Goal: Task Accomplishment & Management: Manage account settings

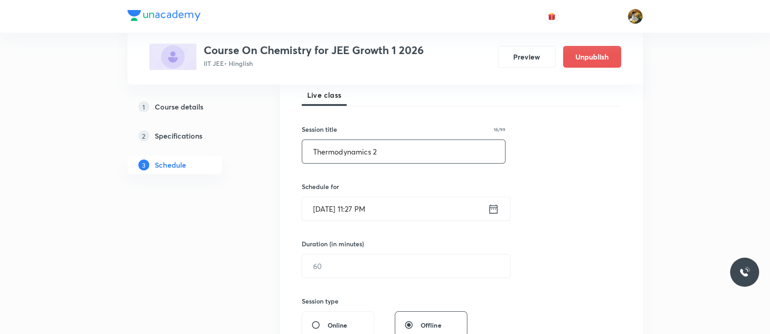
type input "Thermodynamics 2"
click at [420, 203] on input "Oct 6, 2025, 11:27 PM" at bounding box center [395, 208] width 186 height 23
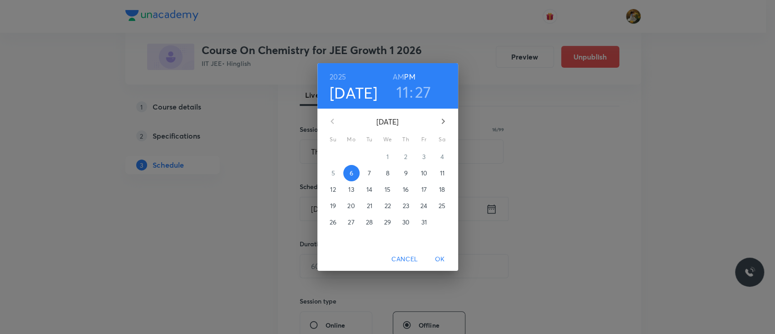
click at [368, 174] on p "7" at bounding box center [369, 172] width 3 height 9
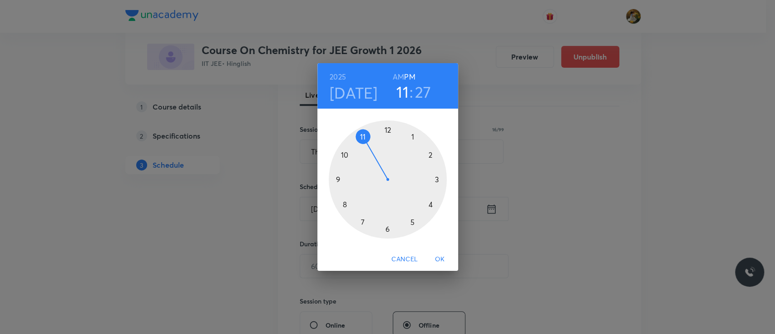
click at [361, 222] on div at bounding box center [388, 179] width 118 height 118
click at [399, 76] on h6 "AM" at bounding box center [398, 76] width 11 height 13
click at [389, 229] on div at bounding box center [388, 179] width 118 height 118
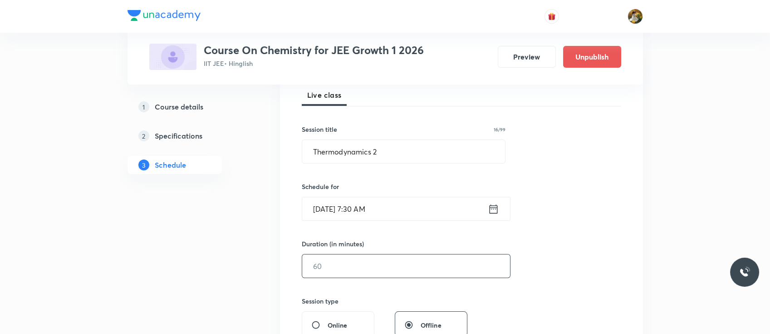
click at [379, 258] on input "text" at bounding box center [406, 265] width 208 height 23
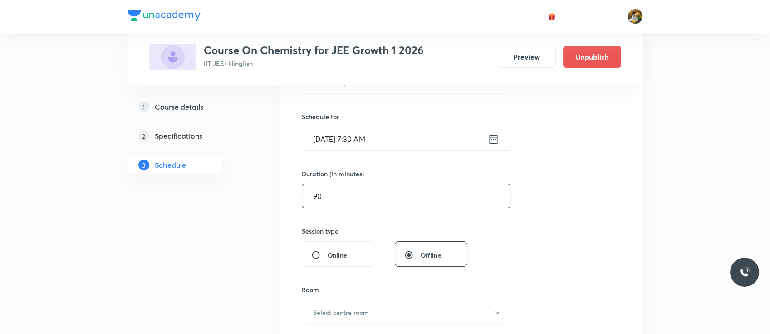
scroll to position [274, 0]
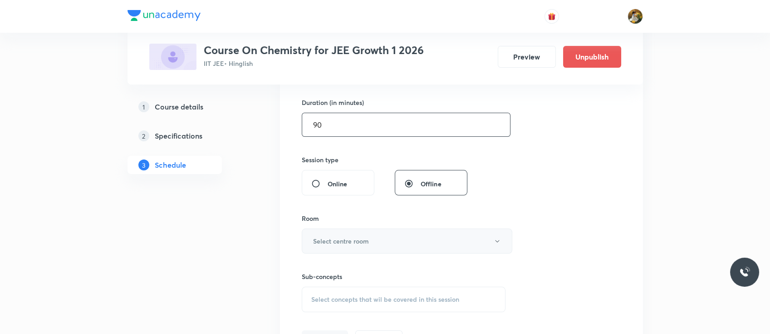
type input "90"
click at [380, 233] on button "Select centre room" at bounding box center [407, 240] width 211 height 25
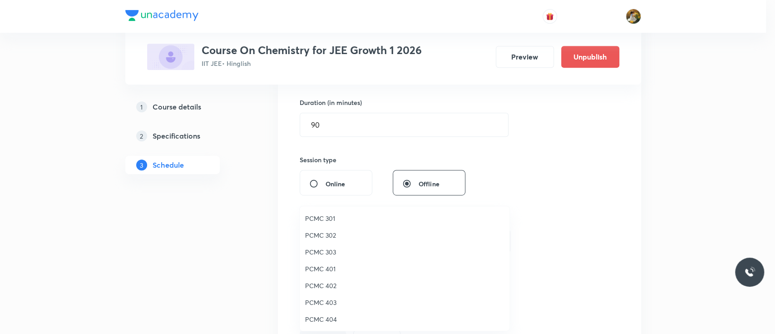
click at [321, 270] on span "PCMC 401" at bounding box center [404, 269] width 199 height 10
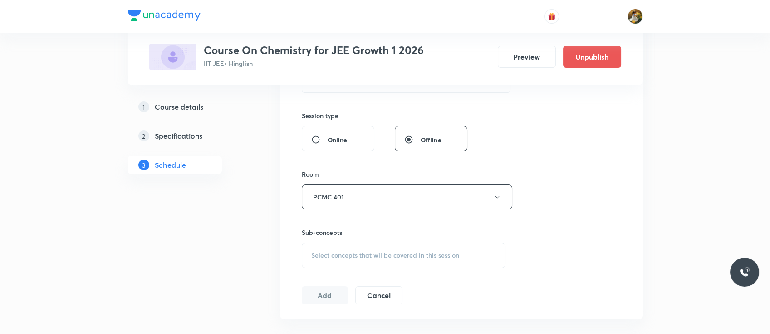
scroll to position [325, 0]
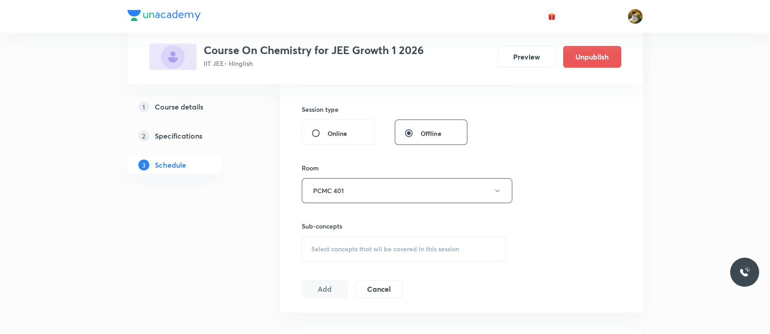
click at [326, 258] on div "Select concepts that wil be covered in this session" at bounding box center [404, 248] width 204 height 25
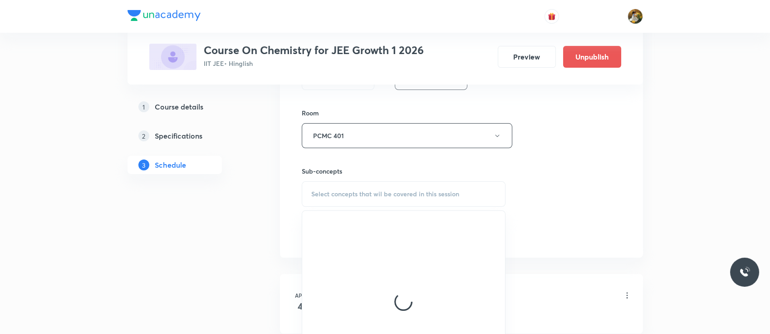
scroll to position [387, 0]
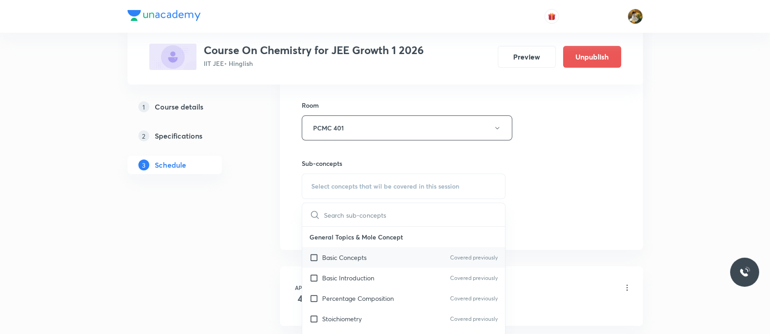
click at [359, 260] on p "Basic Concepts" at bounding box center [344, 257] width 44 height 10
checkbox input "true"
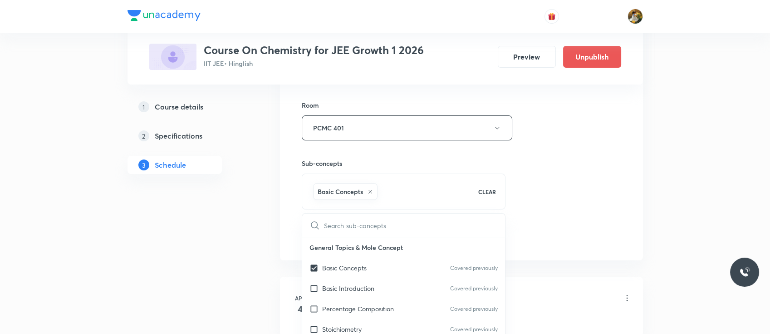
click at [626, 161] on div "Session 85 Live class Session title 16/99 Thermodynamics 2 ​ Schedule for Oct 7…" at bounding box center [461, 27] width 363 height 466
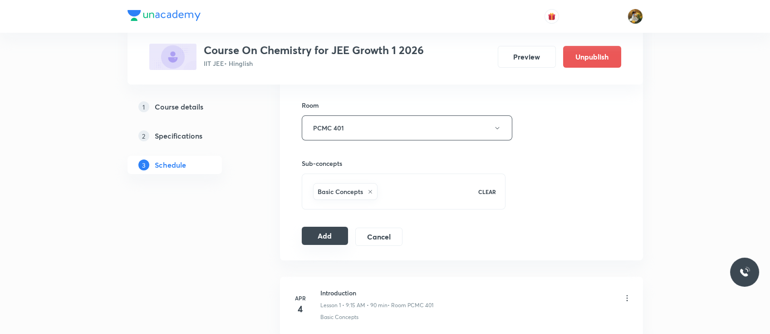
click at [338, 231] on button "Add" at bounding box center [325, 236] width 47 height 18
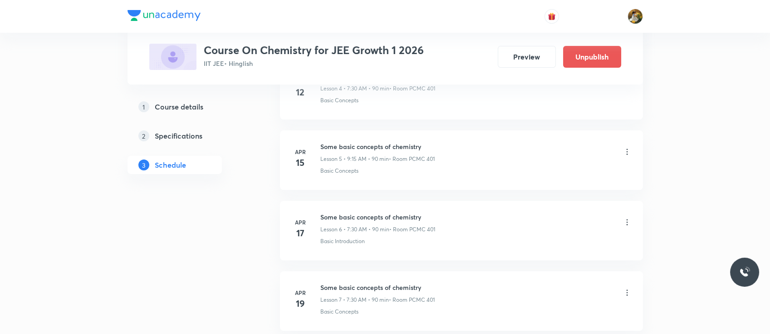
scroll to position [0, 0]
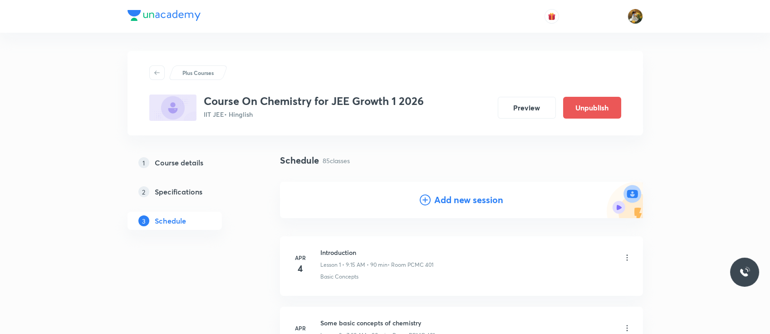
click at [437, 197] on h4 "Add new session" at bounding box center [468, 200] width 69 height 14
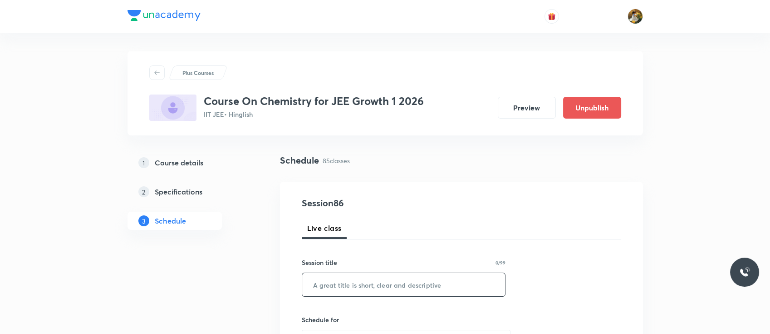
click at [355, 282] on input "text" at bounding box center [403, 284] width 203 height 23
paste input "Thermodynamics 2"
type input "Thermodynamics 2"
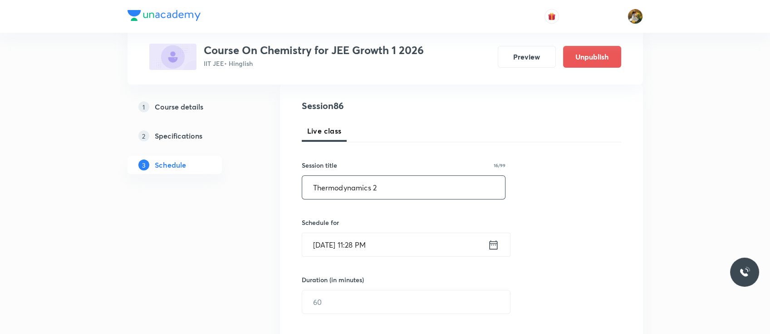
scroll to position [123, 0]
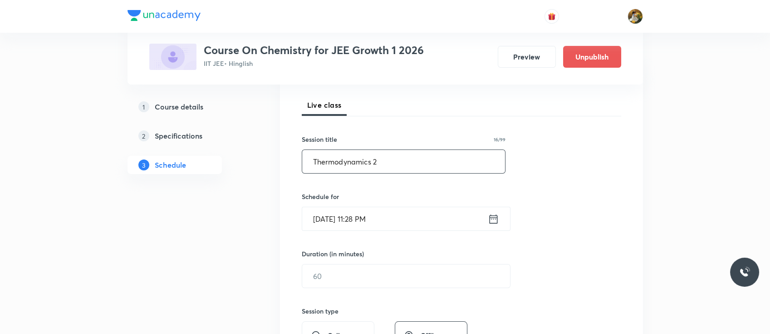
click at [385, 222] on input "Oct 6, 2025, 11:28 PM" at bounding box center [395, 218] width 186 height 23
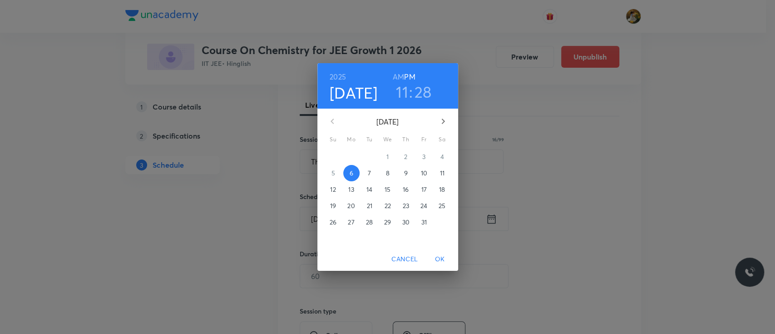
click at [409, 176] on span "9" at bounding box center [406, 172] width 16 height 9
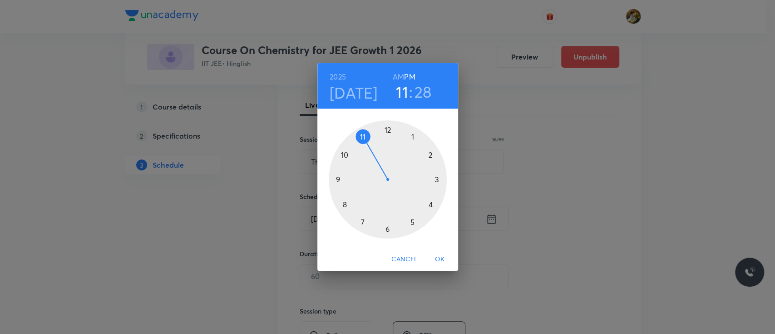
click at [361, 222] on div at bounding box center [388, 179] width 118 height 118
click at [398, 74] on h6 "AM" at bounding box center [398, 76] width 11 height 13
click at [385, 227] on div at bounding box center [388, 179] width 118 height 118
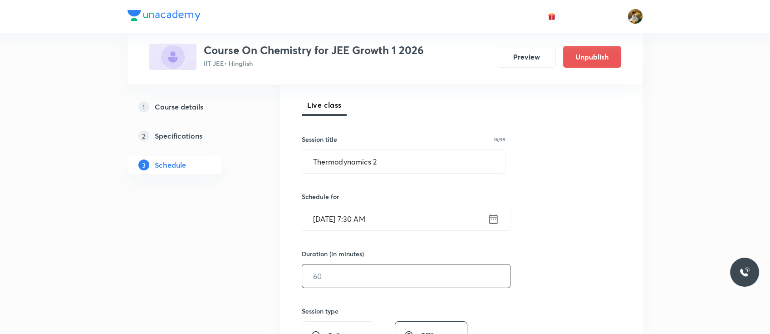
click at [368, 270] on input "text" at bounding box center [406, 275] width 208 height 23
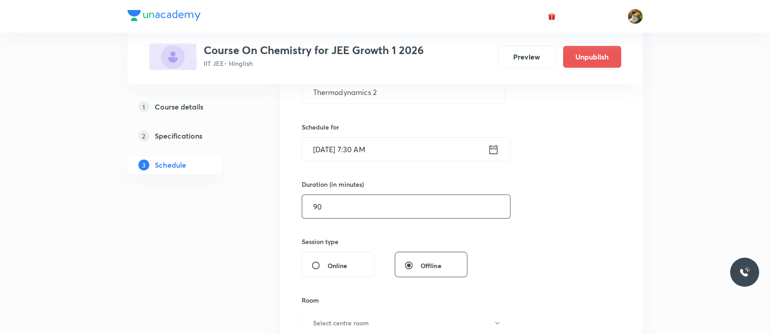
scroll to position [196, 0]
type input "90"
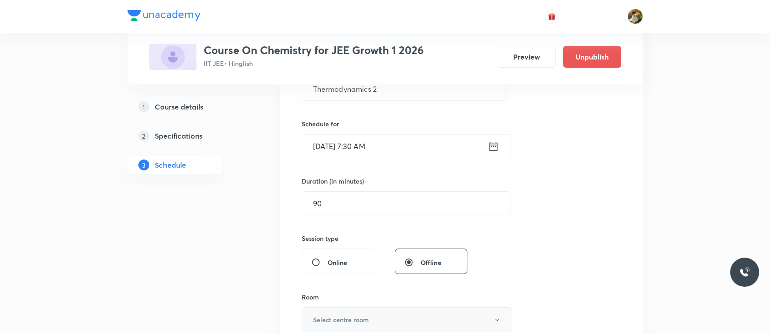
click at [343, 317] on h6 "Select centre room" at bounding box center [341, 320] width 56 height 10
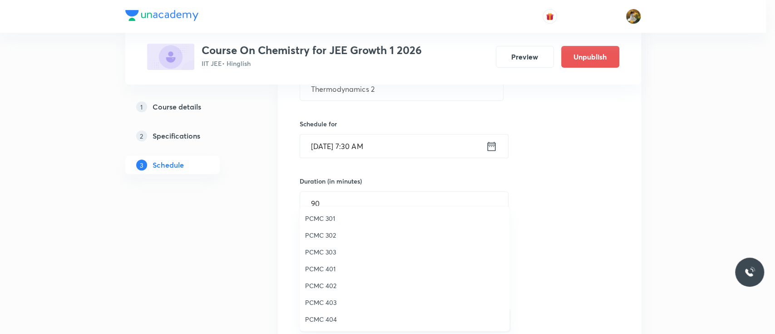
click at [330, 271] on span "PCMC 401" at bounding box center [404, 269] width 199 height 10
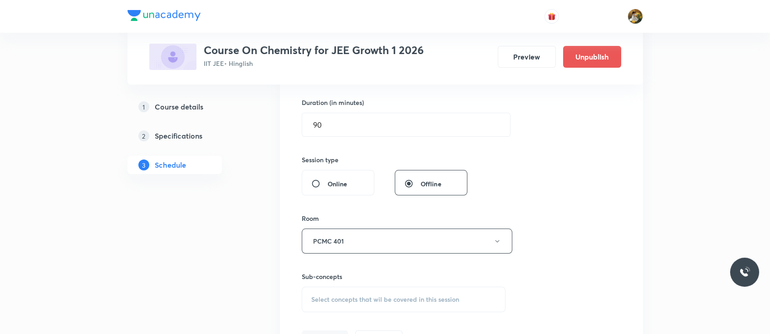
scroll to position [301, 0]
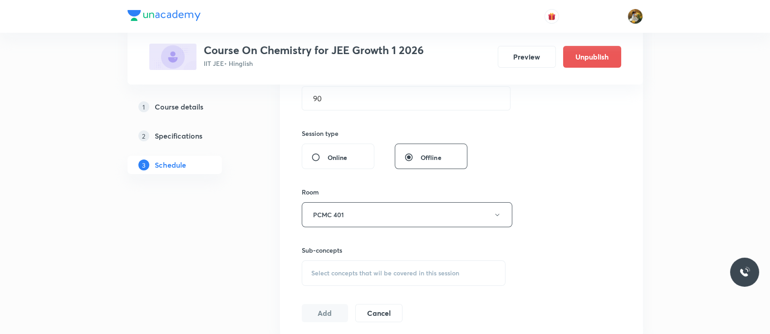
click at [410, 271] on span "Select concepts that wil be covered in this session" at bounding box center [385, 272] width 148 height 7
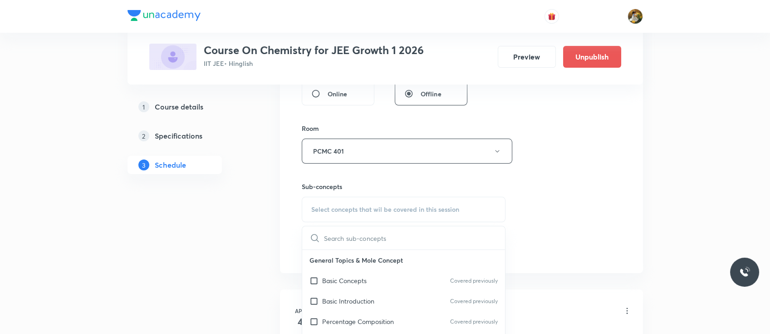
scroll to position [387, 0]
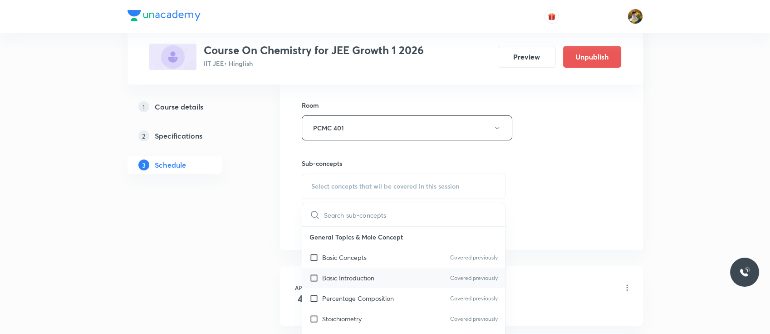
click at [402, 271] on div "Basic Introduction Covered previously" at bounding box center [403, 277] width 203 height 20
checkbox input "true"
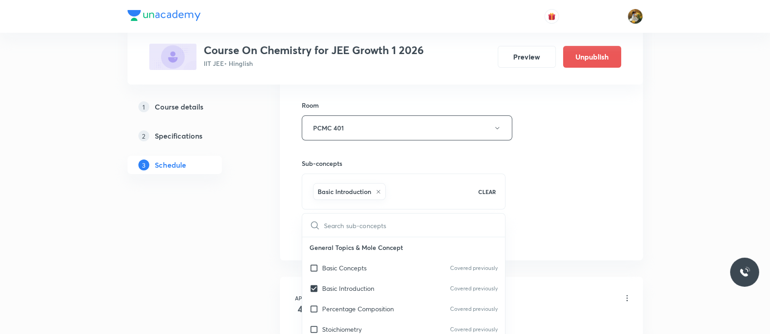
click at [533, 195] on div "Session 86 Live class Session title 16/99 Thermodynamics 2 ​ Schedule for Oct 9…" at bounding box center [462, 27] width 320 height 437
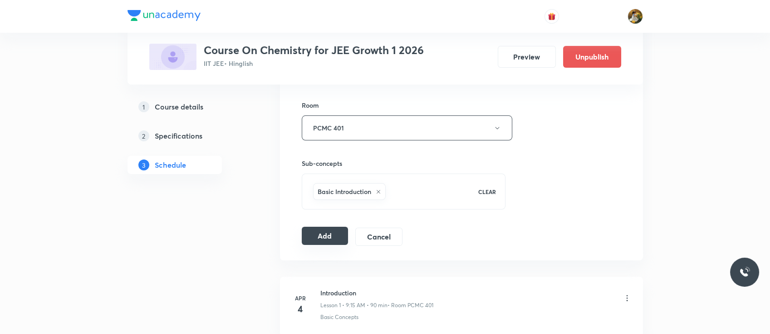
click at [316, 239] on button "Add" at bounding box center [325, 236] width 47 height 18
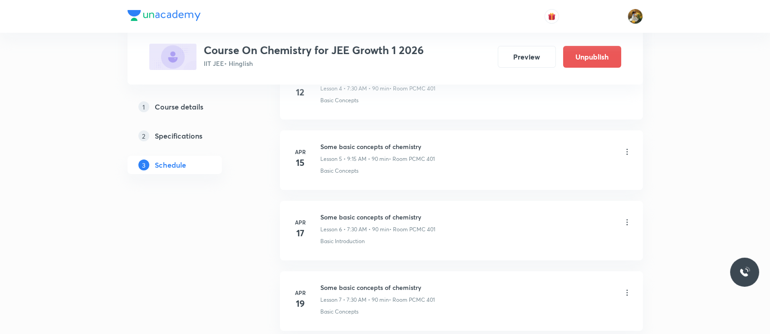
scroll to position [0, 0]
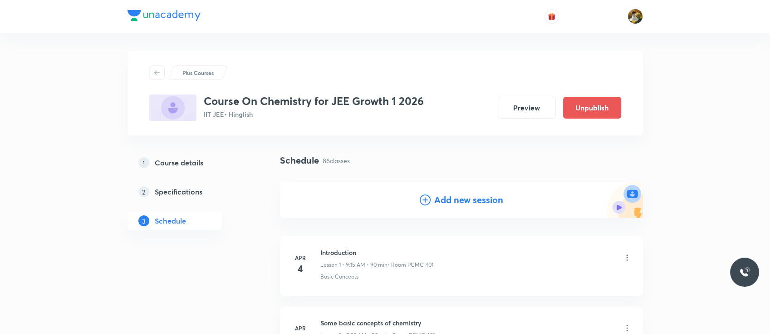
click at [458, 200] on h4 "Add new session" at bounding box center [468, 200] width 69 height 14
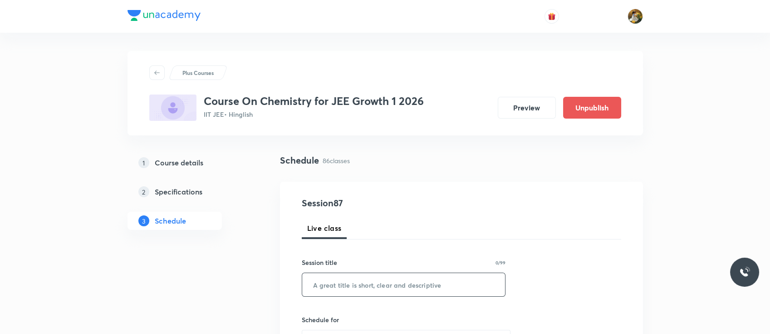
click at [393, 289] on input "text" at bounding box center [403, 284] width 203 height 23
paste input "Thermodynamics 2"
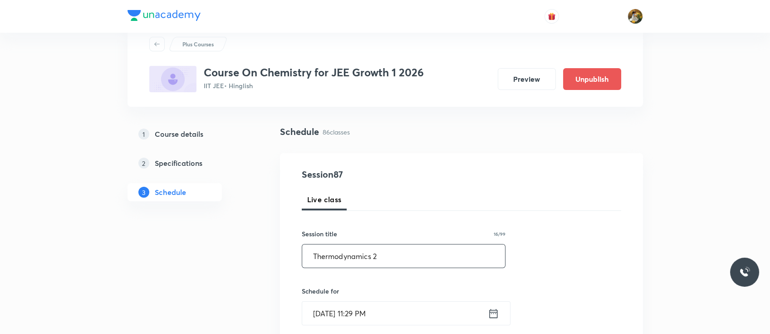
scroll to position [40, 0]
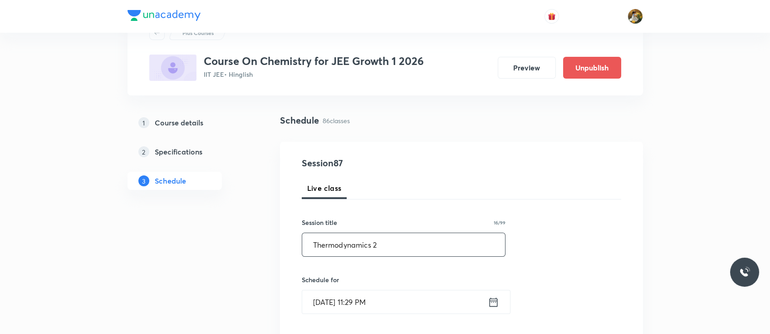
type input "Thermodynamics 2"
click at [390, 297] on input "Oct 6, 2025, 11:29 PM" at bounding box center [395, 301] width 186 height 23
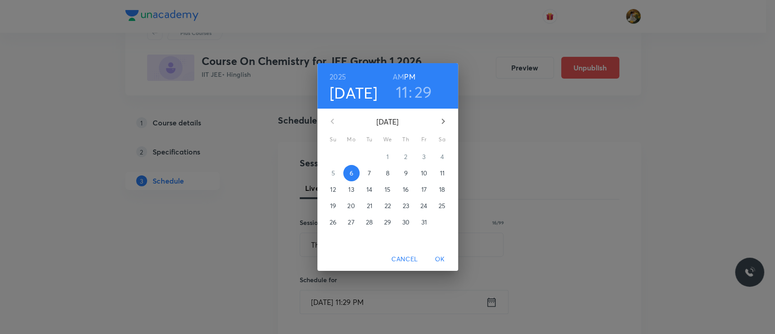
click at [422, 171] on p "10" at bounding box center [423, 172] width 6 height 9
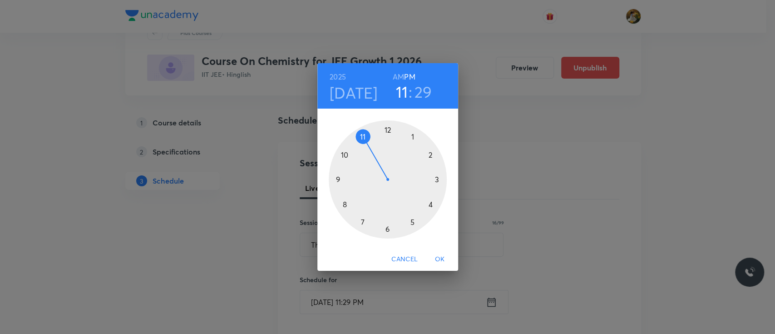
click at [337, 180] on div at bounding box center [388, 179] width 118 height 118
click at [393, 74] on h6 "AM" at bounding box center [398, 76] width 11 height 13
click at [435, 180] on div at bounding box center [388, 179] width 118 height 118
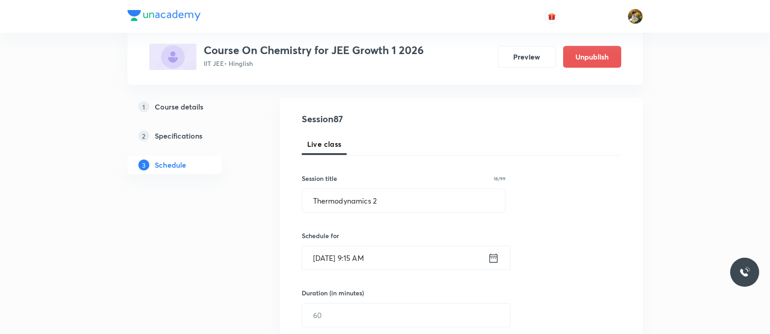
scroll to position [103, 0]
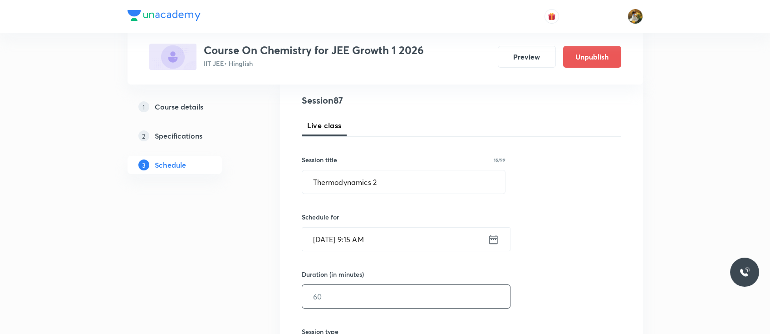
click at [360, 292] on input "text" at bounding box center [406, 296] width 208 height 23
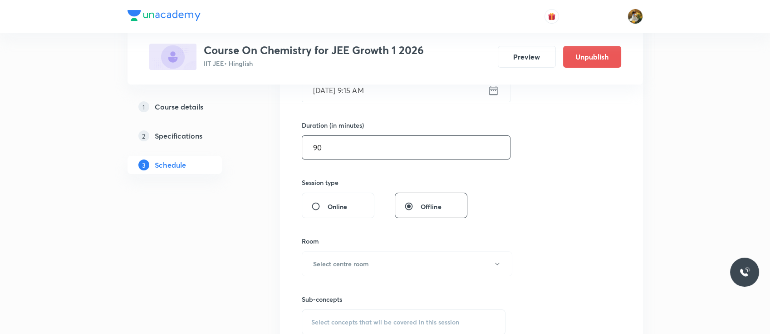
scroll to position [258, 0]
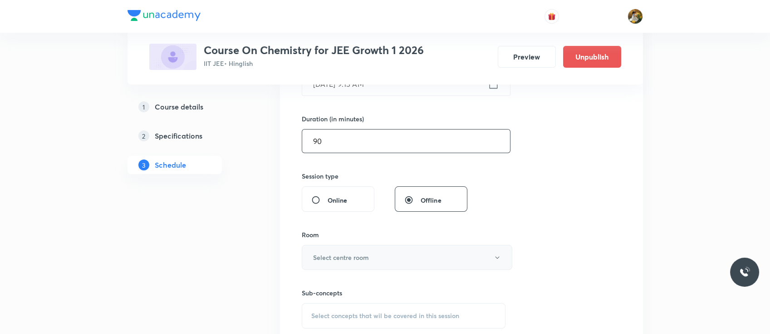
type input "90"
click at [364, 249] on button "Select centre room" at bounding box center [407, 257] width 211 height 25
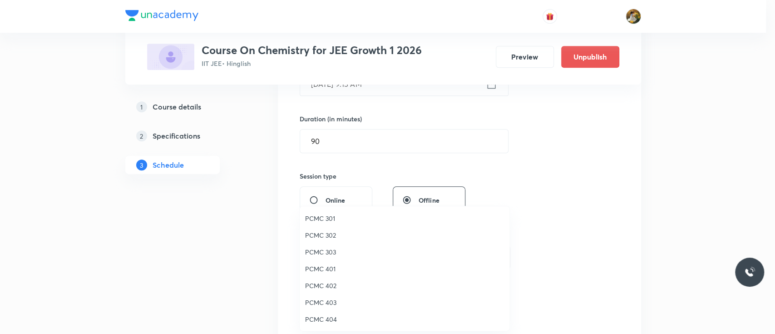
click at [330, 271] on span "PCMC 401" at bounding box center [404, 269] width 199 height 10
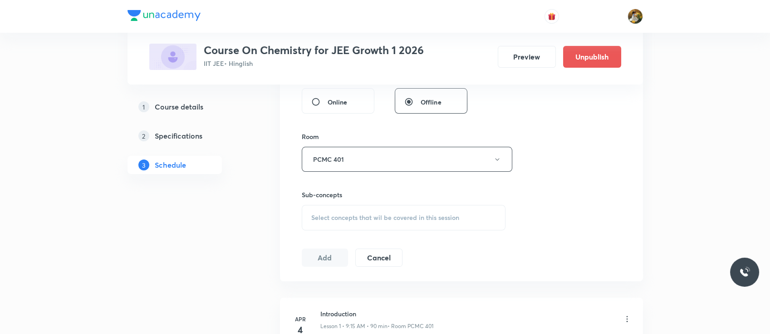
scroll to position [365, 0]
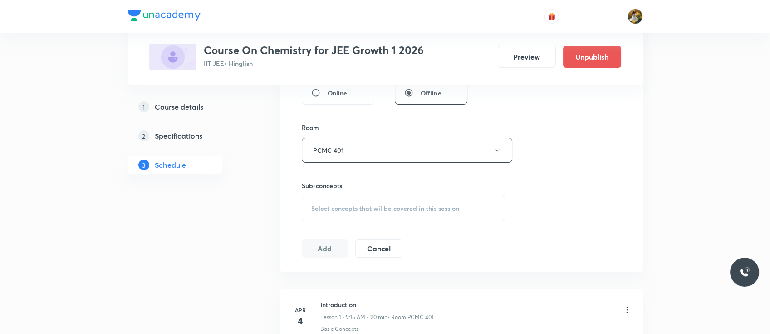
click at [352, 205] on span "Select concepts that wil be covered in this session" at bounding box center [385, 208] width 148 height 7
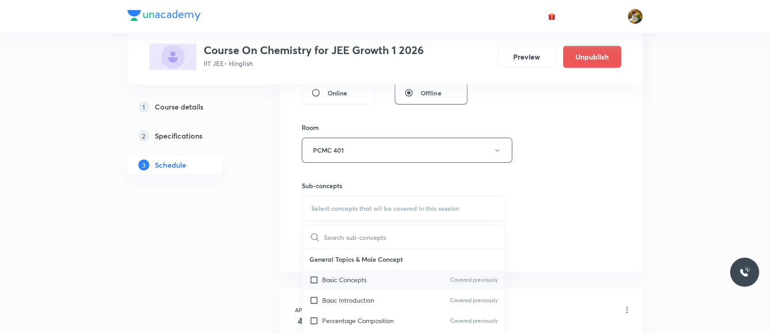
click at [352, 276] on p "Basic Concepts" at bounding box center [344, 280] width 44 height 10
checkbox input "true"
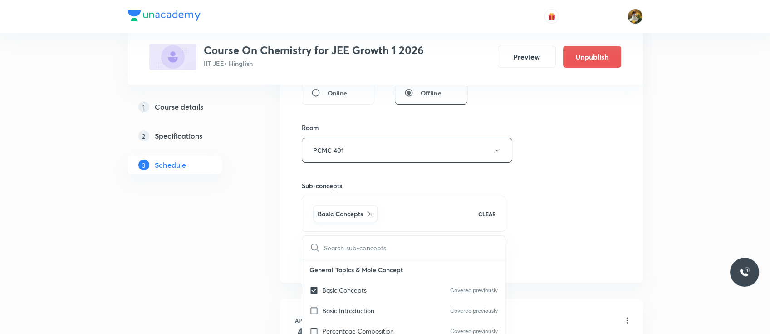
click at [516, 184] on div "Session 87 Live class Session title 16/99 Thermodynamics 2 ​ Schedule for Oct 1…" at bounding box center [462, 49] width 320 height 437
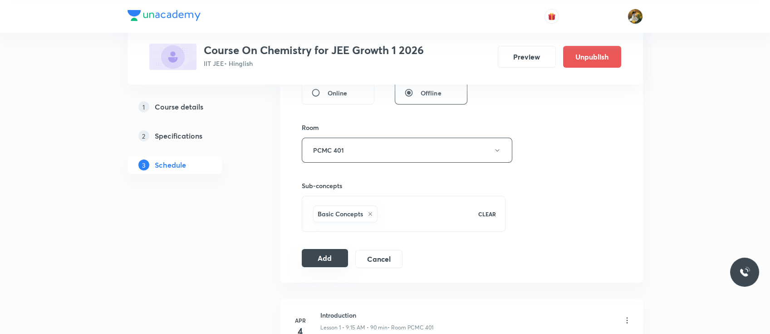
click at [324, 254] on button "Add" at bounding box center [325, 258] width 47 height 18
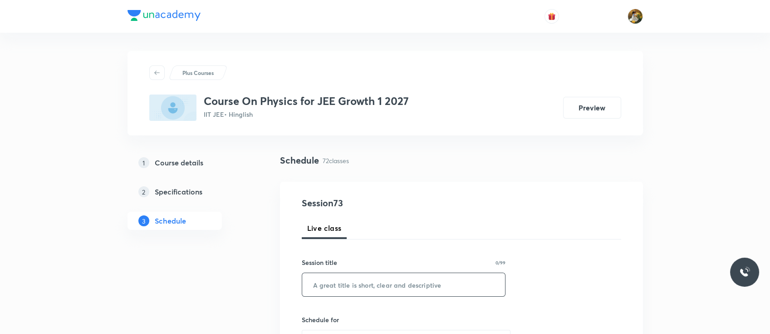
click at [334, 289] on input "text" at bounding box center [403, 284] width 203 height 23
paste input "Rotational Motion"
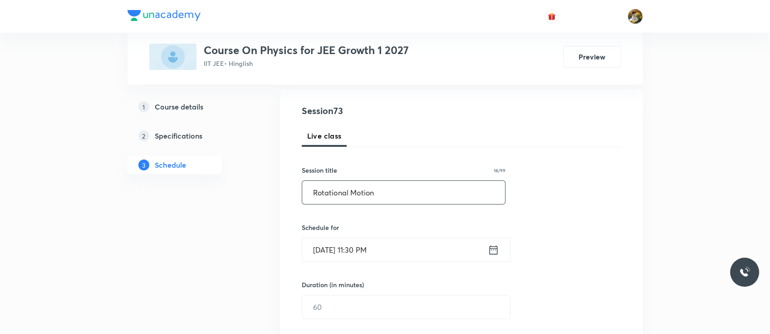
scroll to position [93, 0]
type input "Rotational Motion"
click at [360, 239] on input "[DATE] 11:30 PM" at bounding box center [395, 248] width 186 height 23
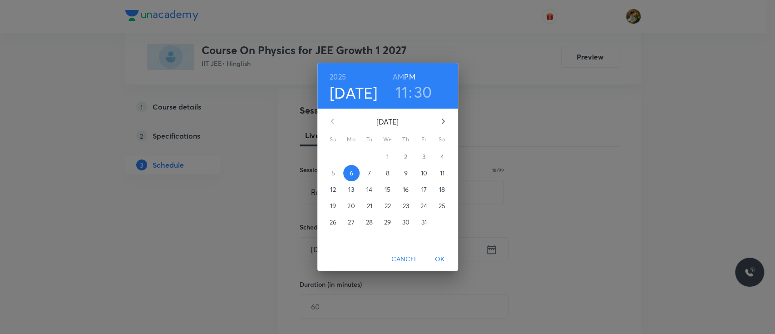
click at [372, 173] on span "7" at bounding box center [369, 172] width 16 height 9
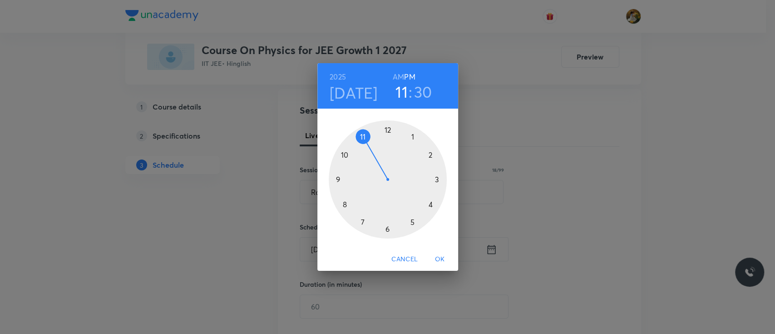
click at [337, 178] on div at bounding box center [388, 179] width 118 height 118
click at [396, 76] on h6 "AM" at bounding box center [398, 76] width 11 height 13
click at [439, 180] on div at bounding box center [388, 179] width 118 height 118
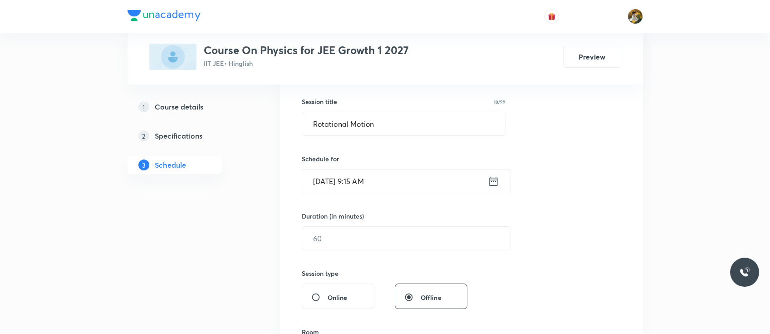
scroll to position [163, 0]
click at [376, 242] on input "text" at bounding box center [406, 235] width 208 height 23
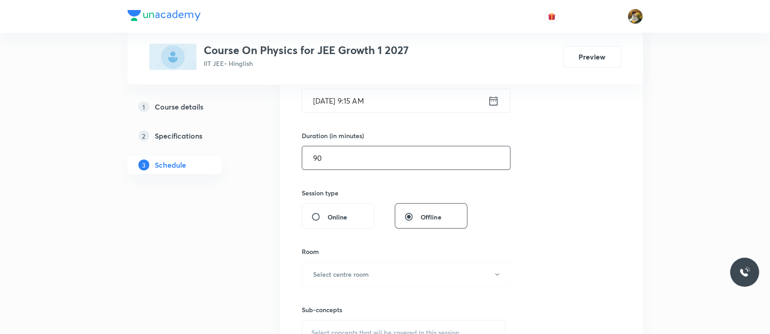
scroll to position [260, 0]
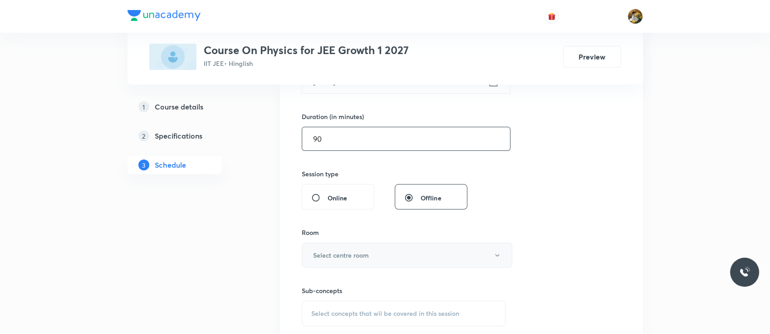
type input "90"
click at [367, 257] on h6 "Select centre room" at bounding box center [341, 255] width 56 height 10
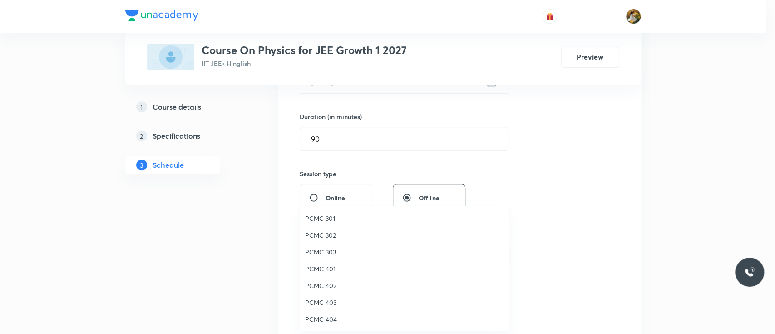
click at [318, 271] on span "PCMC 401" at bounding box center [404, 269] width 199 height 10
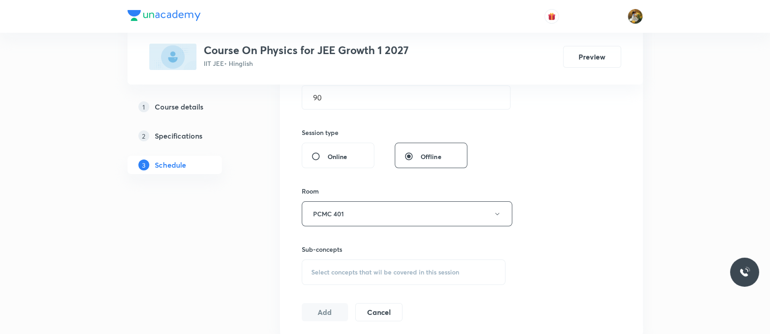
scroll to position [311, 0]
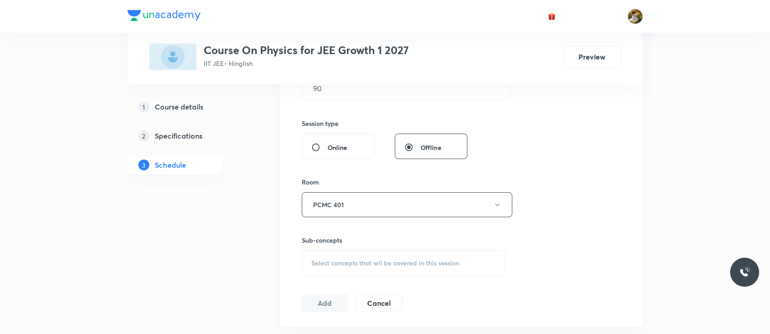
click at [385, 262] on span "Select concepts that wil be covered in this session" at bounding box center [385, 262] width 148 height 7
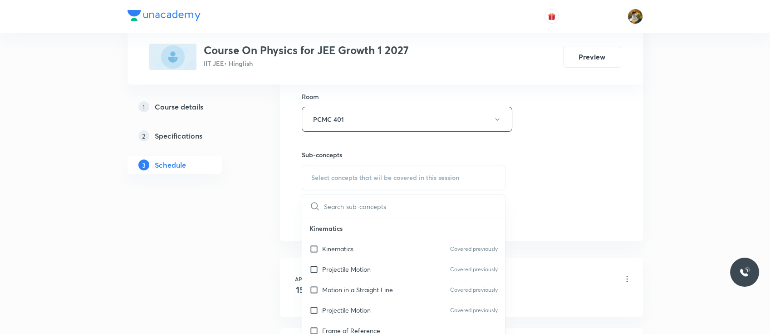
scroll to position [403, 0]
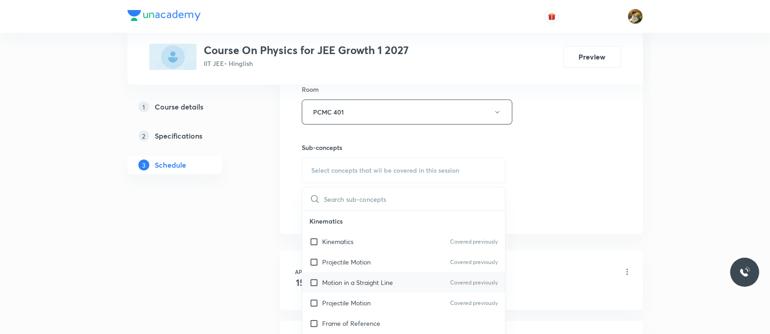
click at [367, 275] on div "Motion in a Straight Line Covered previously" at bounding box center [403, 282] width 203 height 20
checkbox input "true"
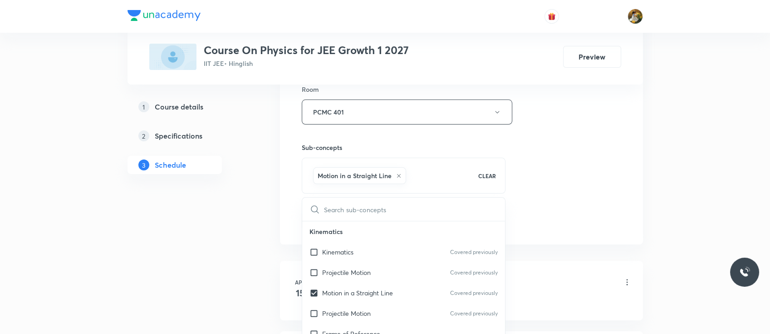
click at [544, 189] on div "Session 73 Live class Session title 18/99 Rotational Motion ​ Schedule for Oct …" at bounding box center [462, 11] width 320 height 437
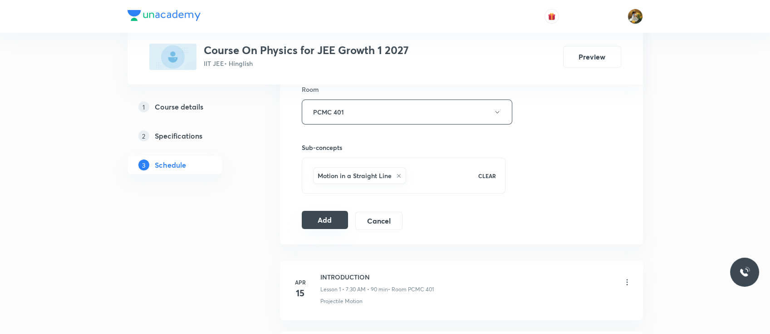
click at [320, 217] on button "Add" at bounding box center [325, 220] width 47 height 18
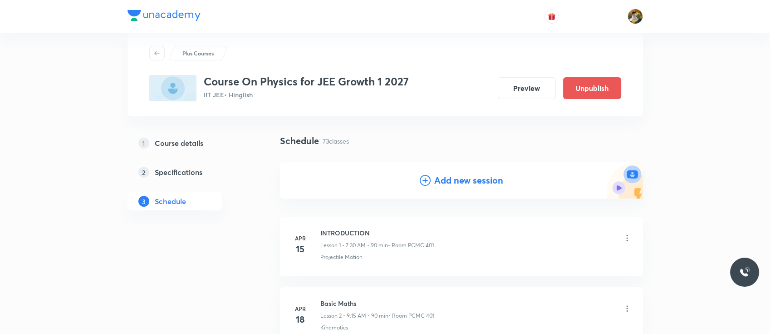
scroll to position [0, 0]
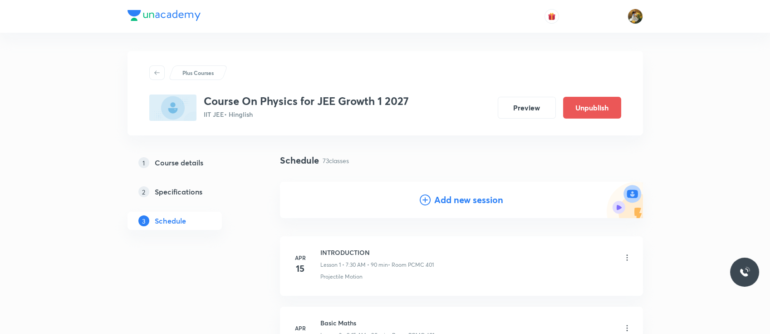
click at [467, 200] on h4 "Add new session" at bounding box center [468, 200] width 69 height 14
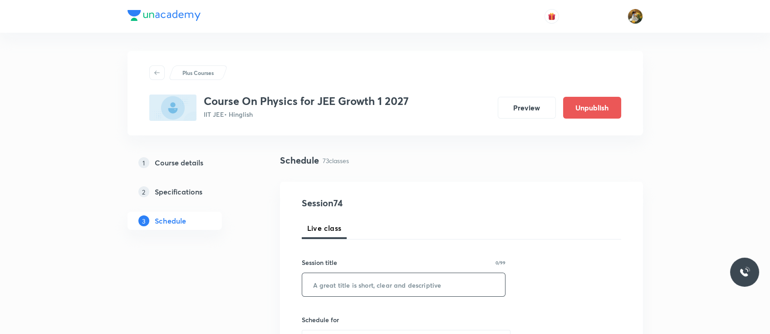
click at [389, 281] on input "text" at bounding box center [403, 284] width 203 height 23
paste input "Rotational Motion"
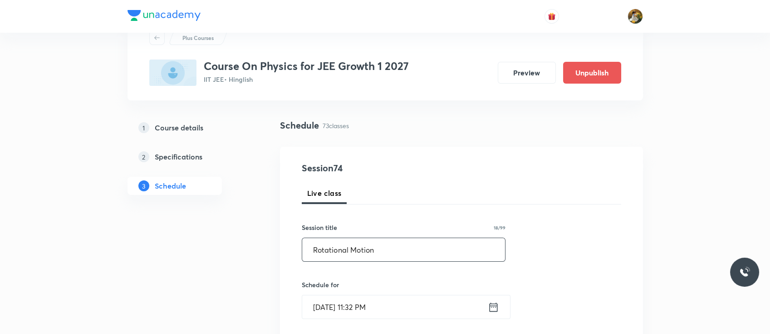
scroll to position [52, 0]
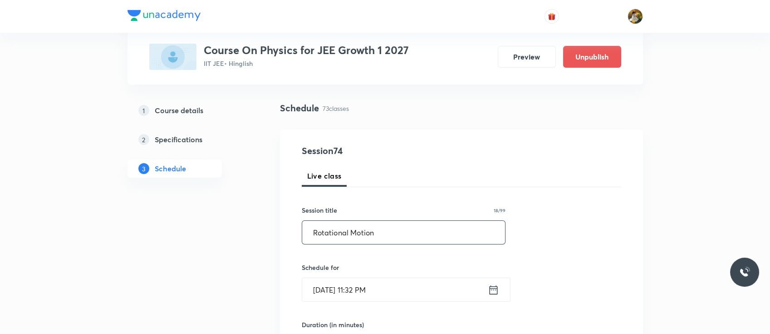
type input "Rotational Motion"
click at [388, 286] on input "Oct 6, 2025, 11:32 PM" at bounding box center [395, 289] width 186 height 23
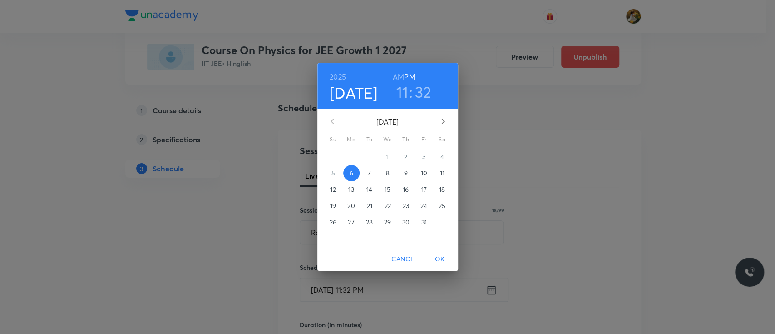
click at [404, 170] on p "9" at bounding box center [406, 172] width 4 height 9
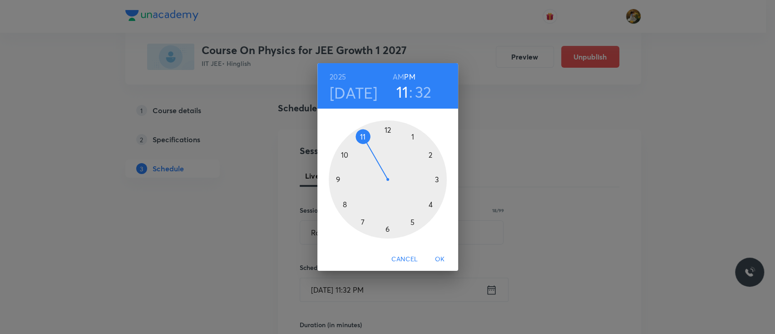
click at [337, 177] on div at bounding box center [388, 179] width 118 height 118
click at [398, 75] on h6 "AM" at bounding box center [398, 76] width 11 height 13
click at [437, 177] on div at bounding box center [388, 179] width 118 height 118
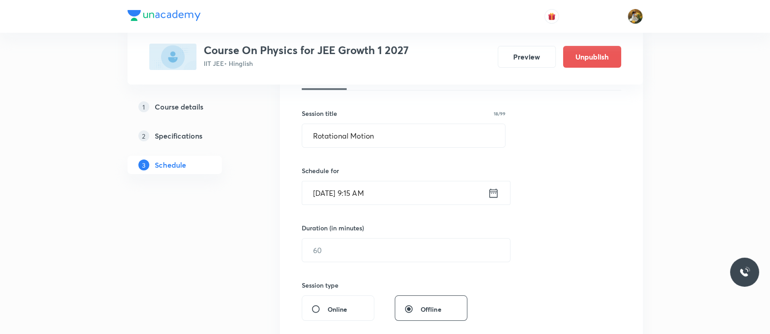
scroll to position [149, 0]
click at [387, 241] on input "text" at bounding box center [406, 249] width 208 height 23
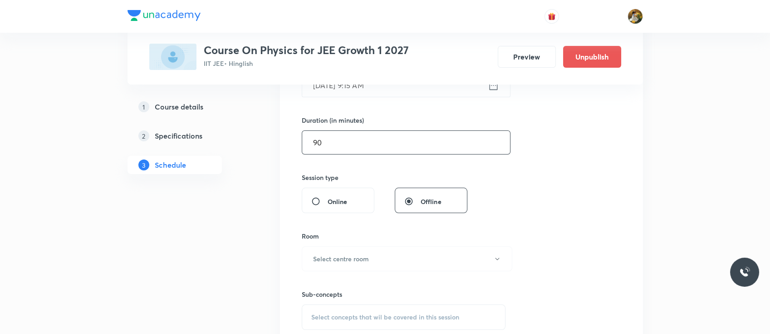
scroll to position [260, 0]
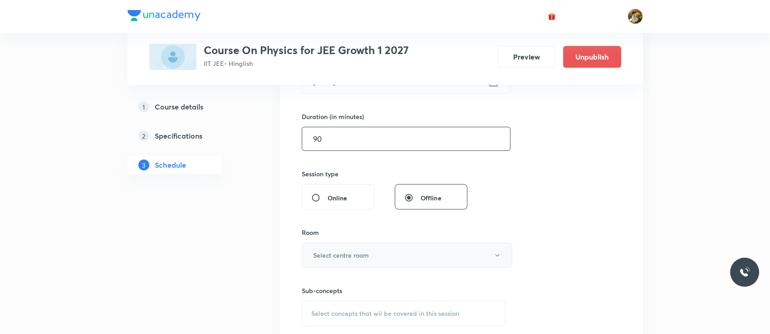
type input "90"
click at [367, 261] on button "Select centre room" at bounding box center [407, 254] width 211 height 25
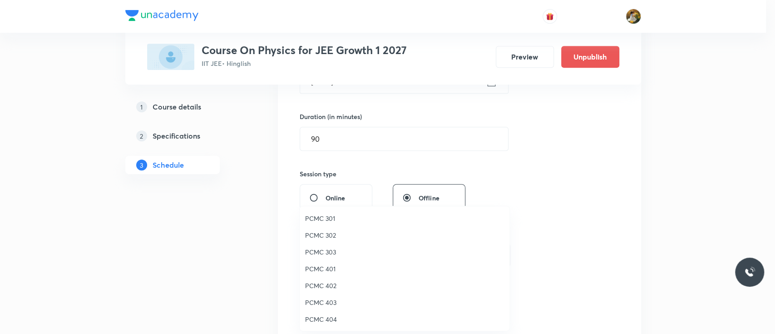
click at [324, 270] on span "PCMC 401" at bounding box center [404, 269] width 199 height 10
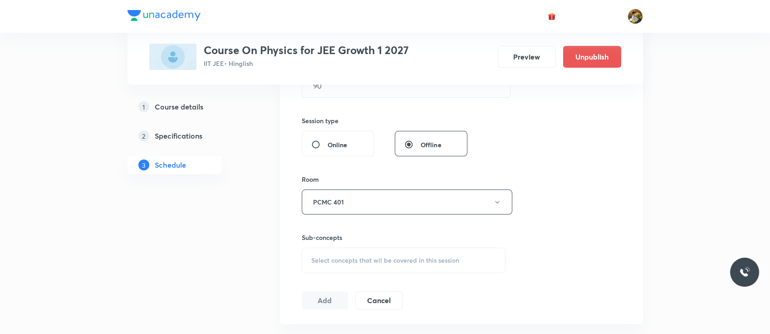
scroll to position [316, 0]
click at [364, 269] on div "Session 74 Live class Session title 18/99 Rotational Motion ​ Schedule for Oct …" at bounding box center [462, 93] width 320 height 426
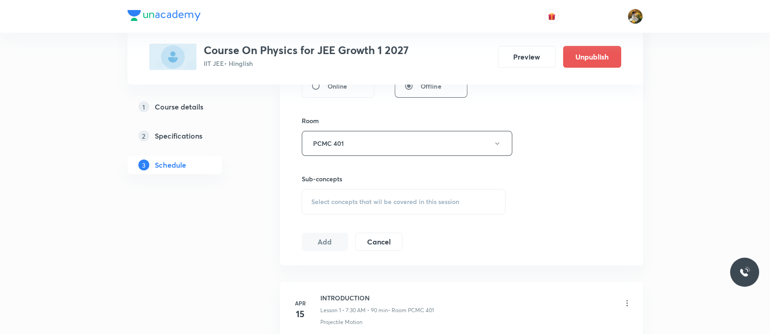
scroll to position [397, 0]
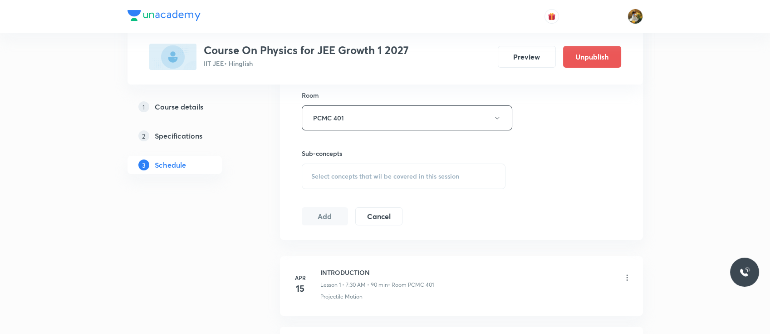
click at [358, 176] on span "Select concepts that wil be covered in this session" at bounding box center [385, 176] width 148 height 7
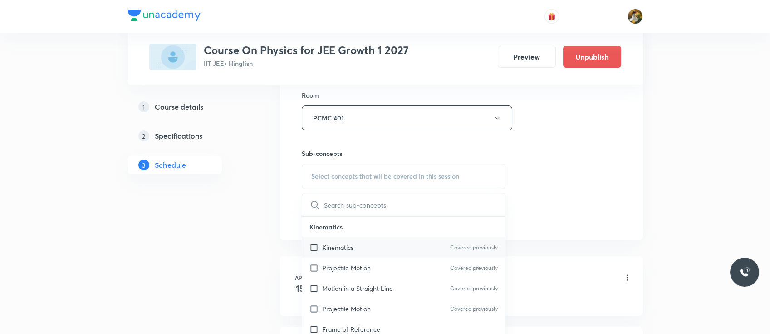
click at [327, 247] on p "Kinematics" at bounding box center [337, 247] width 31 height 10
checkbox input "true"
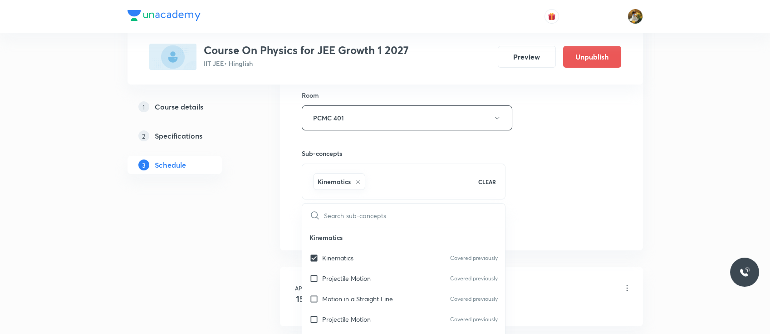
click at [557, 167] on div "Session 74 Live class Session title 18/99 Rotational Motion ​ Schedule for Oct …" at bounding box center [462, 17] width 320 height 437
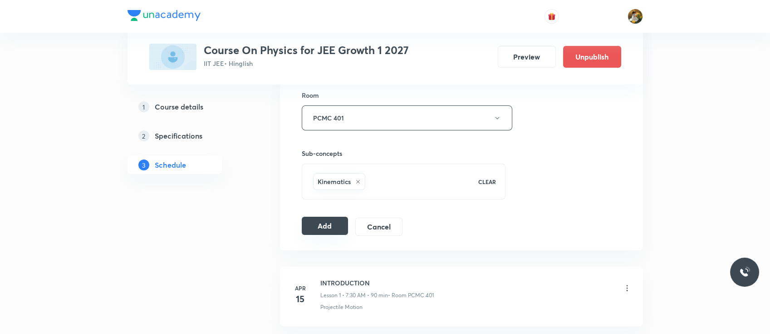
click at [337, 227] on button "Add" at bounding box center [325, 226] width 47 height 18
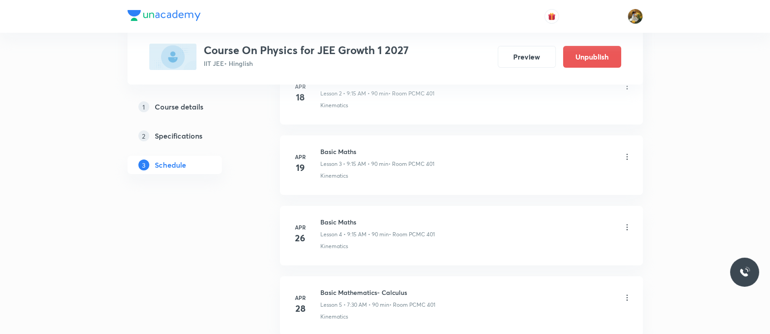
scroll to position [0, 0]
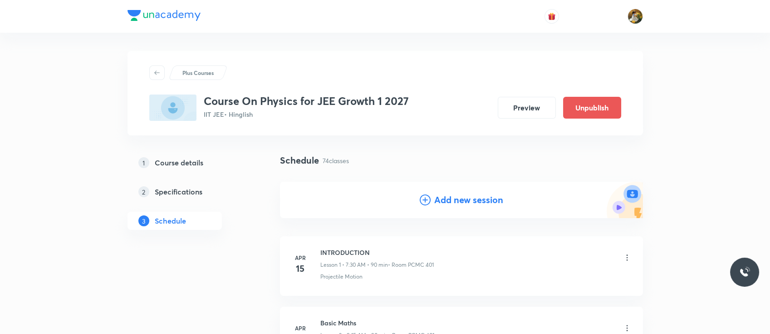
click at [454, 197] on h4 "Add new session" at bounding box center [468, 200] width 69 height 14
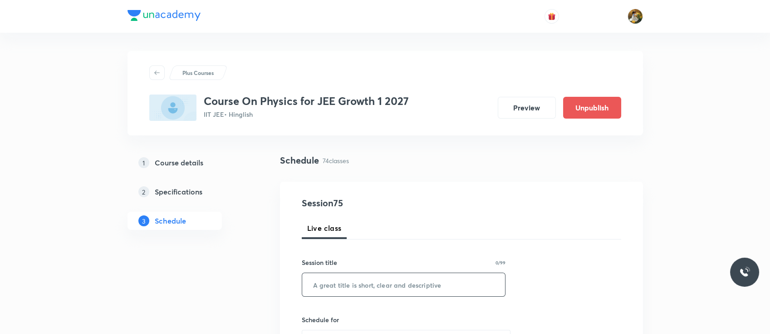
click at [386, 280] on input "text" at bounding box center [403, 284] width 203 height 23
paste input "Rotational Motion"
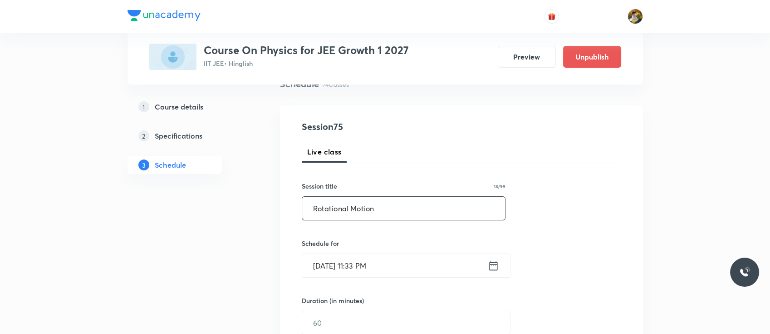
scroll to position [91, 0]
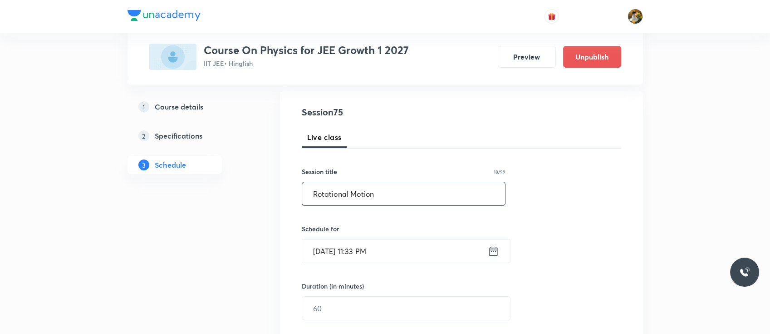
type input "Rotational Motion"
click at [386, 280] on div "Session 75 Live class Session title 18/99 Rotational Motion ​ Schedule for Oct …" at bounding box center [462, 318] width 320 height 426
click at [394, 257] on input "Oct 6, 2025, 11:33 PM" at bounding box center [395, 250] width 186 height 23
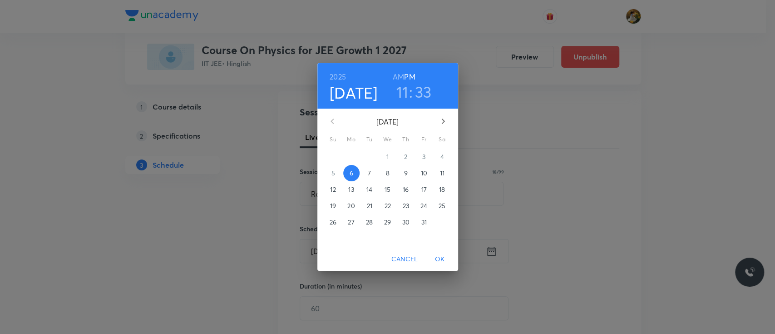
click at [441, 174] on p "11" at bounding box center [441, 172] width 5 height 9
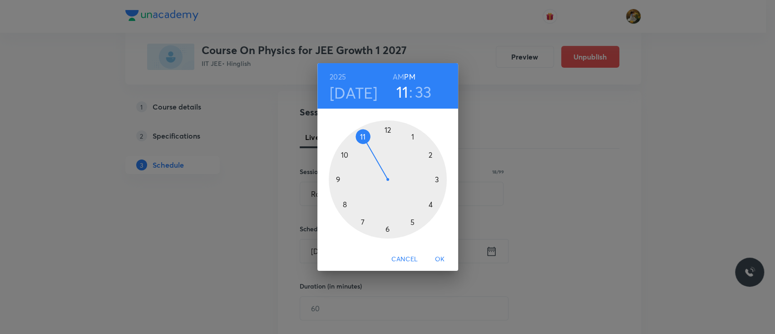
click at [337, 178] on div at bounding box center [388, 179] width 118 height 118
click at [398, 72] on h6 "AM" at bounding box center [398, 76] width 11 height 13
click at [435, 179] on div at bounding box center [388, 179] width 118 height 118
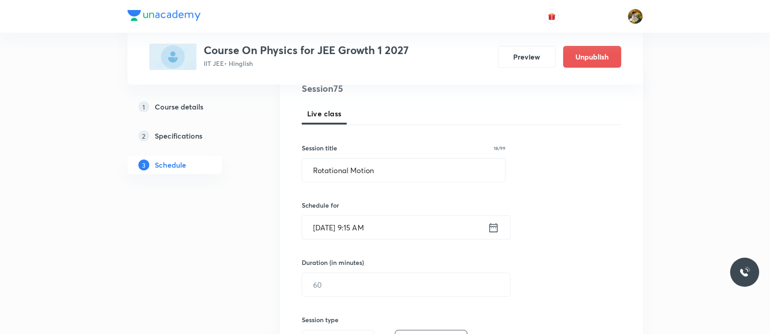
scroll to position [157, 0]
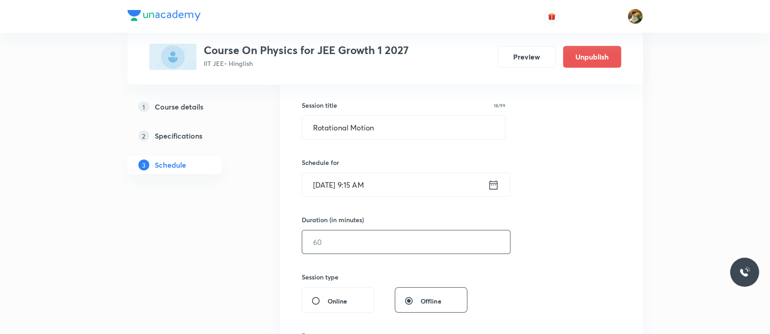
click at [380, 241] on input "text" at bounding box center [406, 241] width 208 height 23
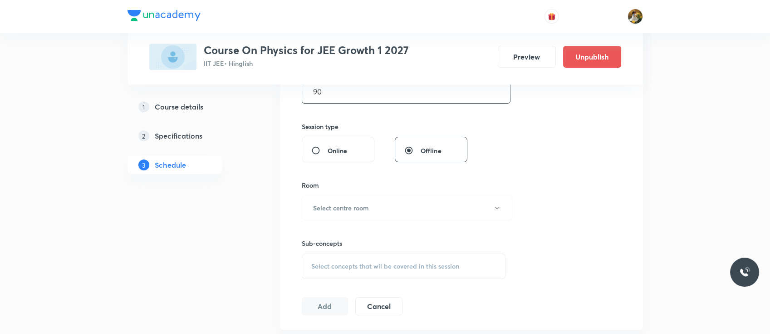
scroll to position [311, 0]
type input "90"
click at [384, 187] on div "Room Select centre room" at bounding box center [404, 197] width 204 height 40
click at [380, 199] on button "Select centre room" at bounding box center [407, 204] width 211 height 25
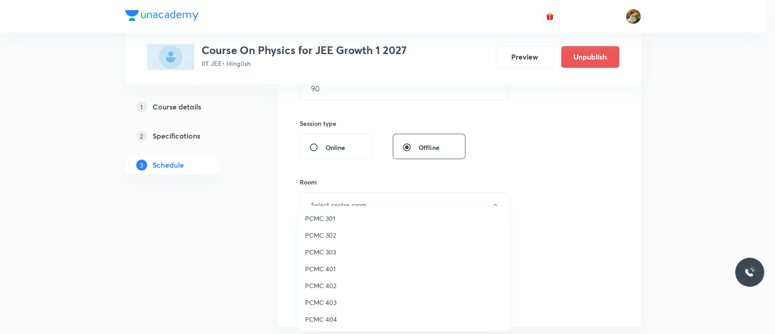
click at [325, 271] on span "PCMC 401" at bounding box center [404, 269] width 199 height 10
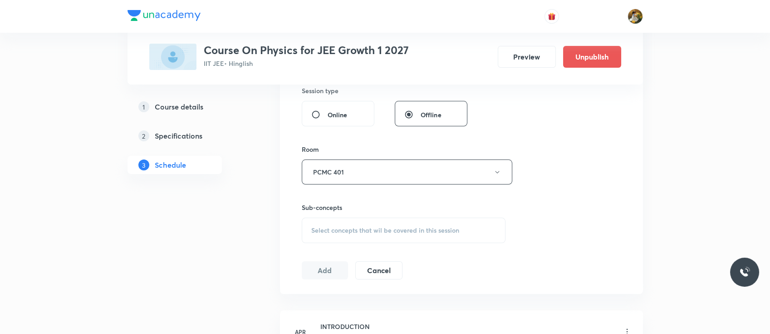
scroll to position [414, 0]
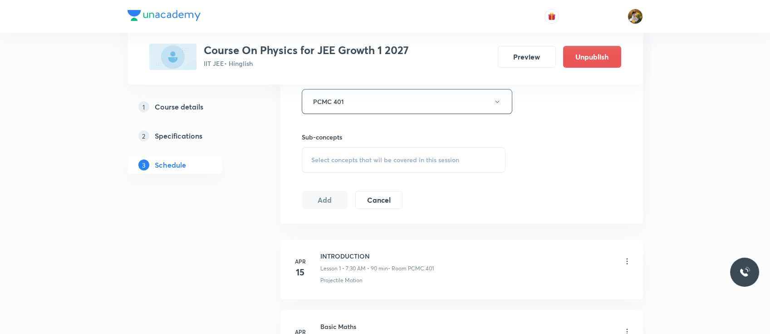
click at [354, 157] on span "Select concepts that wil be covered in this session" at bounding box center [385, 159] width 148 height 7
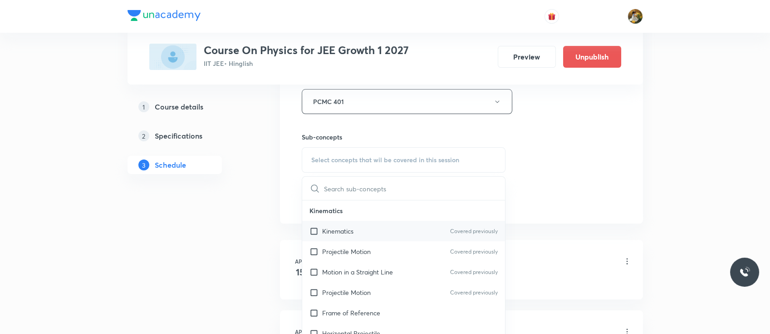
click at [349, 236] on div "Kinematics Covered previously" at bounding box center [403, 231] width 203 height 20
checkbox input "true"
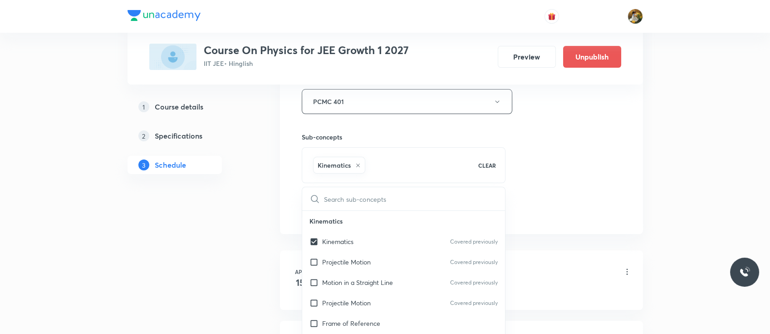
click at [524, 154] on div "Session 75 Live class Session title 18/99 Rotational Motion ​ Schedule for Oct …" at bounding box center [462, 1] width 320 height 437
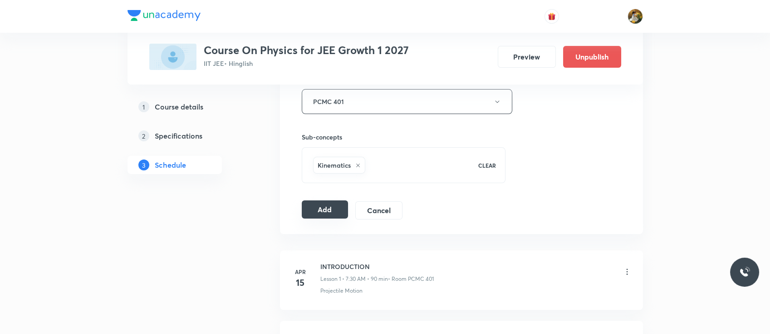
click at [330, 208] on button "Add" at bounding box center [325, 209] width 47 height 18
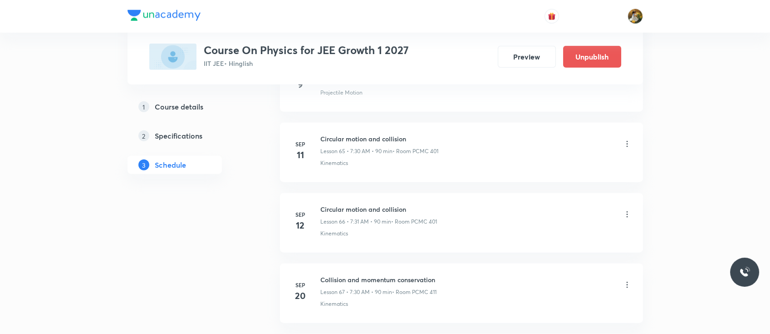
scroll to position [4673, 0]
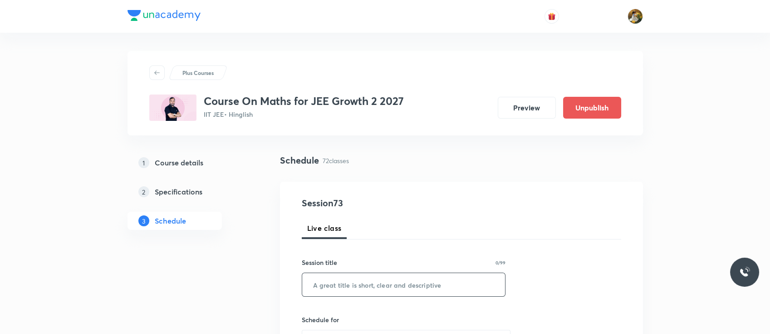
click at [393, 290] on input "text" at bounding box center [403, 284] width 203 height 23
paste input "straight line"
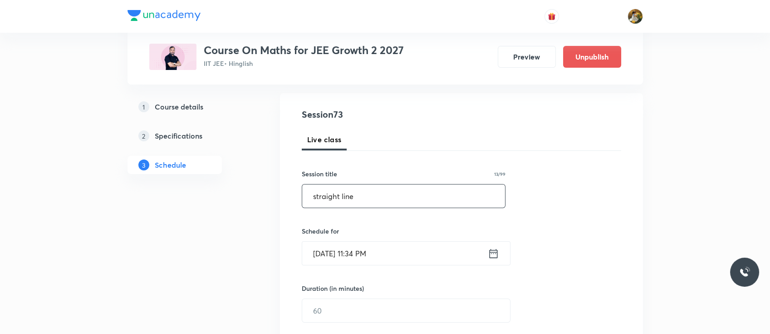
scroll to position [111, 0]
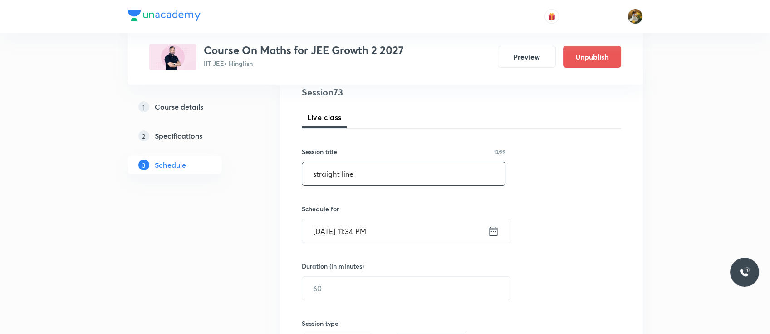
type input "straight line"
click at [392, 225] on input "Oct 6, 2025, 11:34 PM" at bounding box center [395, 230] width 186 height 23
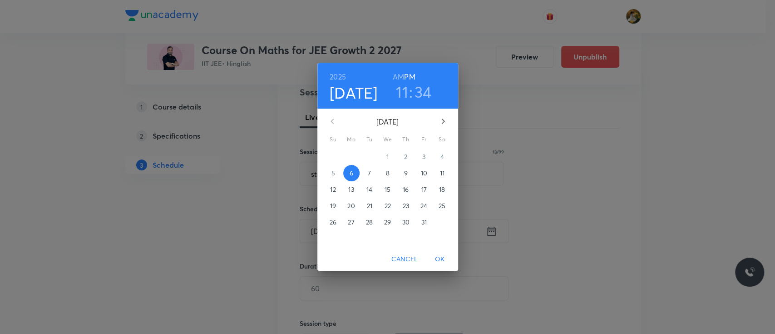
click at [368, 171] on p "7" at bounding box center [369, 172] width 3 height 9
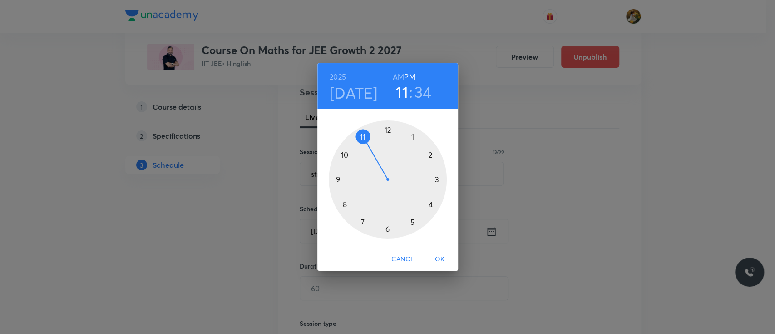
click at [361, 138] on div at bounding box center [388, 179] width 118 height 118
click at [399, 73] on h6 "AM" at bounding box center [398, 76] width 11 height 13
click at [437, 178] on div at bounding box center [388, 179] width 118 height 118
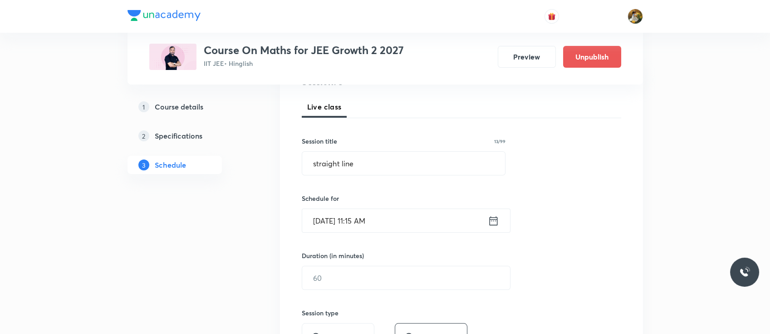
scroll to position [145, 0]
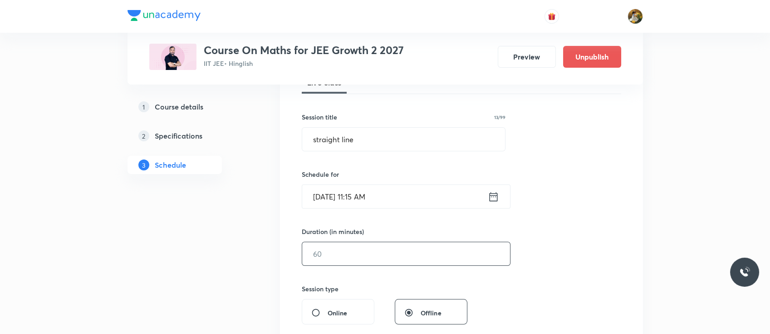
click at [402, 245] on input "text" at bounding box center [406, 253] width 208 height 23
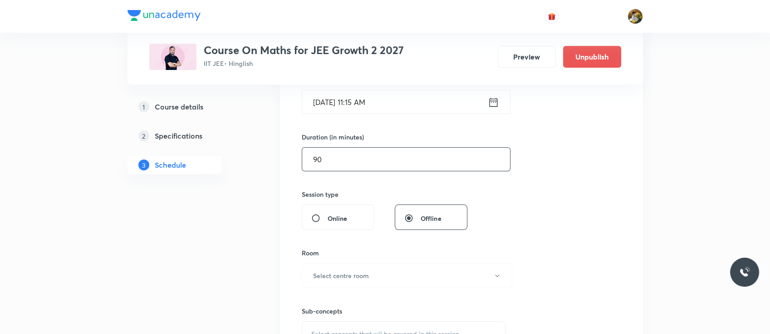
scroll to position [266, 0]
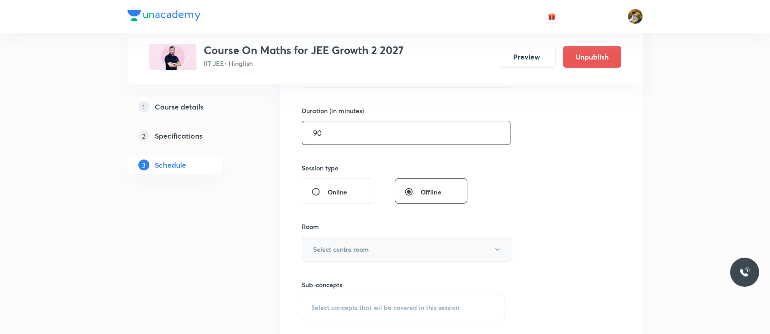
type input "90"
click at [396, 249] on button "Select centre room" at bounding box center [407, 249] width 211 height 25
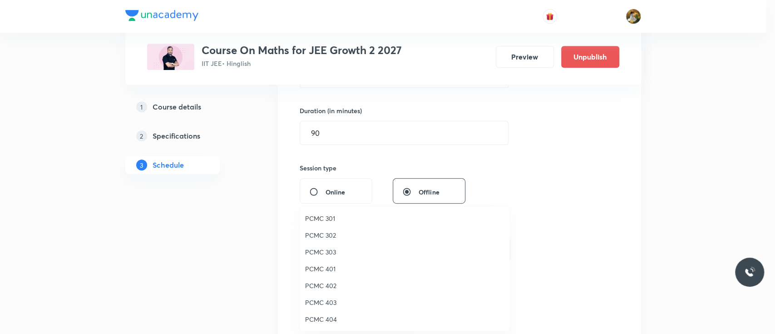
click at [327, 281] on span "PCMC 402" at bounding box center [404, 286] width 199 height 10
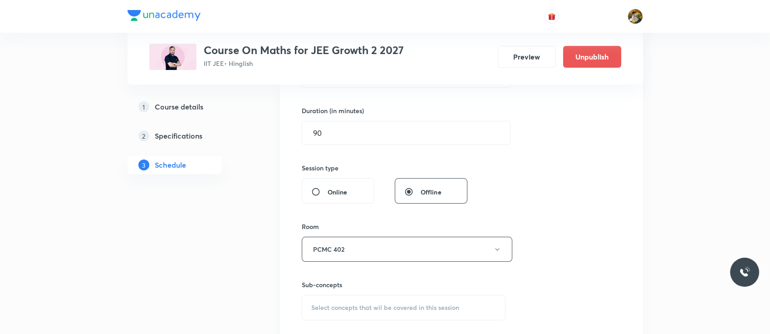
click at [374, 300] on div "Select concepts that wil be covered in this session" at bounding box center [404, 307] width 204 height 25
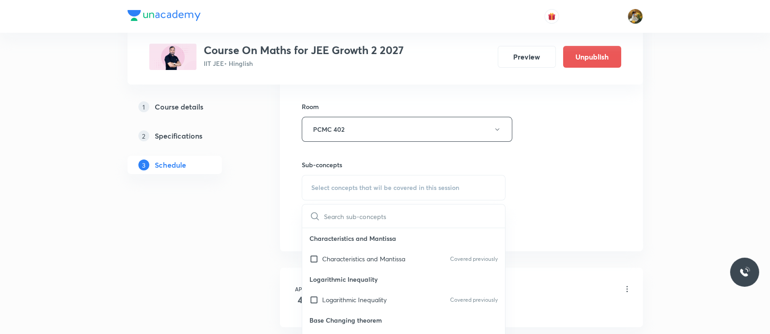
scroll to position [397, 0]
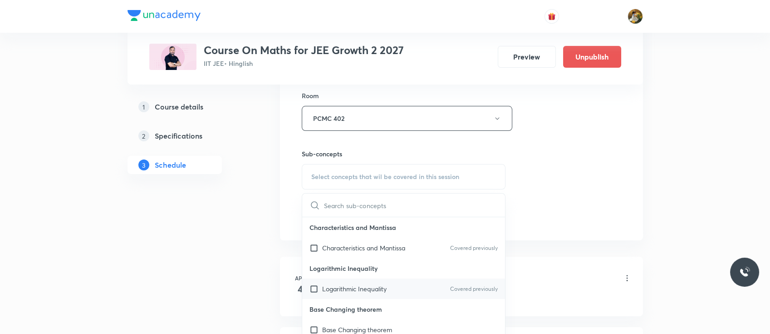
click at [370, 285] on p "Logarithmic Inequality" at bounding box center [354, 289] width 64 height 10
checkbox input "true"
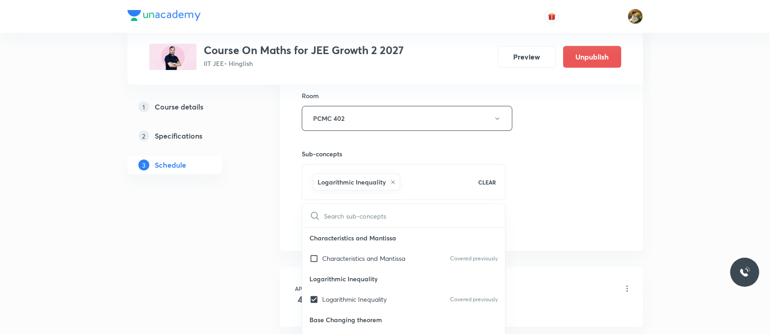
click at [575, 149] on div "Session 73 Live class Session title 13/99 straight line ​ Schedule for Oct 7, 2…" at bounding box center [462, 17] width 320 height 437
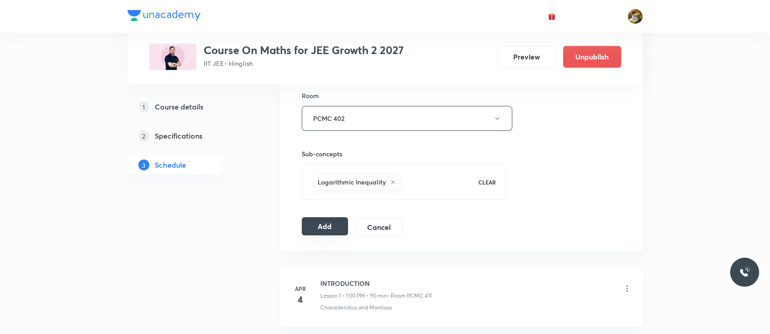
click at [328, 225] on button "Add" at bounding box center [325, 226] width 47 height 18
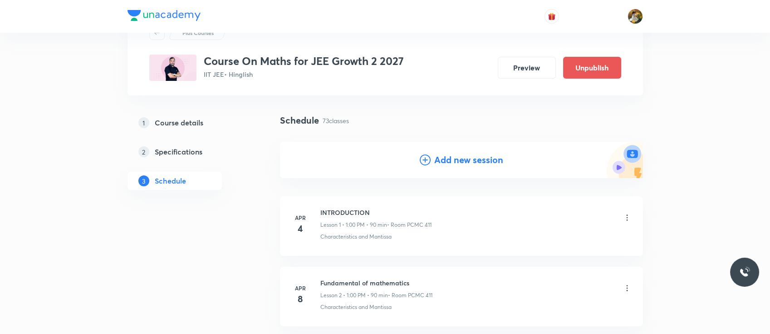
scroll to position [0, 0]
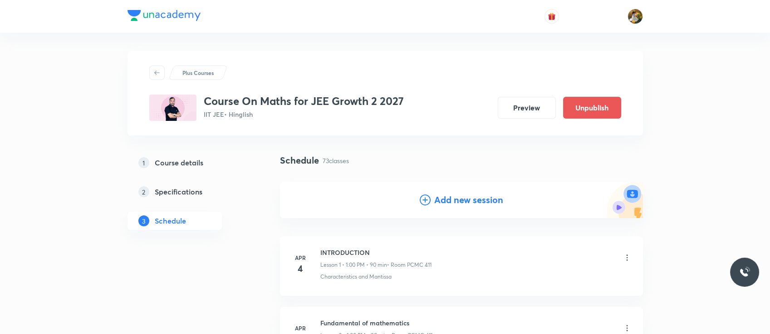
click at [447, 202] on h4 "Add new session" at bounding box center [468, 200] width 69 height 14
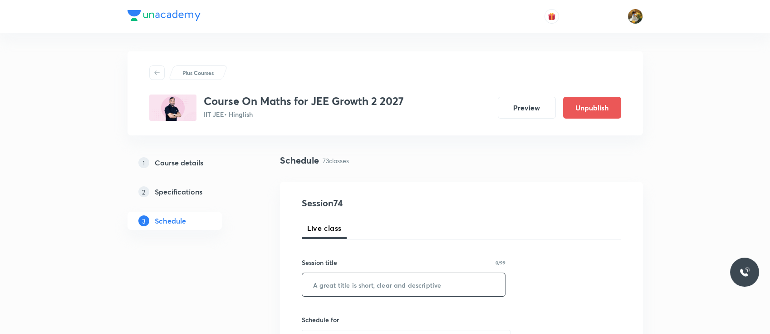
click at [373, 289] on input "text" at bounding box center [403, 284] width 203 height 23
paste input "straight line"
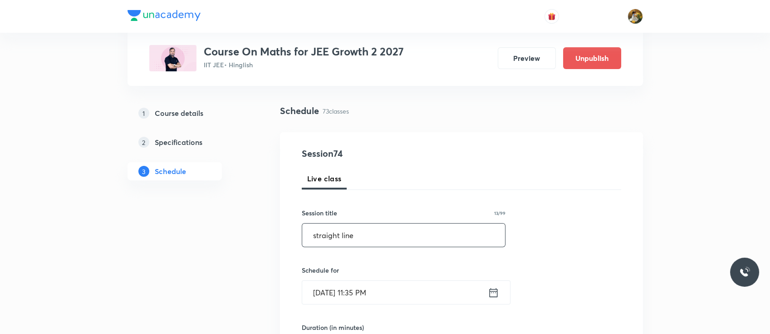
scroll to position [50, 0]
type input "straight line"
click at [373, 289] on input "Oct 6, 2025, 11:35 PM" at bounding box center [395, 291] width 186 height 23
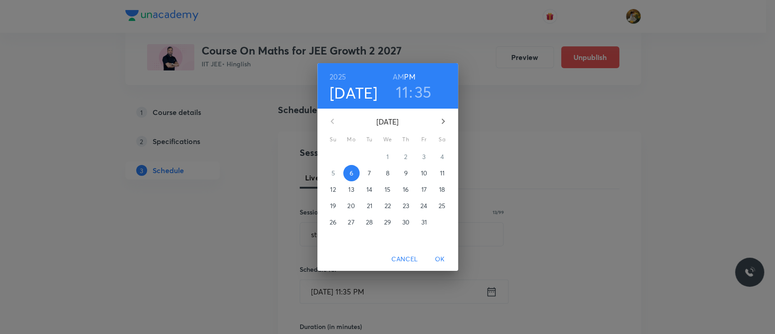
click at [441, 176] on p "11" at bounding box center [441, 172] width 5 height 9
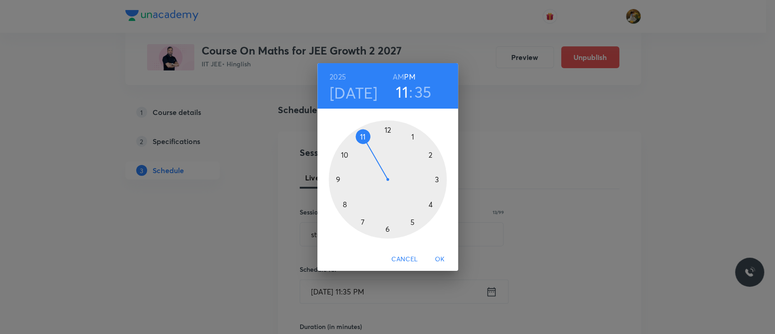
click at [412, 135] on div at bounding box center [388, 179] width 118 height 118
click at [388, 131] on div at bounding box center [388, 179] width 118 height 118
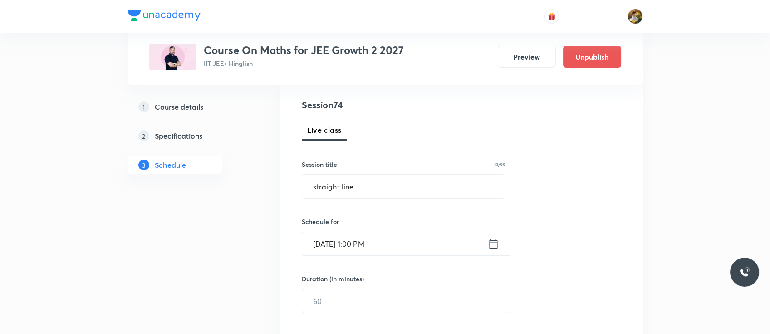
scroll to position [119, 0]
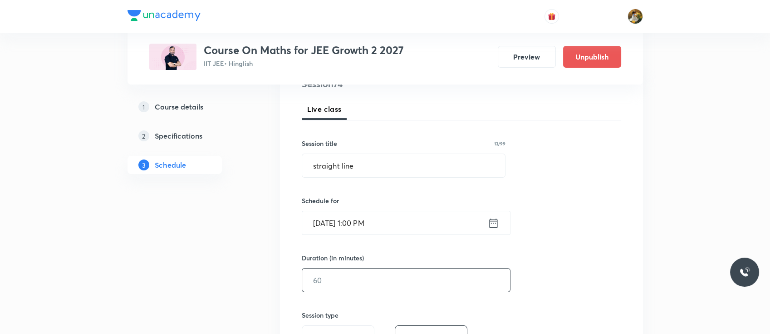
click at [365, 281] on input "text" at bounding box center [406, 279] width 208 height 23
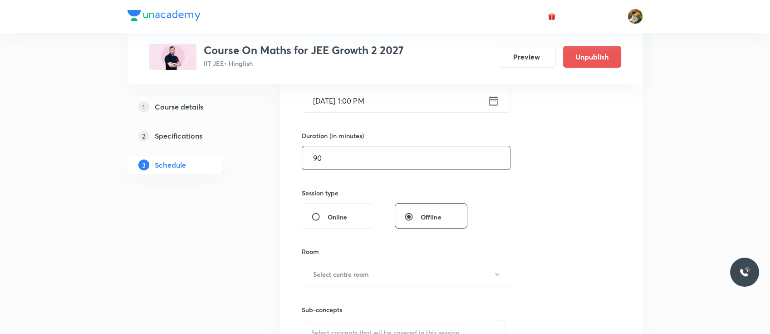
scroll to position [242, 0]
type input "90"
click at [365, 276] on h6 "Select centre room" at bounding box center [341, 273] width 56 height 10
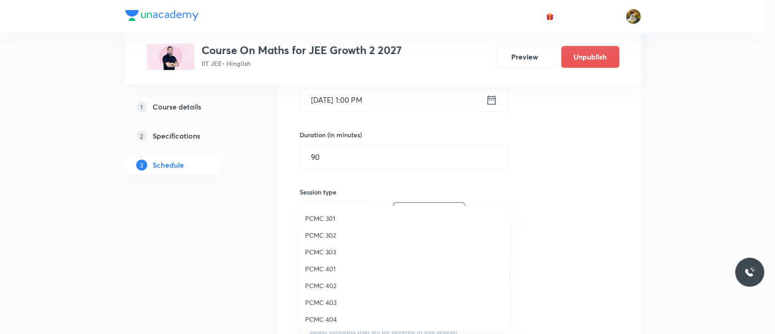
click at [316, 288] on span "PCMC 402" at bounding box center [404, 286] width 199 height 10
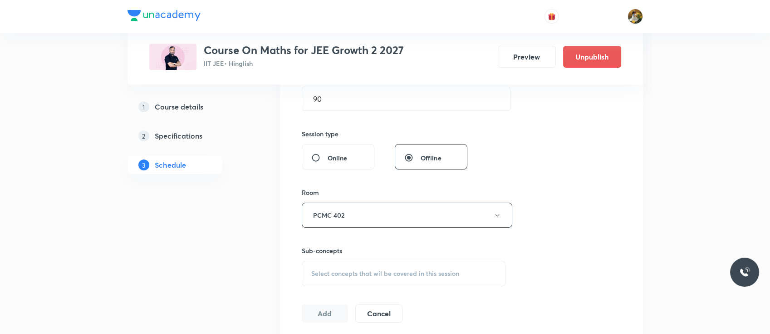
scroll to position [305, 0]
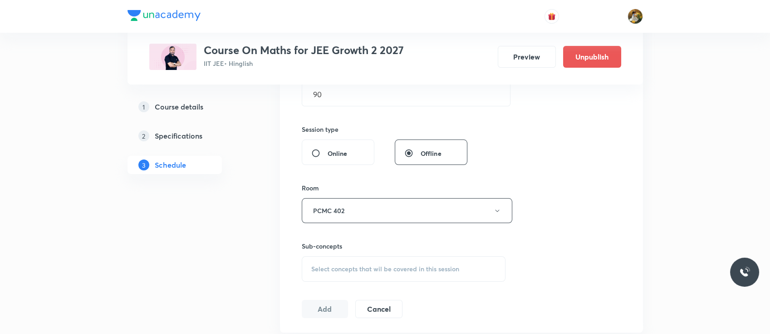
click at [330, 273] on div "Select concepts that wil be covered in this session" at bounding box center [404, 268] width 204 height 25
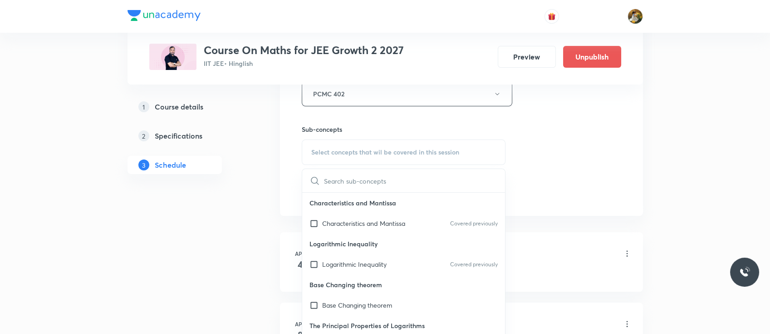
scroll to position [424, 0]
click at [330, 273] on p "Base Changing theorem" at bounding box center [403, 282] width 203 height 20
click at [333, 261] on p "Logarithmic Inequality" at bounding box center [354, 262] width 64 height 10
checkbox input "true"
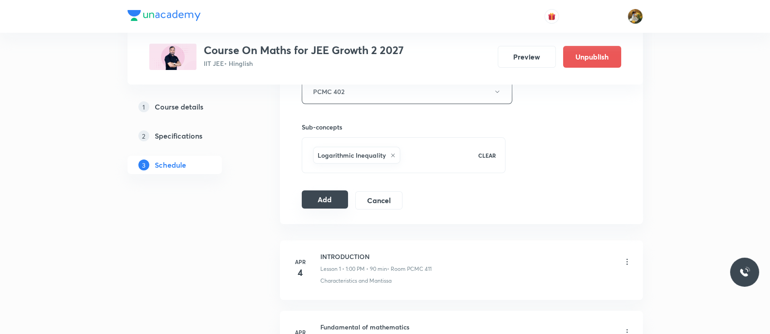
click at [325, 192] on button "Add" at bounding box center [325, 199] width 47 height 18
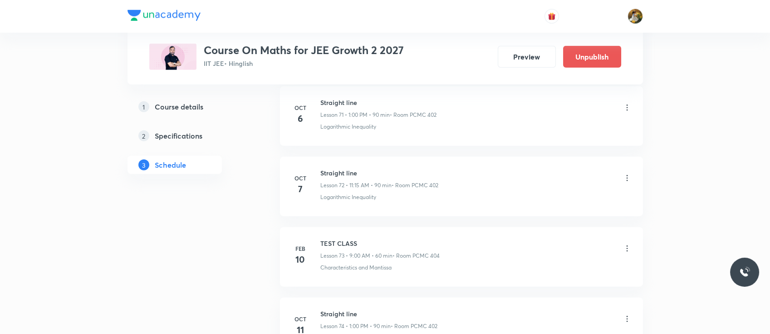
scroll to position [5049, 0]
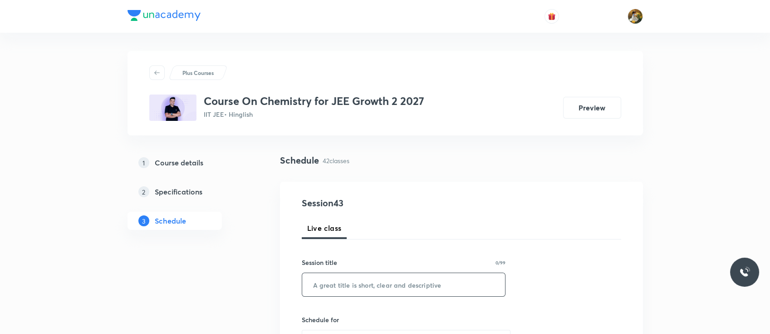
click at [351, 288] on input "text" at bounding box center [403, 284] width 203 height 23
paste input "Chemical Equilibrium"
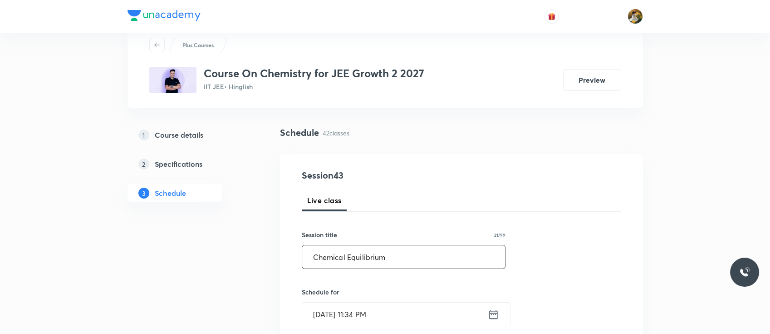
scroll to position [36, 0]
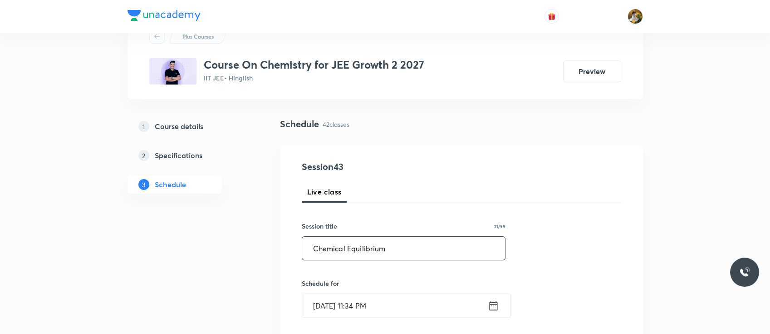
type input "Chemical Equilibrium"
click at [366, 310] on input "Oct 6, 2025, 11:34 PM" at bounding box center [395, 305] width 186 height 23
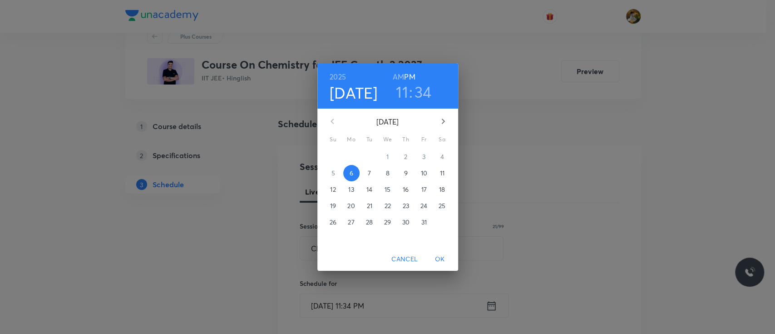
click at [375, 171] on span "7" at bounding box center [369, 172] width 16 height 9
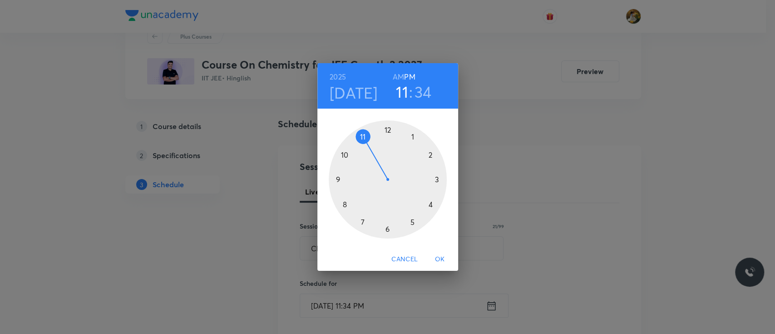
click at [413, 135] on div at bounding box center [388, 179] width 118 height 118
click at [388, 128] on div at bounding box center [388, 179] width 118 height 118
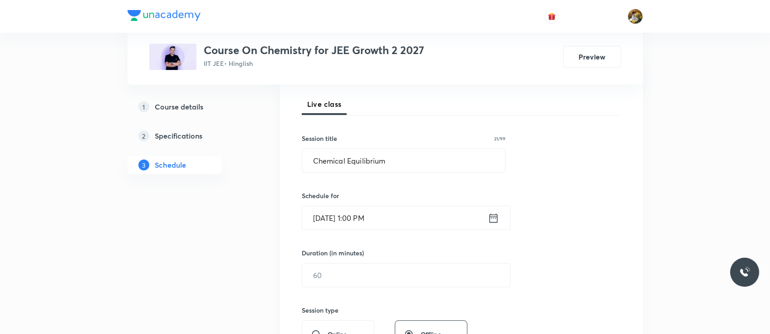
scroll to position [129, 0]
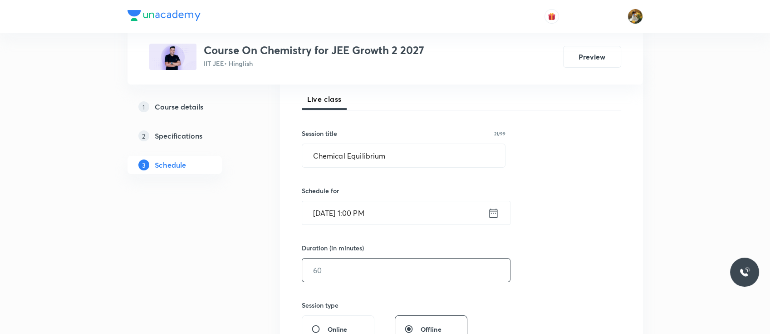
click at [369, 266] on input "text" at bounding box center [406, 269] width 208 height 23
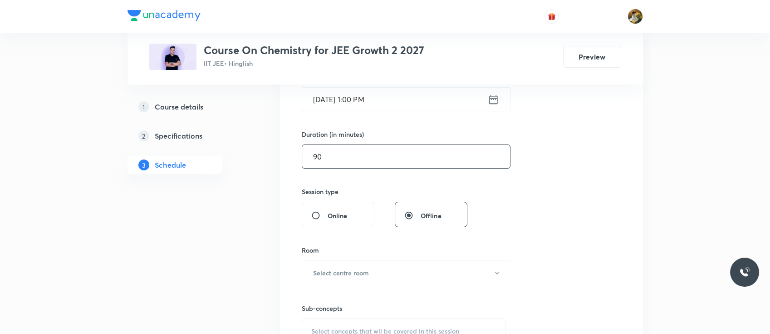
scroll to position [246, 0]
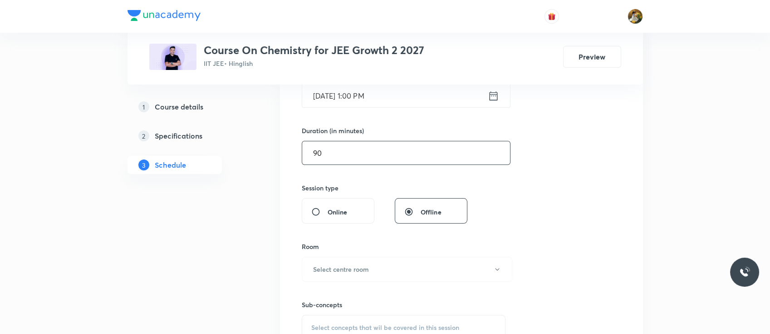
type input "90"
click at [369, 266] on button "Select centre room" at bounding box center [407, 268] width 211 height 25
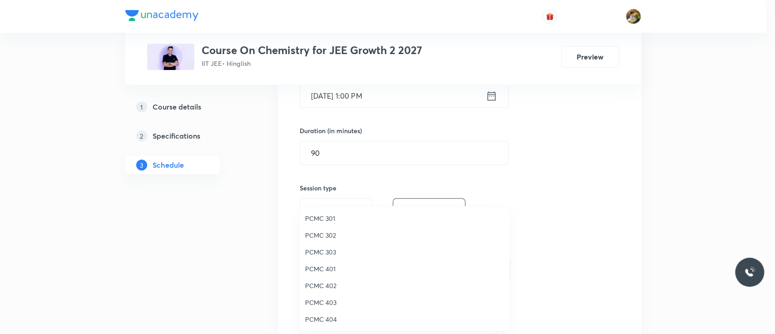
click at [333, 288] on span "PCMC 402" at bounding box center [404, 286] width 199 height 10
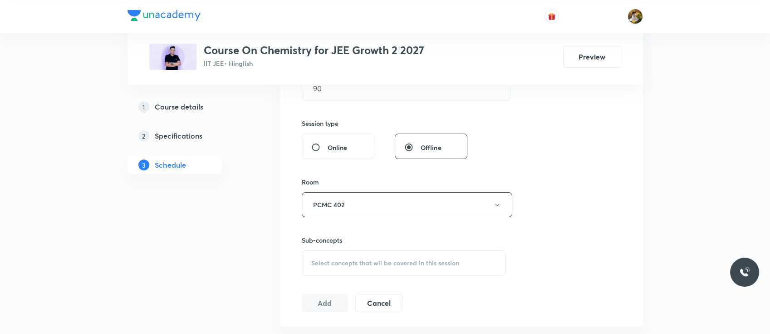
scroll to position [323, 0]
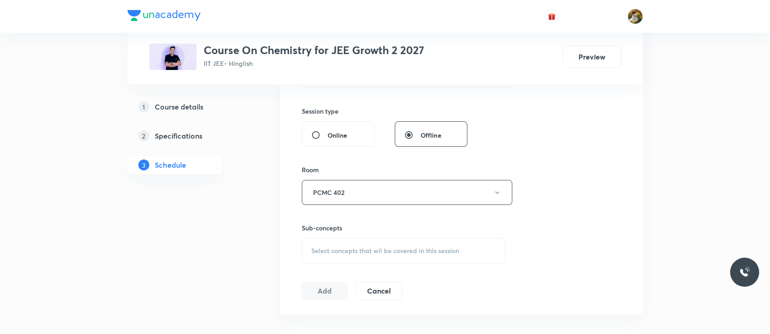
drag, startPoint x: 338, startPoint y: 252, endPoint x: 322, endPoint y: 250, distance: 16.6
click at [322, 250] on span "Select concepts that wil be covered in this session" at bounding box center [385, 250] width 148 height 7
click at [326, 315] on div "Basic Concepts Covered previously" at bounding box center [403, 321] width 203 height 20
checkbox input "true"
drag, startPoint x: 326, startPoint y: 315, endPoint x: 287, endPoint y: 269, distance: 60.2
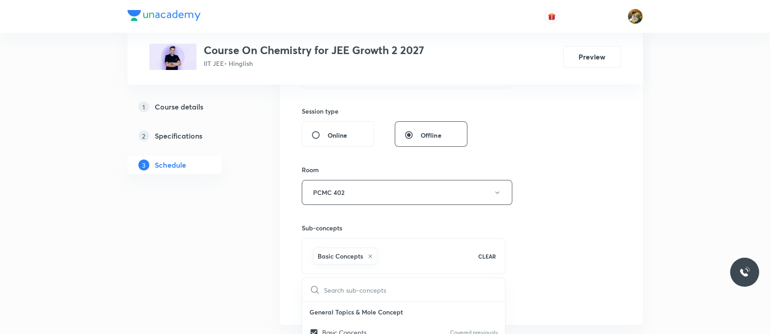
click at [287, 269] on div "Session 43 Live class Session title 21/99 Chemical Equilibrium ​ Schedule for O…" at bounding box center [461, 92] width 363 height 466
click at [329, 295] on button "Add" at bounding box center [325, 300] width 47 height 18
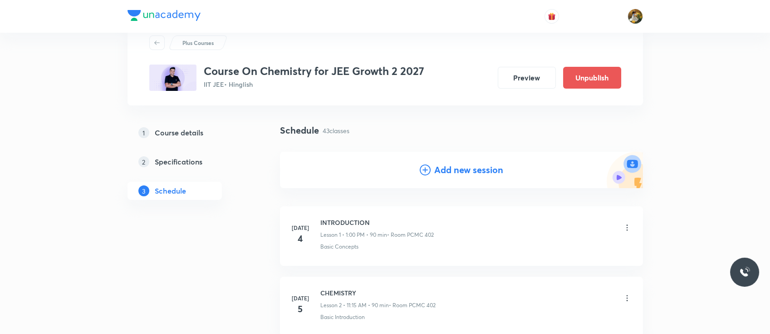
scroll to position [0, 0]
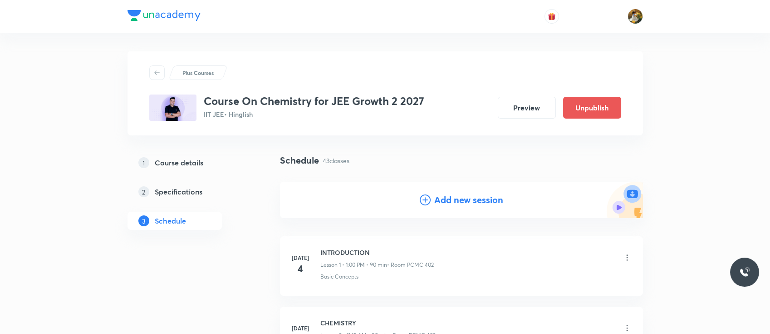
click at [454, 199] on h4 "Add new session" at bounding box center [468, 200] width 69 height 14
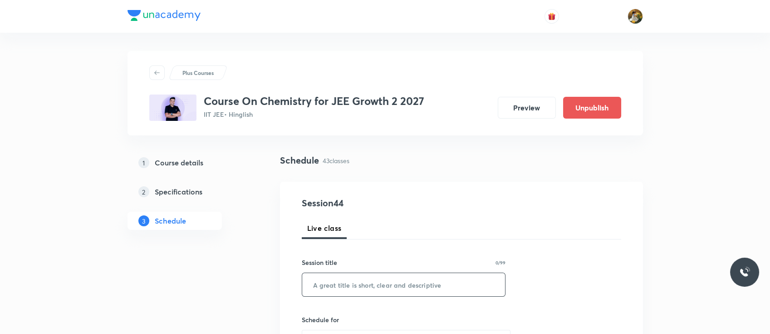
click at [391, 282] on input "text" at bounding box center [403, 284] width 203 height 23
paste input "Chemical Equilibrium"
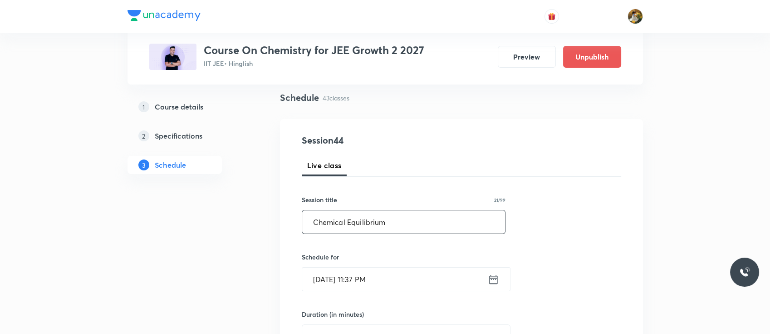
scroll to position [69, 0]
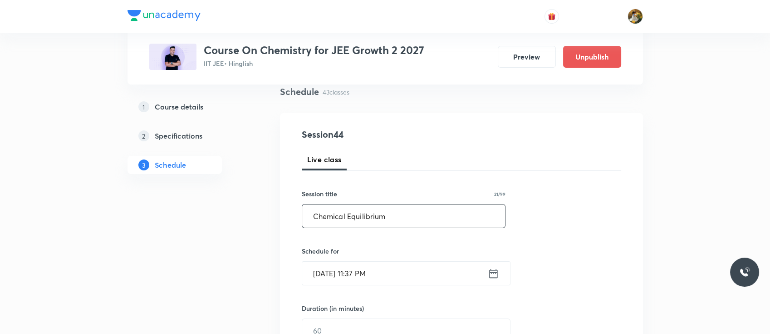
type input "Chemical Equilibrium"
click at [391, 282] on input "Oct 6, 2025, 11:37 PM" at bounding box center [395, 272] width 186 height 23
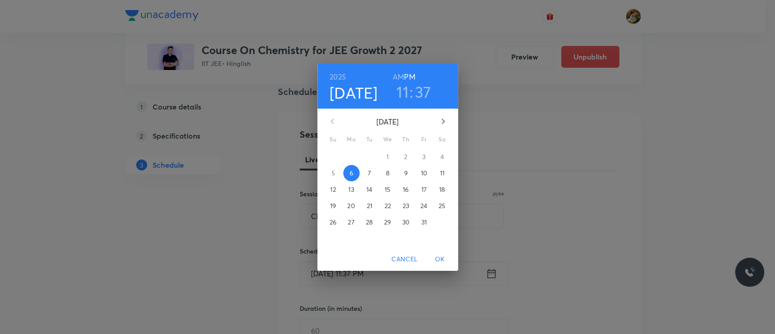
click at [407, 174] on p "9" at bounding box center [406, 172] width 4 height 9
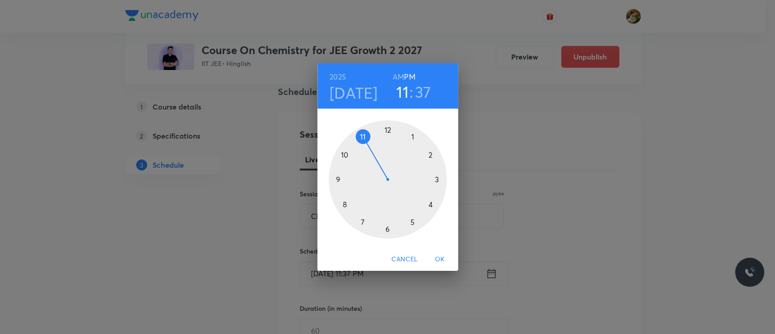
click at [410, 138] on div at bounding box center [388, 179] width 118 height 118
click at [386, 128] on div at bounding box center [388, 179] width 118 height 118
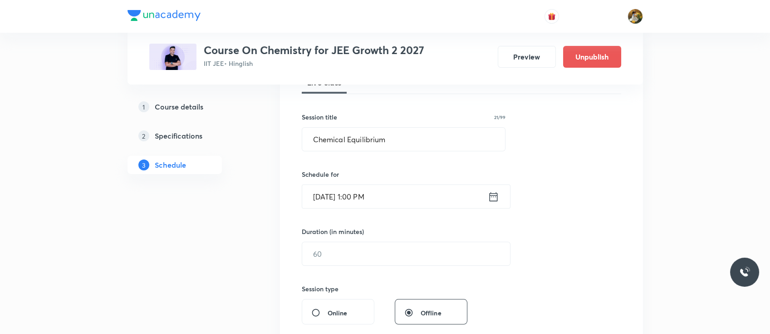
scroll to position [167, 0]
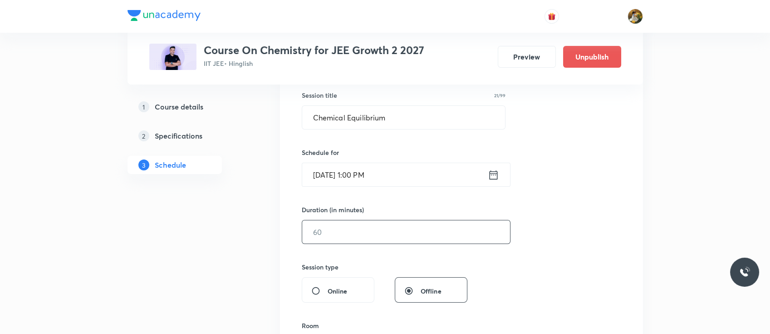
click at [369, 230] on input "text" at bounding box center [406, 231] width 208 height 23
type input "0"
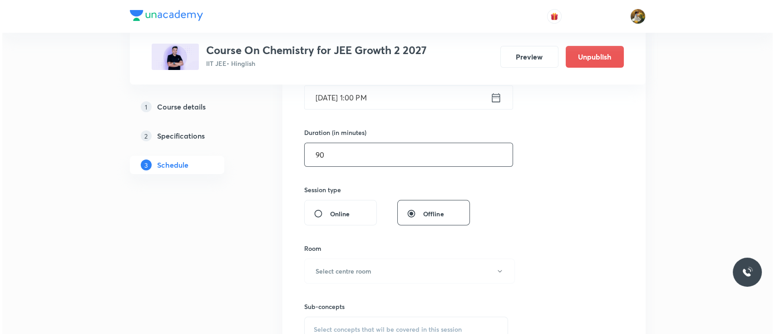
scroll to position [266, 0]
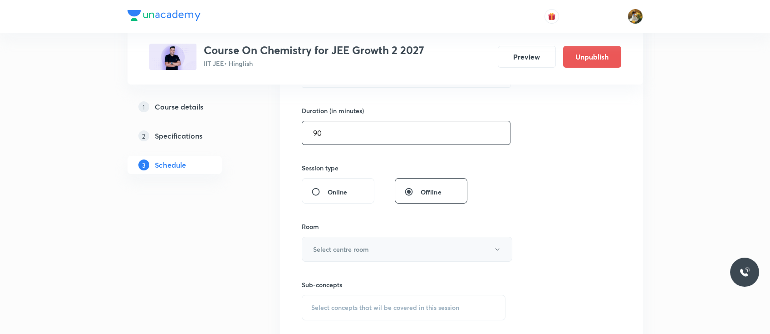
type input "90"
click at [364, 245] on h6 "Select centre room" at bounding box center [341, 249] width 56 height 10
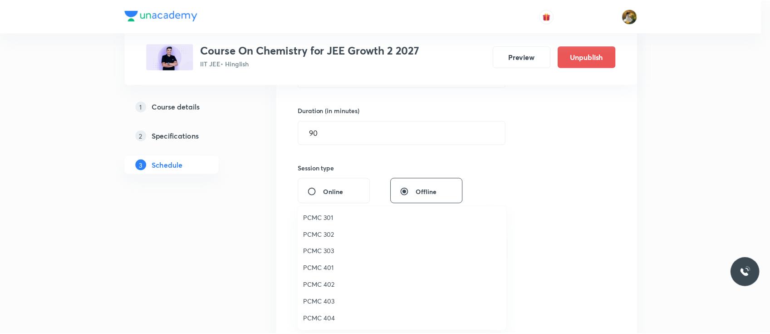
scroll to position [0, 0]
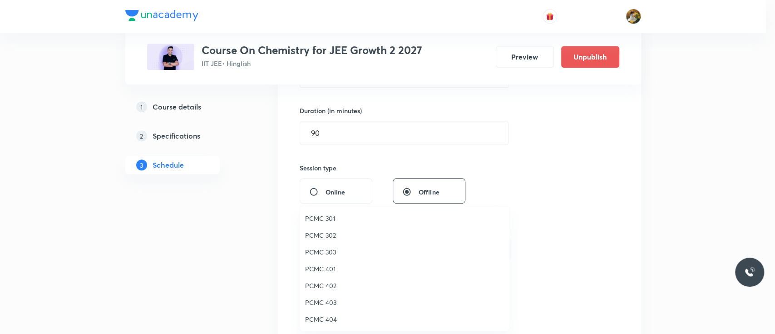
click at [331, 285] on span "PCMC 402" at bounding box center [404, 286] width 199 height 10
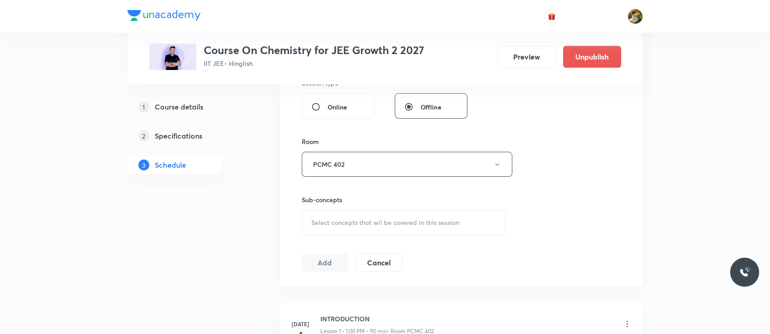
scroll to position [363, 0]
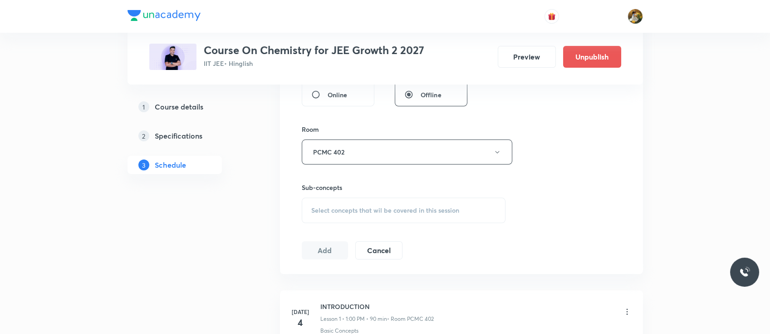
click at [350, 214] on div "Select concepts that wil be covered in this session" at bounding box center [404, 209] width 204 height 25
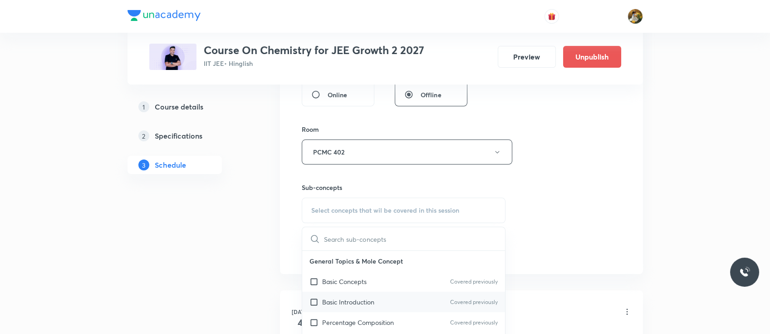
click at [336, 295] on div "Basic Introduction Covered previously" at bounding box center [403, 301] width 203 height 20
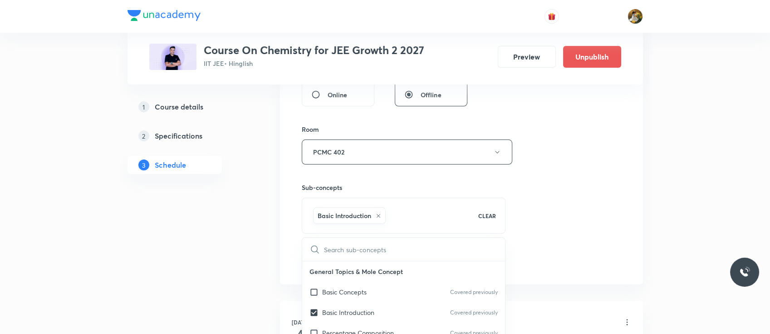
checkbox input "true"
click at [567, 198] on div "Session 44 Live class Session title 21/99 Chemical Equilibrium ​ Schedule for O…" at bounding box center [462, 51] width 320 height 437
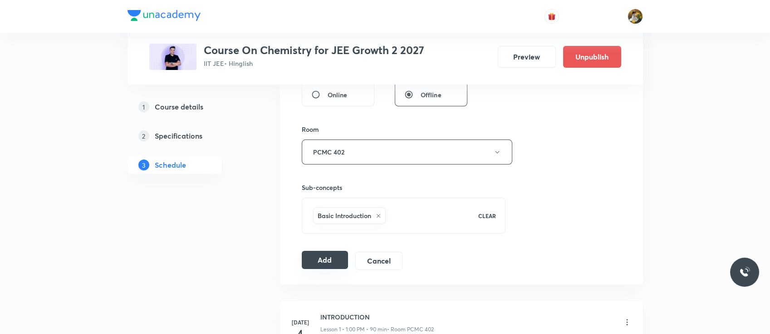
click at [323, 255] on button "Add" at bounding box center [325, 260] width 47 height 18
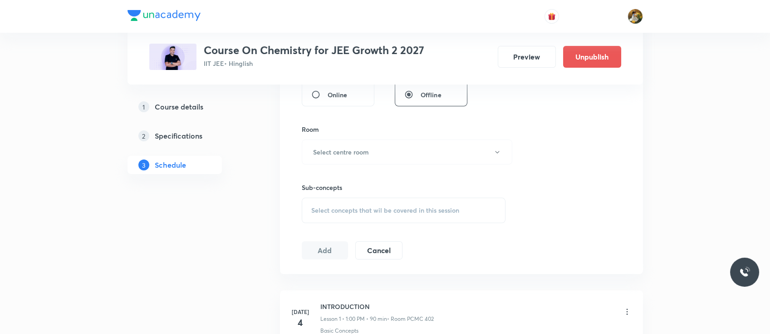
scroll to position [0, 0]
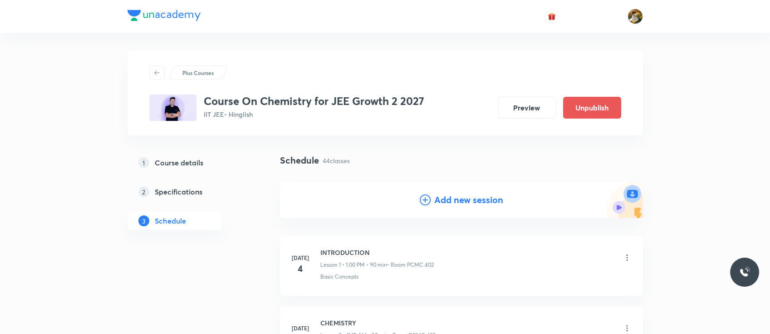
click at [444, 198] on h4 "Add new session" at bounding box center [468, 200] width 69 height 14
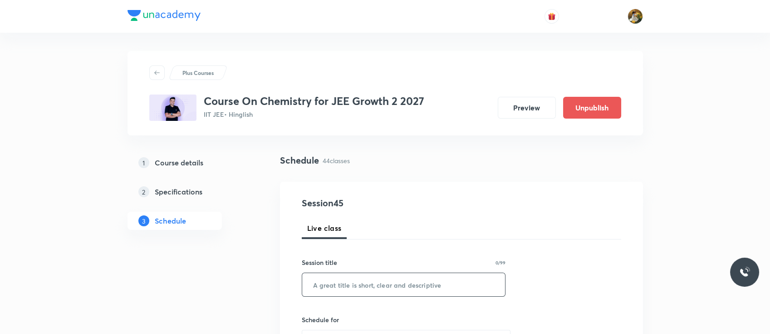
click at [356, 287] on input "text" at bounding box center [403, 284] width 203 height 23
paste input "Chemical Equilibrium"
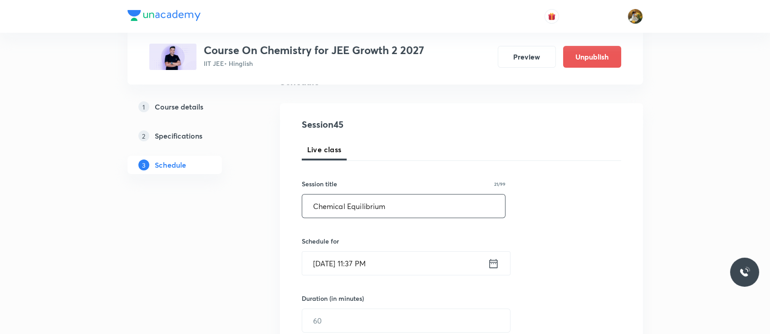
scroll to position [94, 0]
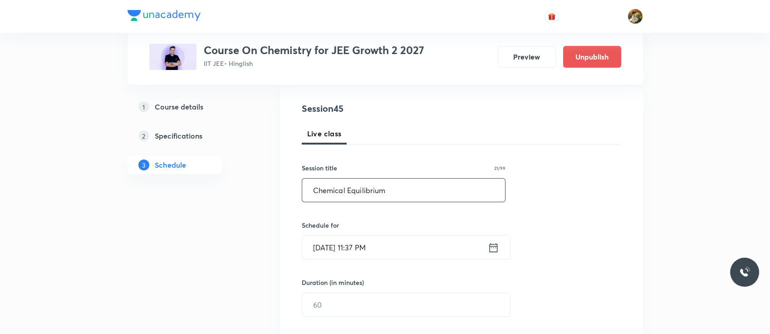
type input "Chemical Equilibrium"
click at [363, 239] on input "Oct 6, 2025, 11:37 PM" at bounding box center [395, 247] width 186 height 23
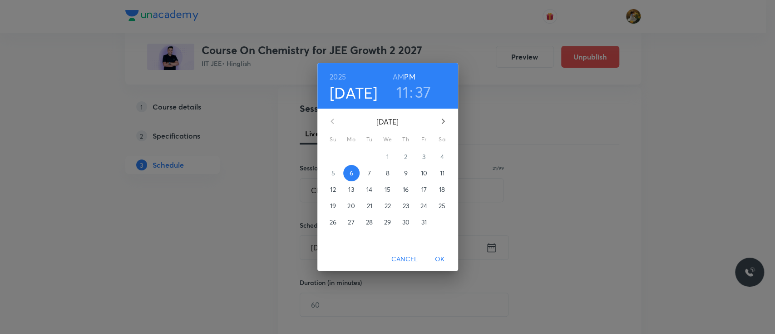
click at [404, 172] on p "9" at bounding box center [406, 172] width 4 height 9
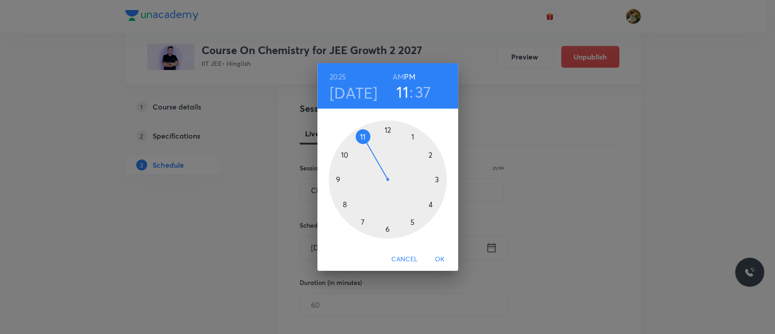
click at [434, 178] on div at bounding box center [388, 179] width 118 height 118
click at [388, 126] on div at bounding box center [388, 179] width 118 height 118
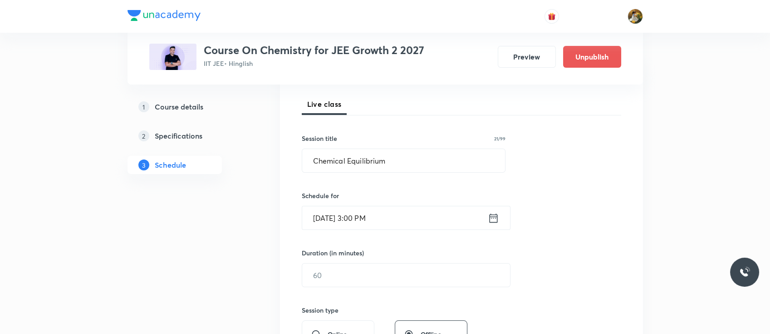
scroll to position [125, 0]
click at [368, 271] on input "text" at bounding box center [406, 273] width 208 height 23
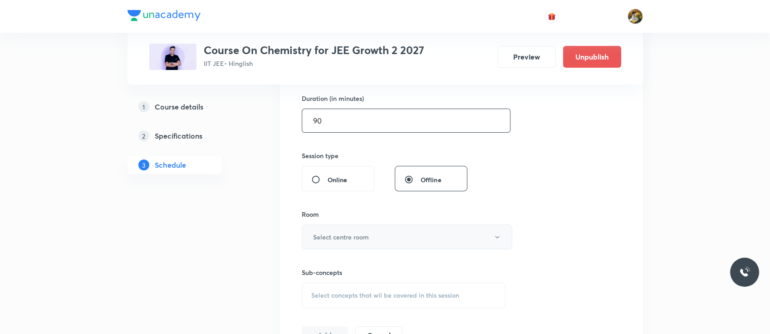
type input "90"
click at [370, 237] on button "Select centre room" at bounding box center [407, 236] width 211 height 25
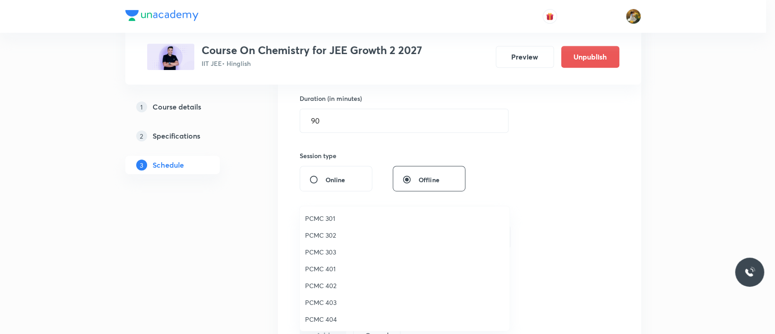
click at [331, 281] on span "PCMC 402" at bounding box center [404, 286] width 199 height 10
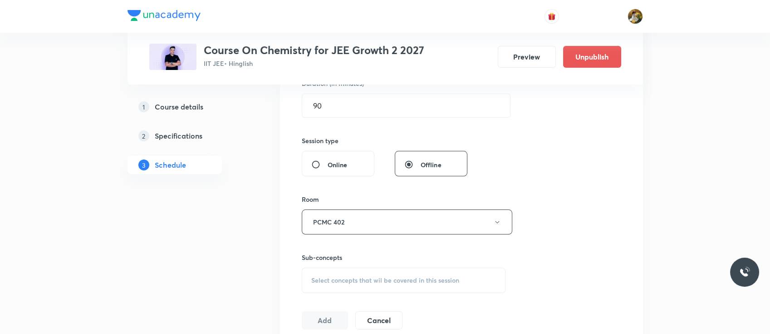
scroll to position [329, 0]
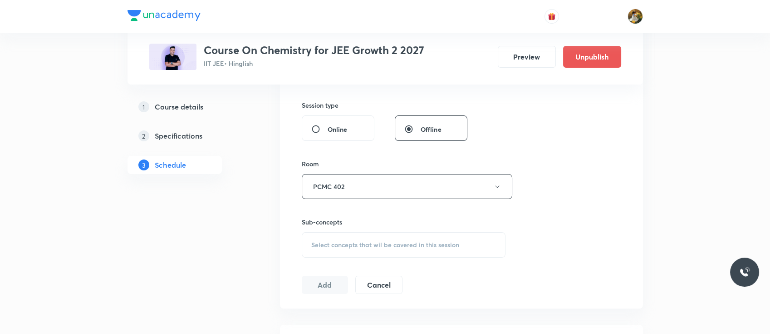
click at [342, 238] on div "Select concepts that wil be covered in this session" at bounding box center [404, 244] width 204 height 25
click at [326, 312] on p "Basic Concepts" at bounding box center [344, 316] width 44 height 10
checkbox input "true"
click at [546, 197] on div "Session 45 Live class Session title 21/99 Chemical Equilibrium ​ Schedule for O…" at bounding box center [462, 85] width 320 height 437
click at [334, 288] on button "Add" at bounding box center [325, 294] width 47 height 18
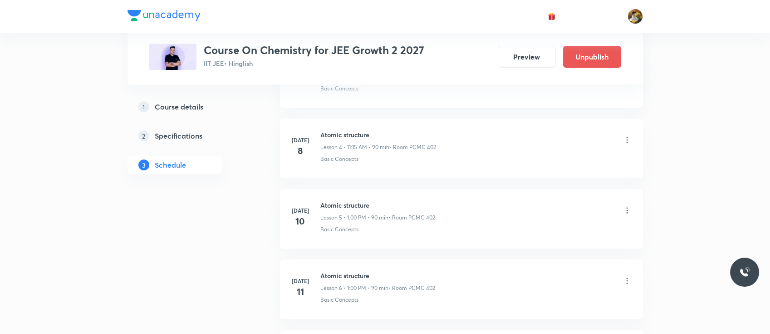
scroll to position [0, 0]
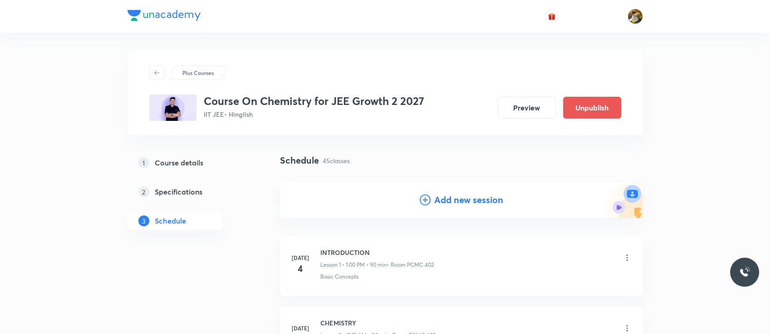
click at [459, 205] on h4 "Add new session" at bounding box center [468, 200] width 69 height 14
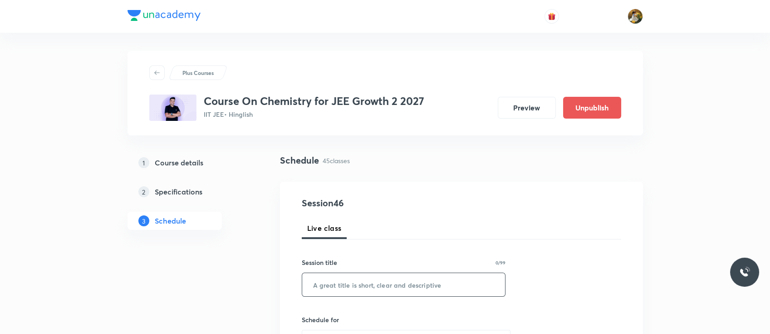
click at [371, 284] on input "text" at bounding box center [403, 284] width 203 height 23
paste input "Chemical Equilibrium"
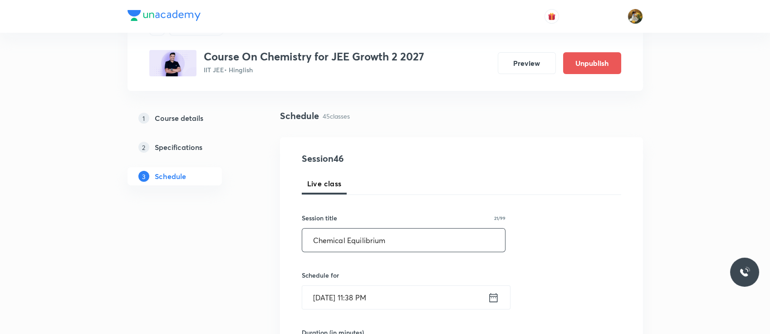
scroll to position [48, 0]
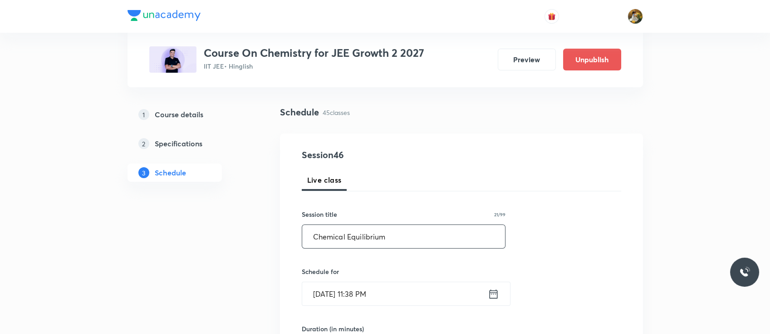
type input "Chemical Equilibrium"
click at [389, 293] on input "Oct 6, 2025, 11:38 PM" at bounding box center [395, 293] width 186 height 23
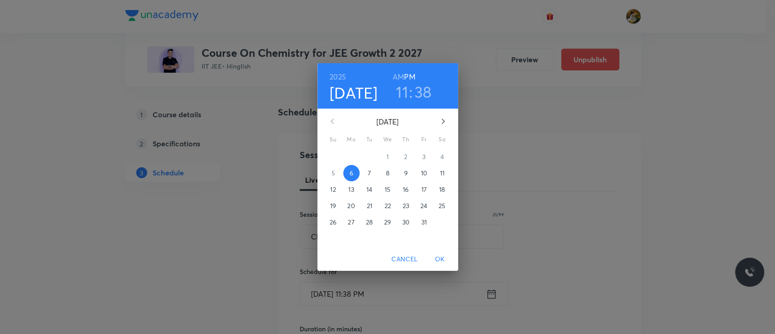
click at [422, 173] on p "10" at bounding box center [423, 172] width 6 height 9
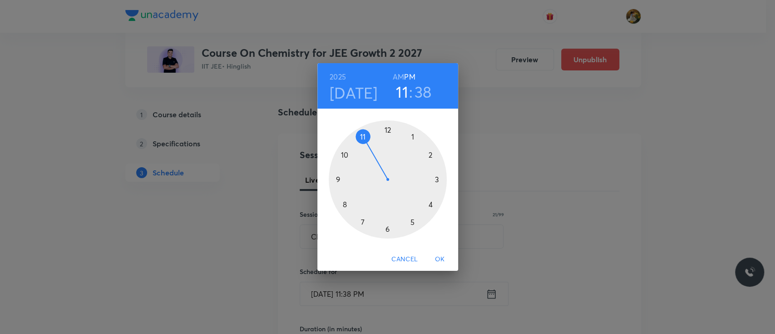
click at [409, 135] on div at bounding box center [388, 179] width 118 height 118
click at [386, 129] on div at bounding box center [388, 179] width 118 height 118
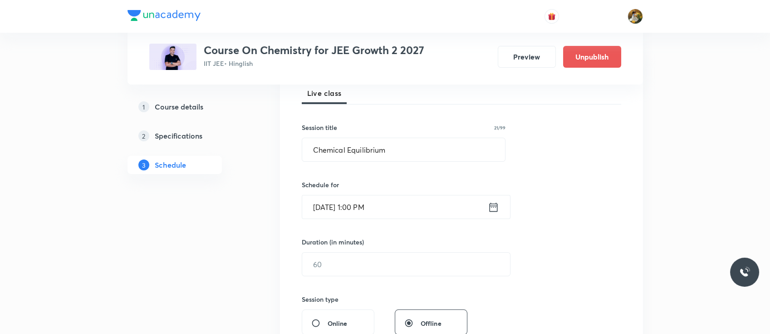
scroll to position [145, 0]
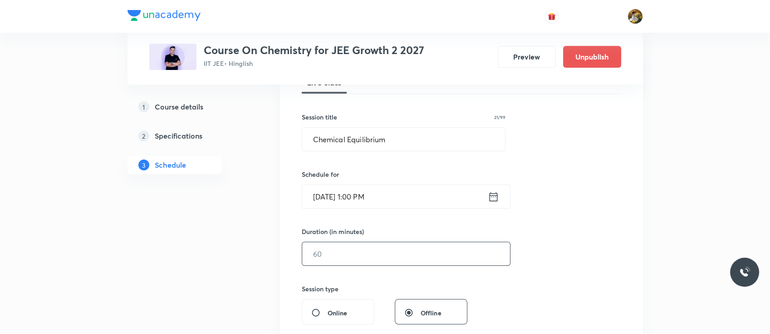
click at [360, 251] on input "text" at bounding box center [406, 253] width 208 height 23
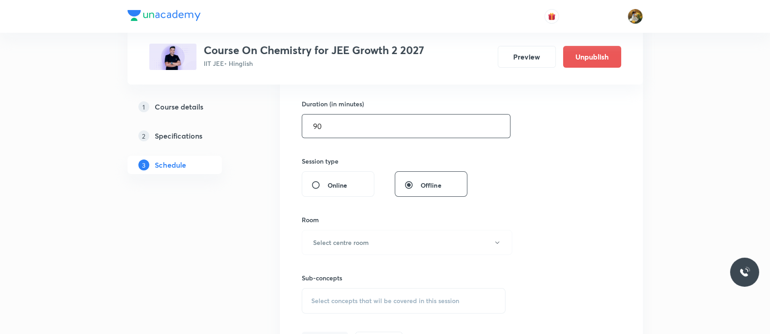
scroll to position [274, 0]
type input "90"
click at [360, 251] on button "Select centre room" at bounding box center [407, 240] width 211 height 25
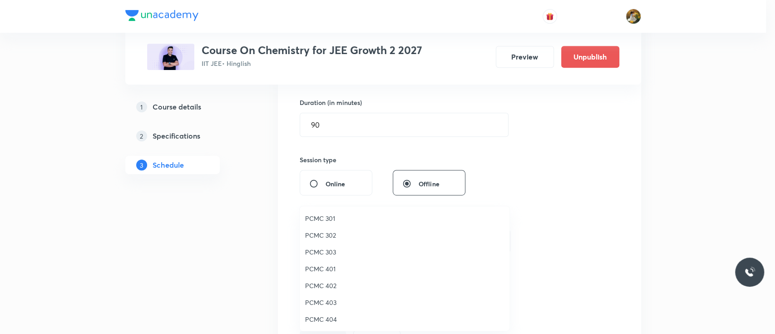
click at [328, 285] on span "PCMC 402" at bounding box center [404, 286] width 199 height 10
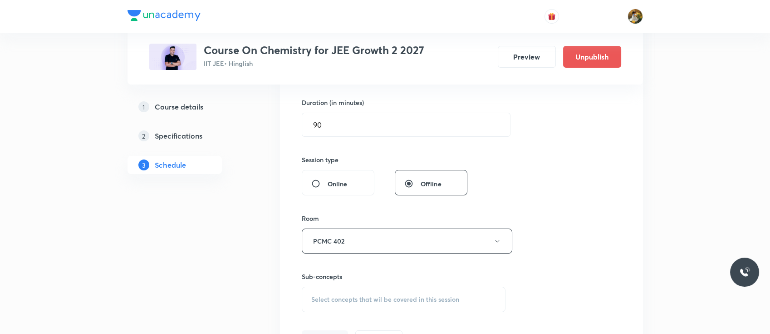
scroll to position [292, 0]
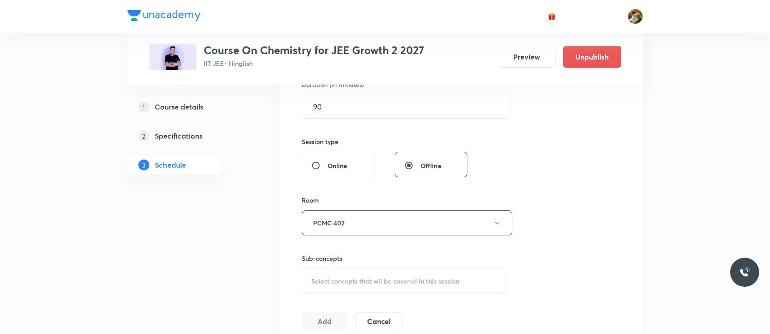
click at [329, 282] on span "Select concepts that wil be covered in this session" at bounding box center [385, 280] width 148 height 7
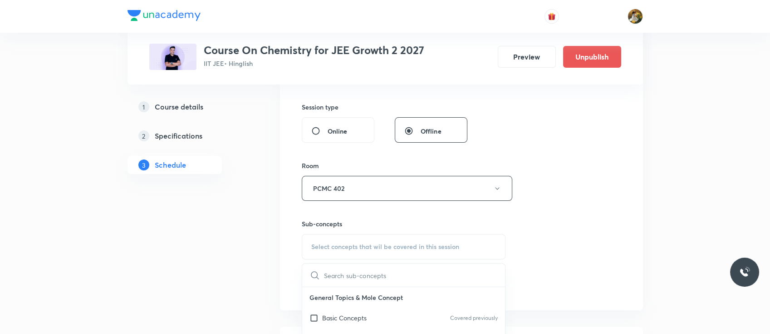
scroll to position [330, 0]
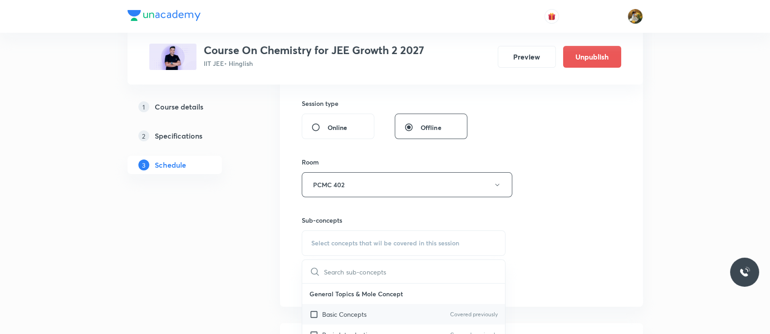
click at [345, 309] on p "Basic Concepts" at bounding box center [344, 314] width 44 height 10
checkbox input "true"
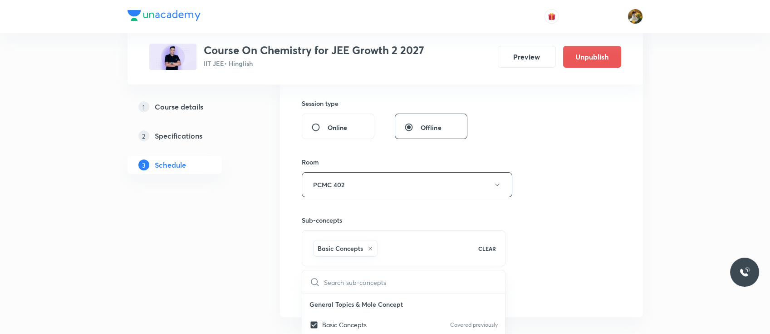
click at [533, 223] on div "Session 46 Live class Session title 21/99 Chemical Equilibrium ​ Schedule for O…" at bounding box center [462, 84] width 320 height 437
click at [327, 288] on button "Add" at bounding box center [325, 292] width 47 height 18
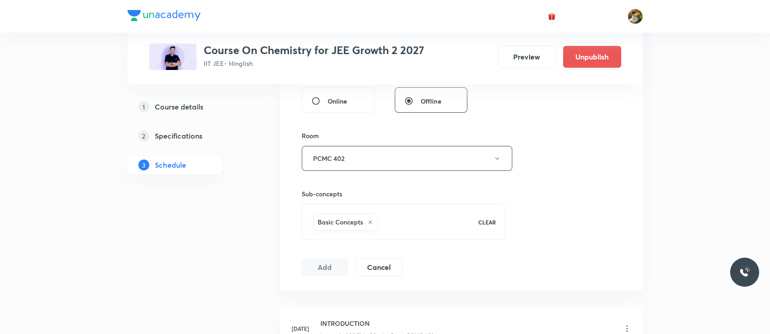
scroll to position [361, 0]
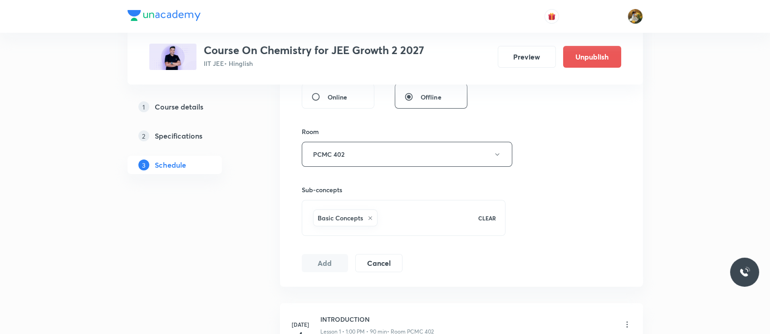
click at [325, 266] on button "Add" at bounding box center [325, 263] width 47 height 18
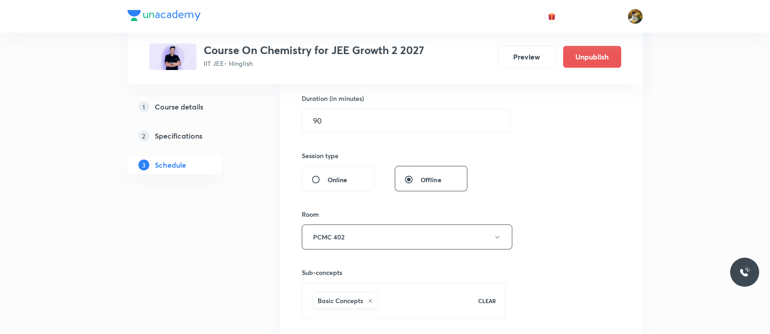
scroll to position [301, 0]
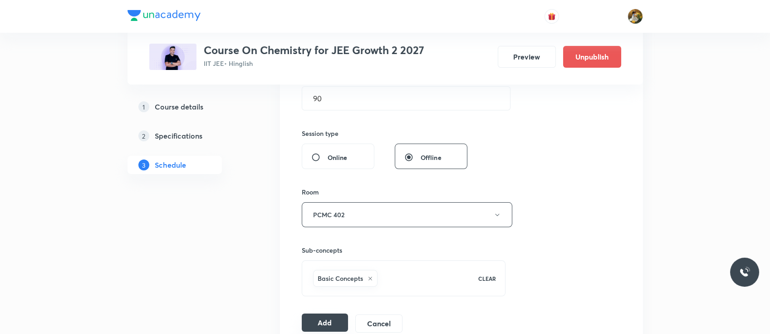
click at [320, 323] on button "Add" at bounding box center [325, 322] width 47 height 18
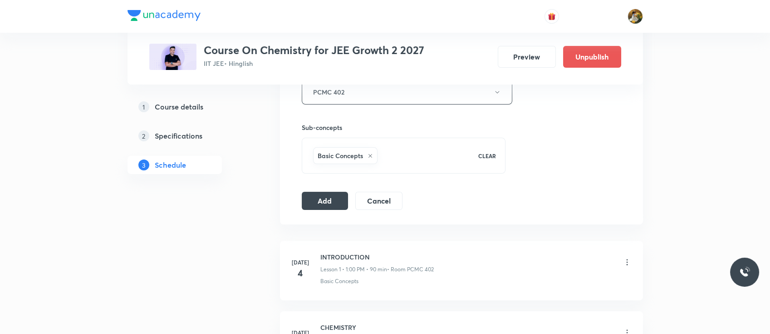
scroll to position [432, 0]
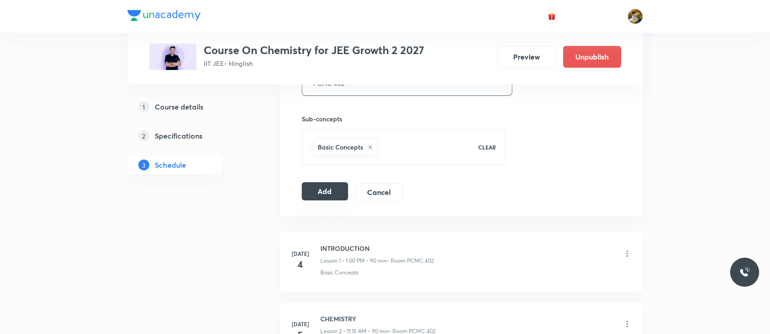
click at [327, 184] on button "Add" at bounding box center [325, 191] width 47 height 18
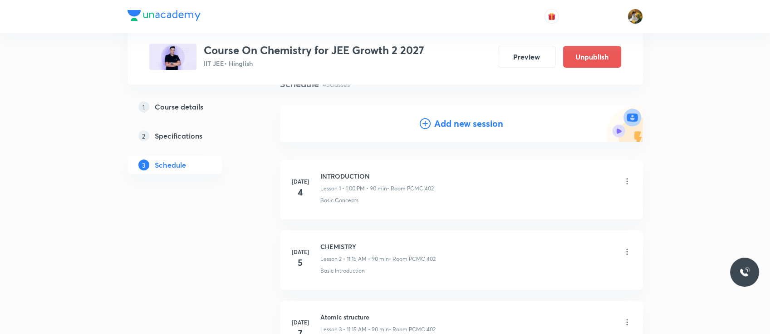
scroll to position [80, 0]
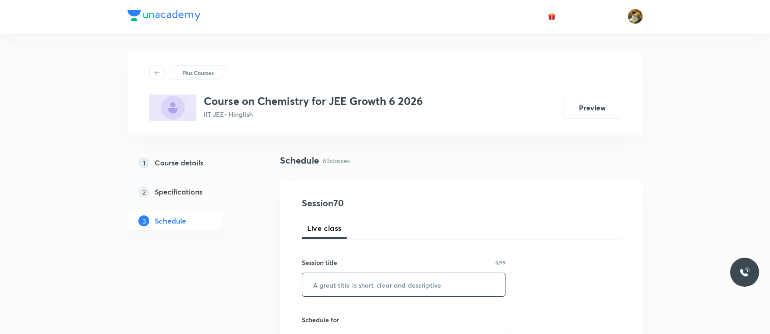
click at [379, 288] on input "text" at bounding box center [403, 284] width 203 height 23
paste input "Thermodynamics 1"
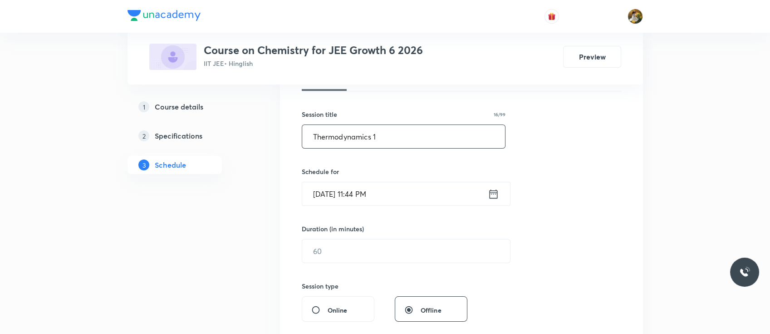
scroll to position [165, 0]
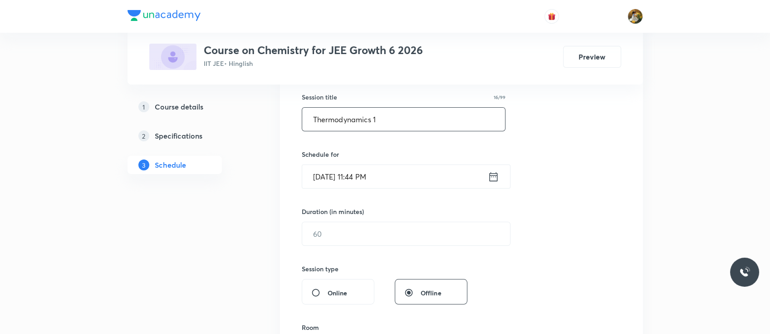
type input "Thermodynamics 1"
click at [399, 181] on input "[DATE] 11:44 PM" at bounding box center [395, 176] width 186 height 23
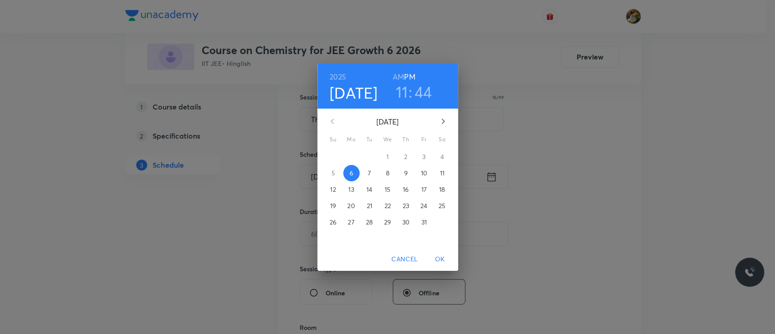
click at [372, 175] on span "7" at bounding box center [369, 172] width 16 height 9
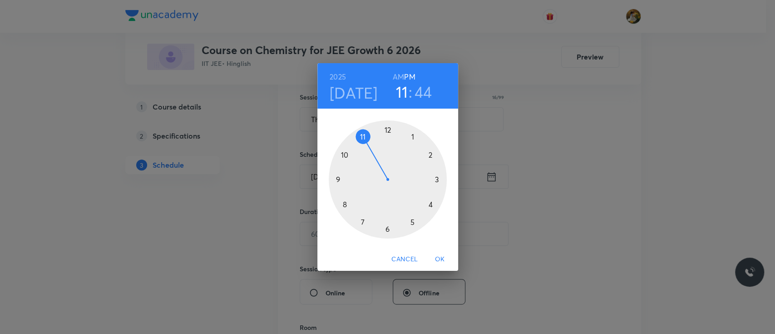
click at [412, 135] on div at bounding box center [388, 179] width 118 height 118
click at [385, 127] on div at bounding box center [388, 179] width 118 height 118
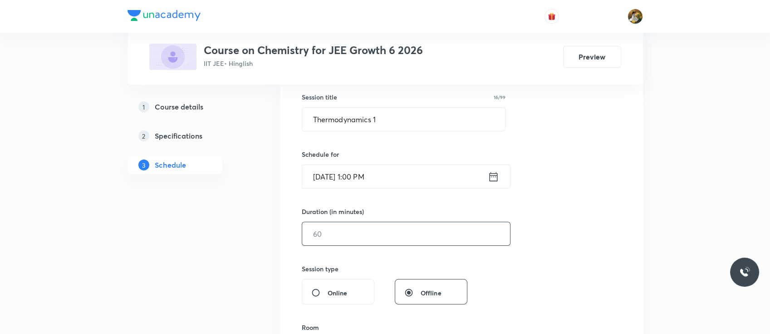
click at [397, 228] on input "text" at bounding box center [406, 233] width 208 height 23
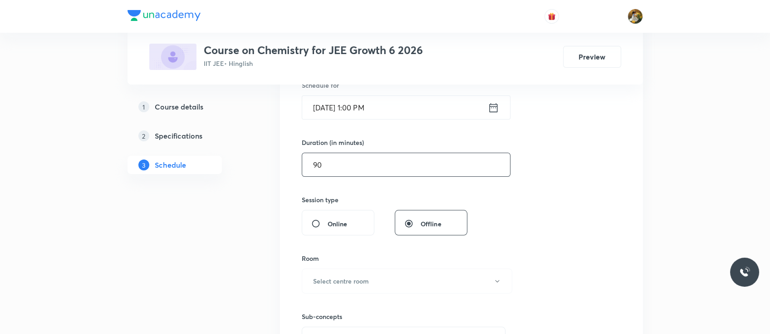
scroll to position [240, 0]
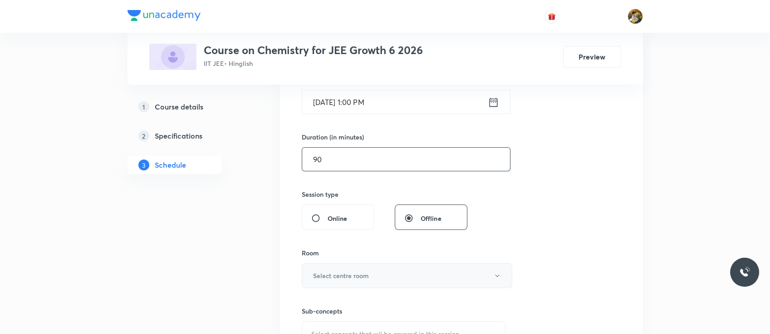
type input "90"
click at [385, 285] on button "Select centre room" at bounding box center [407, 275] width 211 height 25
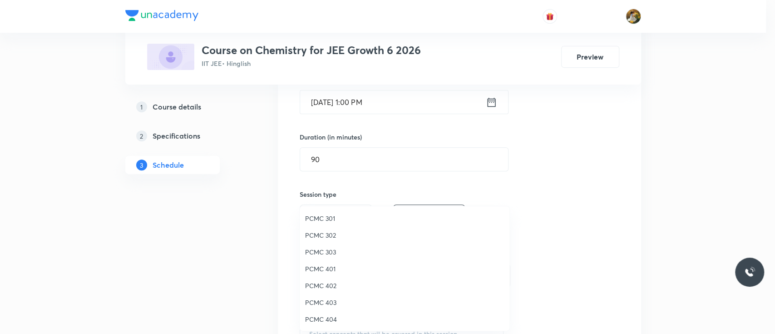
click at [323, 266] on span "PCMC 401" at bounding box center [404, 269] width 199 height 10
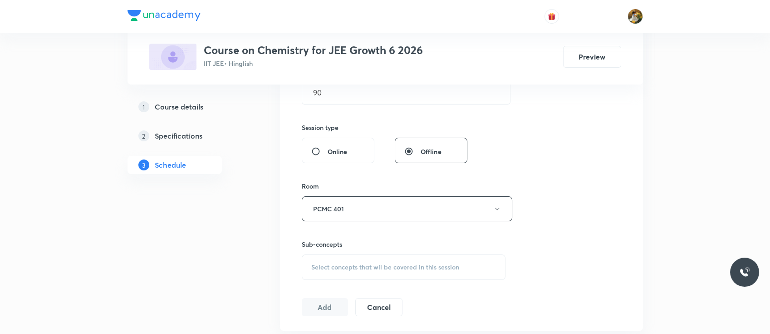
scroll to position [319, 0]
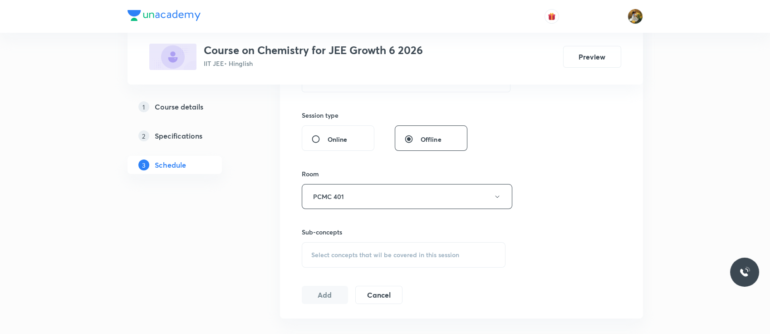
click at [334, 259] on div "Select concepts that wil be covered in this session" at bounding box center [404, 254] width 204 height 25
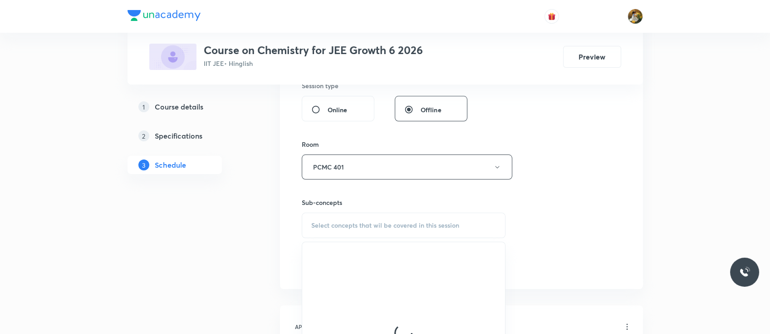
scroll to position [351, 0]
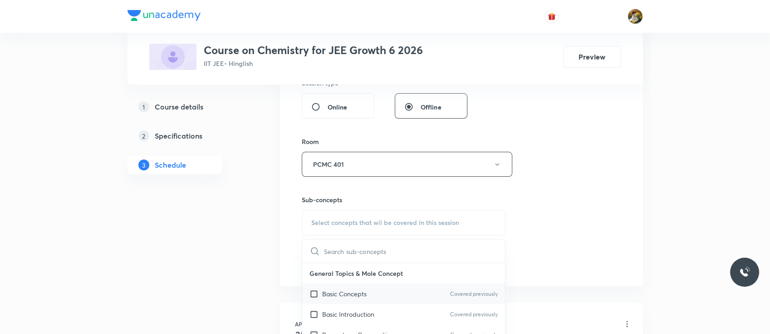
click at [377, 286] on div "Basic Concepts Covered previously" at bounding box center [403, 293] width 203 height 20
checkbox input "true"
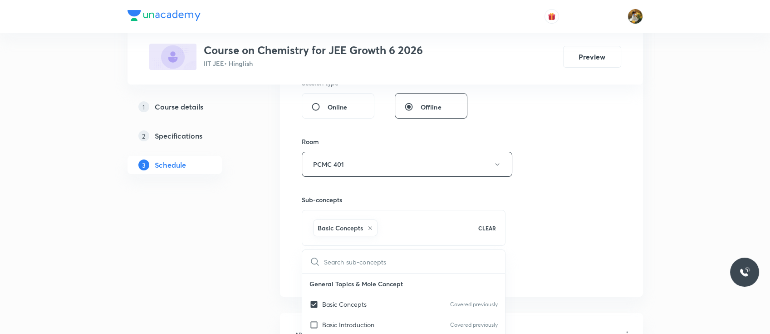
click at [538, 210] on div "Session 70 Live class Session title 16/99 Thermodynamics 1 ​ Schedule for [DATE…" at bounding box center [462, 63] width 320 height 437
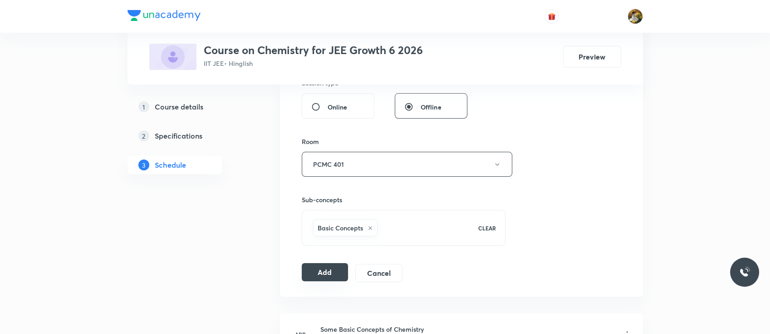
click at [314, 276] on button "Add" at bounding box center [325, 272] width 47 height 18
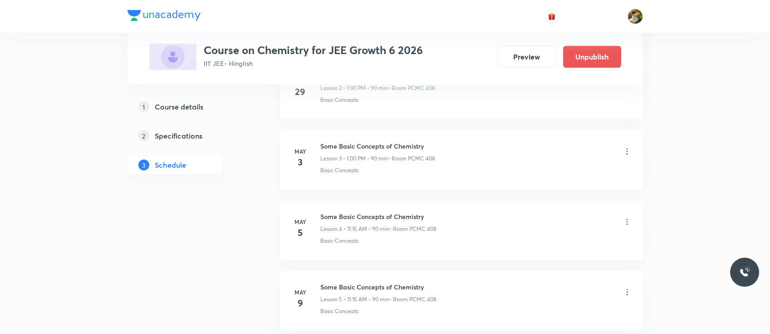
scroll to position [0, 0]
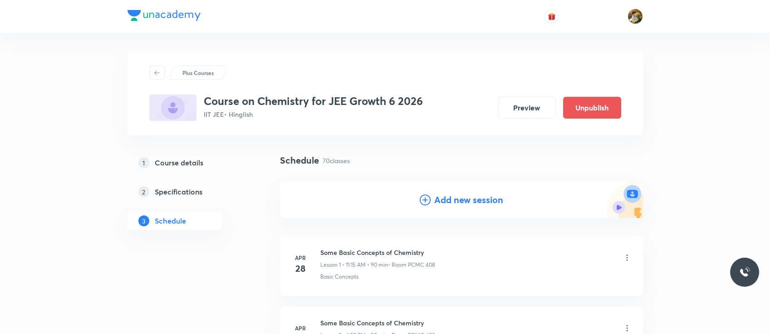
click at [476, 197] on h4 "Add new session" at bounding box center [468, 200] width 69 height 14
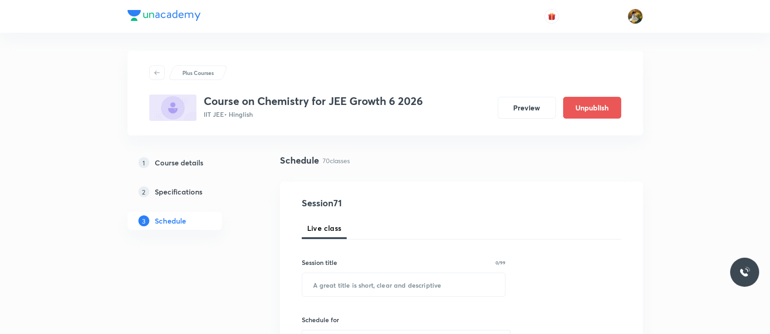
click at [399, 270] on div "Session title 0/99 ​" at bounding box center [404, 276] width 204 height 39
click at [399, 284] on input "text" at bounding box center [403, 284] width 203 height 23
paste input "Thermodynamics 1"
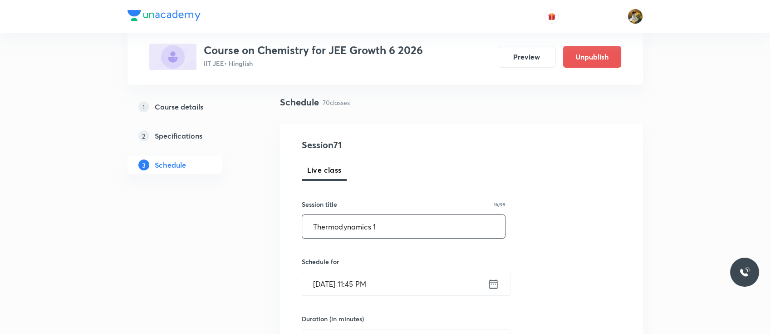
scroll to position [69, 0]
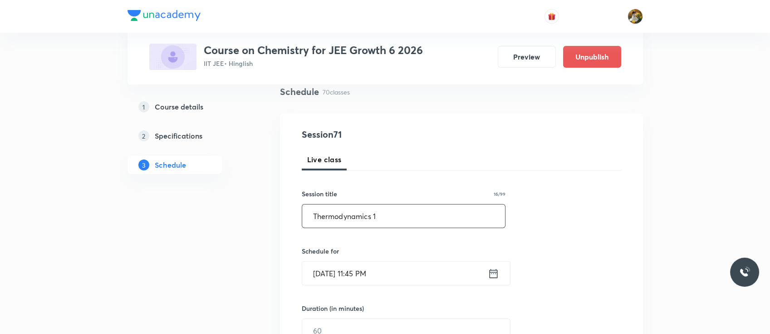
type input "Thermodynamics 1"
click at [395, 278] on input "[DATE] 11:45 PM" at bounding box center [395, 272] width 186 height 23
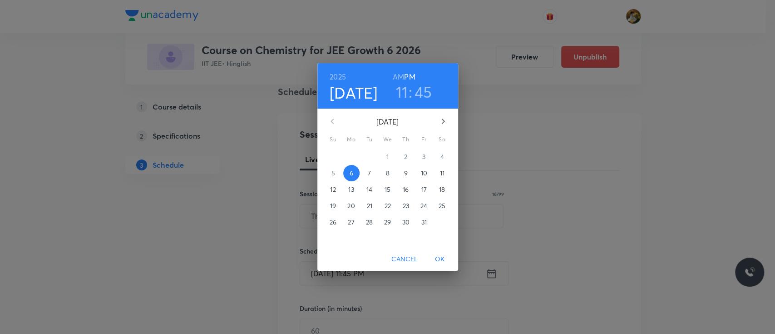
click at [407, 172] on span "9" at bounding box center [406, 172] width 16 height 9
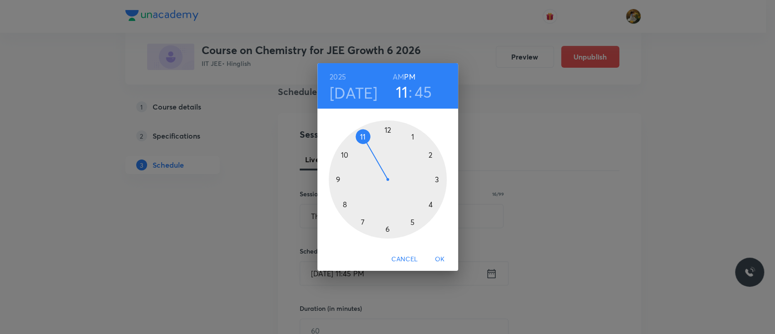
click at [411, 134] on div at bounding box center [388, 179] width 118 height 118
click at [387, 128] on div at bounding box center [388, 179] width 118 height 118
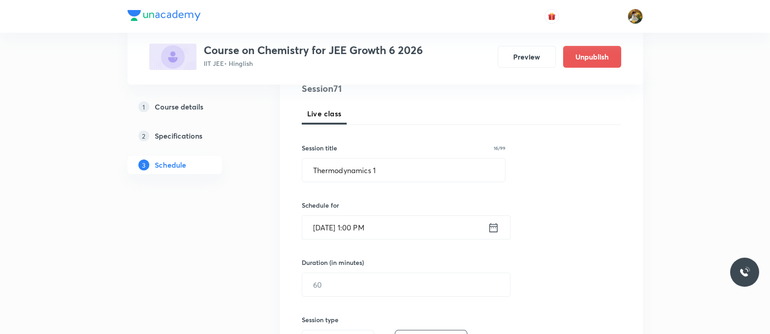
scroll to position [137, 0]
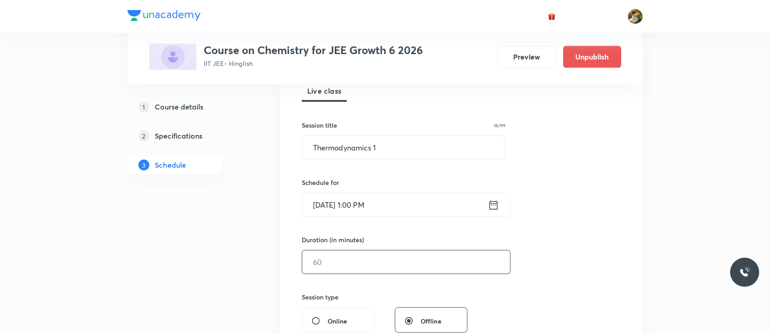
click at [372, 256] on input "text" at bounding box center [406, 261] width 208 height 23
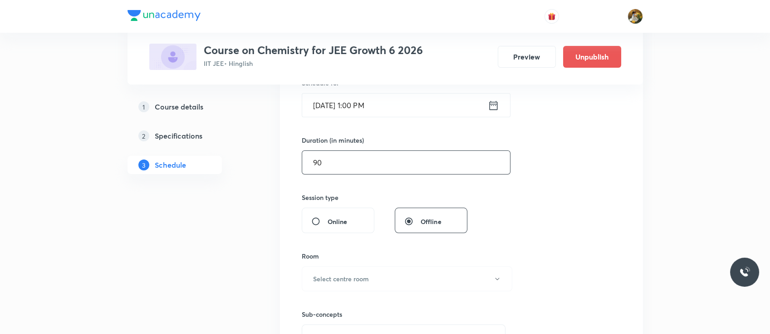
scroll to position [274, 0]
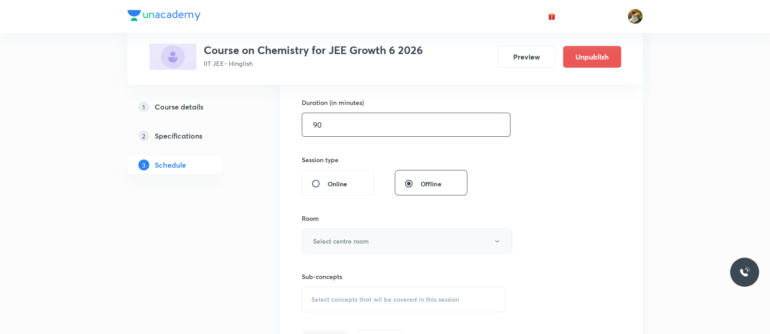
type input "90"
click at [369, 244] on button "Select centre room" at bounding box center [407, 240] width 211 height 25
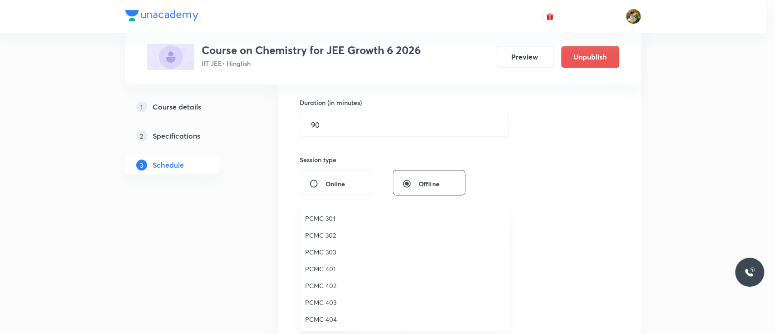
click at [331, 265] on span "PCMC 401" at bounding box center [404, 269] width 199 height 10
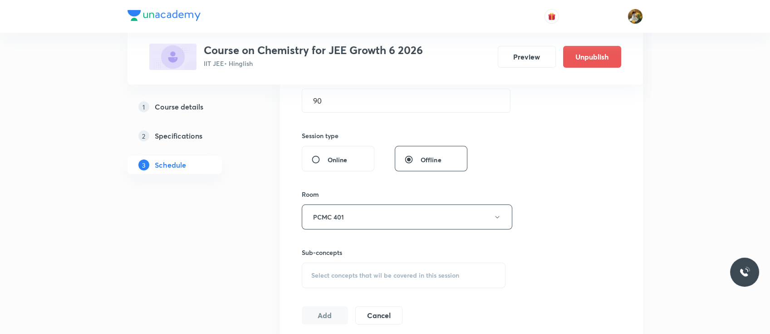
scroll to position [311, 0]
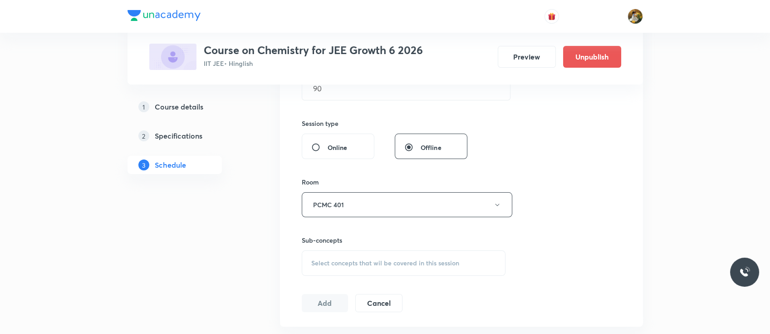
click at [335, 261] on span "Select concepts that wil be covered in this session" at bounding box center [385, 262] width 148 height 7
click at [342, 326] on div "Basic Concepts Covered previously" at bounding box center [403, 334] width 203 height 20
checkbox input "true"
click at [565, 217] on div "Session 71 Live class Session title 16/99 Thermodynamics 1 ​ Schedule for Oct 9…" at bounding box center [462, 104] width 320 height 437
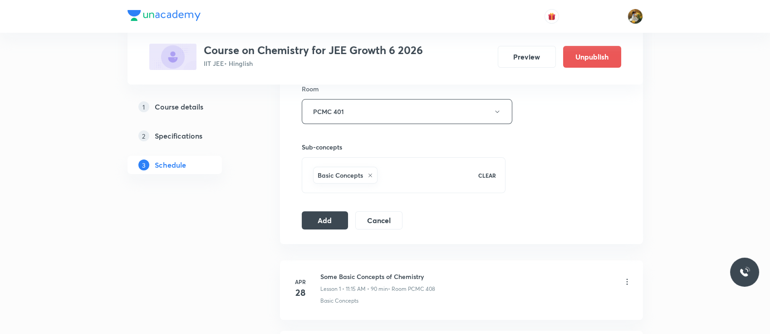
scroll to position [439, 0]
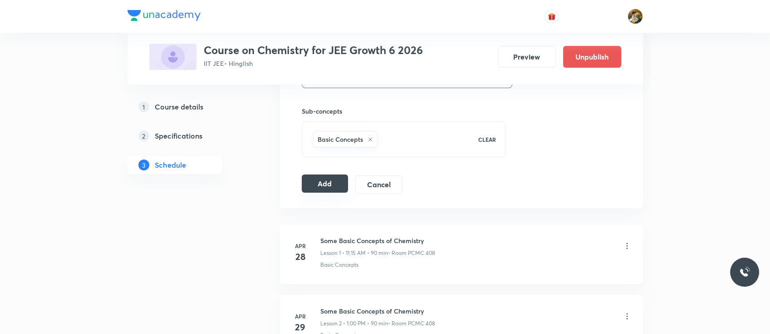
click at [326, 179] on button "Add" at bounding box center [325, 183] width 47 height 18
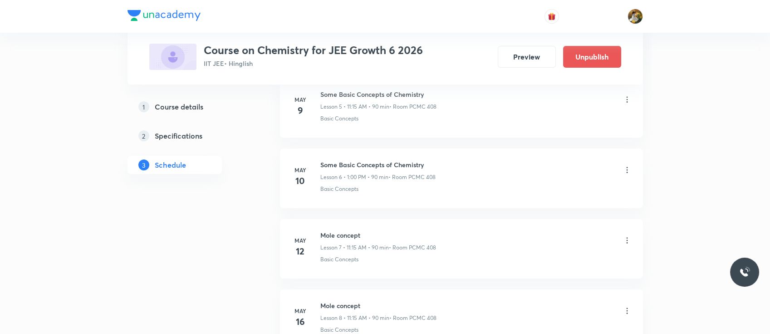
scroll to position [0, 0]
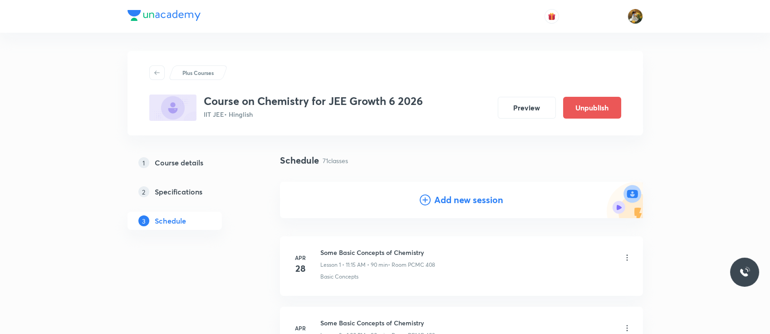
click at [462, 198] on h4 "Add new session" at bounding box center [468, 200] width 69 height 14
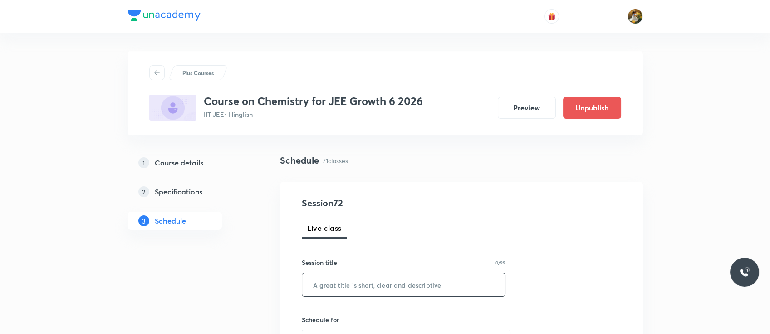
click at [401, 275] on input "text" at bounding box center [403, 284] width 203 height 23
paste input "Thermodynamics 1"
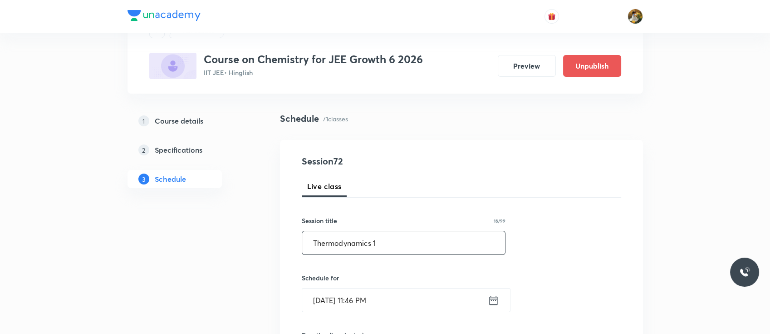
scroll to position [42, 0]
type input "Thermodynamics 1"
click at [387, 297] on input "Oct 6, 2025, 11:46 PM" at bounding box center [395, 299] width 186 height 23
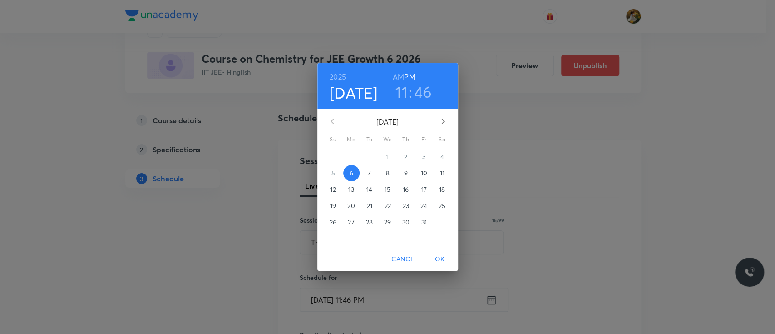
click at [423, 178] on button "10" at bounding box center [424, 173] width 16 height 16
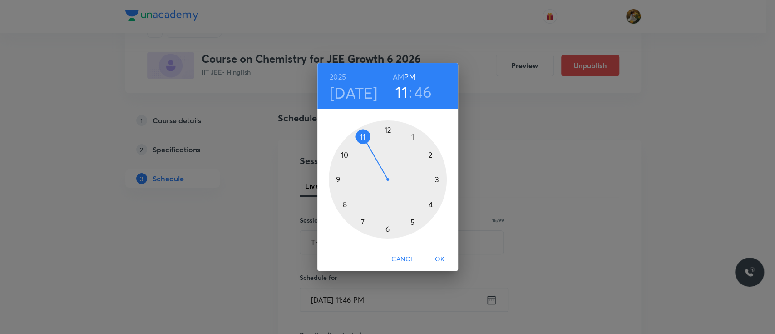
click at [360, 136] on div at bounding box center [388, 179] width 118 height 118
click at [396, 74] on h6 "AM" at bounding box center [398, 76] width 11 height 13
click at [435, 176] on div at bounding box center [388, 179] width 118 height 118
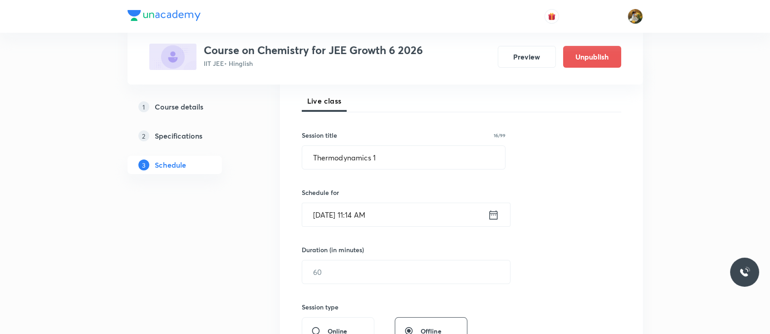
scroll to position [133, 0]
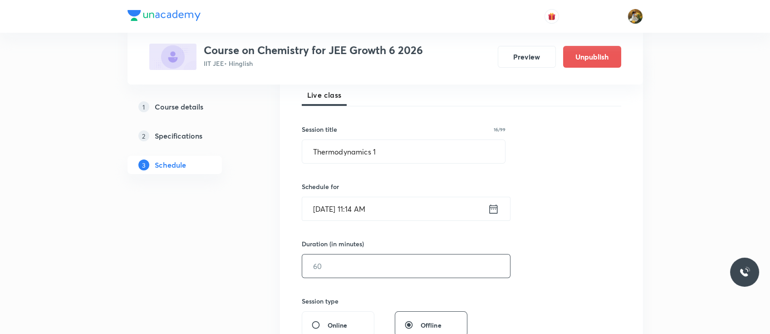
click at [381, 267] on input "text" at bounding box center [406, 265] width 208 height 23
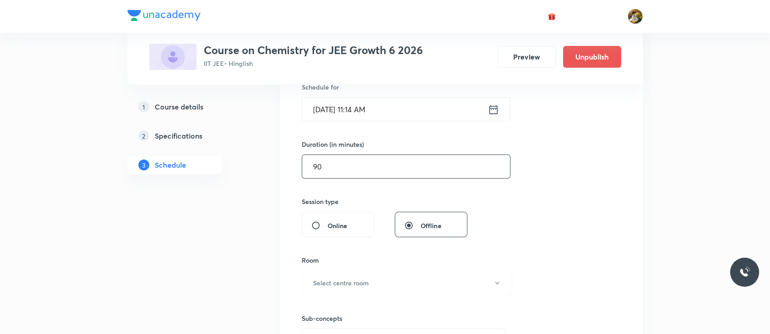
scroll to position [256, 0]
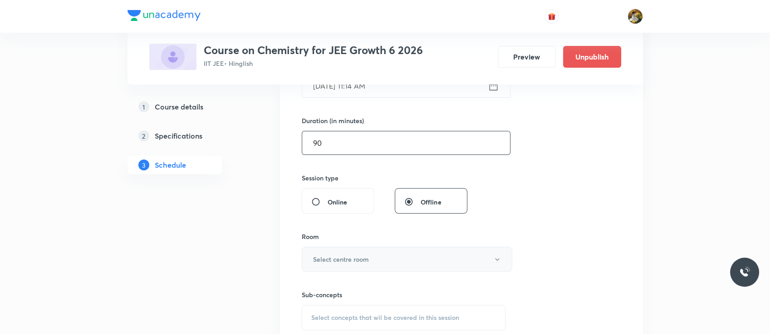
type input "90"
click at [367, 259] on h6 "Select centre room" at bounding box center [341, 259] width 56 height 10
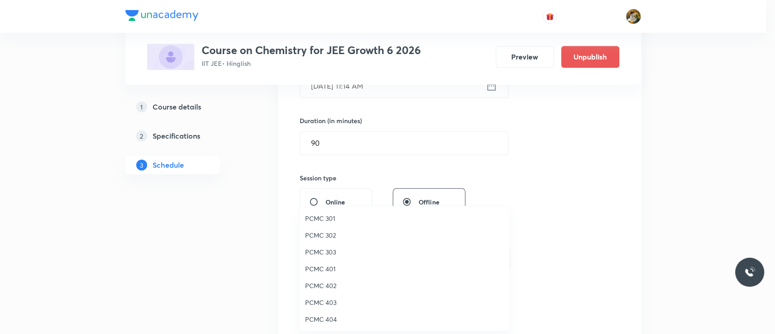
click at [330, 268] on span "PCMC 401" at bounding box center [404, 269] width 199 height 10
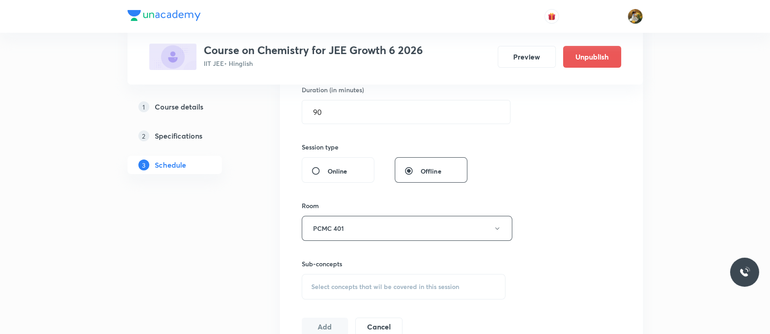
scroll to position [294, 0]
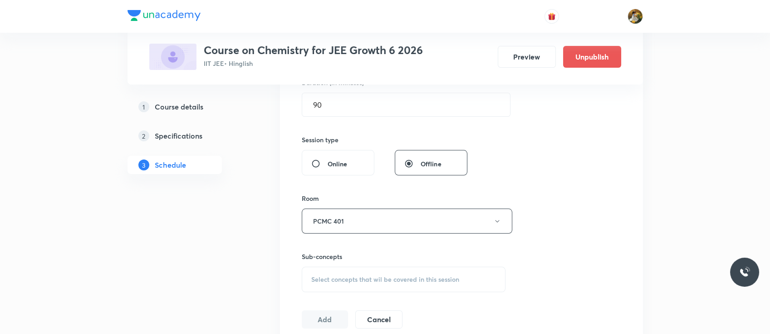
click at [330, 276] on span "Select concepts that wil be covered in this session" at bounding box center [385, 279] width 148 height 7
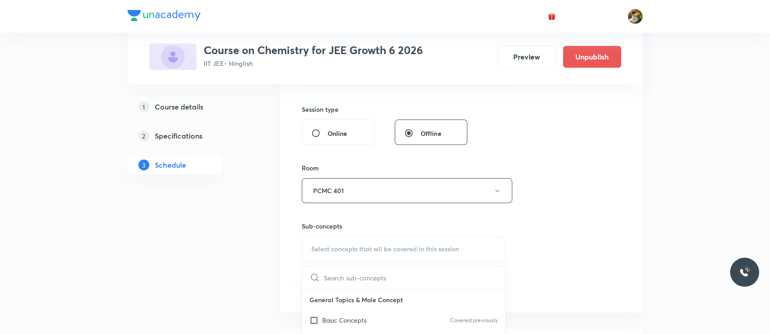
scroll to position [327, 0]
click at [332, 316] on p "Basic Concepts" at bounding box center [344, 318] width 44 height 10
checkbox input "true"
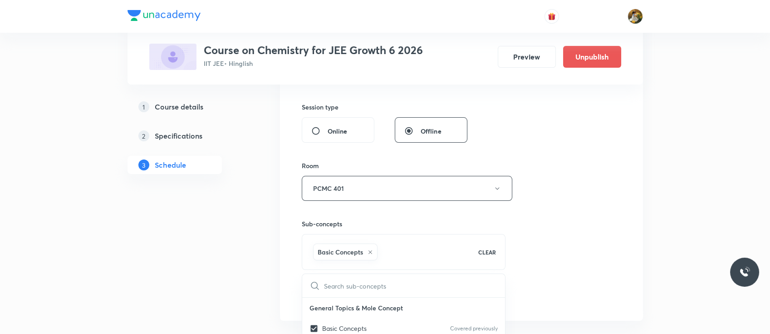
click at [535, 227] on div "Session 72 Live class Session title 16/99 Thermodynamics 1 ​ Schedule for Oct 1…" at bounding box center [462, 87] width 320 height 437
click at [327, 295] on button "Add" at bounding box center [325, 296] width 47 height 18
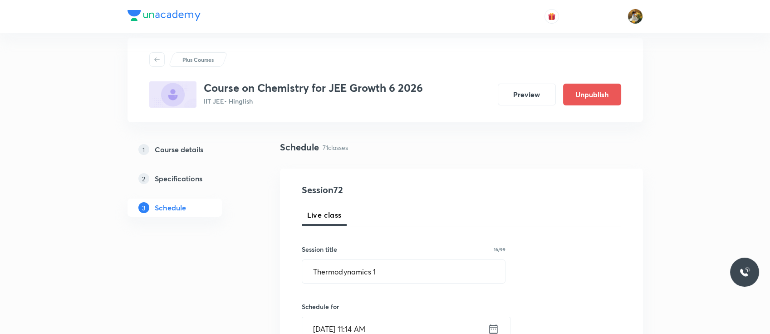
scroll to position [0, 0]
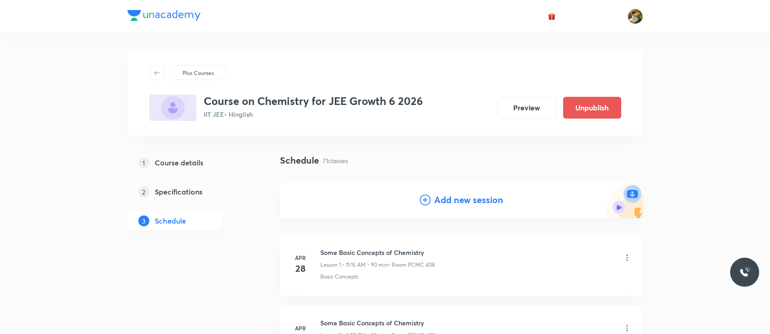
click at [466, 198] on h4 "Add new session" at bounding box center [468, 200] width 69 height 14
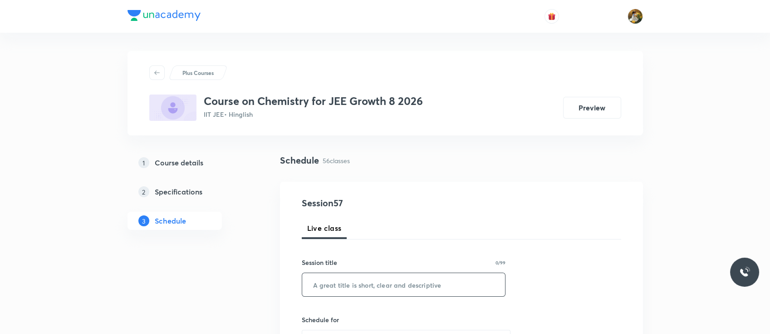
click at [366, 286] on input "text" at bounding box center [403, 284] width 203 height 23
paste input "Thermodynamics 1"
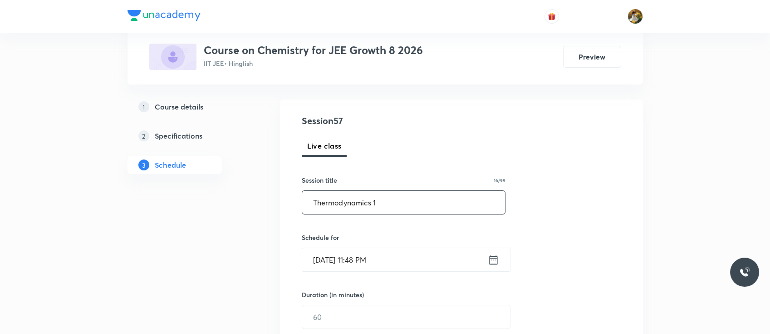
scroll to position [153, 0]
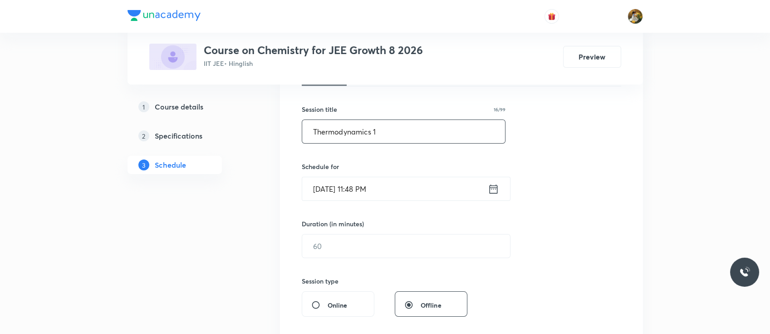
type input "Thermodynamics 1"
click at [423, 173] on div "Schedule for [DATE] 11:48 PM ​" at bounding box center [404, 181] width 204 height 39
click at [439, 187] on input "Oct 6, 2025, 11:48 PM" at bounding box center [395, 188] width 186 height 23
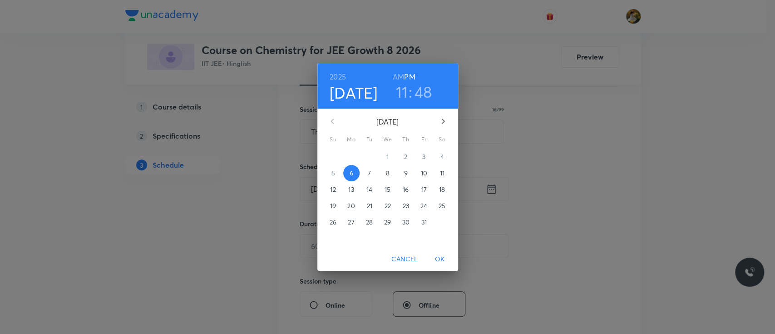
click at [370, 172] on span "7" at bounding box center [369, 172] width 16 height 9
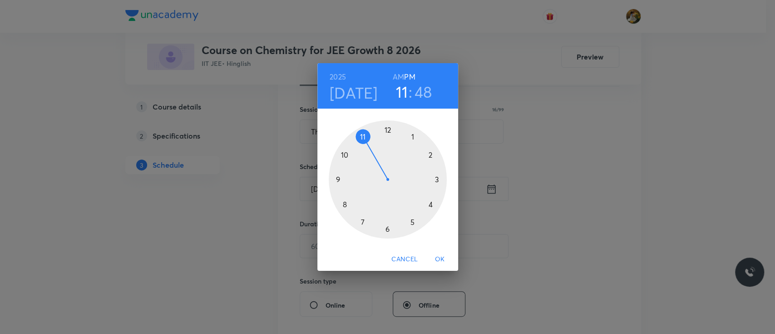
click at [363, 138] on div at bounding box center [388, 179] width 118 height 118
click at [397, 74] on h6 "AM" at bounding box center [398, 76] width 11 height 13
click at [439, 181] on div at bounding box center [388, 179] width 118 height 118
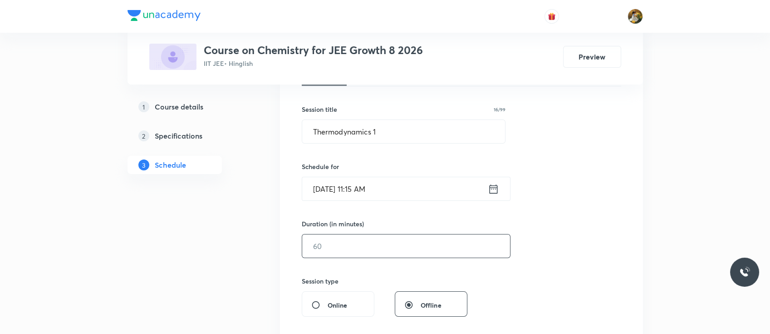
click at [374, 253] on input "text" at bounding box center [406, 245] width 208 height 23
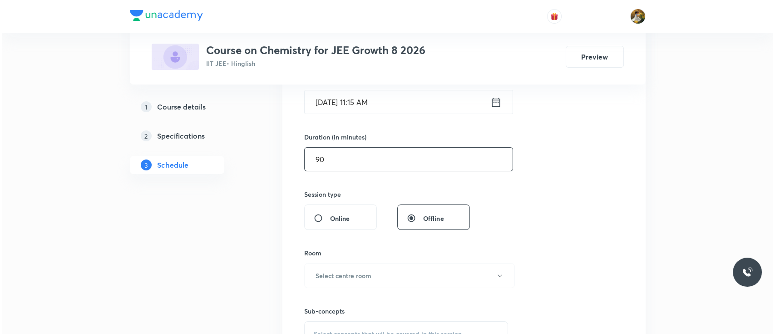
scroll to position [242, 0]
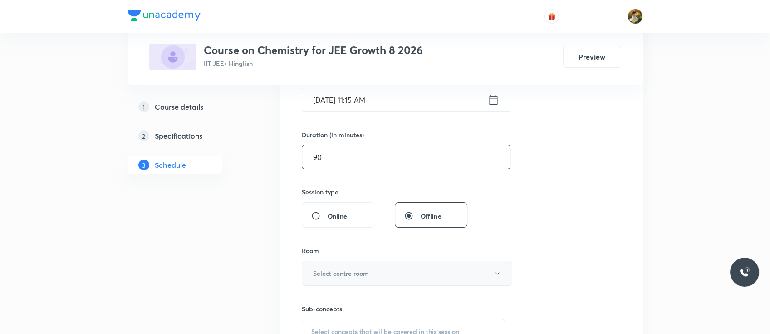
type input "90"
click at [378, 271] on button "Select centre room" at bounding box center [407, 273] width 211 height 25
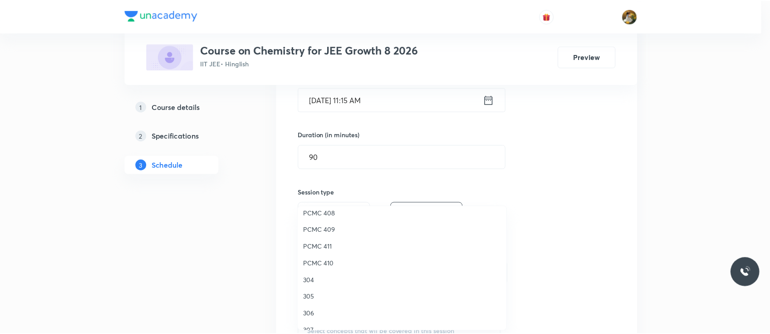
scroll to position [200, 0]
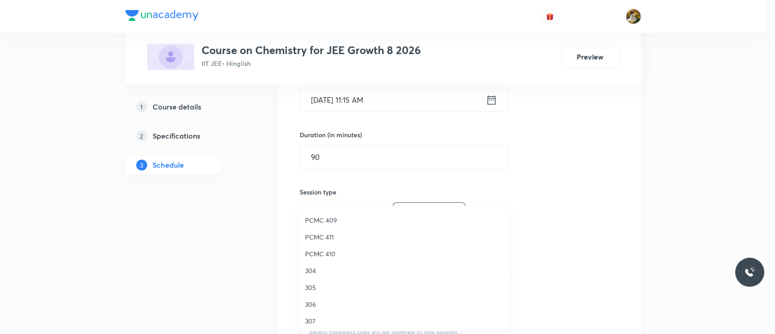
click at [329, 237] on span "PCMC 411" at bounding box center [404, 237] width 199 height 10
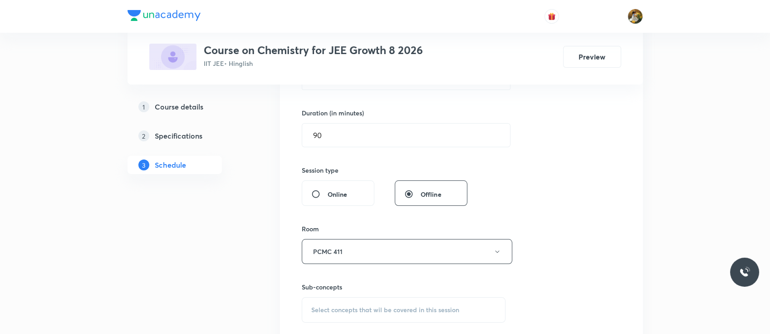
scroll to position [264, 0]
click at [413, 307] on span "Select concepts that wil be covered in this session" at bounding box center [385, 309] width 148 height 7
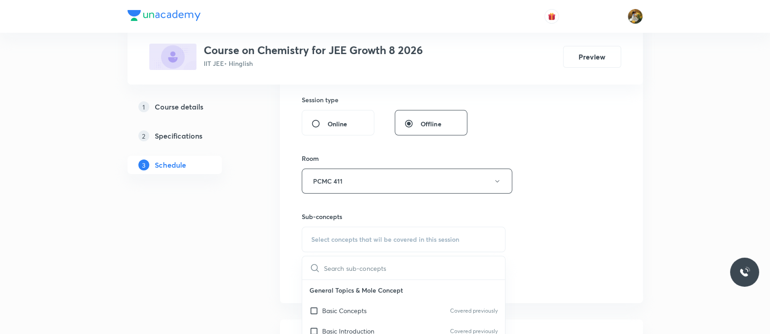
scroll to position [348, 0]
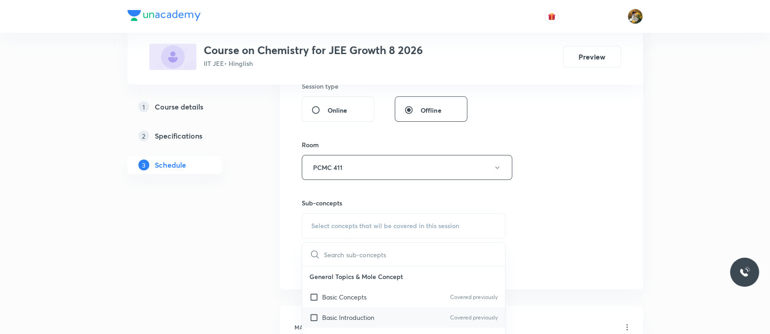
click at [384, 307] on div "Basic Introduction Covered previously" at bounding box center [403, 317] width 203 height 20
checkbox input "true"
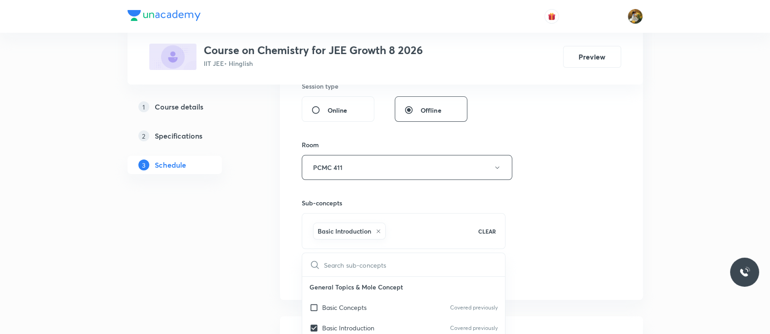
click at [509, 223] on div "Session 57 Live class Session title 16/99 Thermodynamics 1 ​ Schedule for Oct 7…" at bounding box center [462, 66] width 320 height 437
click at [328, 274] on button "Add" at bounding box center [325, 275] width 47 height 18
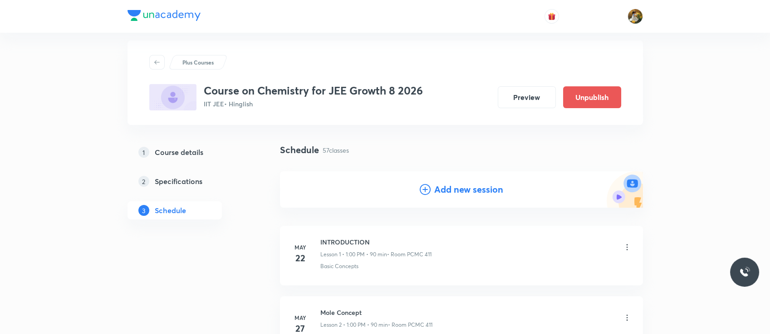
scroll to position [0, 0]
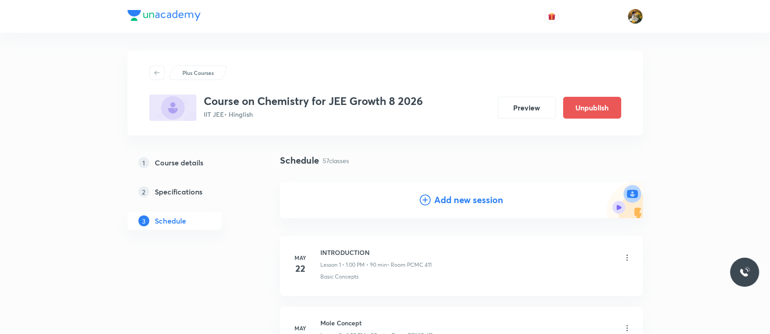
click at [477, 201] on h4 "Add new session" at bounding box center [468, 200] width 69 height 14
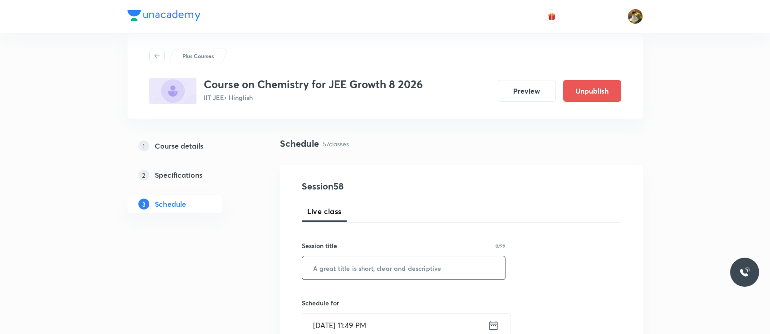
scroll to position [18, 0]
click at [396, 269] on input "text" at bounding box center [403, 266] width 203 height 23
paste input "Thermodynamics 1"
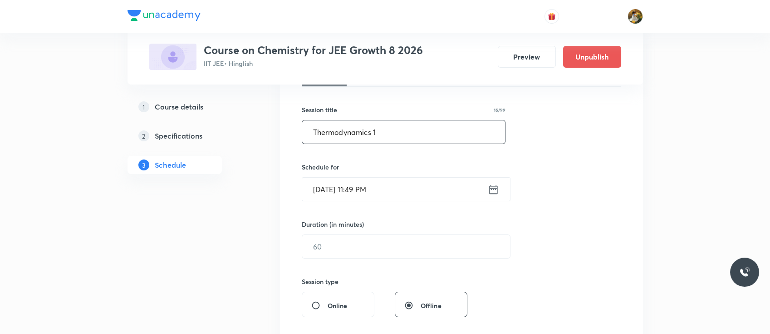
scroll to position [161, 0]
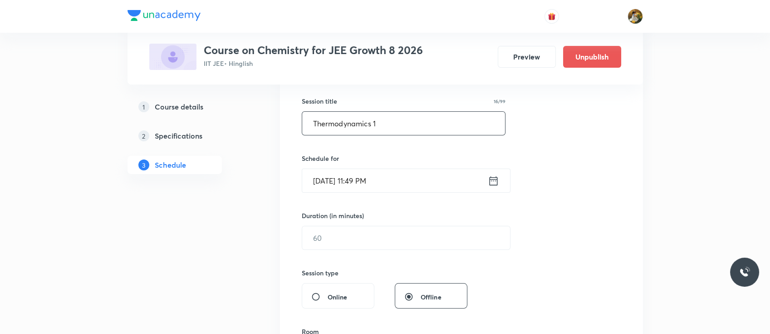
type input "Thermodynamics 1"
click at [416, 181] on input "Oct 6, 2025, 11:49 PM" at bounding box center [395, 180] width 186 height 23
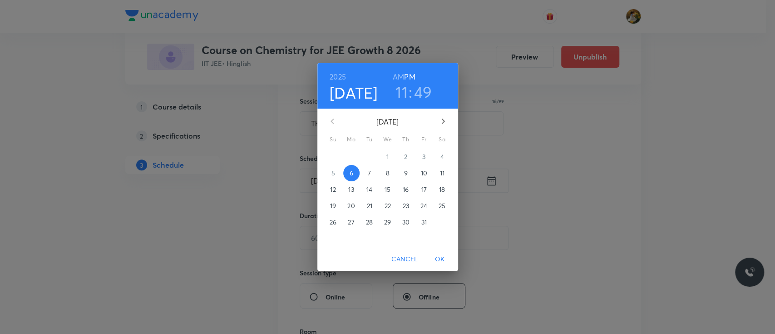
click at [406, 173] on p "9" at bounding box center [406, 172] width 4 height 9
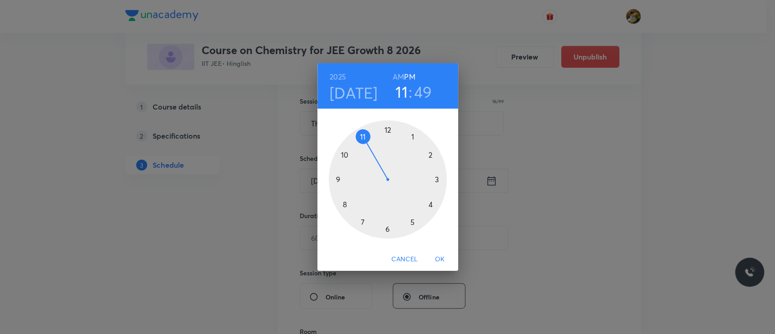
click at [364, 133] on div at bounding box center [388, 179] width 118 height 118
click at [400, 74] on h6 "AM" at bounding box center [398, 76] width 11 height 13
click at [439, 180] on div at bounding box center [388, 179] width 118 height 118
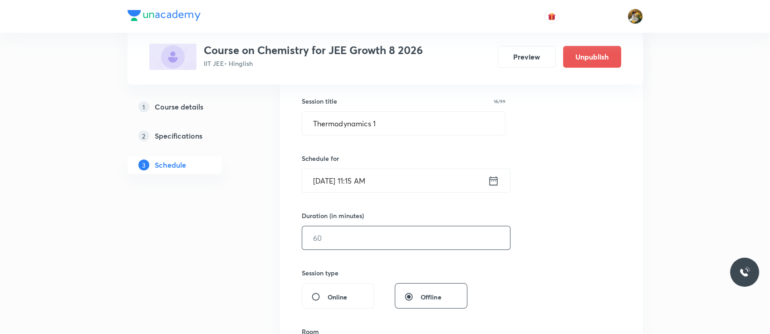
click at [382, 237] on input "text" at bounding box center [406, 237] width 208 height 23
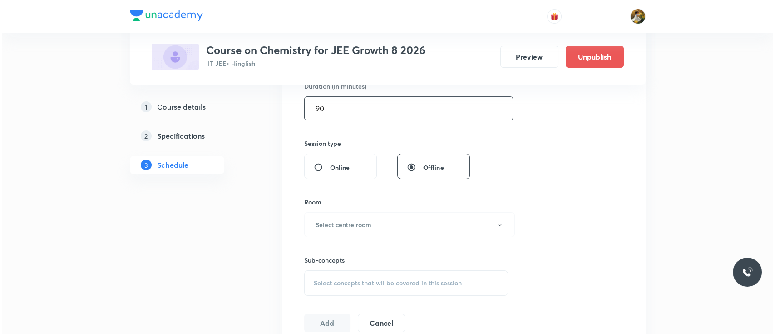
scroll to position [298, 0]
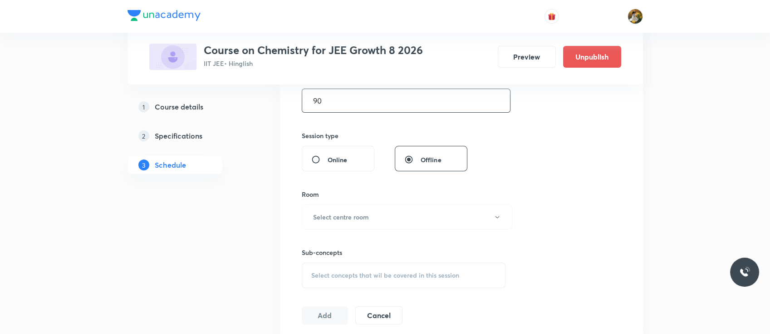
type input "90"
click at [382, 237] on div "Sub-concepts Select concepts that wil be covered in this session" at bounding box center [404, 258] width 204 height 59
click at [380, 220] on button "Select centre room" at bounding box center [407, 216] width 211 height 25
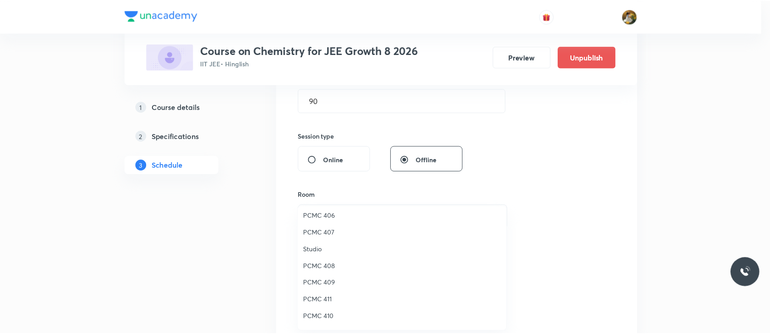
scroll to position [202, 0]
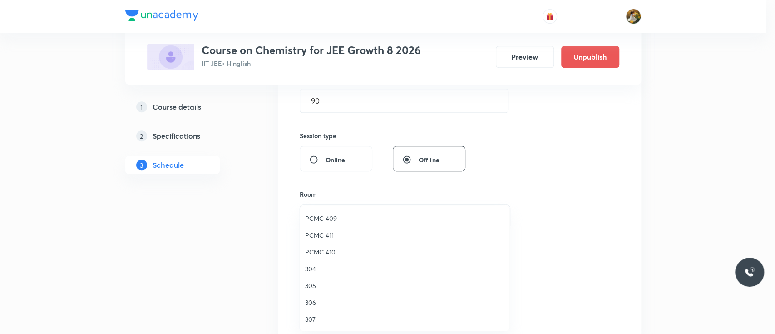
click at [324, 231] on span "PCMC 411" at bounding box center [404, 235] width 199 height 10
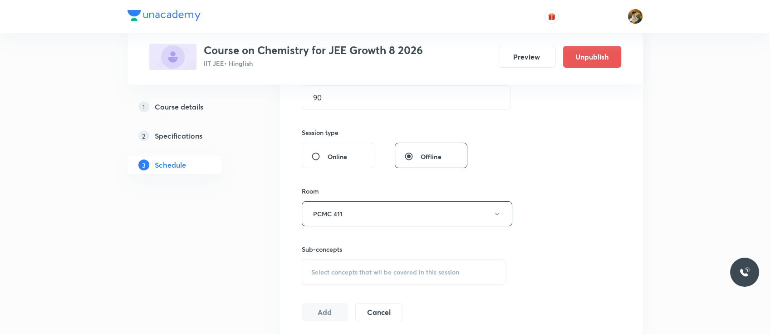
scroll to position [302, 0]
click at [457, 267] on span "Select concepts that wil be covered in this session" at bounding box center [385, 270] width 148 height 7
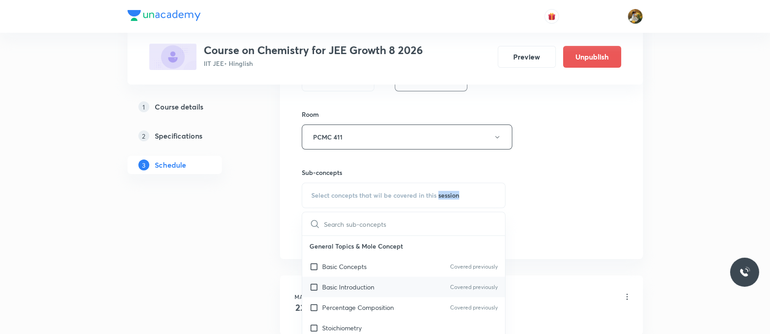
scroll to position [391, 0]
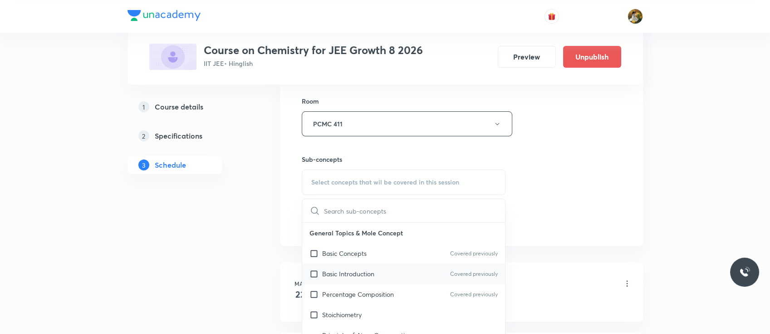
click at [412, 281] on div "Basic Introduction Covered previously" at bounding box center [403, 273] width 203 height 20
checkbox input "true"
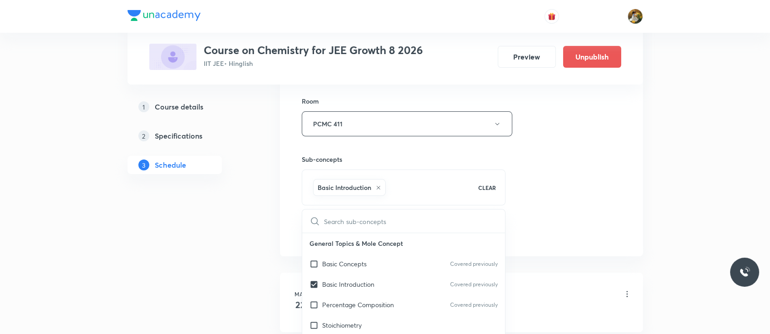
click at [551, 184] on div "Session 58 Live class Session title 16/99 Thermodynamics 1 ​ Schedule for Oct 9…" at bounding box center [462, 23] width 320 height 437
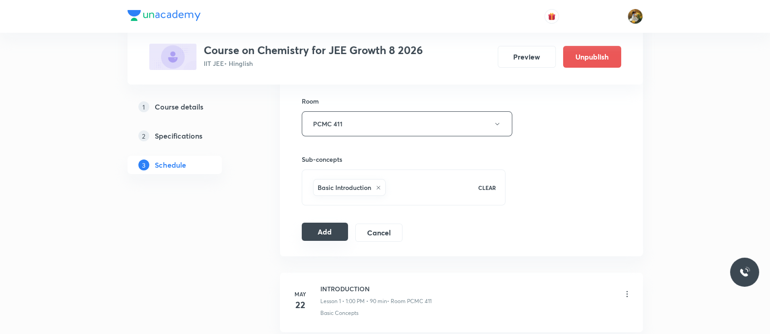
click at [323, 240] on div "Add Cancel" at bounding box center [356, 232] width 108 height 18
click at [323, 235] on button "Add" at bounding box center [325, 231] width 47 height 18
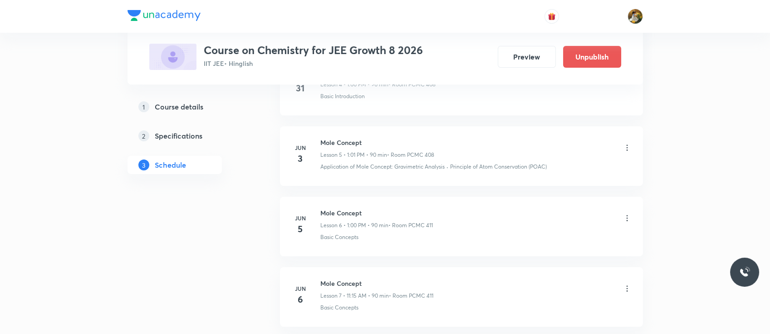
scroll to position [0, 0]
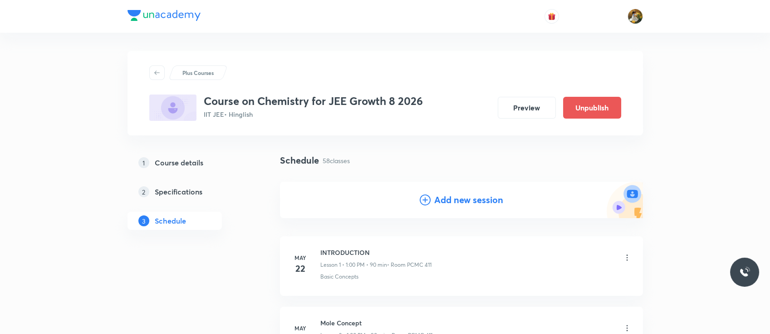
click at [468, 199] on h4 "Add new session" at bounding box center [468, 200] width 69 height 14
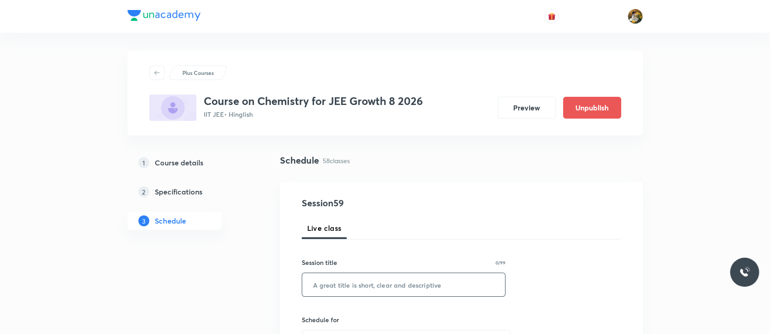
click at [411, 284] on input "text" at bounding box center [403, 284] width 203 height 23
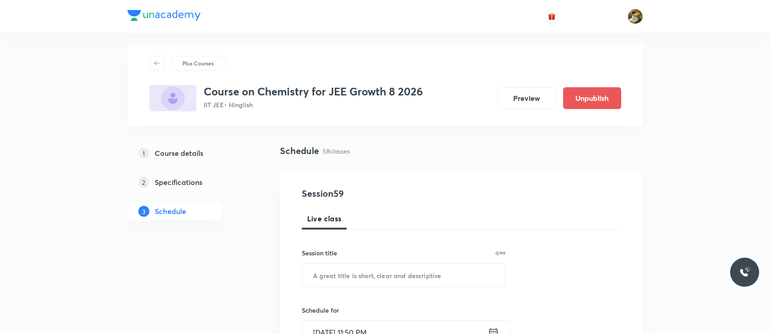
scroll to position [0, 0]
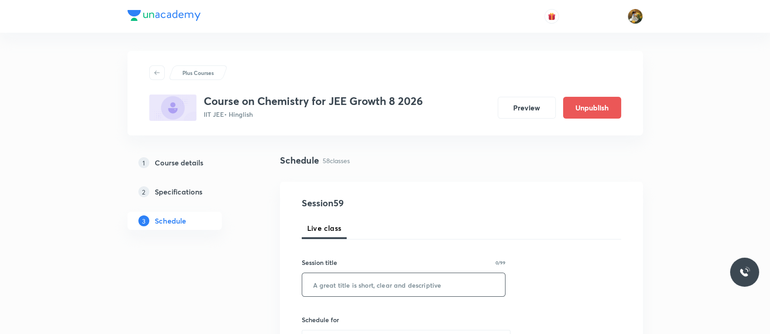
click at [358, 283] on input "text" at bounding box center [403, 284] width 203 height 23
paste input "Thermodynamics 1"
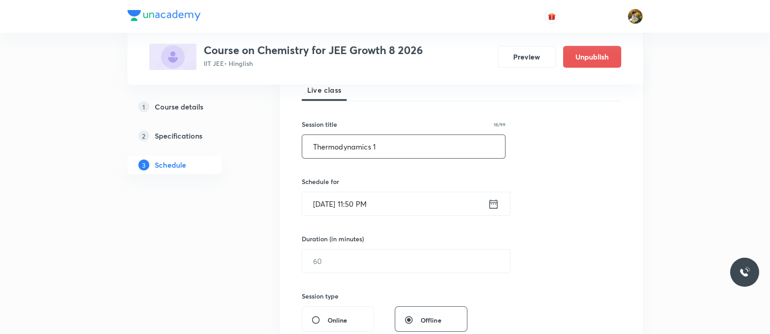
scroll to position [139, 0]
type input "Thermodynamics 1"
click at [398, 209] on input "Oct 6, 2025, 11:50 PM" at bounding box center [395, 202] width 186 height 23
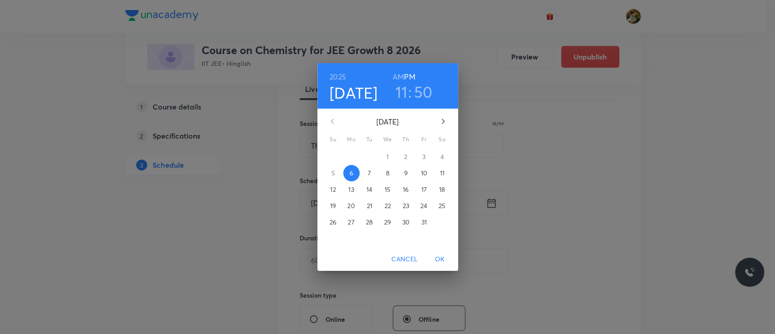
click at [421, 172] on p "10" at bounding box center [423, 172] width 6 height 9
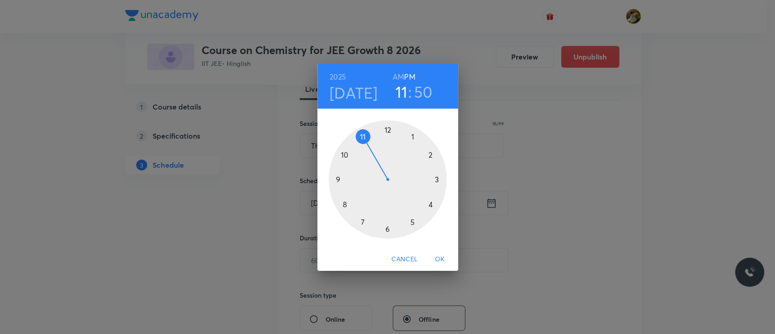
click at [411, 135] on div at bounding box center [388, 179] width 118 height 118
click at [386, 129] on div at bounding box center [388, 179] width 118 height 118
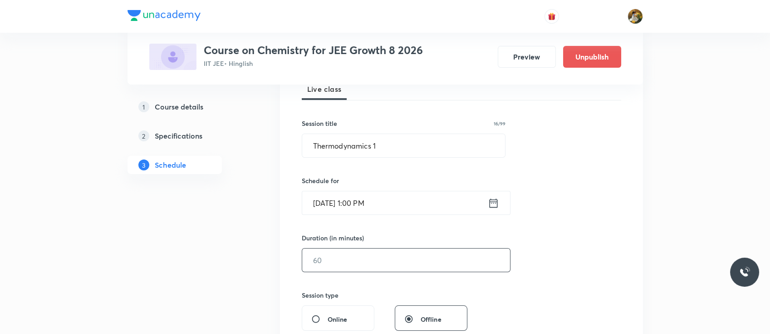
click at [409, 265] on input "text" at bounding box center [406, 259] width 208 height 23
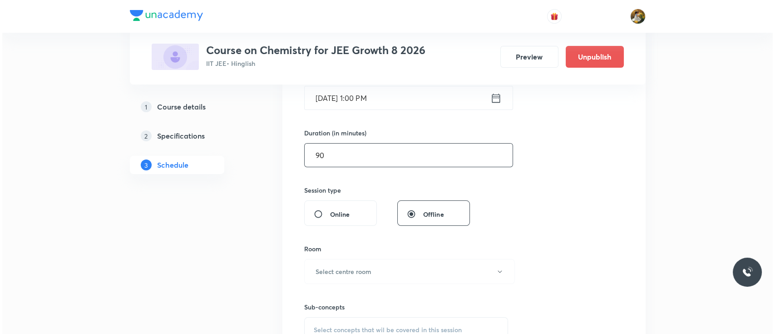
scroll to position [246, 0]
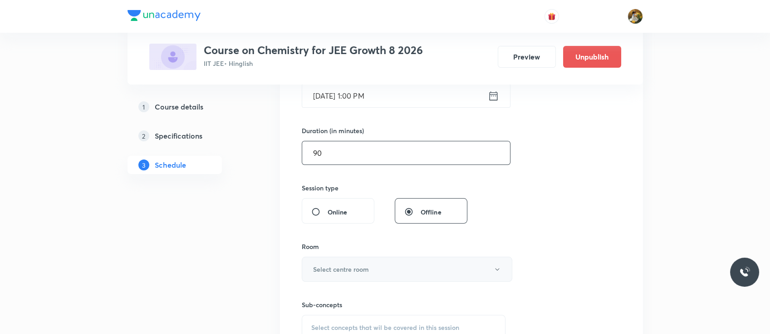
type input "90"
click at [382, 272] on button "Select centre room" at bounding box center [407, 268] width 211 height 25
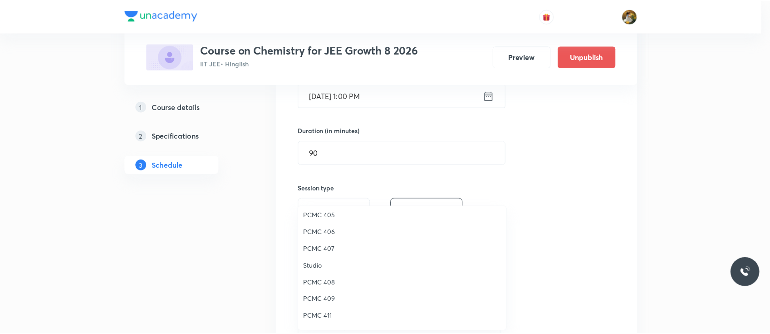
scroll to position [123, 0]
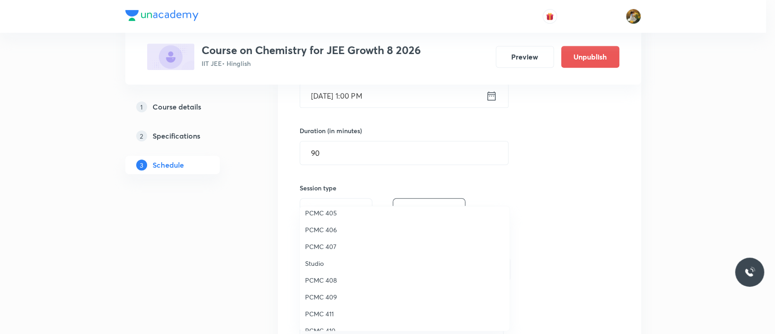
click at [324, 317] on span "PCMC 411" at bounding box center [404, 314] width 199 height 10
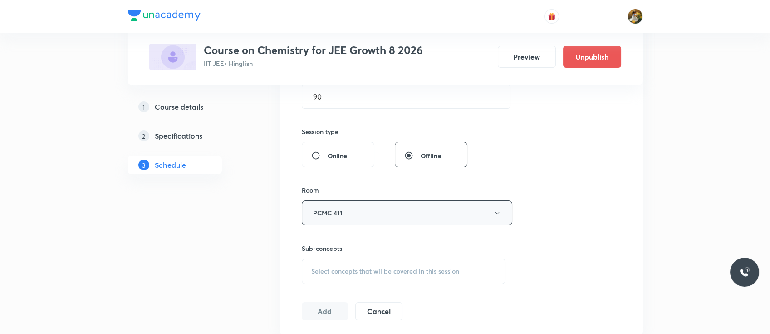
scroll to position [306, 0]
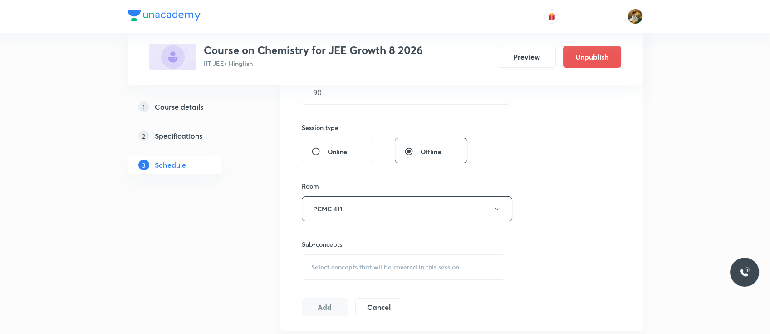
click at [438, 260] on div "Select concepts that wil be covered in this session" at bounding box center [404, 266] width 204 height 25
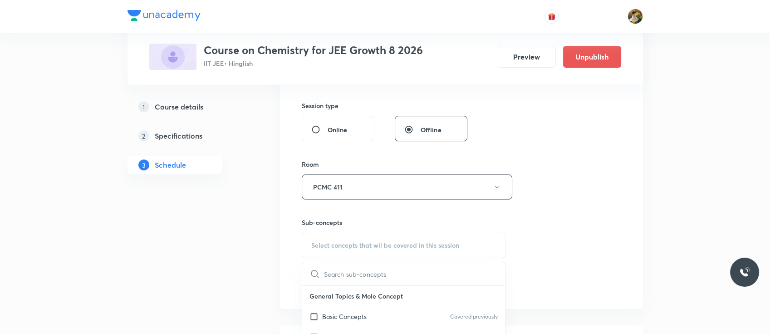
scroll to position [335, 0]
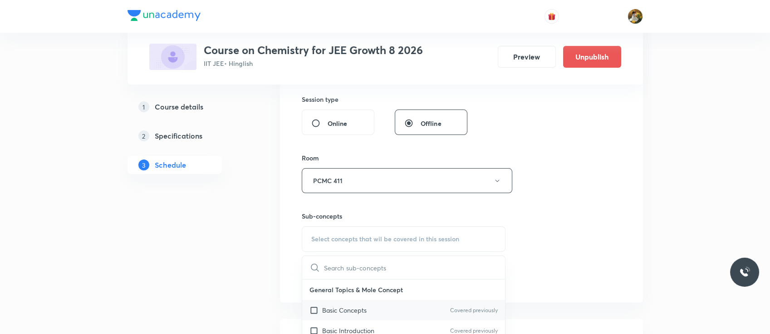
click at [353, 309] on p "Basic Concepts" at bounding box center [344, 310] width 44 height 10
checkbox input "true"
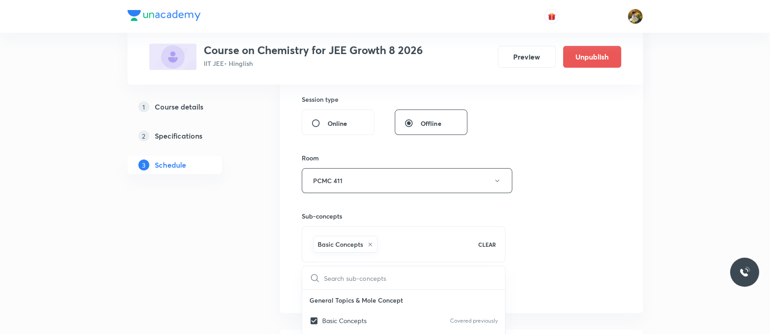
click at [562, 220] on div "Session 59 Live class Session title 16/99 Thermodynamics 1 ​ Schedule for Oct 1…" at bounding box center [462, 80] width 320 height 437
click at [318, 284] on button "Add" at bounding box center [325, 288] width 47 height 18
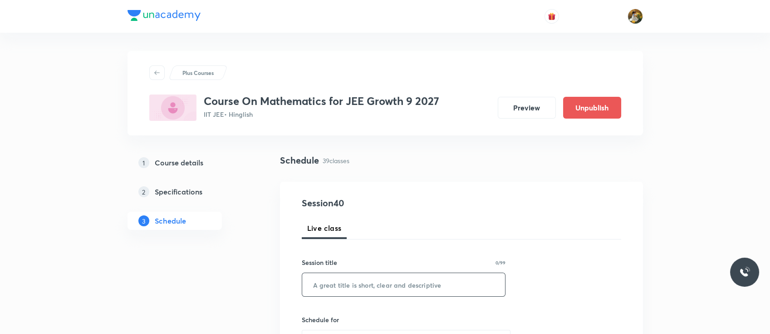
click at [460, 290] on input "text" at bounding box center [403, 284] width 203 height 23
paste input "Quadratic equations"
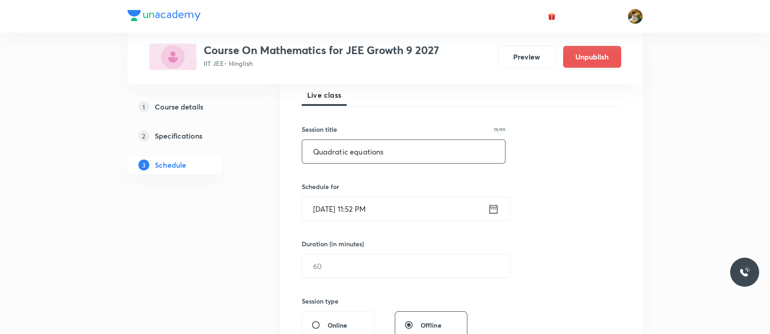
scroll to position [147, 0]
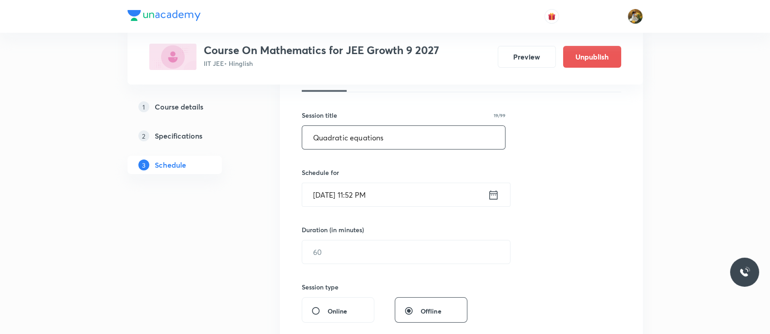
type input "Quadratic equations"
click at [436, 197] on input "[DATE] 11:52 PM" at bounding box center [395, 194] width 186 height 23
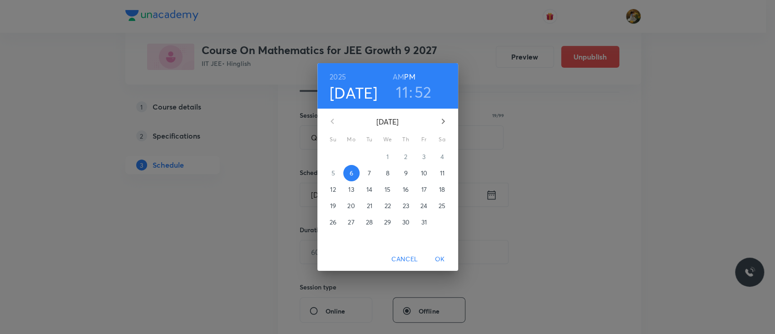
click at [370, 170] on p "7" at bounding box center [369, 172] width 3 height 9
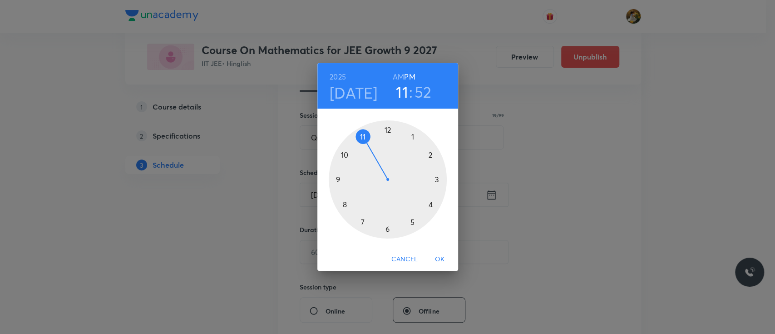
click at [365, 133] on div at bounding box center [388, 179] width 118 height 118
click at [399, 75] on h6 "AM" at bounding box center [398, 76] width 11 height 13
click at [436, 181] on div at bounding box center [388, 179] width 118 height 118
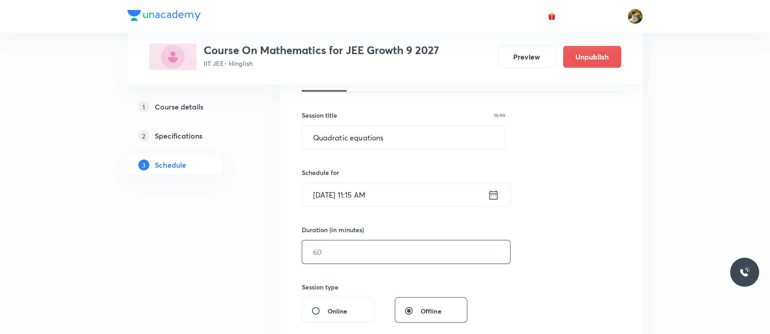
click at [375, 253] on input "text" at bounding box center [406, 251] width 208 height 23
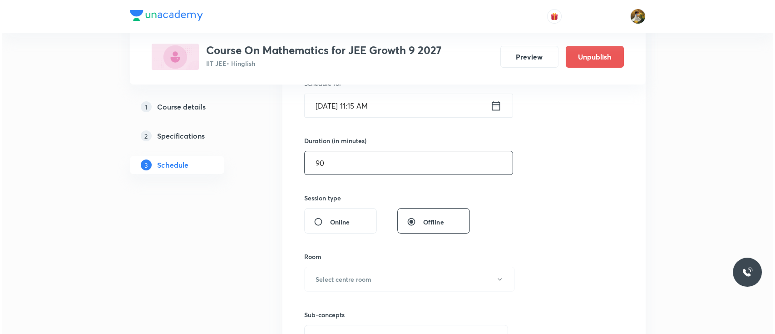
scroll to position [242, 0]
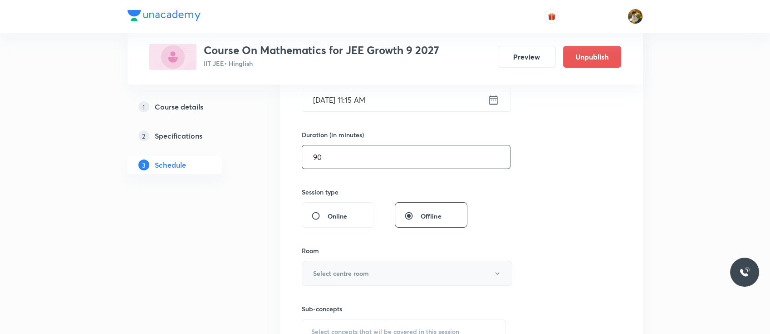
type input "90"
click at [370, 269] on button "Select centre room" at bounding box center [407, 273] width 211 height 25
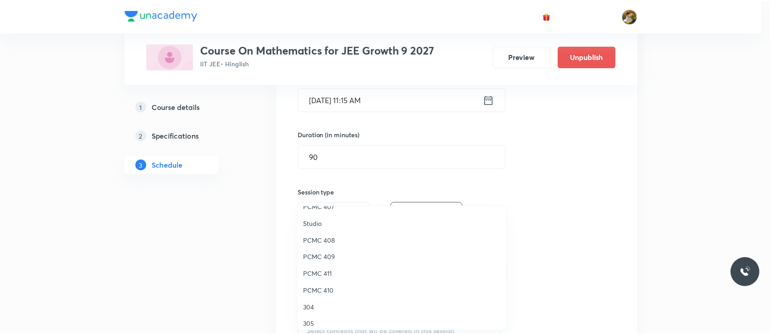
scroll to position [202, 0]
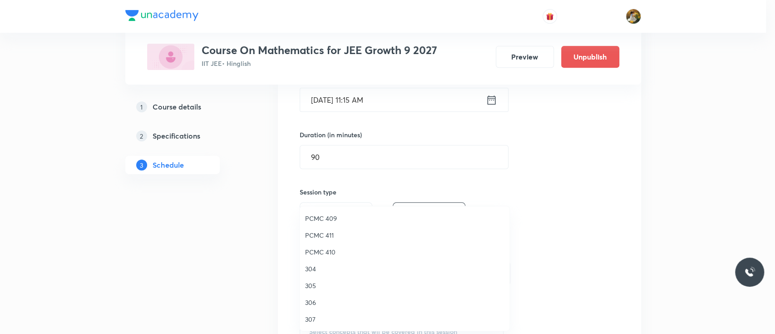
click at [309, 267] on span "304" at bounding box center [404, 269] width 199 height 10
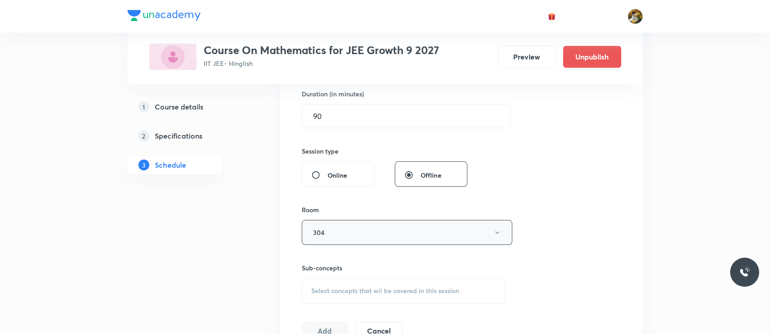
scroll to position [286, 0]
click at [395, 283] on span "Select concepts that wil be covered in this session" at bounding box center [385, 286] width 148 height 7
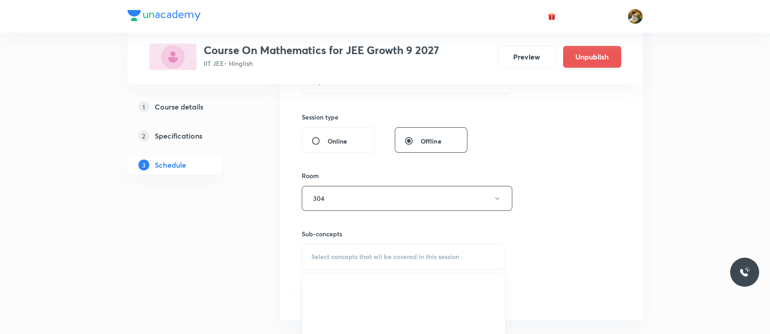
scroll to position [418, 0]
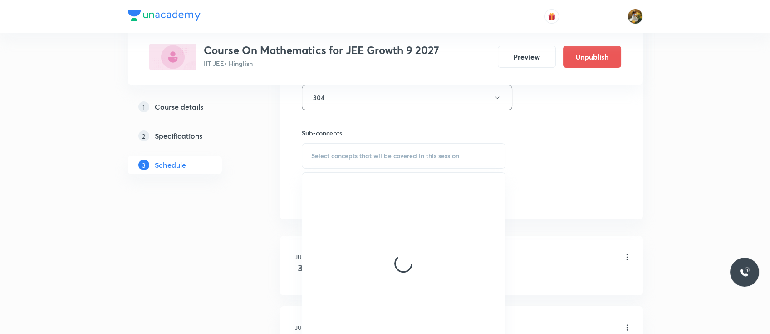
click at [462, 159] on div "Select concepts that wil be covered in this session" at bounding box center [404, 155] width 204 height 25
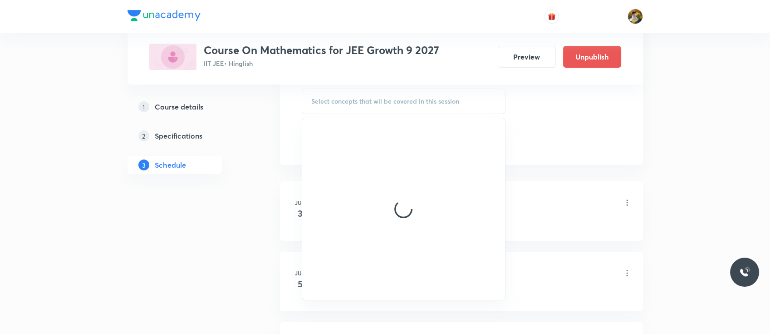
scroll to position [467, 0]
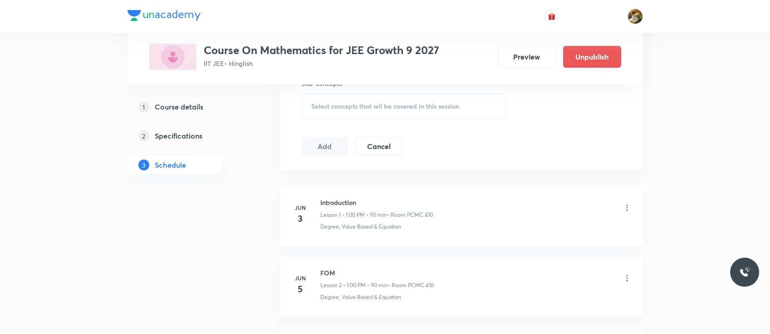
click at [361, 115] on div "Select concepts that wil be covered in this session" at bounding box center [404, 106] width 204 height 25
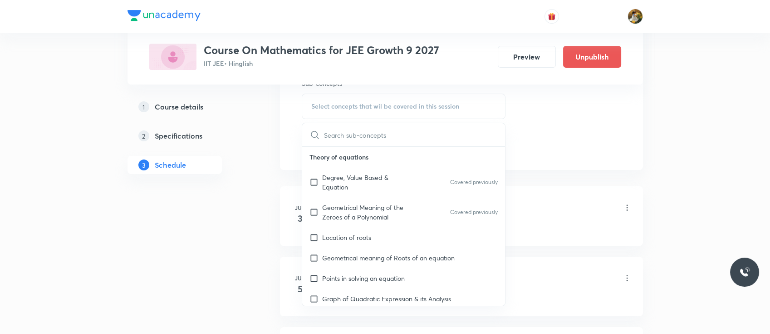
click at [408, 228] on div "Location of roots" at bounding box center [403, 237] width 203 height 20
checkbox input "true"
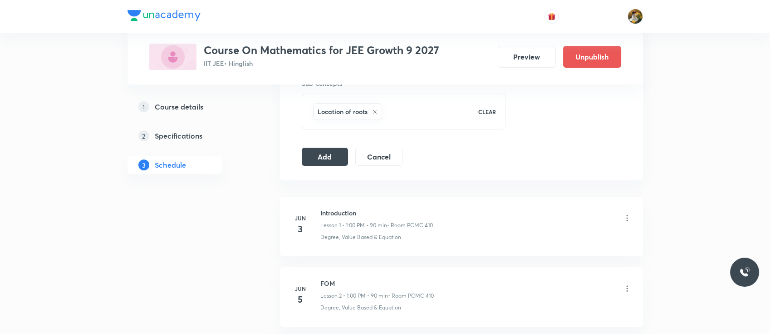
click at [320, 158] on button "Add" at bounding box center [325, 156] width 47 height 18
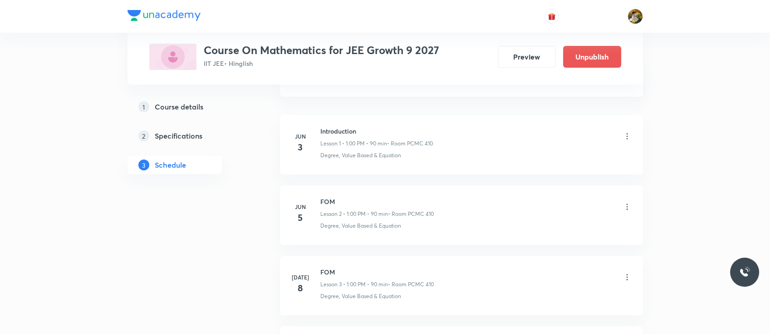
scroll to position [0, 0]
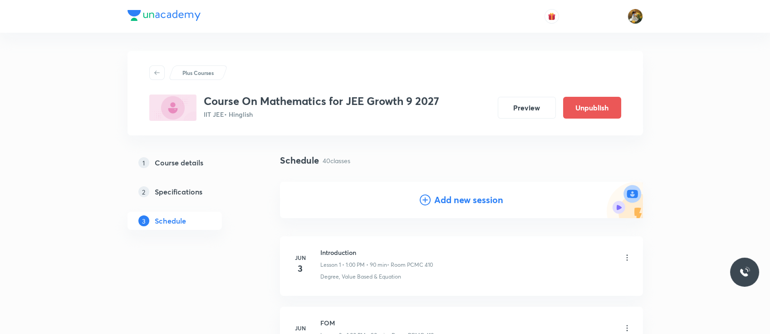
click at [461, 197] on h4 "Add new session" at bounding box center [468, 200] width 69 height 14
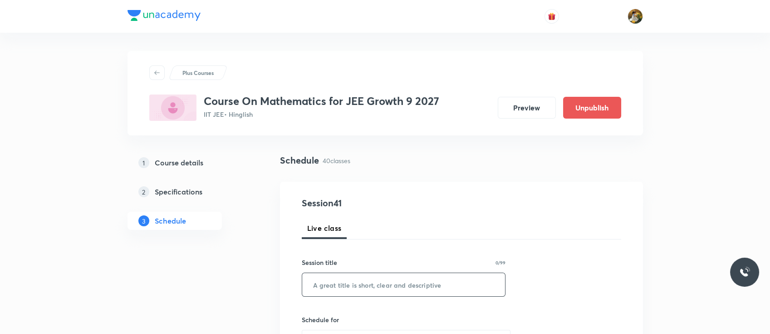
click at [354, 284] on input "text" at bounding box center [403, 284] width 203 height 23
paste input "Quadratic equations"
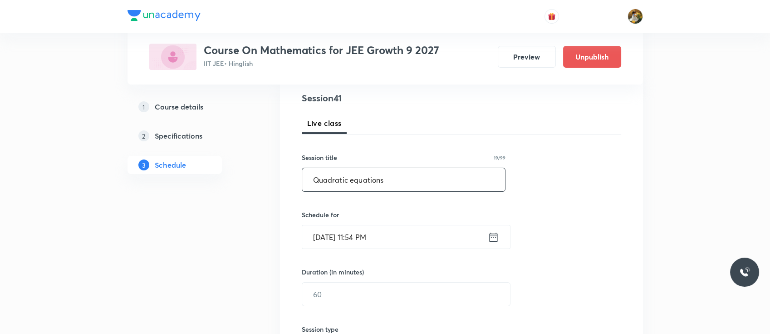
scroll to position [111, 0]
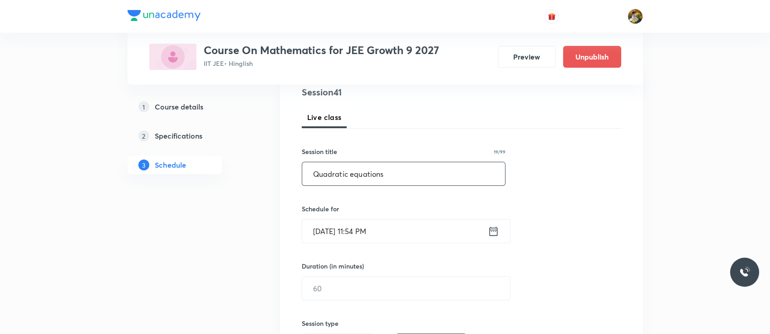
type input "Quadratic equations"
click at [382, 232] on input "Oct 6, 2025, 11:54 PM" at bounding box center [395, 230] width 186 height 23
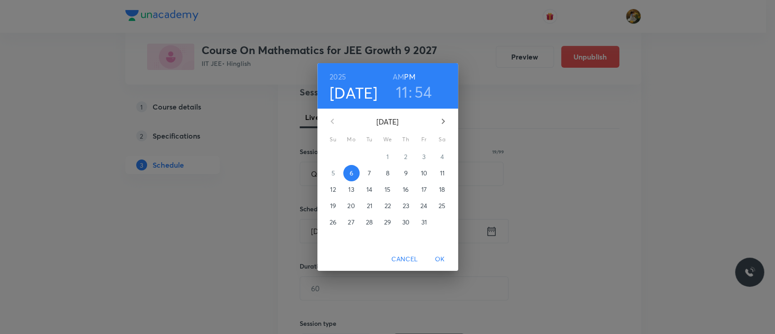
click at [420, 176] on p "10" at bounding box center [423, 172] width 6 height 9
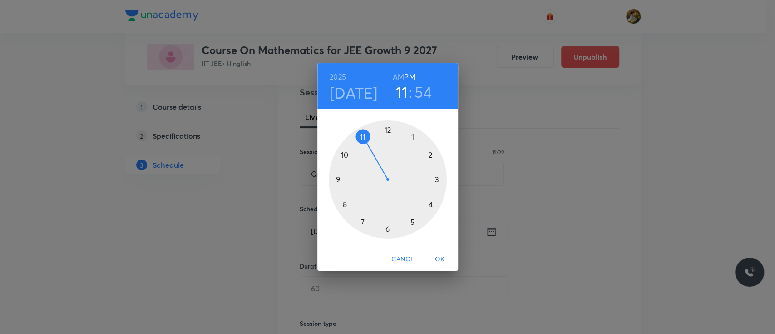
click at [413, 138] on div at bounding box center [388, 179] width 118 height 118
click at [388, 130] on div at bounding box center [388, 179] width 118 height 118
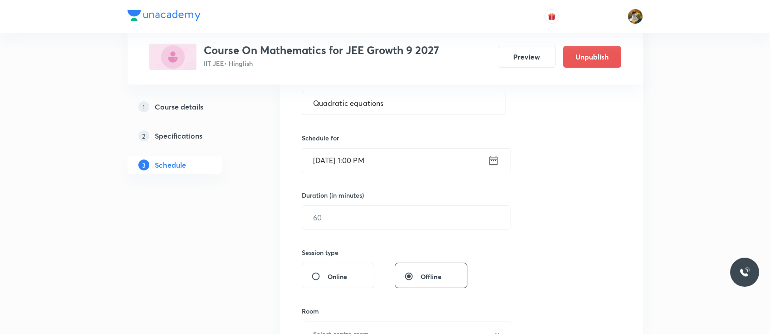
scroll to position [206, 0]
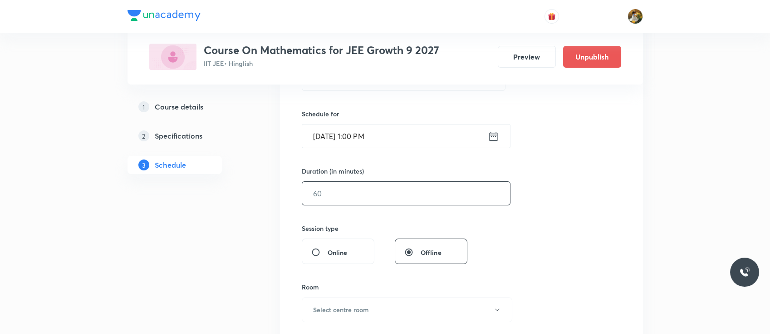
click at [390, 200] on input "text" at bounding box center [406, 193] width 208 height 23
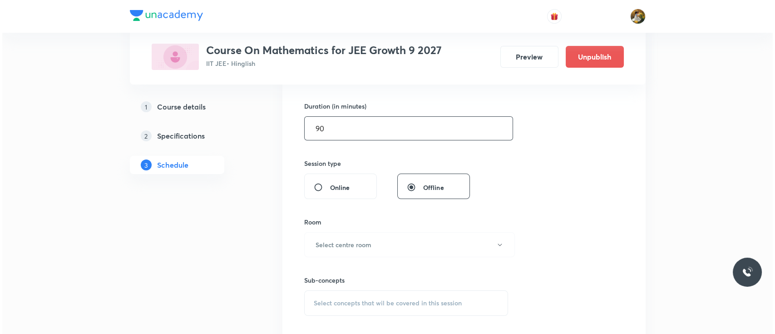
scroll to position [282, 0]
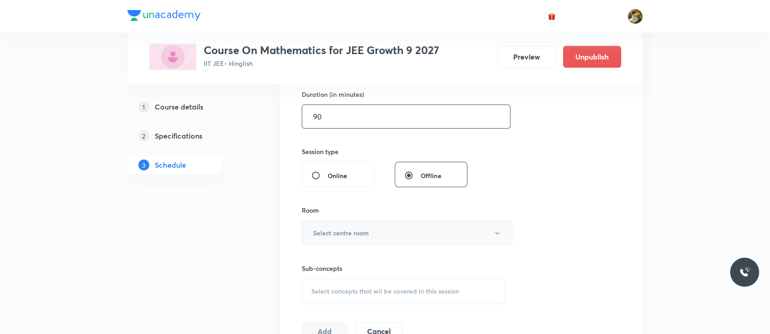
type input "90"
click at [375, 242] on button "Select centre room" at bounding box center [407, 232] width 211 height 25
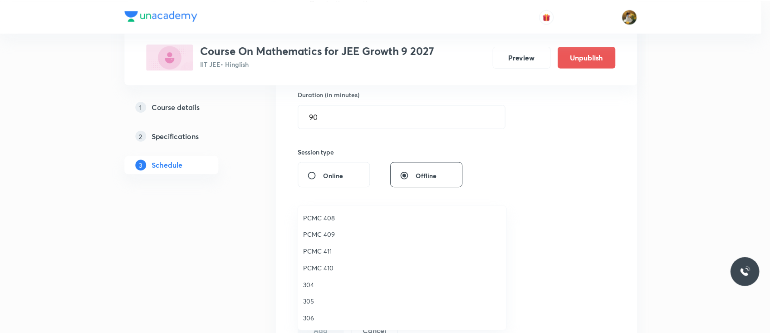
scroll to position [202, 0]
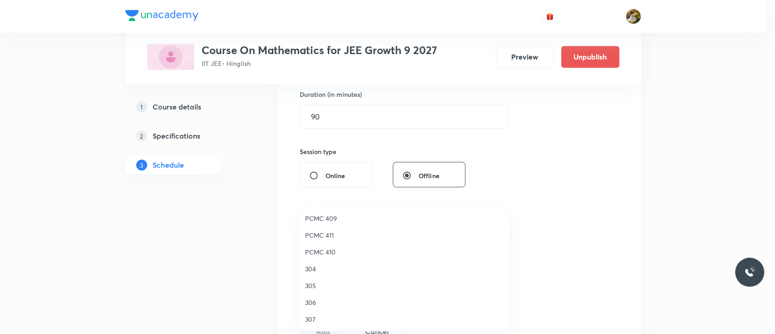
click at [314, 265] on span "304" at bounding box center [404, 269] width 199 height 10
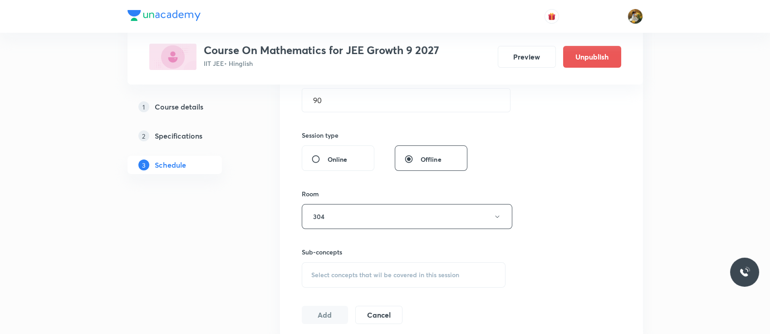
scroll to position [353, 0]
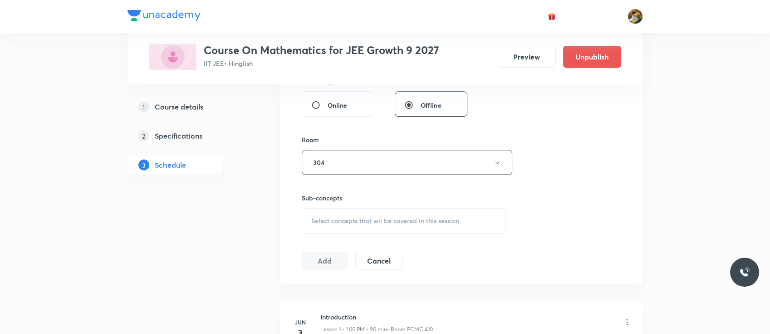
click at [341, 227] on div "Select concepts that wil be covered in this session" at bounding box center [404, 220] width 204 height 25
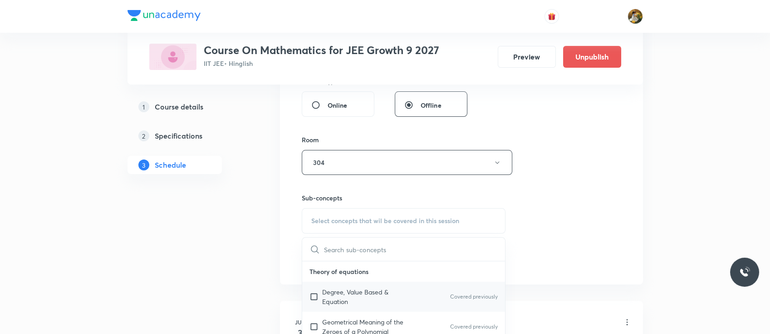
click at [349, 288] on p "Degree, Value Based & Equation" at bounding box center [368, 296] width 92 height 19
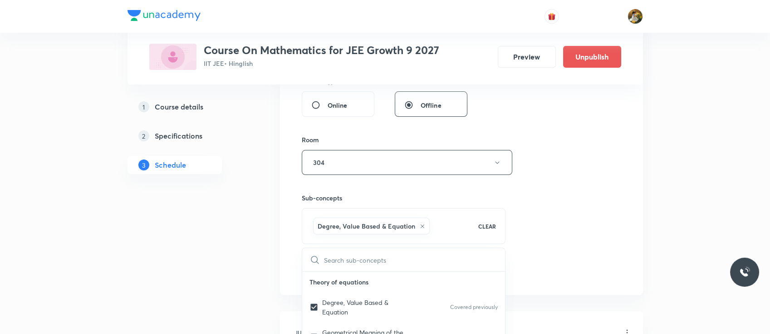
checkbox input "true"
click at [585, 195] on div "Session 41 Live class Session title 19/99 Quadratic equations ​ Schedule for Oc…" at bounding box center [462, 61] width 320 height 437
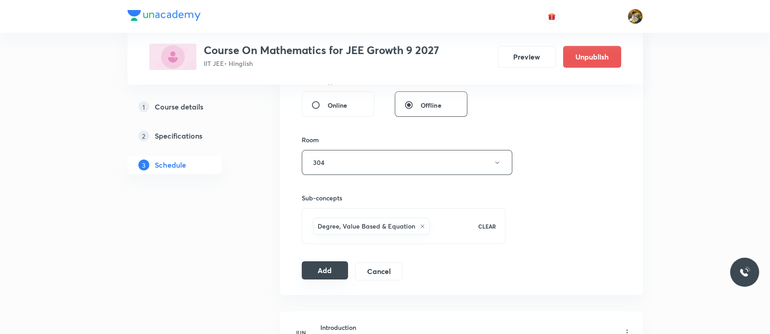
click at [335, 268] on button "Add" at bounding box center [325, 270] width 47 height 18
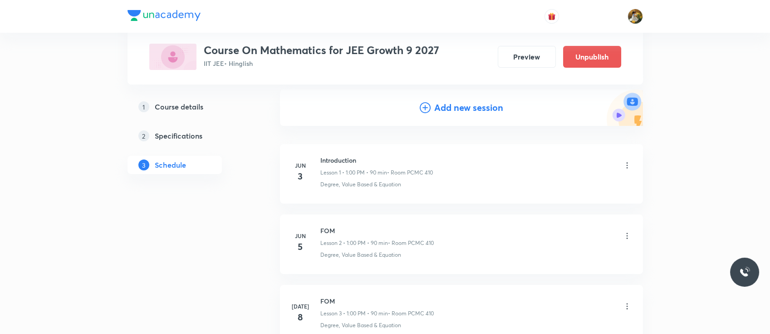
scroll to position [0, 0]
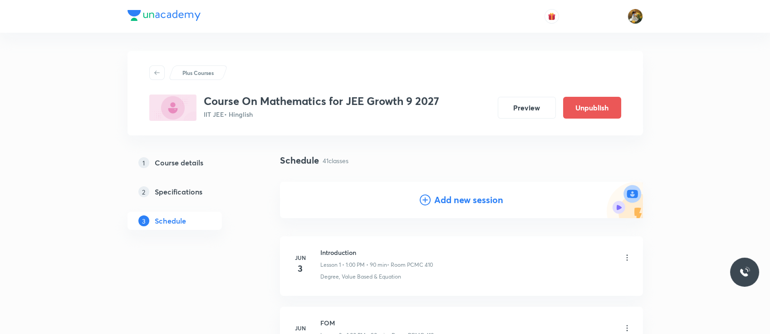
click at [463, 198] on h4 "Add new session" at bounding box center [468, 200] width 69 height 14
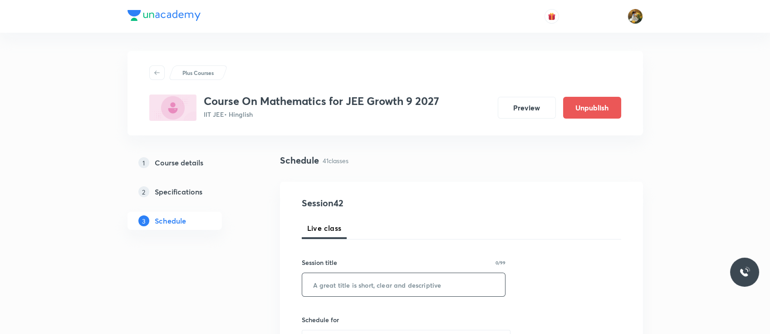
click at [418, 281] on input "text" at bounding box center [403, 284] width 203 height 23
paste input "Quadratic equations"
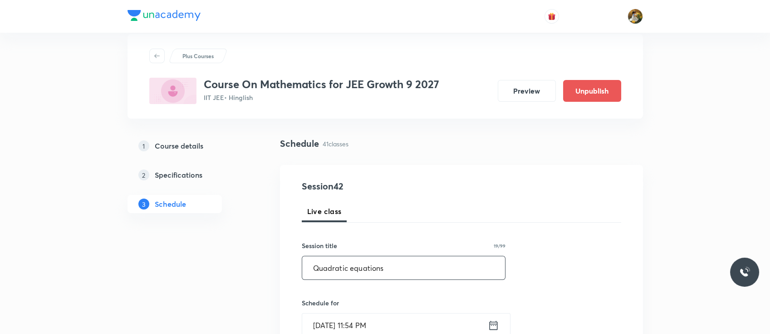
scroll to position [91, 0]
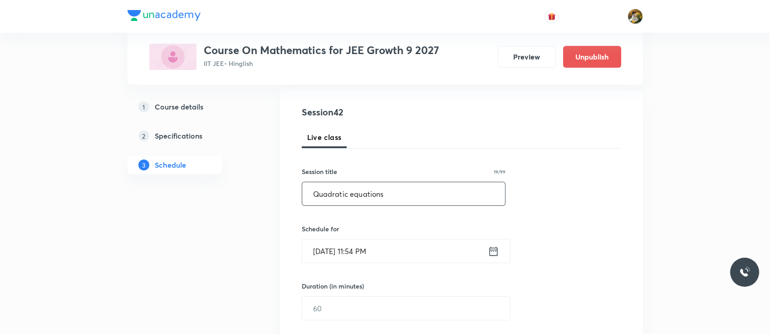
type input "Quadratic equations"
click at [420, 249] on input "Oct 6, 2025, 11:54 PM" at bounding box center [395, 250] width 186 height 23
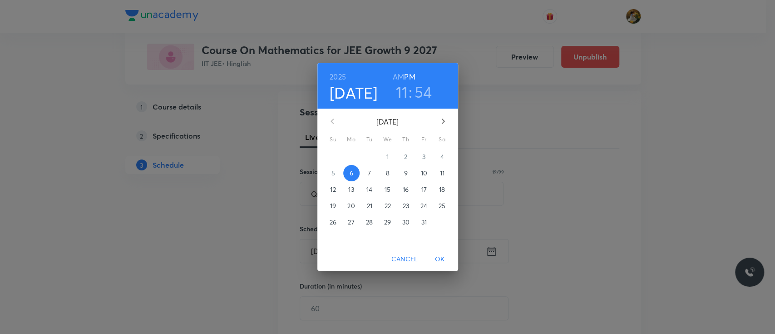
click at [442, 175] on p "11" at bounding box center [441, 172] width 5 height 9
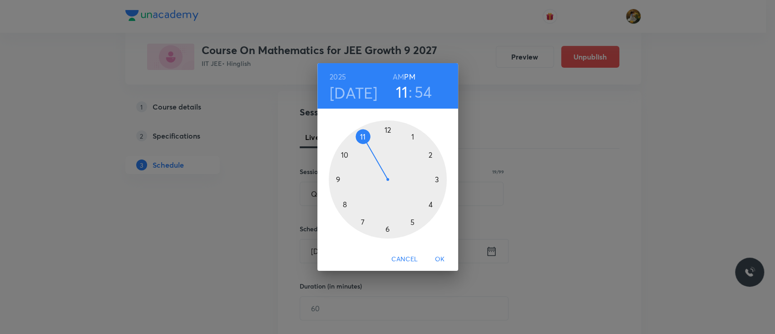
click at [410, 136] on div at bounding box center [388, 179] width 118 height 118
click at [386, 130] on div at bounding box center [388, 179] width 118 height 118
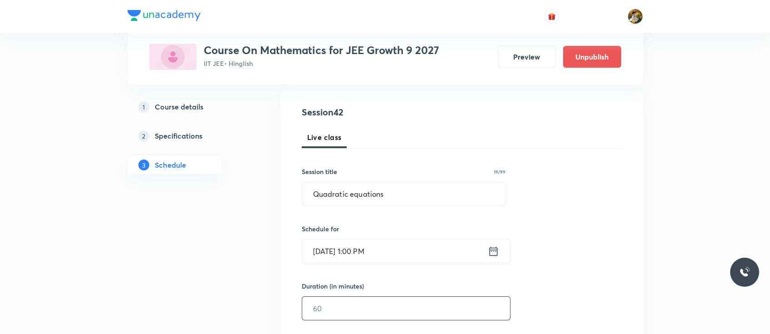
click at [358, 302] on input "text" at bounding box center [406, 307] width 208 height 23
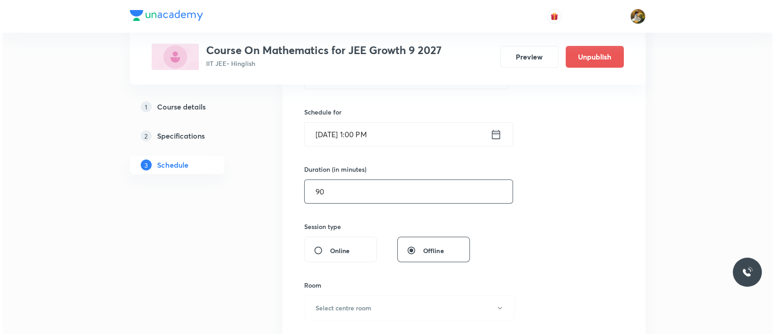
scroll to position [224, 0]
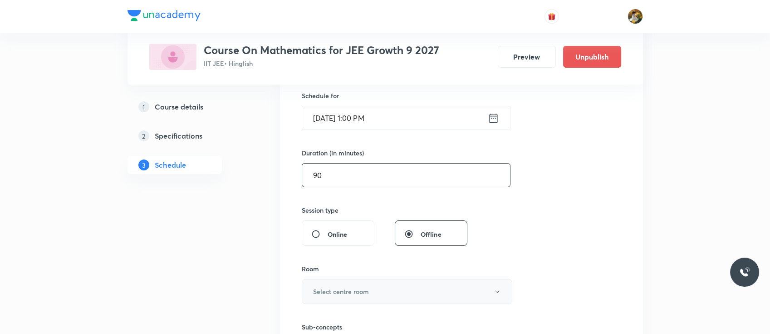
type input "90"
click at [366, 288] on h6 "Select centre room" at bounding box center [341, 291] width 56 height 10
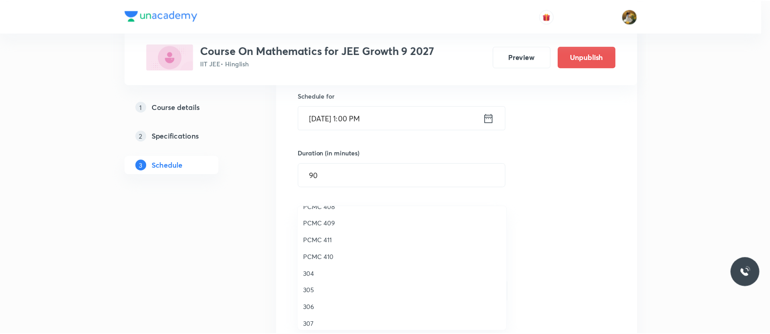
scroll to position [202, 0]
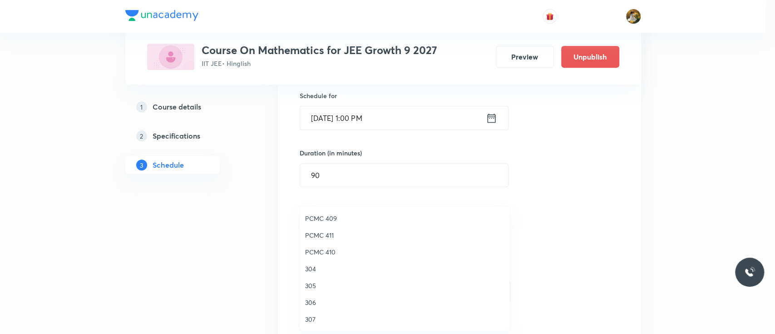
click at [311, 266] on span "304" at bounding box center [404, 269] width 199 height 10
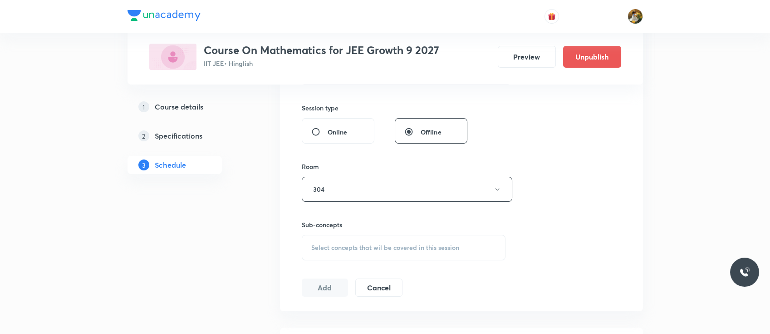
scroll to position [327, 0]
click at [418, 256] on div "Select concepts that wil be covered in this session" at bounding box center [404, 246] width 204 height 25
click at [367, 316] on p "Degree, Value Based & Equation" at bounding box center [368, 322] width 92 height 19
checkbox input "true"
click at [543, 215] on div "Session 42 Live class Session title 19/99 Quadratic equations ​ Schedule for Oc…" at bounding box center [462, 87] width 320 height 437
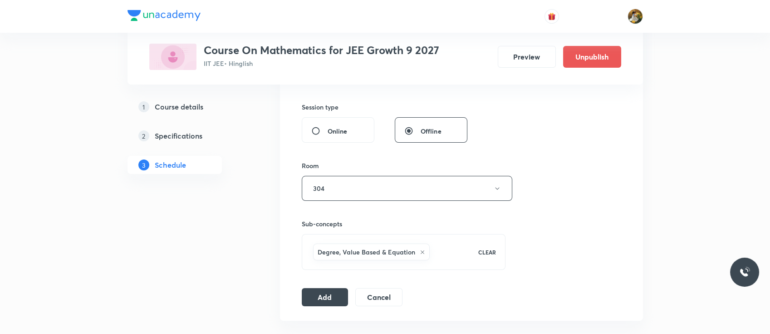
scroll to position [419, 0]
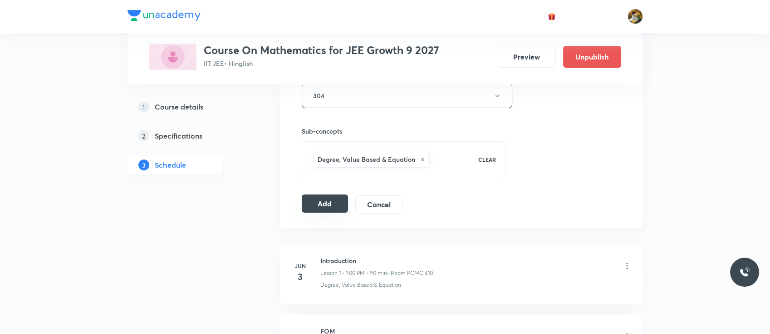
click at [324, 201] on button "Add" at bounding box center [325, 203] width 47 height 18
click at [314, 202] on button "Add" at bounding box center [325, 203] width 47 height 18
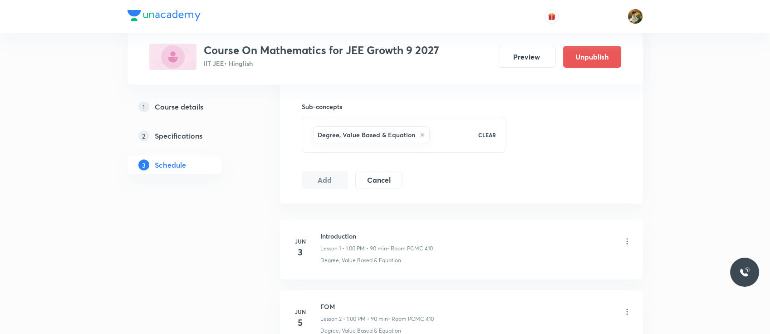
scroll to position [445, 0]
click at [327, 180] on button "Add" at bounding box center [325, 179] width 47 height 18
click at [334, 178] on button "Add" at bounding box center [325, 178] width 47 height 18
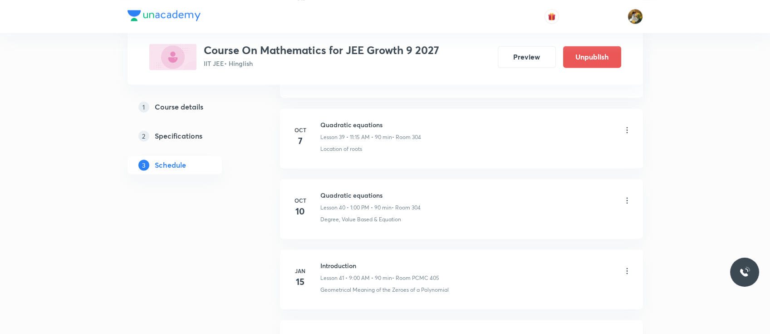
scroll to position [2803, 0]
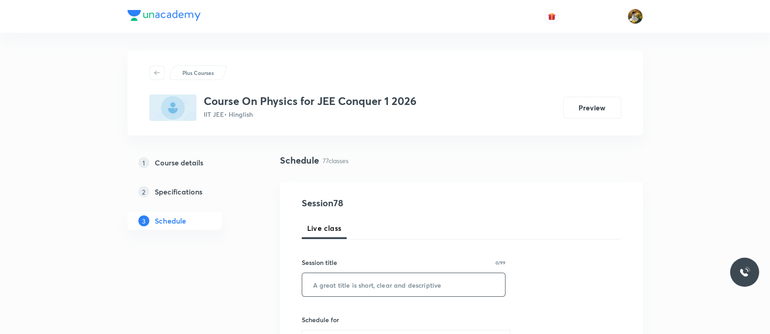
click at [376, 290] on input "text" at bounding box center [403, 284] width 203 height 23
paste input "fluid mechanics"
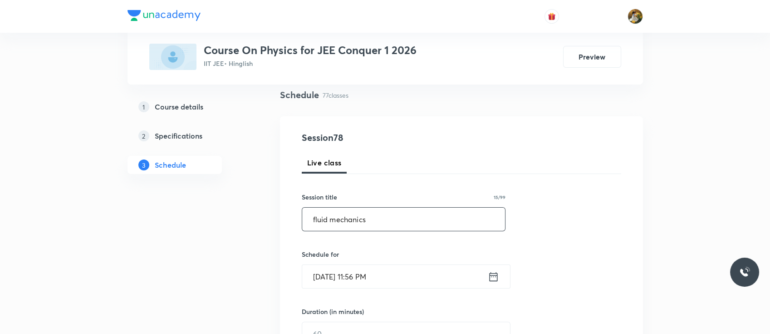
scroll to position [79, 0]
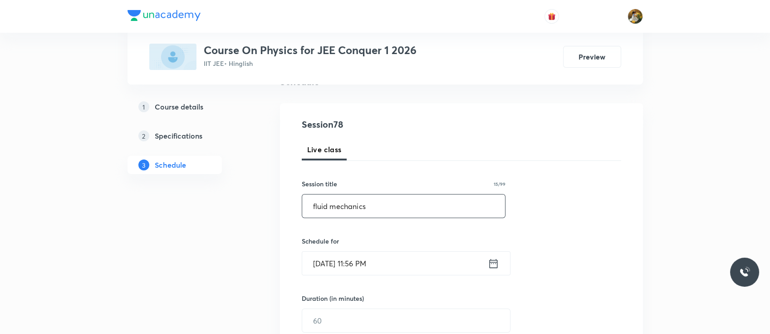
type input "fluid mechanics"
click at [382, 261] on input "[DATE] 11:56 PM" at bounding box center [395, 263] width 186 height 23
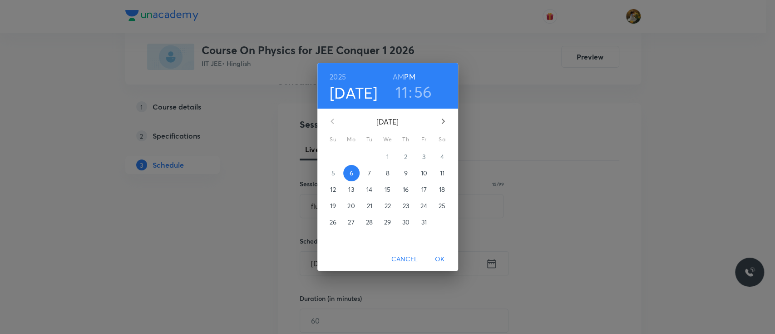
click at [371, 176] on span "7" at bounding box center [369, 172] width 16 height 9
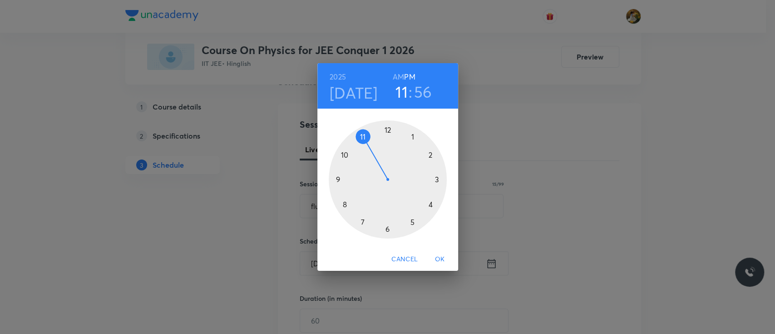
click at [414, 135] on div at bounding box center [388, 179] width 118 height 118
click at [387, 128] on div at bounding box center [388, 179] width 118 height 118
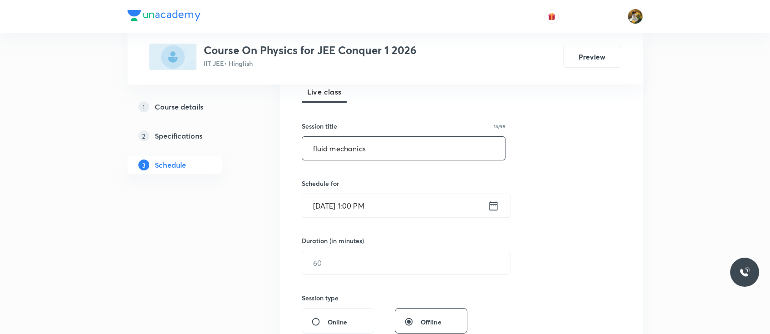
scroll to position [143, 0]
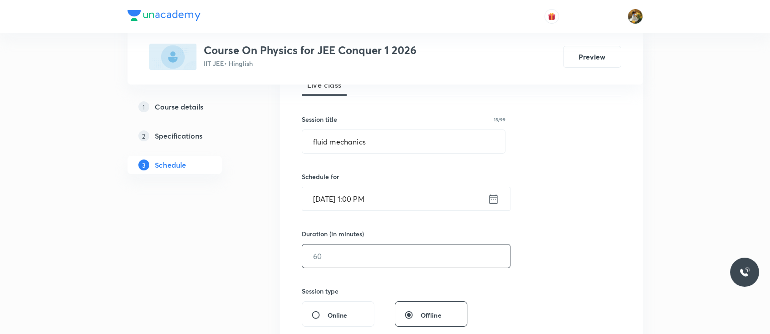
click at [374, 262] on input "text" at bounding box center [406, 255] width 208 height 23
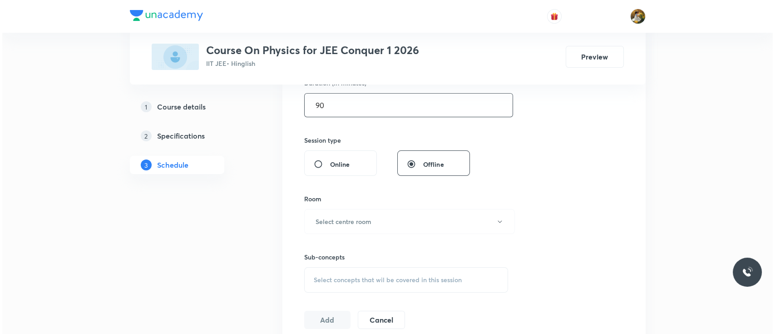
scroll to position [312, 0]
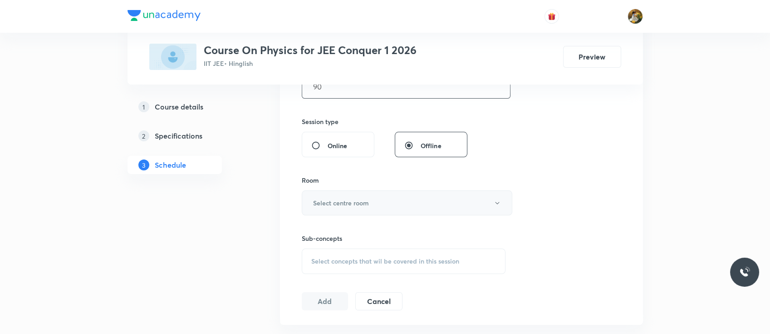
type input "90"
click at [375, 202] on button "Select centre room" at bounding box center [407, 202] width 211 height 25
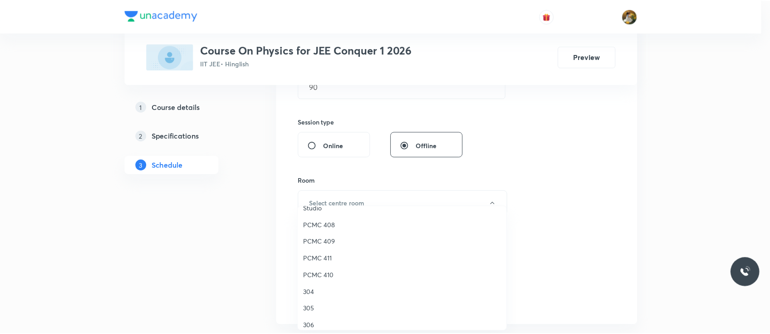
scroll to position [187, 0]
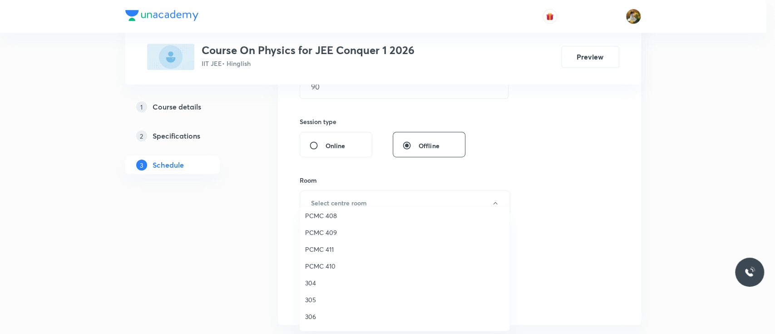
click at [311, 298] on span "305" at bounding box center [404, 300] width 199 height 10
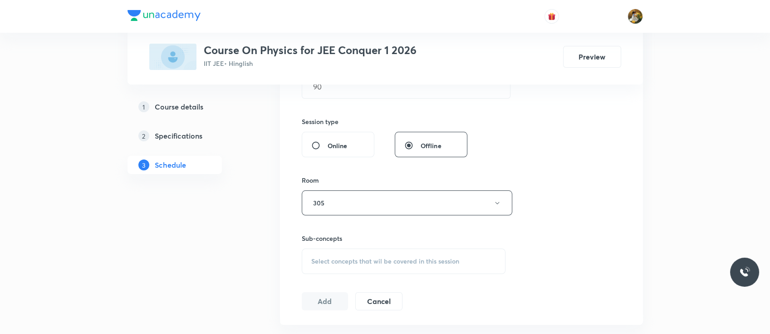
click at [414, 260] on span "Select concepts that wil be covered in this session" at bounding box center [385, 260] width 148 height 7
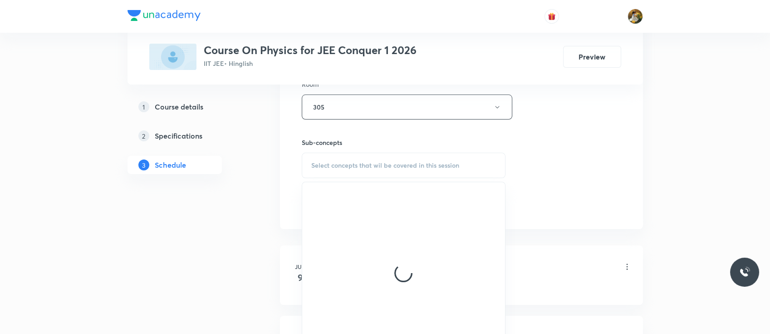
scroll to position [432, 0]
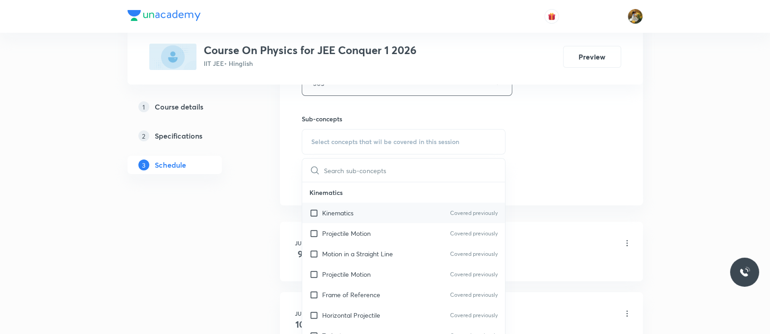
click at [374, 205] on div "Kinematics Covered previously" at bounding box center [403, 212] width 203 height 20
checkbox input "true"
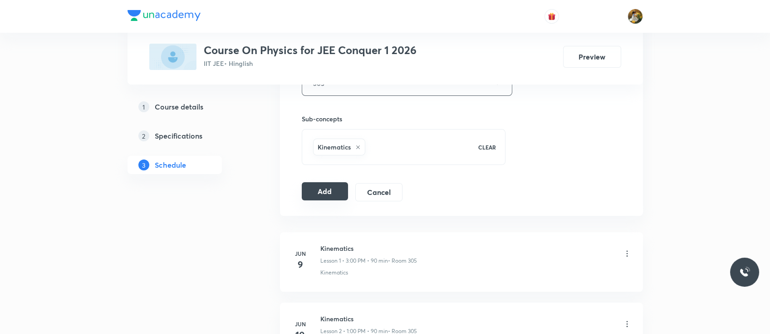
click at [325, 192] on button "Add" at bounding box center [325, 191] width 47 height 18
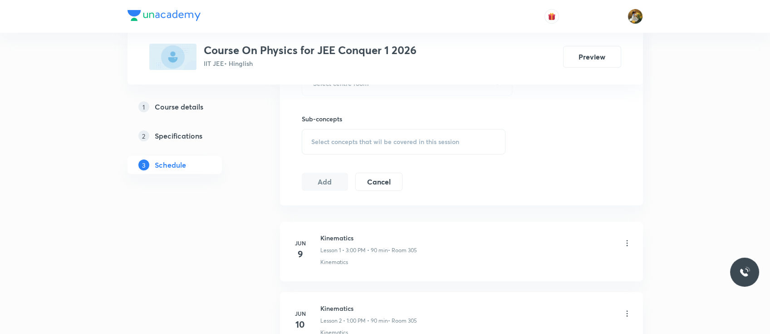
click at [444, 147] on div "Select concepts that wil be covered in this session" at bounding box center [404, 141] width 204 height 25
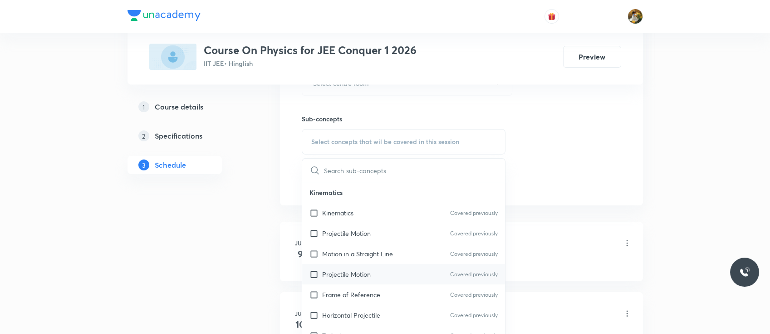
click at [373, 264] on div "Projectile Motion Covered previously" at bounding box center [403, 274] width 203 height 20
checkbox input "true"
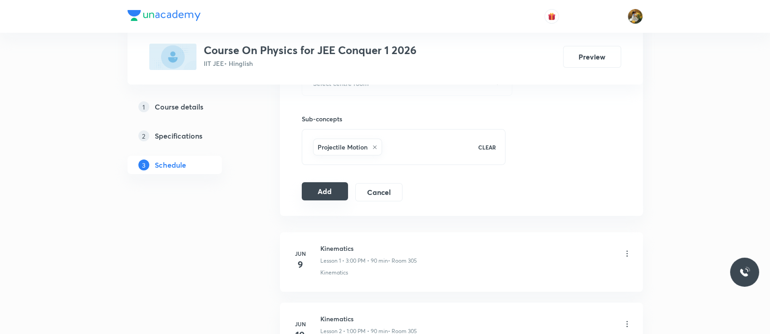
click at [334, 194] on button "Add" at bounding box center [325, 191] width 47 height 18
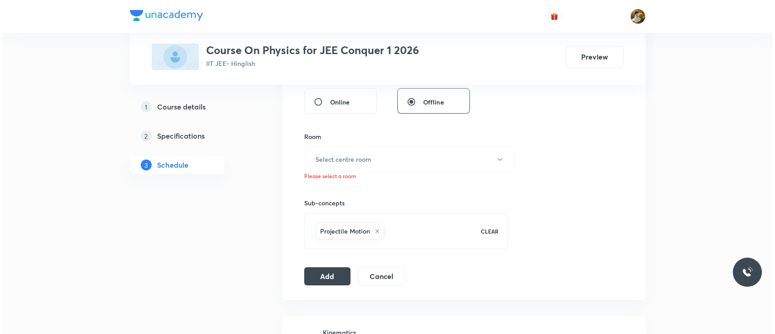
scroll to position [341, 0]
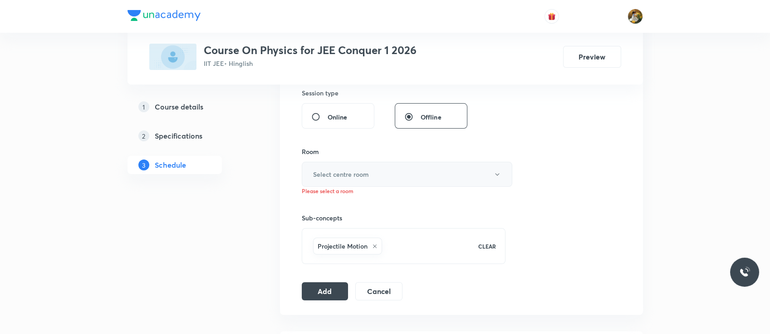
click at [434, 174] on button "Select centre room" at bounding box center [407, 174] width 211 height 25
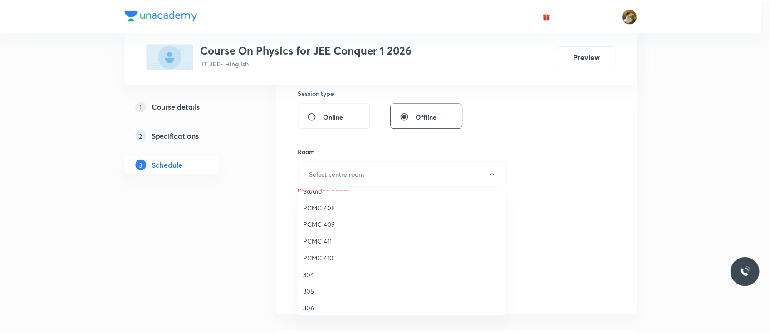
scroll to position [202, 0]
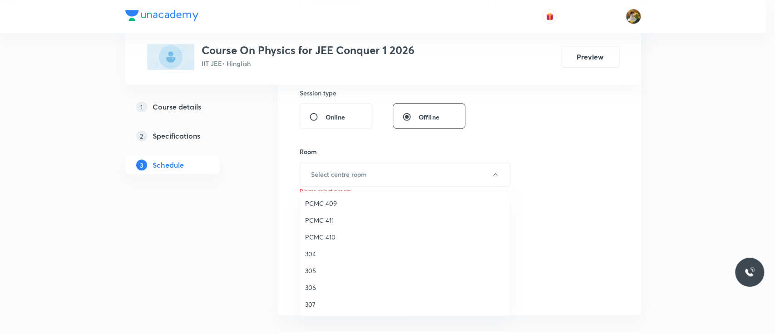
click at [312, 268] on span "305" at bounding box center [404, 271] width 199 height 10
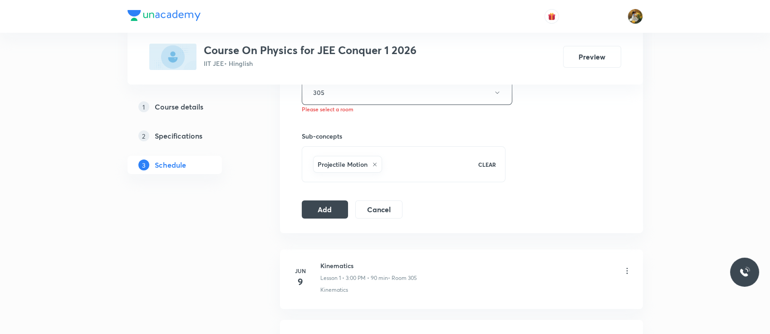
scroll to position [425, 0]
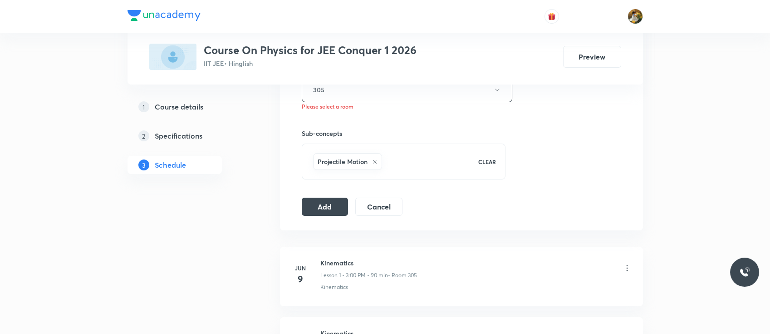
click at [328, 202] on button "Add" at bounding box center [325, 206] width 47 height 18
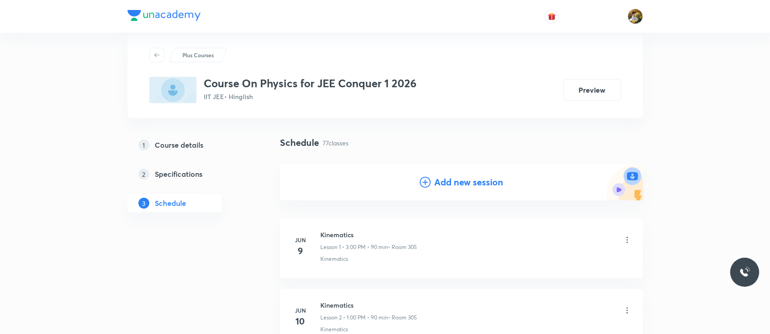
scroll to position [0, 0]
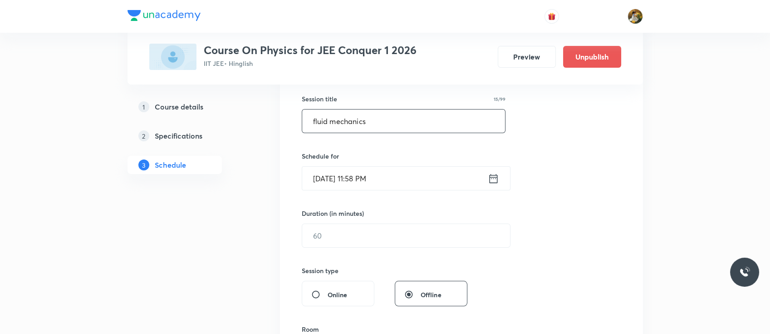
type input "fluid mechanics"
click at [427, 175] on input "Oct 6, 2025, 11:58 PM" at bounding box center [395, 178] width 186 height 23
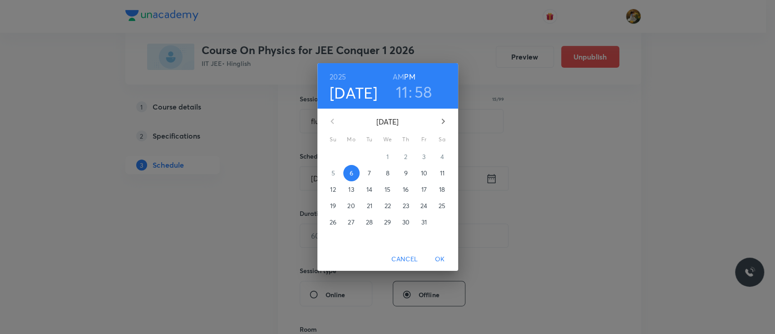
click at [368, 172] on p "7" at bounding box center [369, 172] width 3 height 9
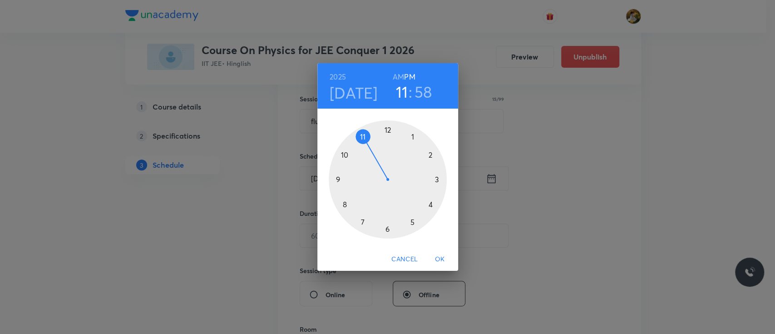
click at [413, 136] on div at bounding box center [388, 179] width 118 height 118
click at [388, 128] on div at bounding box center [388, 179] width 118 height 118
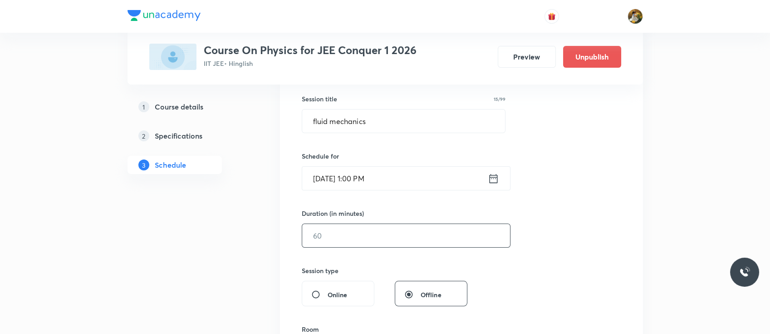
click at [403, 240] on input "text" at bounding box center [406, 235] width 208 height 23
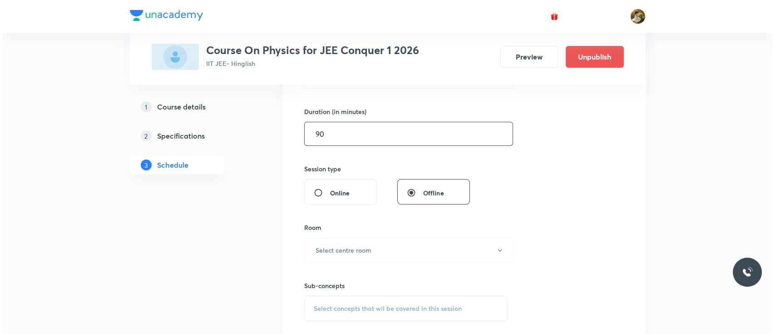
scroll to position [311, 0]
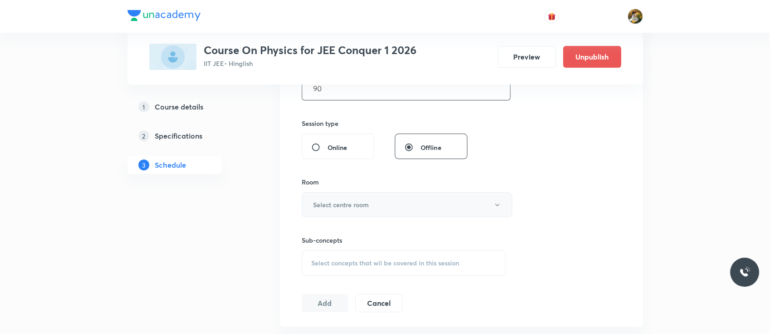
type input "90"
click at [396, 202] on button "Select centre room" at bounding box center [407, 204] width 211 height 25
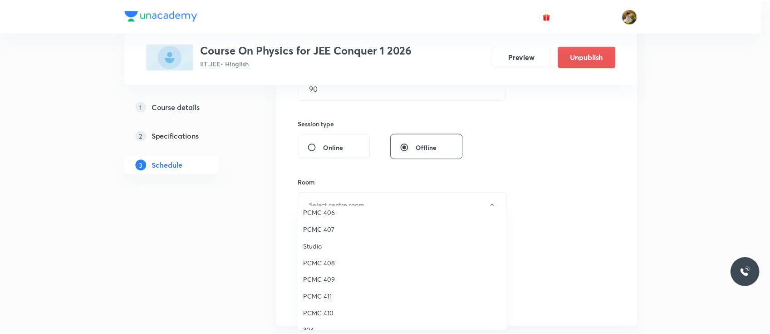
scroll to position [202, 0]
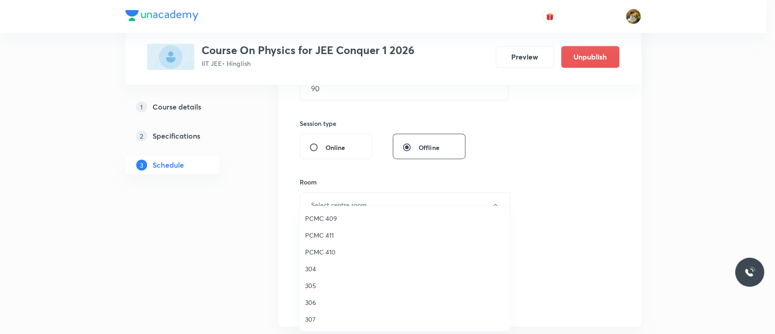
click at [309, 284] on span "305" at bounding box center [404, 286] width 199 height 10
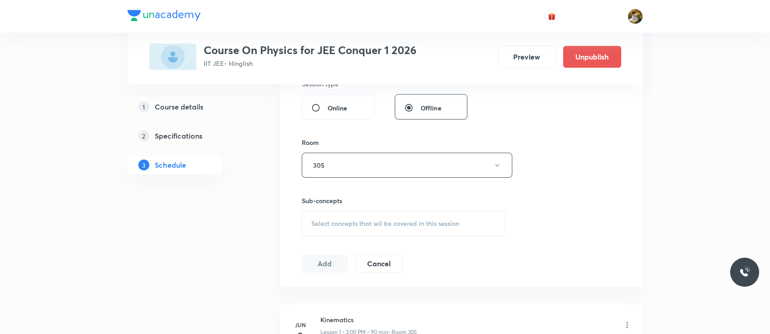
scroll to position [419, 0]
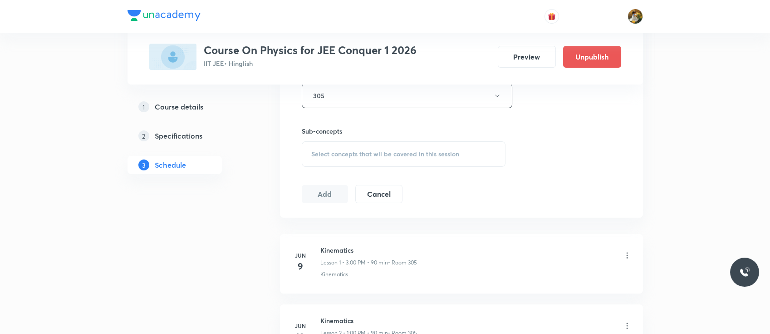
click at [433, 156] on span "Select concepts that wil be covered in this session" at bounding box center [385, 153] width 148 height 7
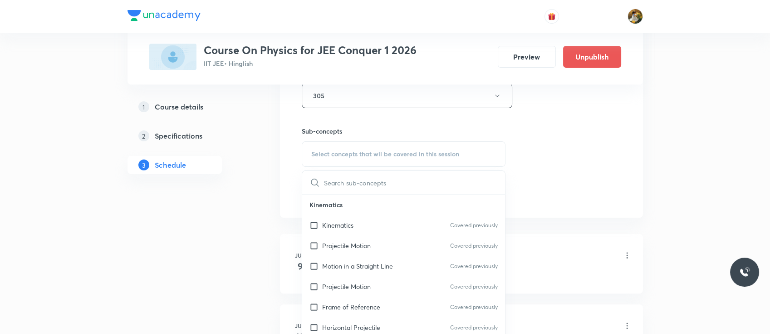
click at [379, 243] on div "Projectile Motion Covered previously" at bounding box center [403, 245] width 203 height 20
checkbox input "true"
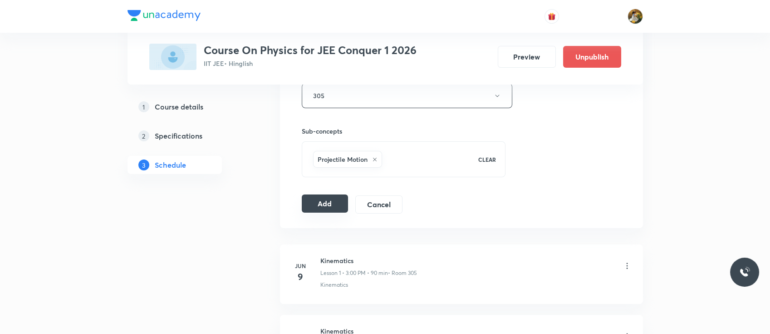
click at [332, 198] on button "Add" at bounding box center [325, 203] width 47 height 18
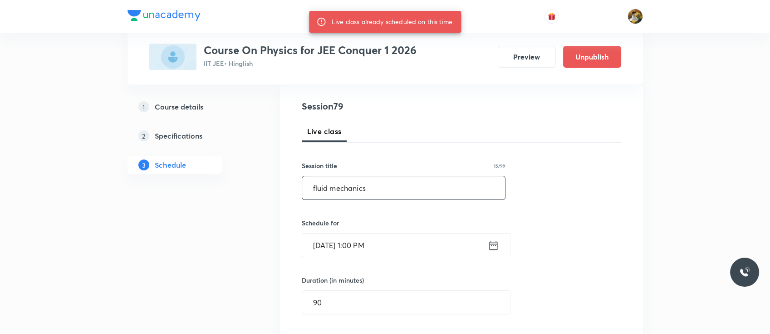
scroll to position [117, 0]
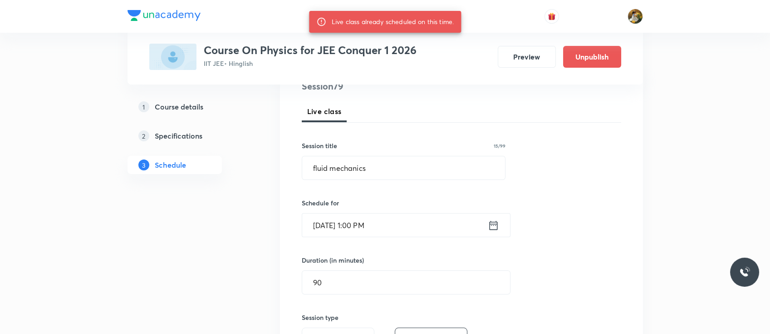
click at [388, 218] on input "Oct 7, 2025, 1:00 PM" at bounding box center [395, 224] width 186 height 23
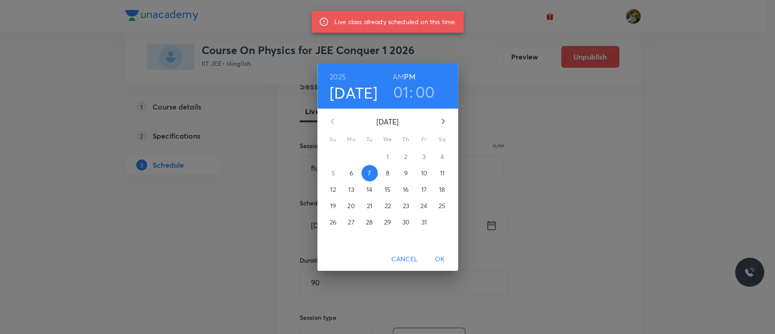
click at [388, 175] on p "8" at bounding box center [387, 172] width 4 height 9
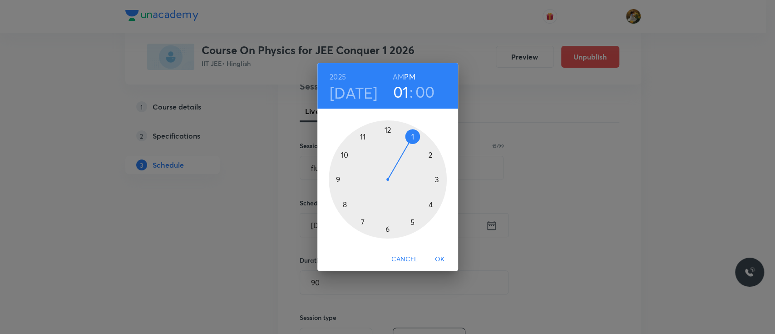
click at [364, 136] on div at bounding box center [388, 179] width 118 height 118
click at [396, 74] on h6 "AM" at bounding box center [398, 76] width 11 height 13
click at [435, 179] on div at bounding box center [388, 179] width 118 height 118
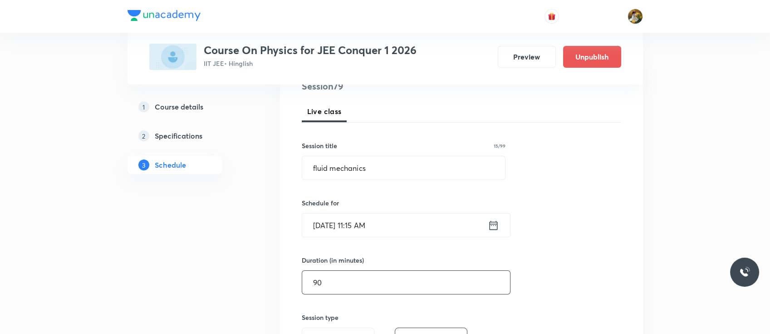
click at [368, 279] on input "90" at bounding box center [406, 282] width 208 height 23
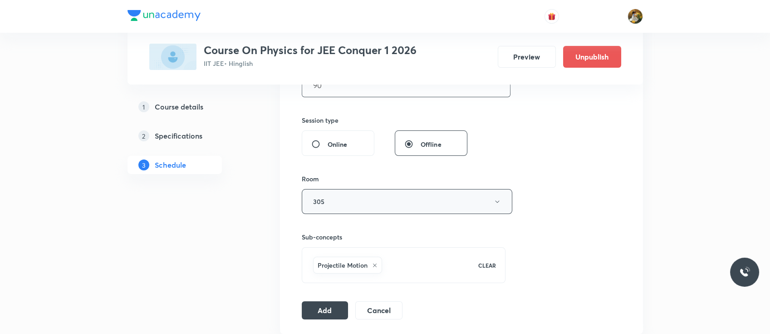
scroll to position [325, 0]
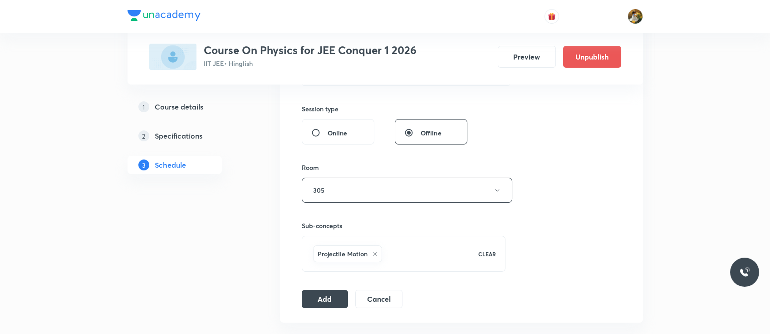
click at [313, 318] on div "Session 79 Live class Session title 15/99 fluid mechanics ​ Schedule for Oct 8,…" at bounding box center [461, 90] width 363 height 466
click at [320, 303] on button "Add" at bounding box center [325, 298] width 47 height 18
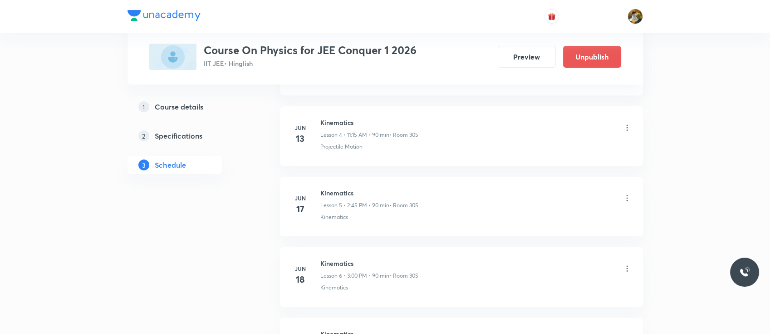
scroll to position [0, 0]
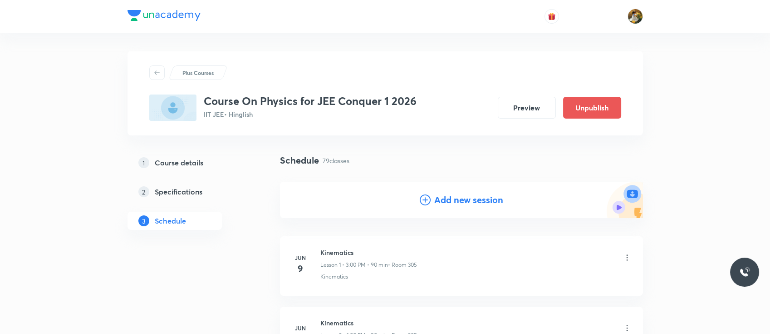
click at [491, 199] on h4 "Add new session" at bounding box center [468, 200] width 69 height 14
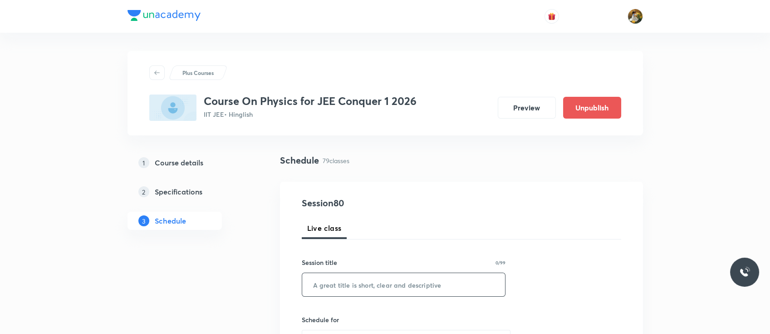
click at [387, 282] on input "text" at bounding box center [403, 284] width 203 height 23
paste input "fluid mechanics"
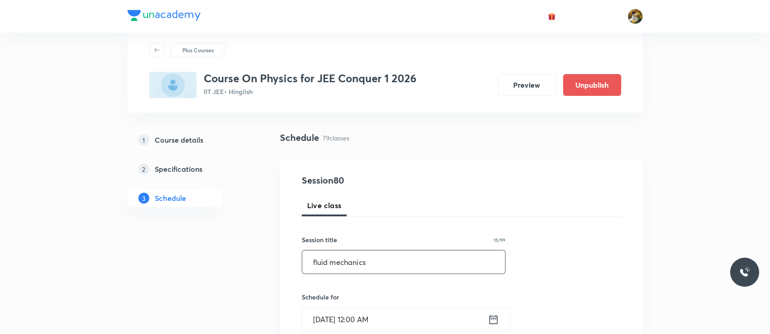
scroll to position [83, 0]
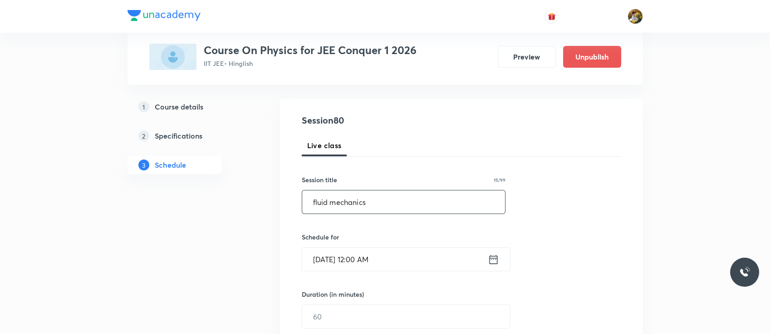
type input "fluid mechanics"
click at [387, 264] on input "Oct 7, 2025, 12:00 AM" at bounding box center [395, 258] width 186 height 23
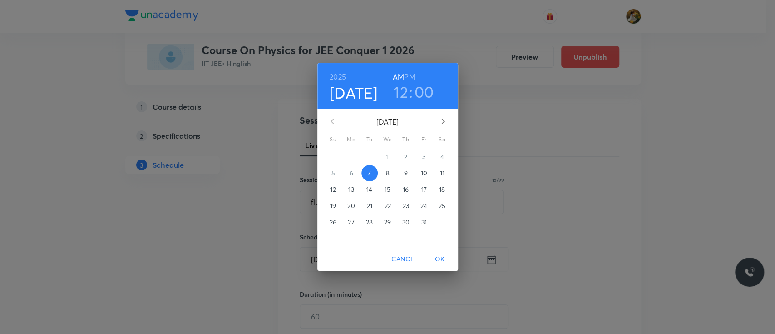
click at [444, 173] on p "11" at bounding box center [441, 172] width 5 height 9
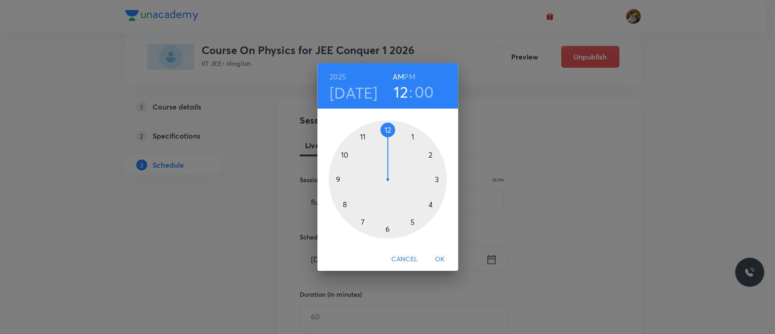
click at [438, 179] on div at bounding box center [388, 179] width 118 height 118
click at [410, 76] on h6 "PM" at bounding box center [409, 76] width 11 height 13
click at [387, 130] on div at bounding box center [388, 179] width 118 height 118
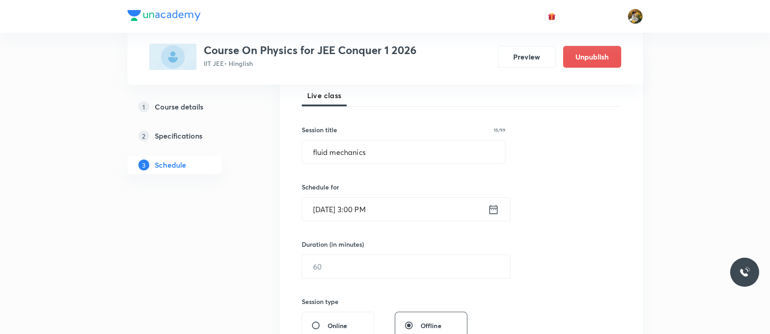
scroll to position [151, 0]
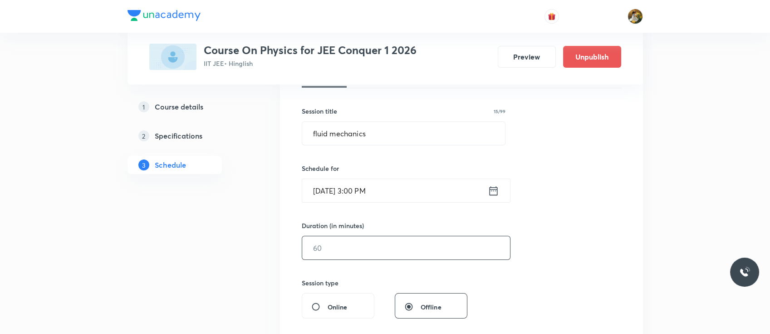
click at [377, 250] on input "text" at bounding box center [406, 247] width 208 height 23
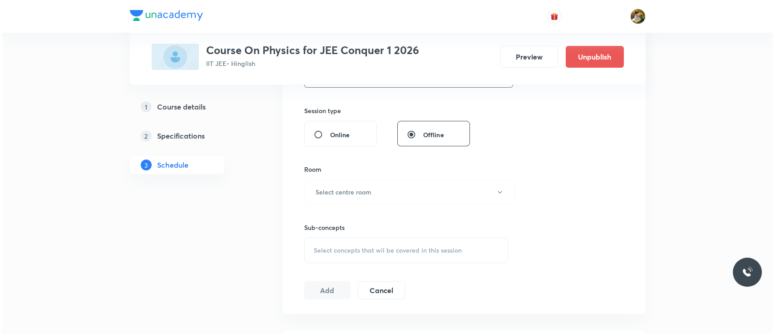
scroll to position [312, 0]
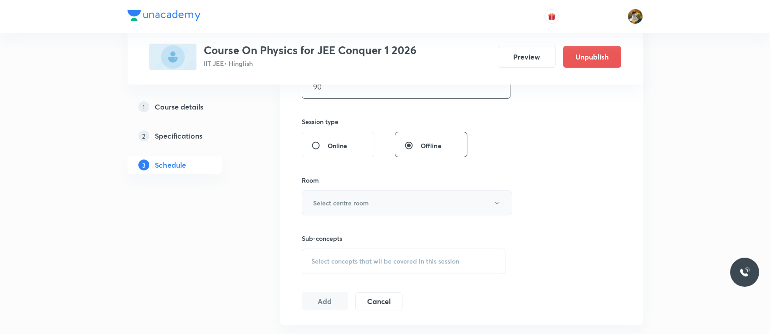
type input "90"
click at [383, 203] on button "Select centre room" at bounding box center [407, 202] width 211 height 25
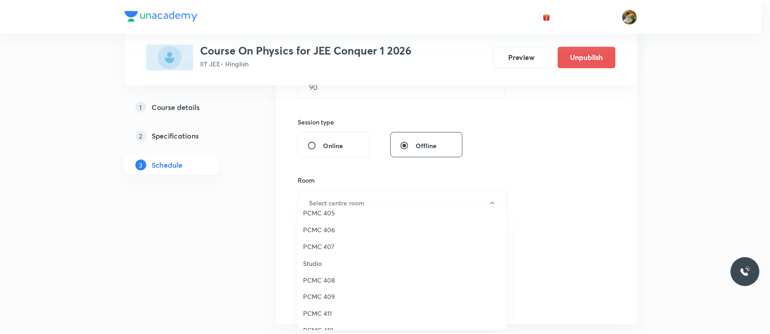
scroll to position [202, 0]
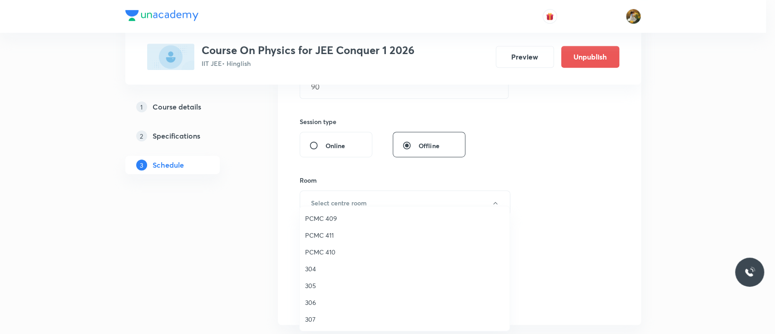
click at [310, 284] on span "305" at bounding box center [404, 286] width 199 height 10
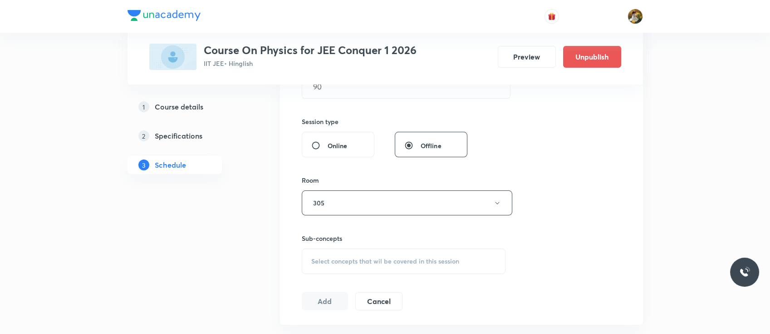
click at [330, 264] on span "Select concepts that wil be covered in this session" at bounding box center [385, 260] width 148 height 7
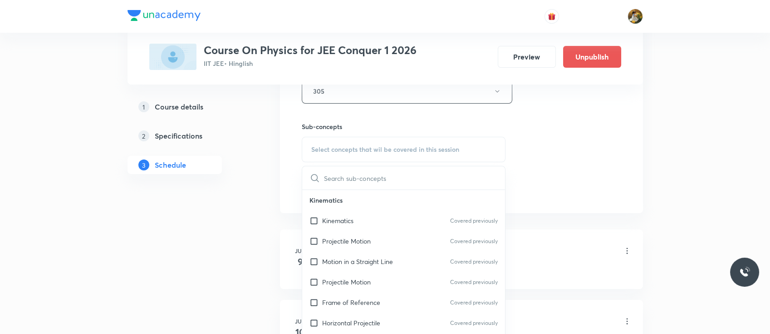
scroll to position [428, 0]
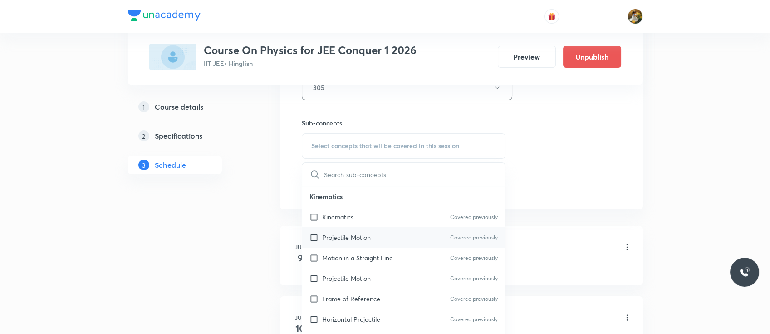
click at [367, 236] on p "Projectile Motion" at bounding box center [346, 237] width 49 height 10
checkbox input "true"
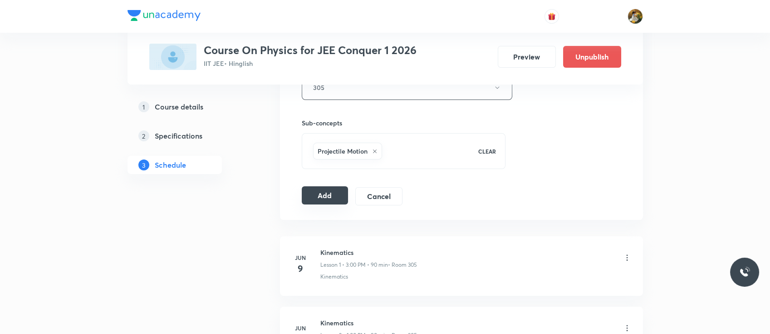
click at [330, 194] on button "Add" at bounding box center [325, 195] width 47 height 18
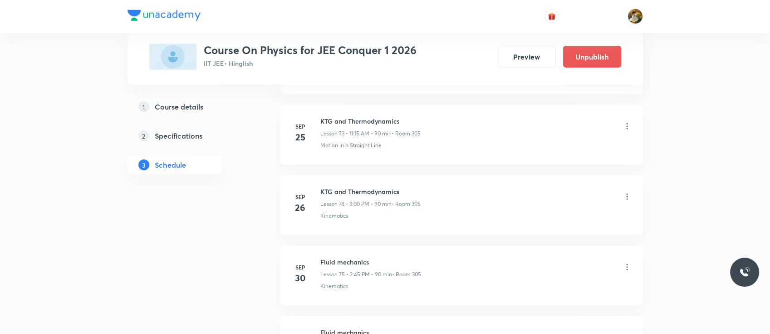
scroll to position [5598, 0]
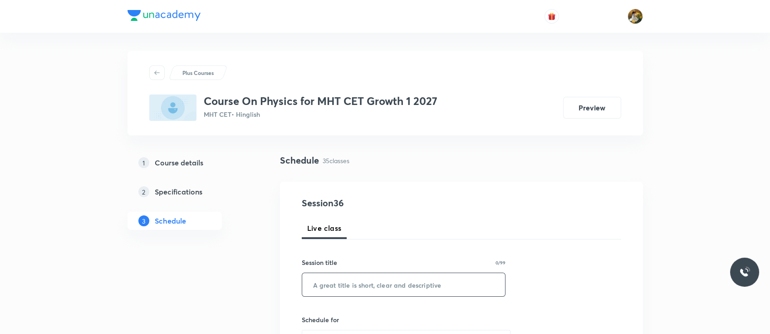
click at [366, 285] on input "text" at bounding box center [403, 284] width 203 height 23
paste input "Motion in Plane"
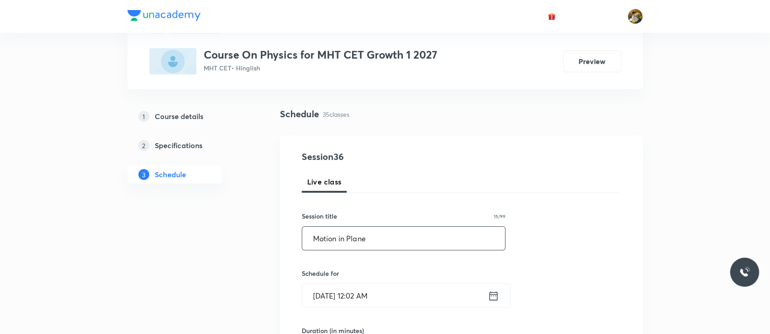
scroll to position [50, 0]
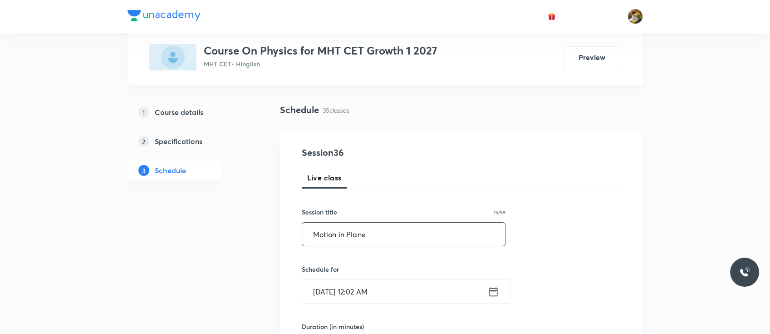
type input "Motion in Plane"
click at [374, 293] on input "[DATE] 12:02 AM" at bounding box center [395, 291] width 186 height 23
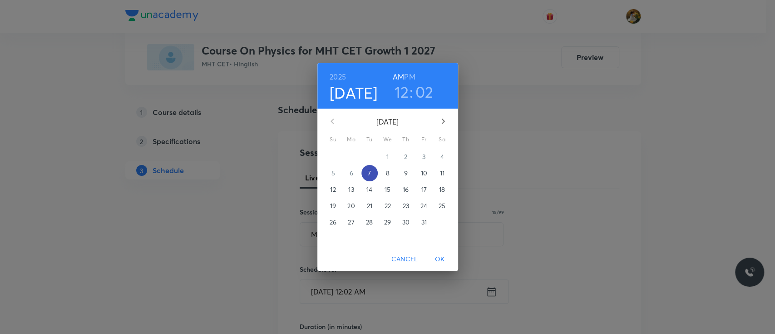
click at [368, 173] on p "7" at bounding box center [369, 172] width 3 height 9
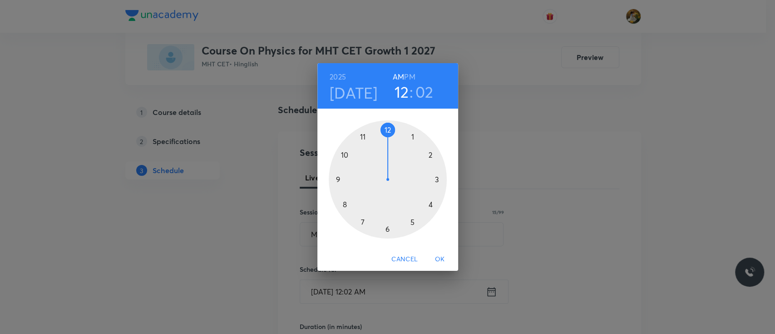
click at [364, 135] on div at bounding box center [388, 179] width 118 height 118
click at [397, 79] on h6 "AM" at bounding box center [398, 76] width 11 height 13
click at [439, 178] on div at bounding box center [388, 179] width 118 height 118
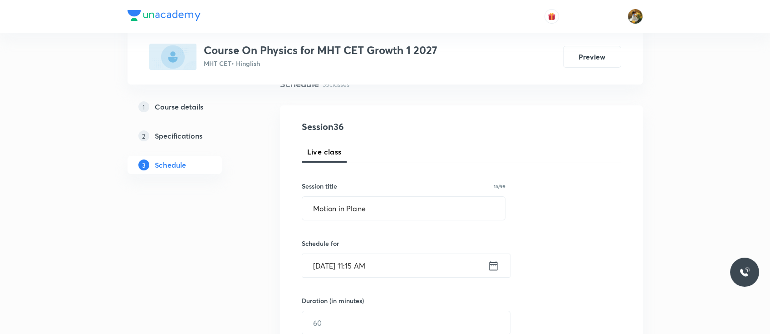
scroll to position [139, 0]
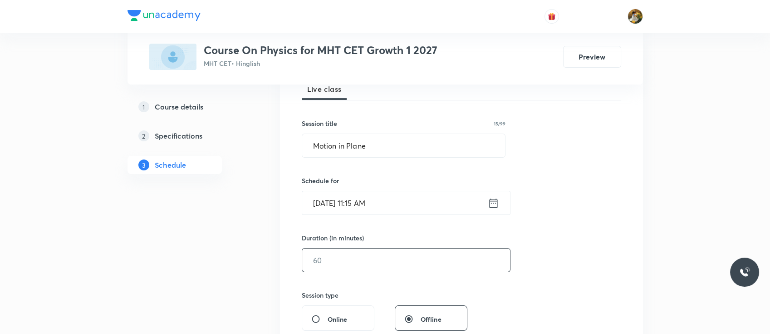
click at [375, 252] on input "text" at bounding box center [406, 259] width 208 height 23
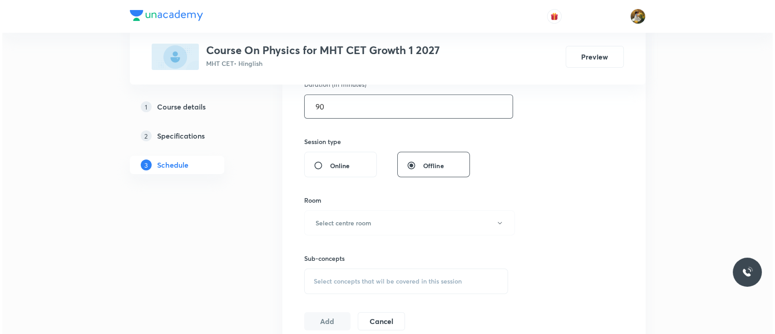
scroll to position [296, 0]
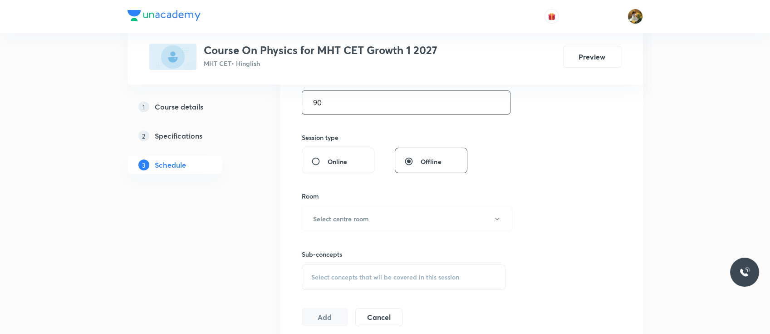
type input "90"
click at [372, 231] on div "Sub-concepts Select concepts that wil be covered in this session" at bounding box center [404, 260] width 204 height 59
click at [370, 209] on button "Select centre room" at bounding box center [407, 218] width 211 height 25
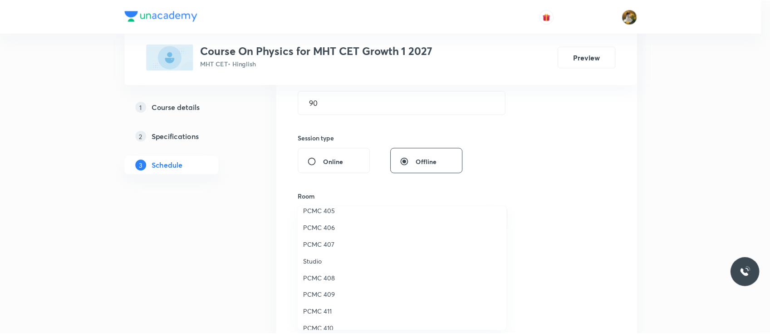
scroll to position [202, 0]
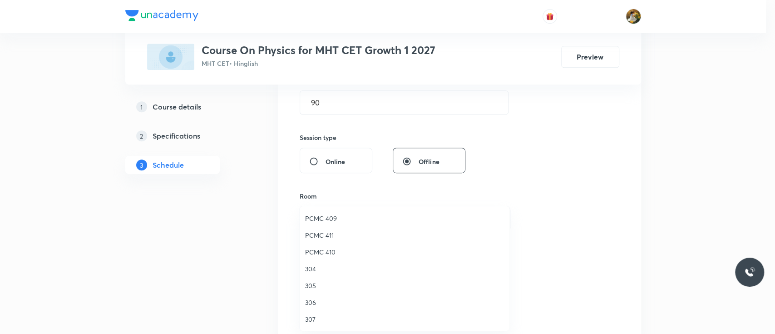
click at [312, 315] on span "307" at bounding box center [404, 319] width 199 height 10
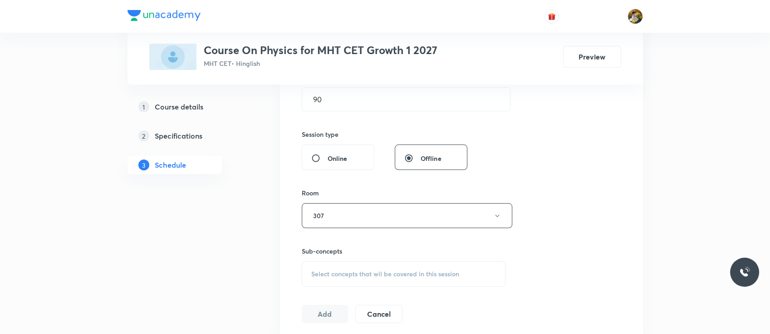
scroll to position [301, 0]
click at [393, 275] on span "Select concepts that wil be covered in this session" at bounding box center [385, 272] width 148 height 7
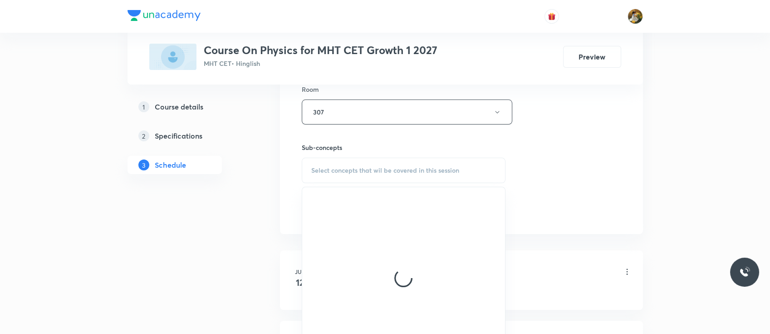
scroll to position [419, 0]
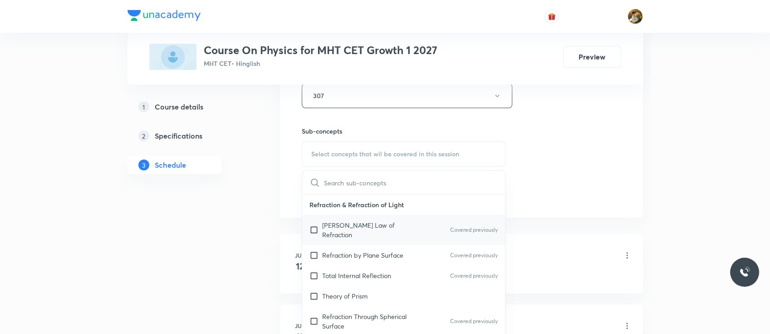
click at [358, 215] on div "[PERSON_NAME] Law of Refraction Covered previously" at bounding box center [403, 230] width 203 height 30
checkbox input "true"
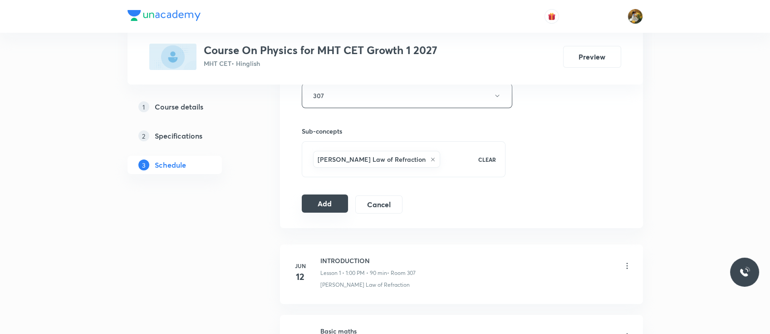
click at [317, 205] on button "Add" at bounding box center [325, 203] width 47 height 18
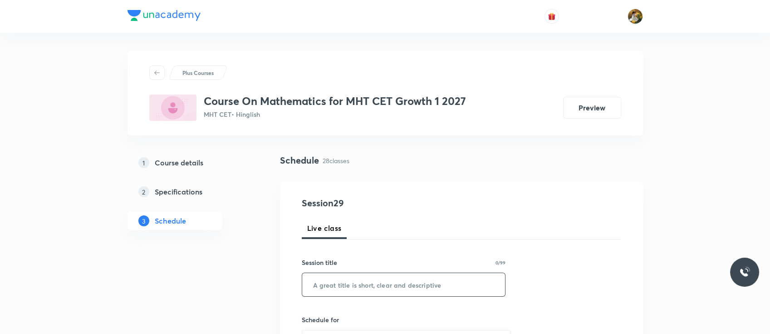
click at [397, 286] on input "text" at bounding box center [403, 284] width 203 height 23
paste input "complex numbers"
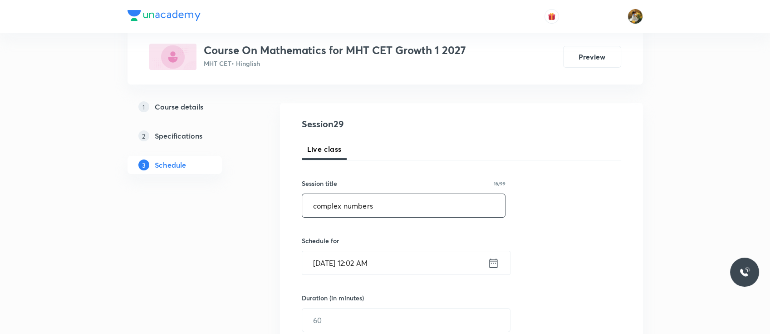
scroll to position [84, 0]
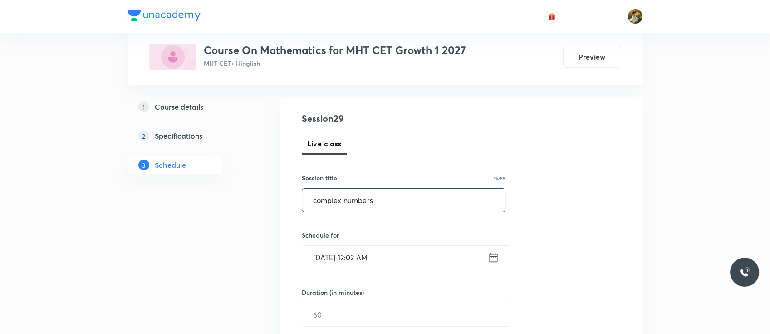
type input "complex numbers"
click at [409, 263] on input "Oct 7, 2025, 12:02 AM" at bounding box center [395, 257] width 186 height 23
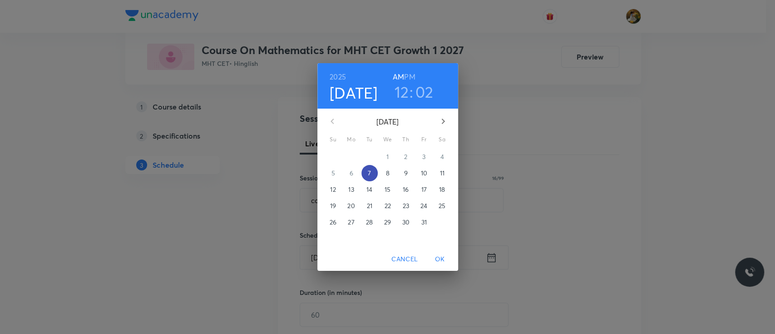
click at [370, 175] on span "7" at bounding box center [369, 172] width 16 height 9
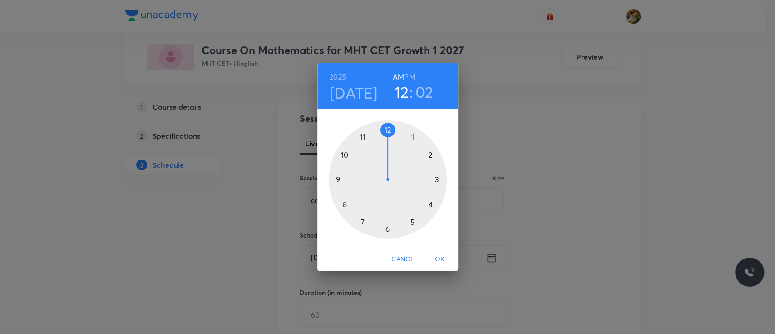
click at [412, 135] on div at bounding box center [388, 179] width 118 height 118
click at [410, 75] on h6 "PM" at bounding box center [409, 76] width 11 height 13
click at [386, 127] on div at bounding box center [388, 179] width 118 height 118
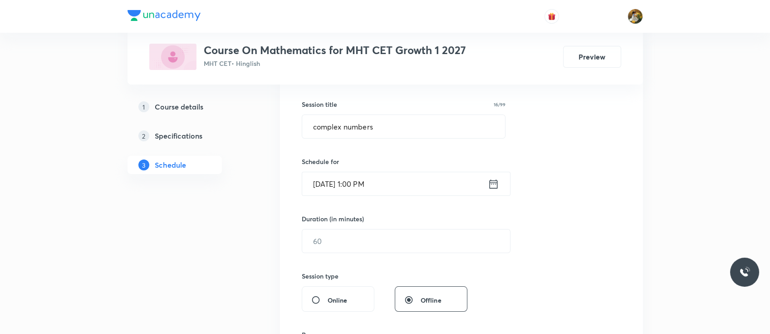
scroll to position [173, 0]
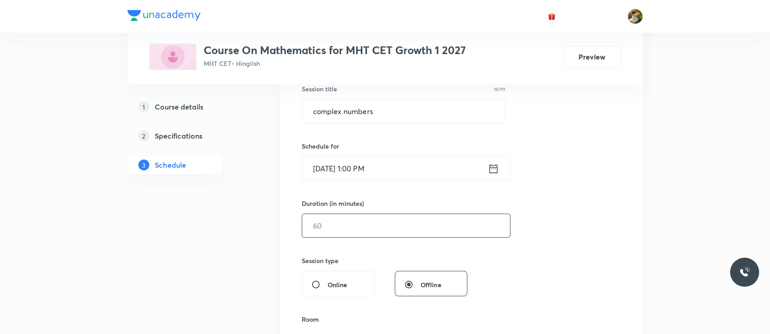
click at [350, 230] on input "text" at bounding box center [406, 225] width 208 height 23
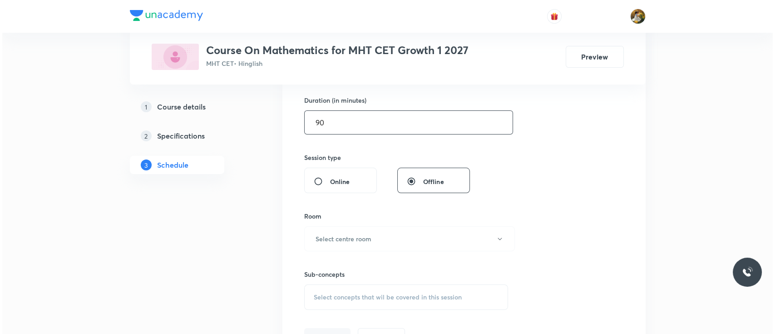
scroll to position [302, 0]
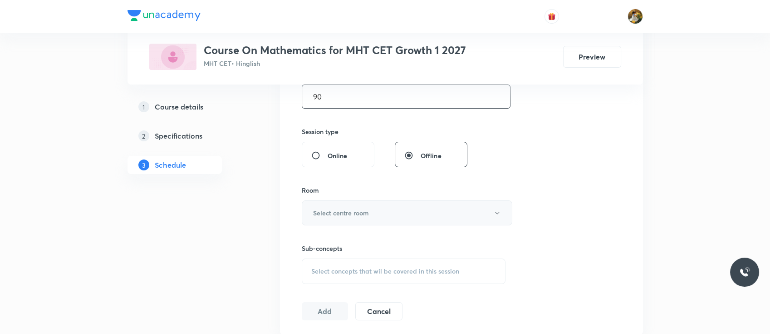
type input "90"
click at [362, 216] on h6 "Select centre room" at bounding box center [341, 213] width 56 height 10
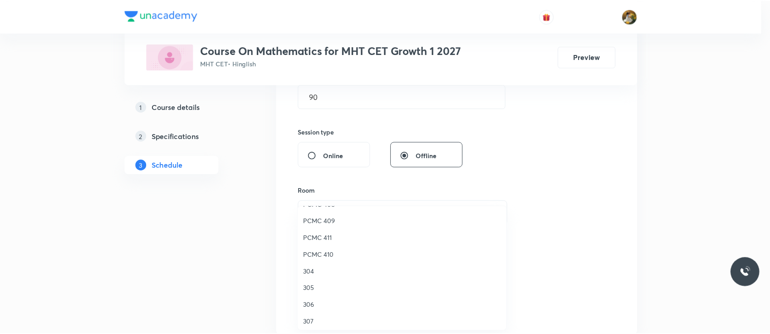
scroll to position [202, 0]
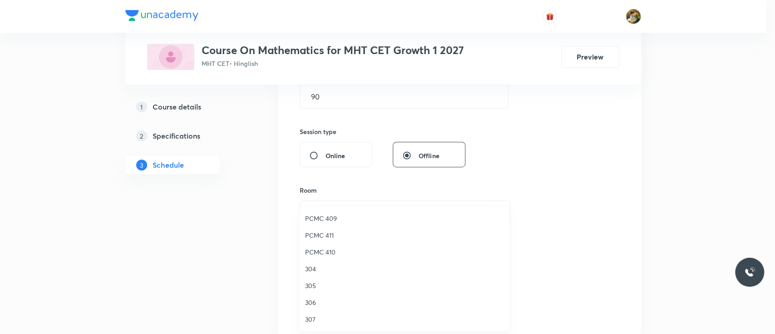
click at [312, 315] on span "307" at bounding box center [404, 319] width 199 height 10
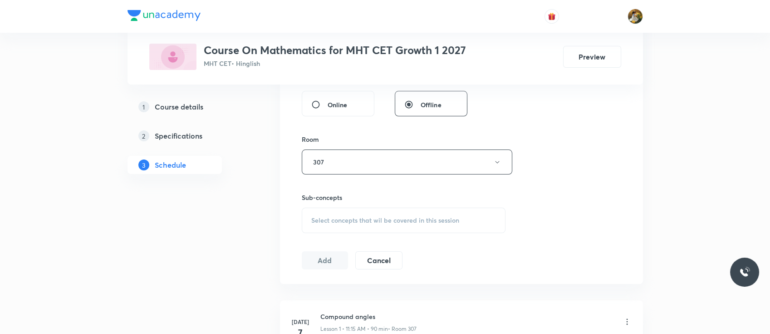
scroll to position [359, 0]
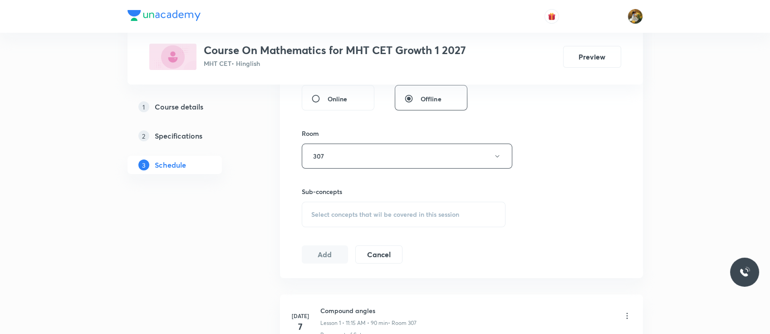
click at [425, 217] on span "Select concepts that wil be covered in this session" at bounding box center [385, 214] width 148 height 7
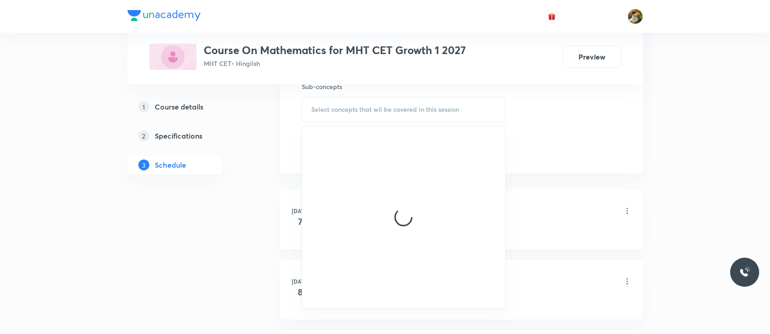
scroll to position [468, 0]
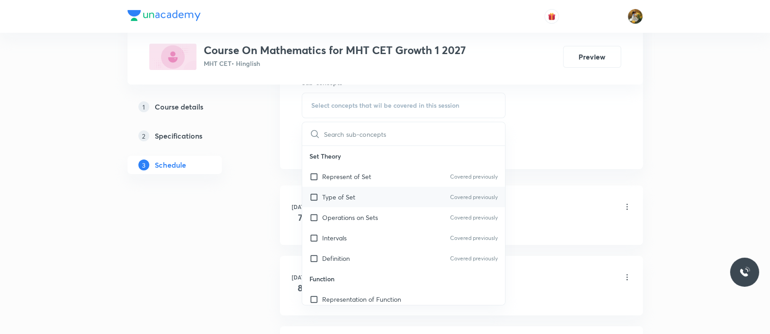
click at [377, 192] on div "Type of Set Covered previously" at bounding box center [403, 197] width 203 height 20
checkbox input "true"
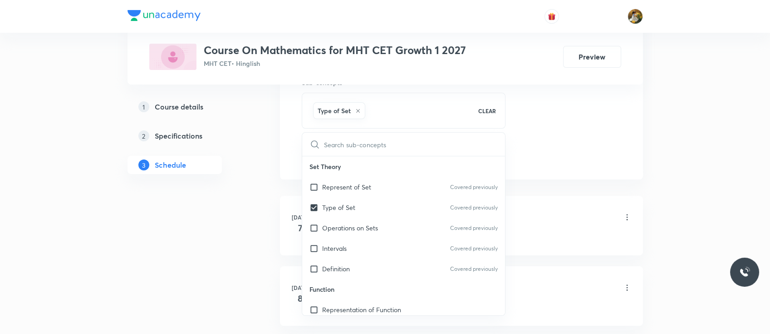
click at [548, 81] on div "Plus Courses Course On Mathematics for MHT CET Growth 1 2027 MHT CET • Hinglish…" at bounding box center [386, 42] width 516 height 84
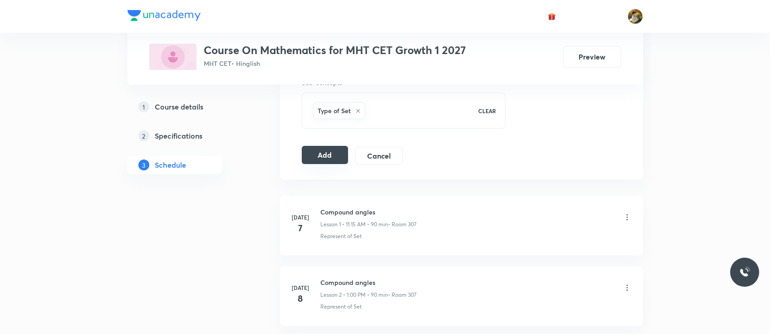
click at [320, 151] on button "Add" at bounding box center [325, 155] width 47 height 18
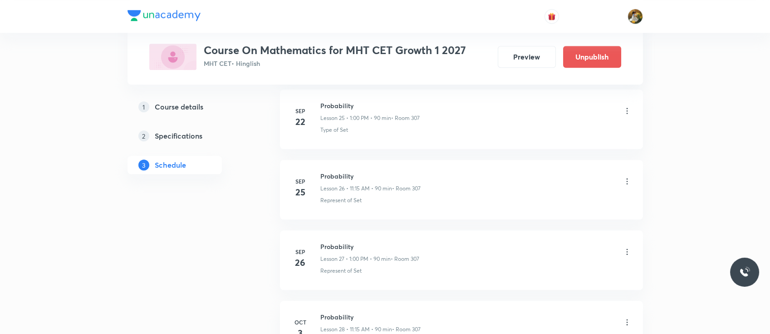
scroll to position [2014, 0]
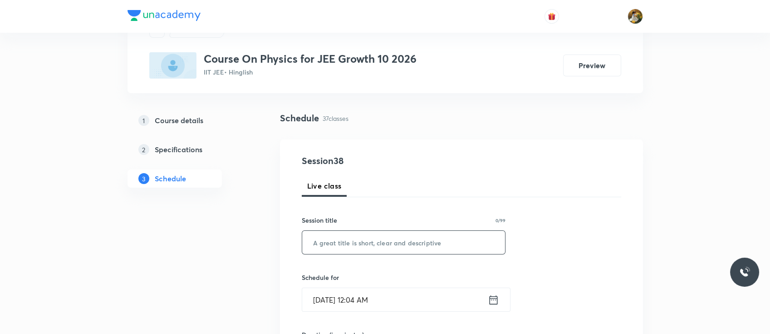
paste input "Work Energy and Power"
click at [375, 236] on input "text" at bounding box center [403, 242] width 203 height 23
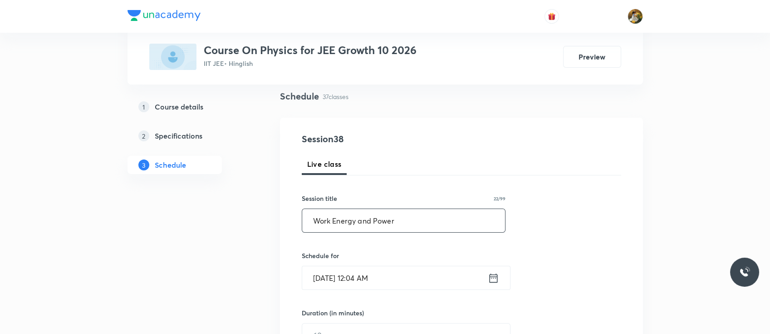
scroll to position [69, 0]
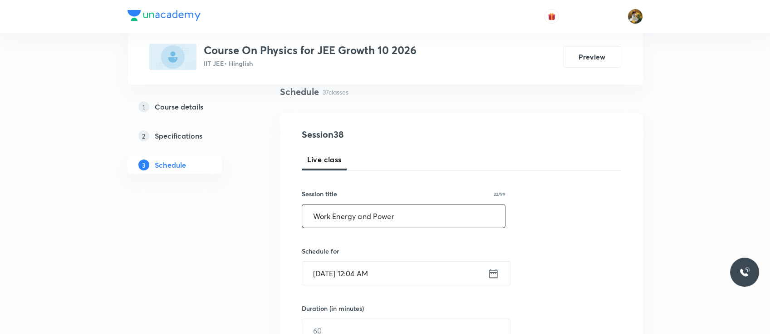
type input "Work Energy and Power"
click at [389, 280] on input "[DATE] 12:04 AM" at bounding box center [395, 272] width 186 height 23
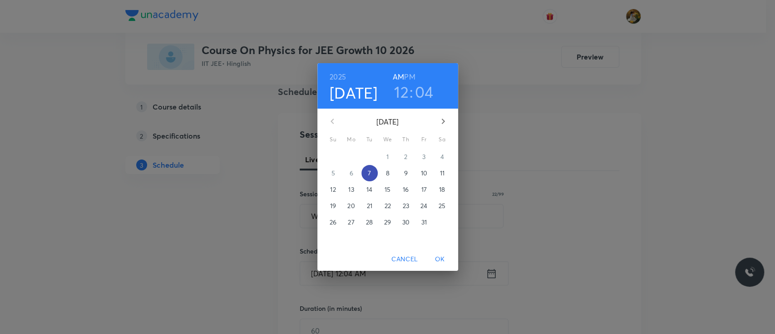
click at [370, 175] on span "7" at bounding box center [369, 172] width 16 height 9
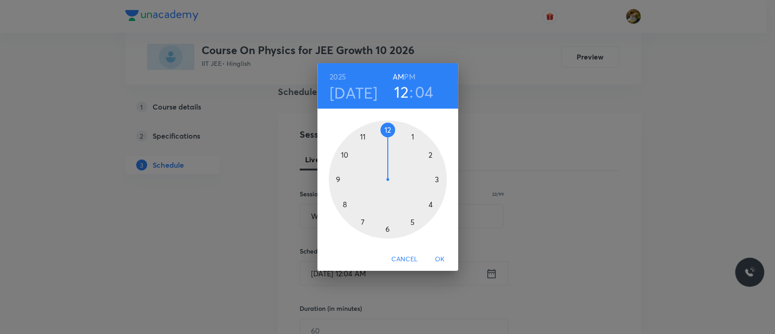
click at [340, 180] on div at bounding box center [388, 179] width 118 height 118
click at [399, 79] on h6 "AM" at bounding box center [398, 76] width 11 height 13
click at [437, 179] on div at bounding box center [388, 179] width 118 height 118
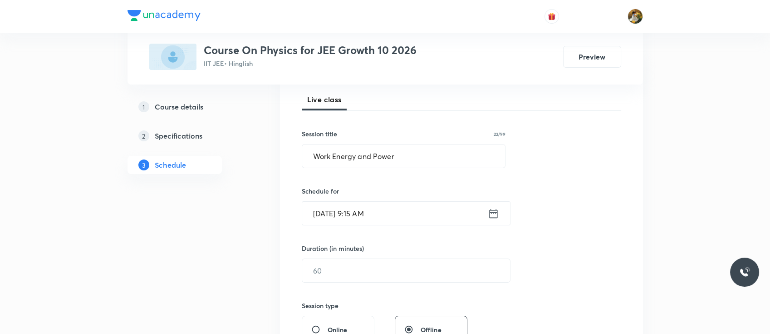
scroll to position [129, 0]
click at [382, 258] on div "​" at bounding box center [406, 270] width 209 height 24
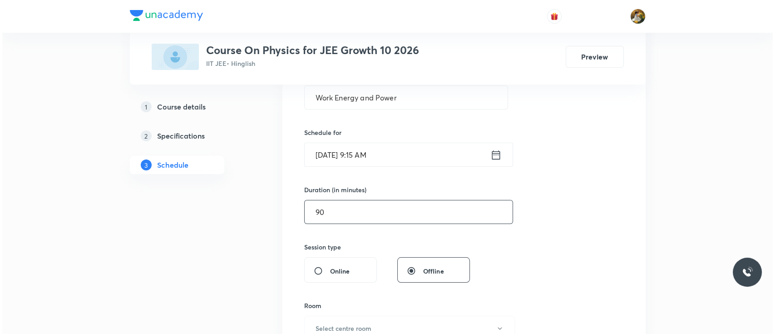
scroll to position [228, 0]
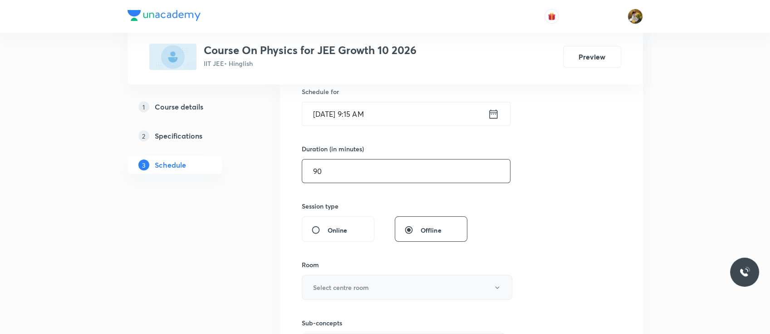
type input "90"
click at [372, 278] on button "Select centre room" at bounding box center [407, 287] width 211 height 25
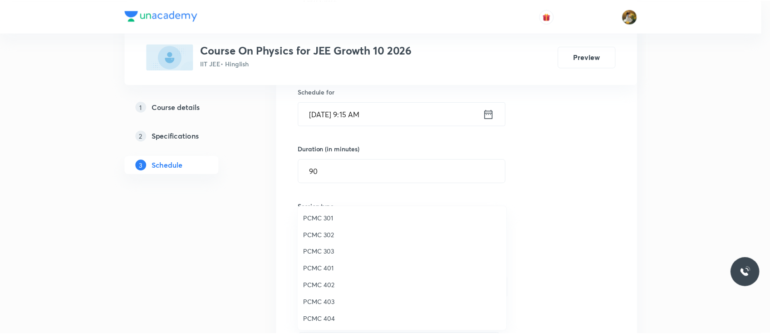
scroll to position [202, 0]
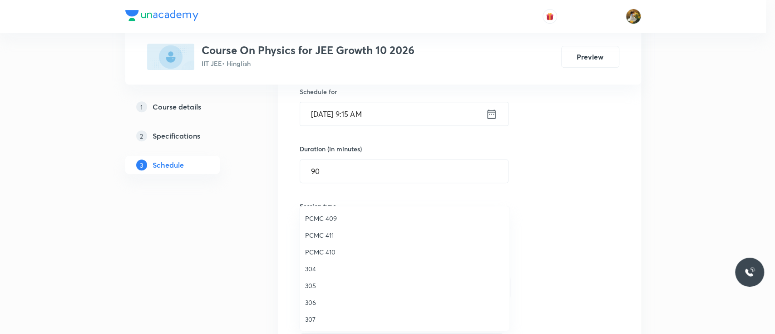
click at [313, 267] on span "304" at bounding box center [404, 269] width 199 height 10
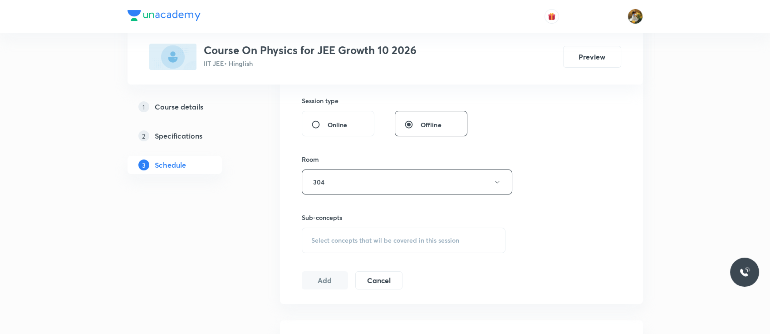
scroll to position [347, 0]
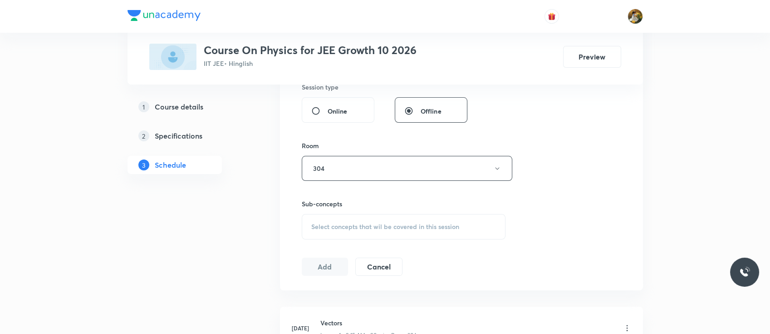
click at [391, 229] on span "Select concepts that wil be covered in this session" at bounding box center [385, 226] width 148 height 7
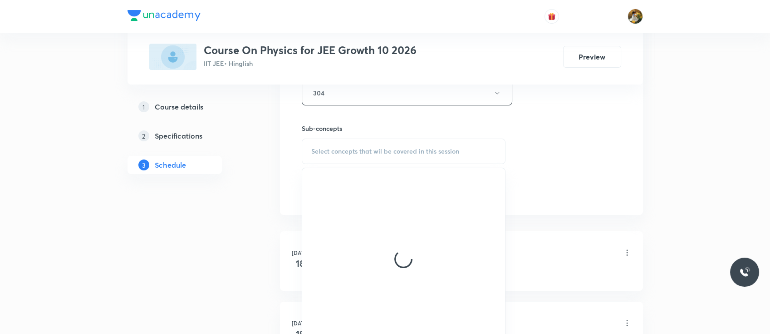
scroll to position [425, 0]
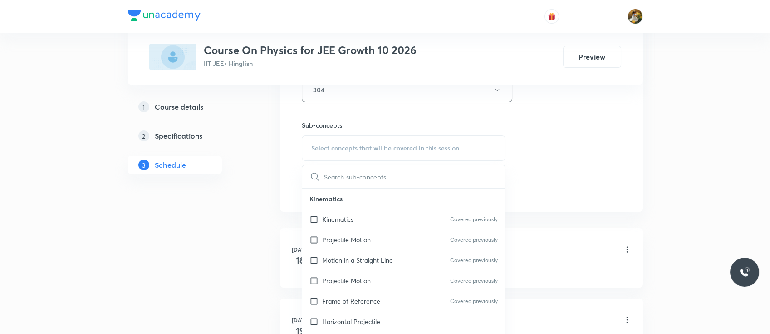
click at [347, 222] on p "Kinematics" at bounding box center [337, 219] width 31 height 10
checkbox input "true"
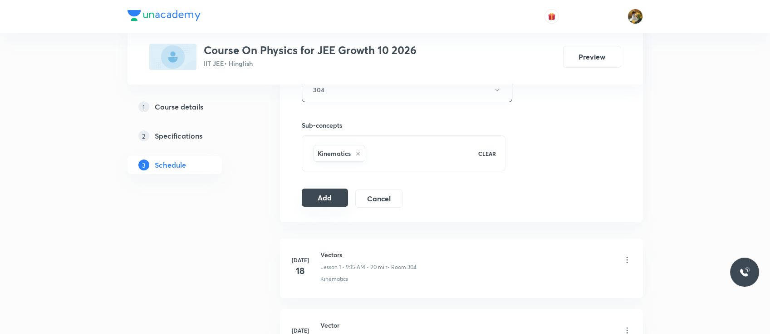
click at [334, 202] on button "Add" at bounding box center [325, 197] width 47 height 18
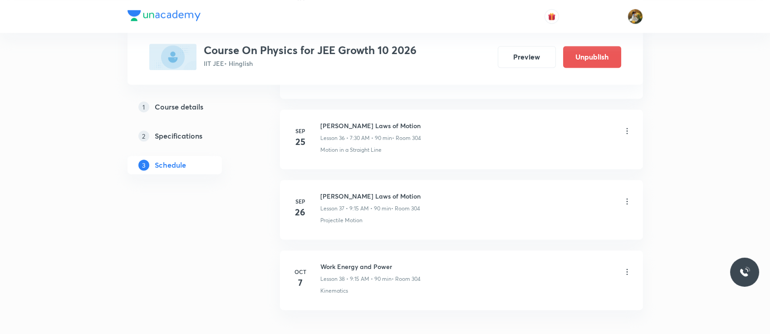
scroll to position [2647, 0]
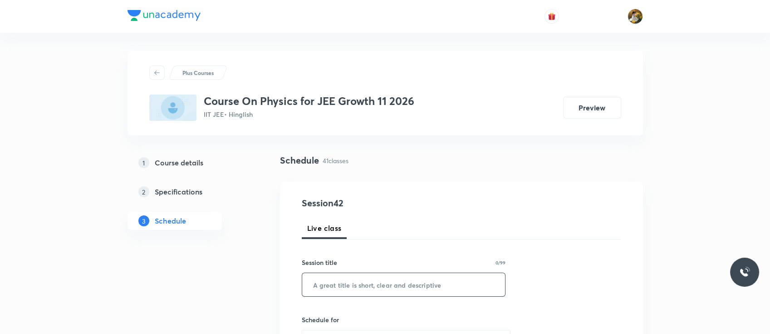
click at [381, 283] on input "text" at bounding box center [403, 284] width 203 height 23
paste input "Work Energy and Power"
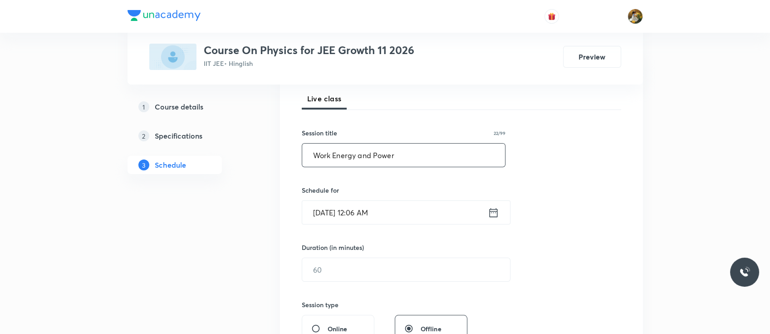
scroll to position [133, 0]
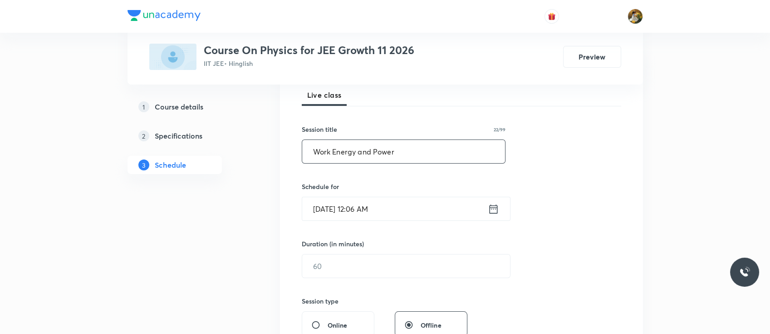
type input "Work Energy and Power"
click at [395, 207] on input "[DATE] 12:06 AM" at bounding box center [395, 208] width 186 height 23
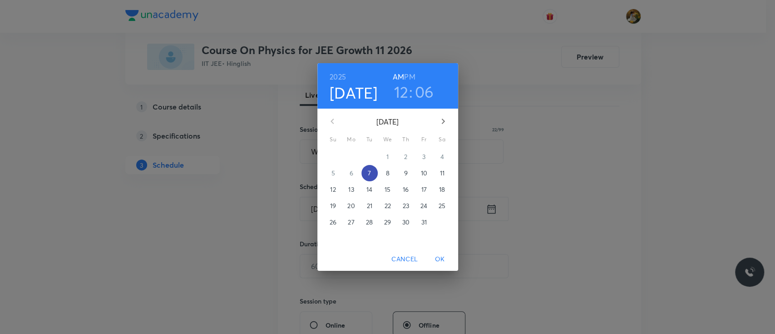
click at [370, 169] on p "7" at bounding box center [369, 172] width 3 height 9
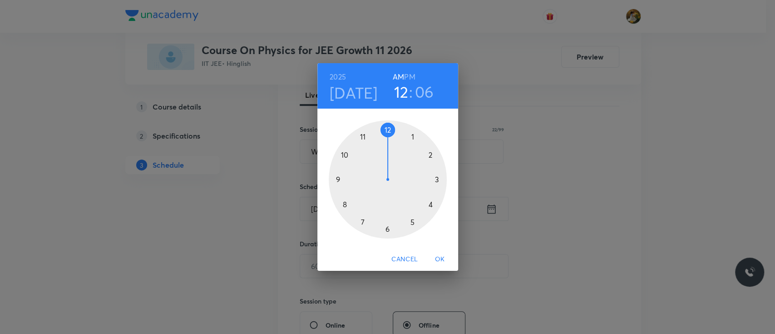
click at [363, 135] on div at bounding box center [388, 179] width 118 height 118
click at [399, 74] on h6 "AM" at bounding box center [398, 76] width 11 height 13
click at [438, 180] on div at bounding box center [388, 179] width 118 height 118
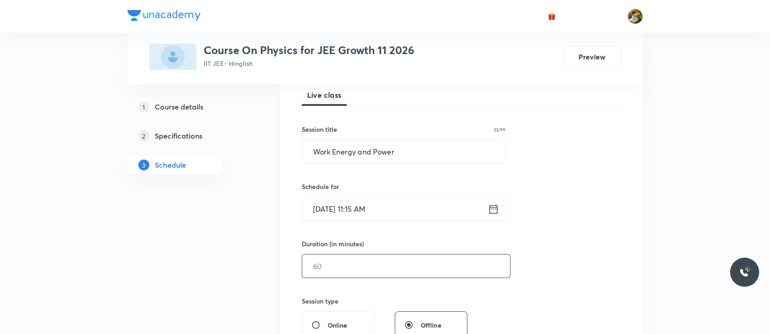
click at [360, 266] on input "text" at bounding box center [406, 265] width 208 height 23
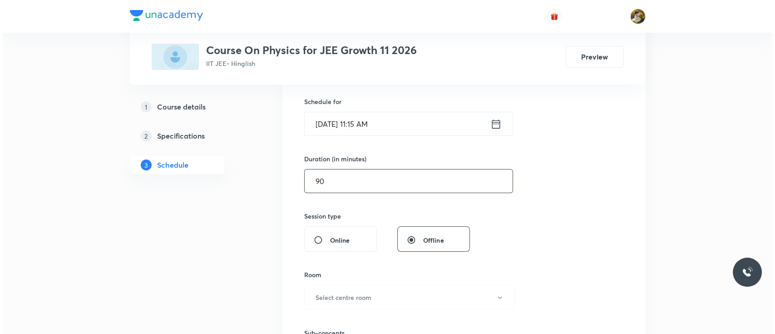
scroll to position [230, 0]
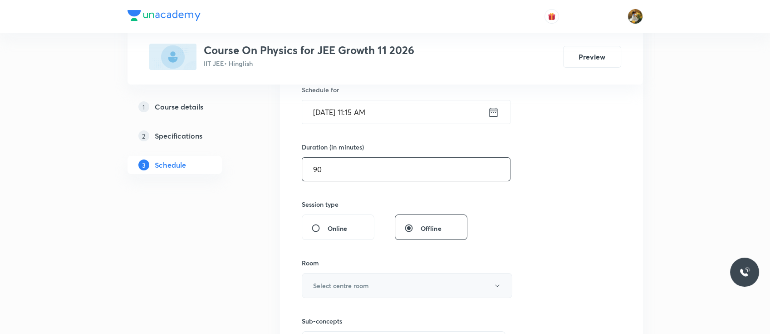
type input "90"
click at [364, 276] on button "Select centre room" at bounding box center [407, 285] width 211 height 25
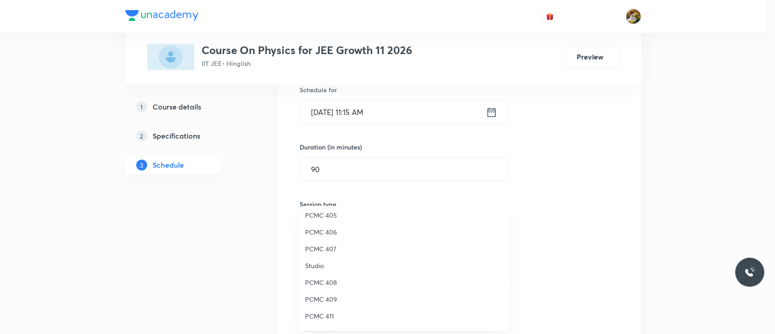
scroll to position [202, 0]
click at [312, 316] on span "307" at bounding box center [404, 319] width 199 height 10
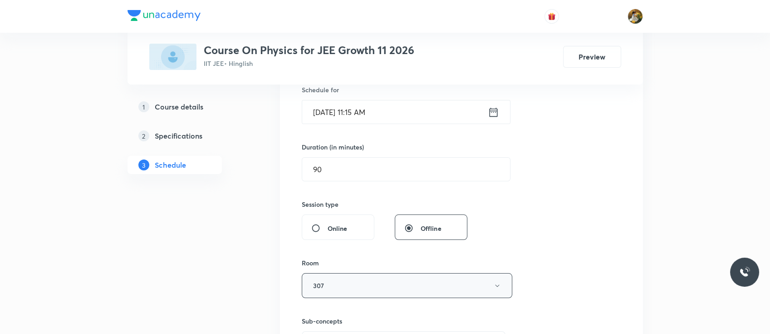
click at [332, 274] on button "307" at bounding box center [407, 285] width 211 height 25
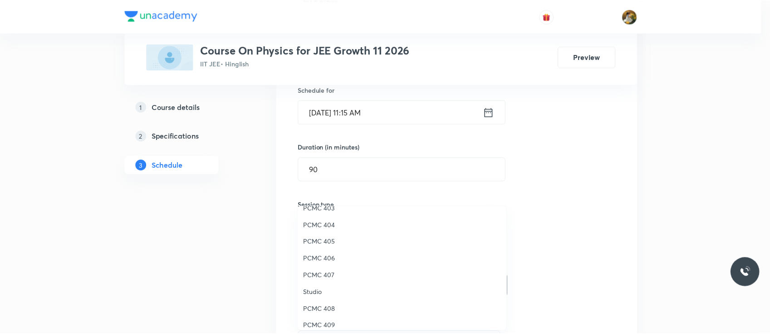
scroll to position [84, 0]
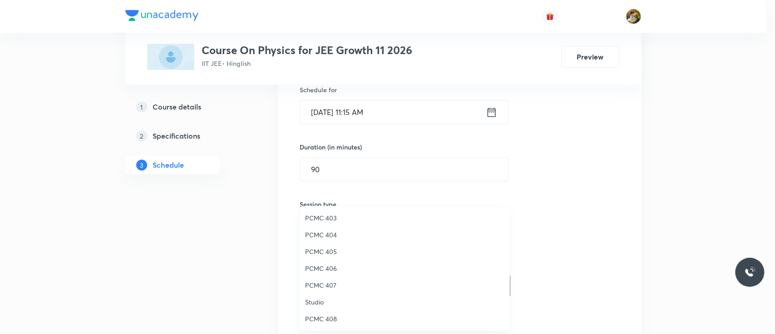
click at [335, 282] on span "PCMC 407" at bounding box center [404, 285] width 199 height 10
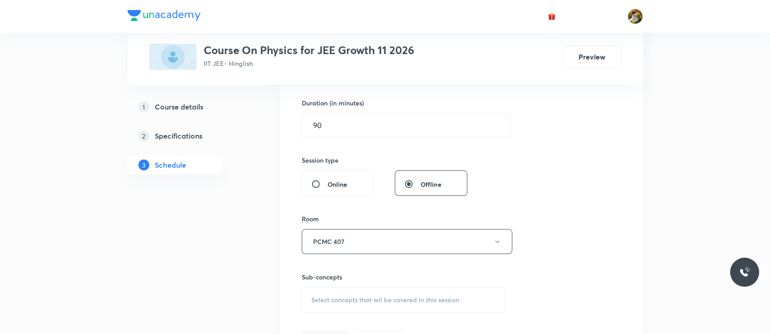
scroll to position [282, 0]
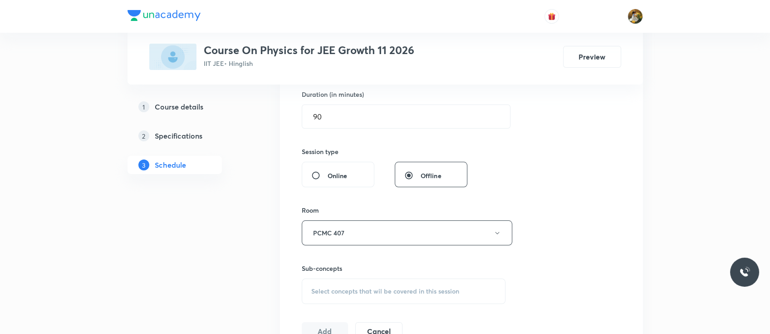
click at [384, 281] on div "Select concepts that wil be covered in this session" at bounding box center [404, 290] width 204 height 25
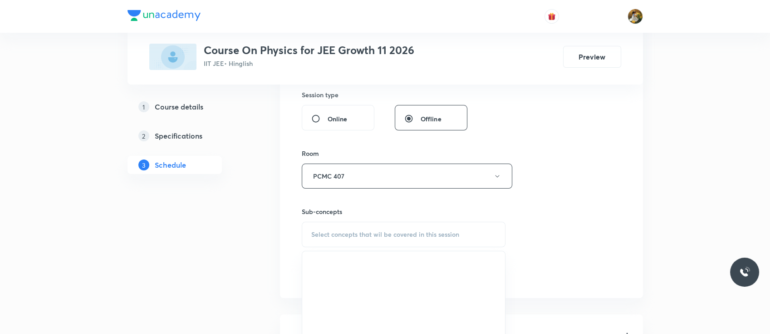
scroll to position [361, 0]
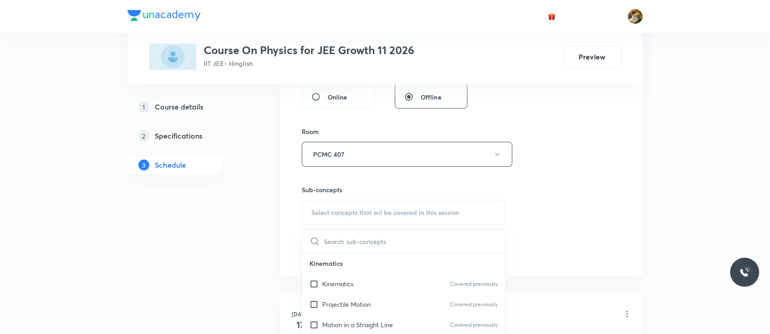
click at [378, 300] on div "Projectile Motion Covered previously" at bounding box center [403, 304] width 203 height 20
checkbox input "true"
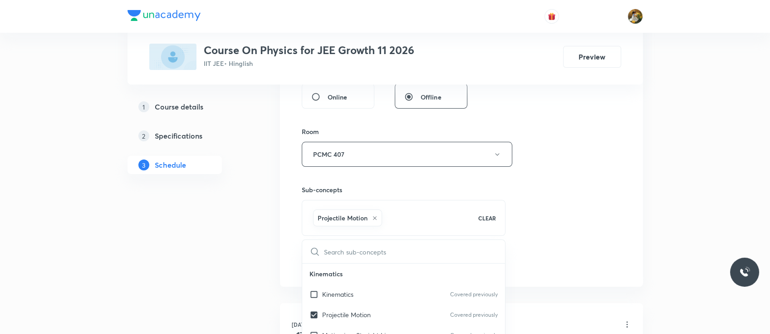
click at [573, 173] on div "Session 42 Live class Session title 22/99 Work Energy and Power ​ Schedule for …" at bounding box center [462, 53] width 320 height 437
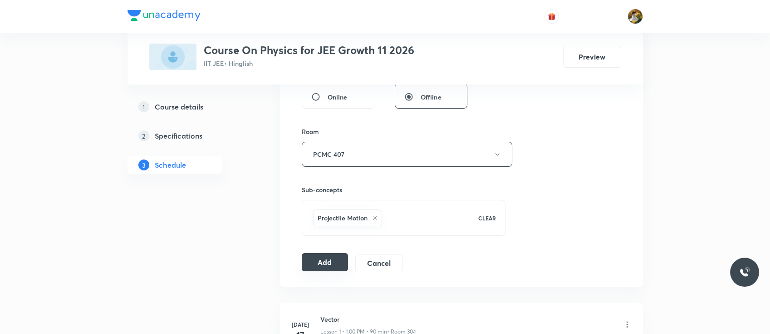
click at [330, 266] on button "Add" at bounding box center [325, 262] width 47 height 18
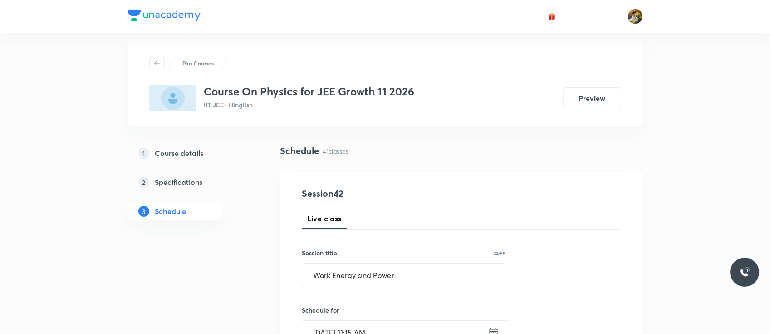
scroll to position [0, 0]
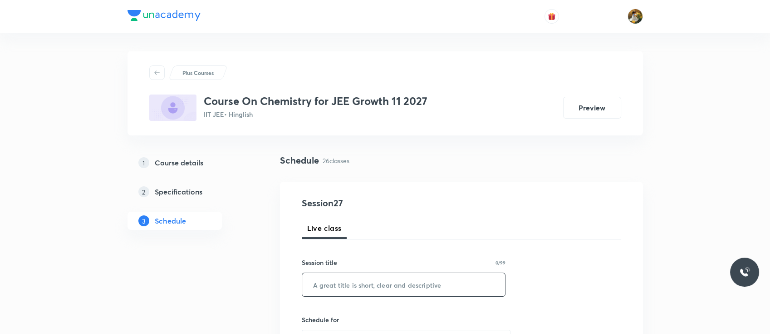
click at [405, 284] on input "text" at bounding box center [403, 284] width 203 height 23
paste input "Chemical Bonding"
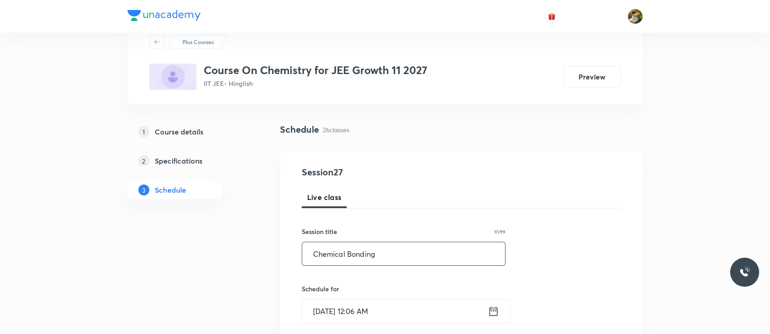
scroll to position [32, 0]
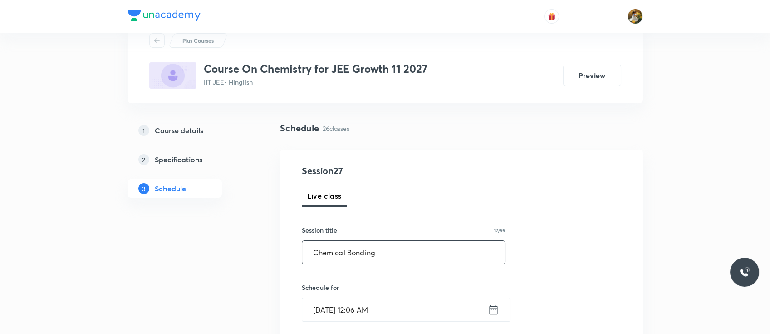
type input "Chemical Bonding"
click at [395, 311] on input "[DATE] 12:06 AM" at bounding box center [395, 309] width 186 height 23
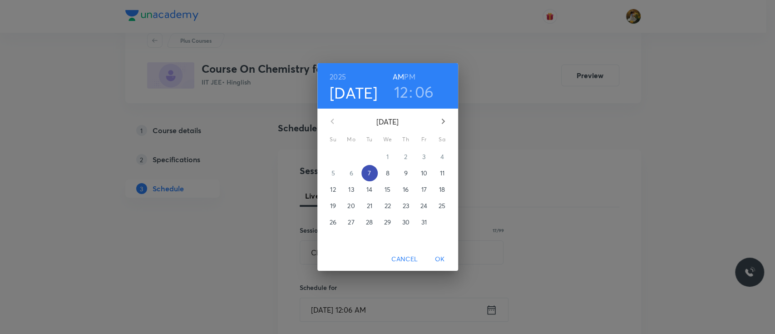
click at [368, 170] on p "7" at bounding box center [369, 172] width 3 height 9
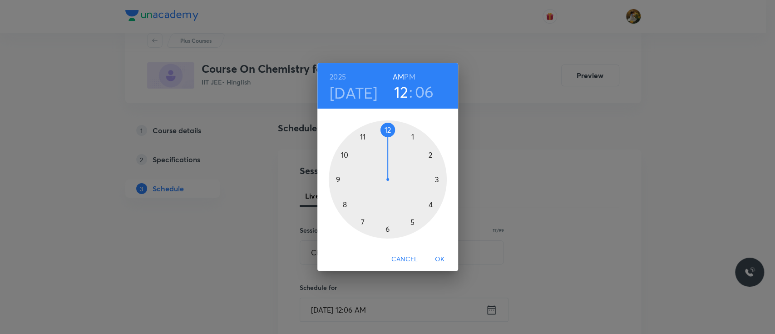
click at [411, 136] on div at bounding box center [388, 179] width 118 height 118
click at [408, 74] on h6 "PM" at bounding box center [409, 76] width 11 height 13
click at [386, 131] on div at bounding box center [388, 179] width 118 height 118
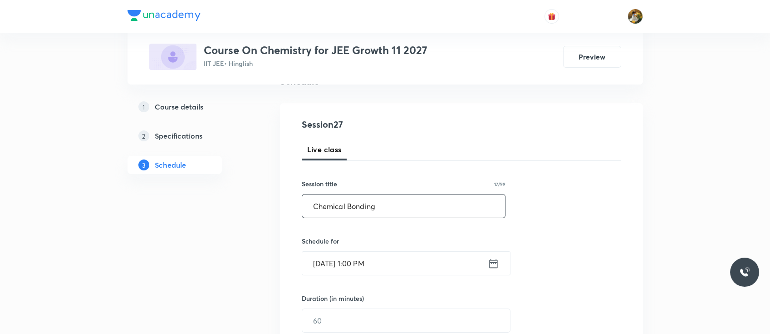
scroll to position [97, 0]
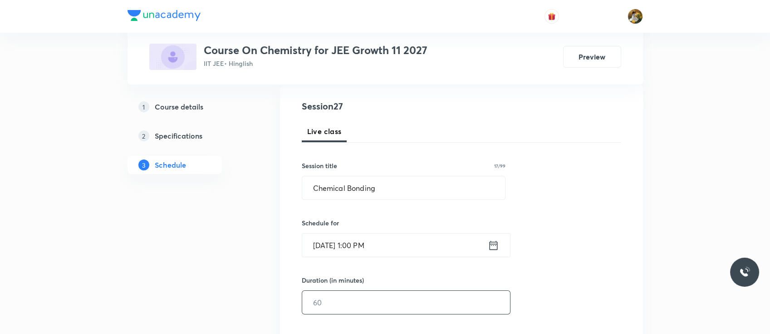
click at [379, 296] on input "text" at bounding box center [406, 302] width 208 height 23
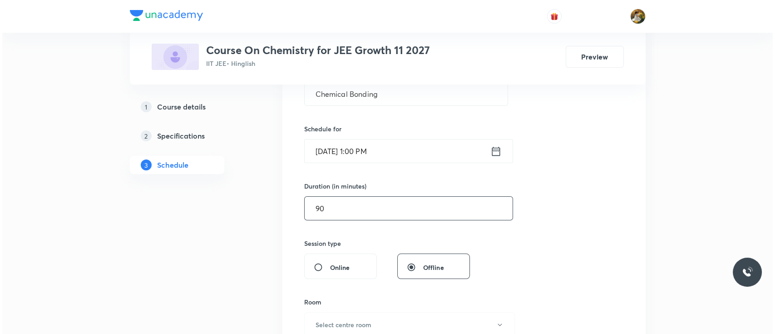
scroll to position [203, 0]
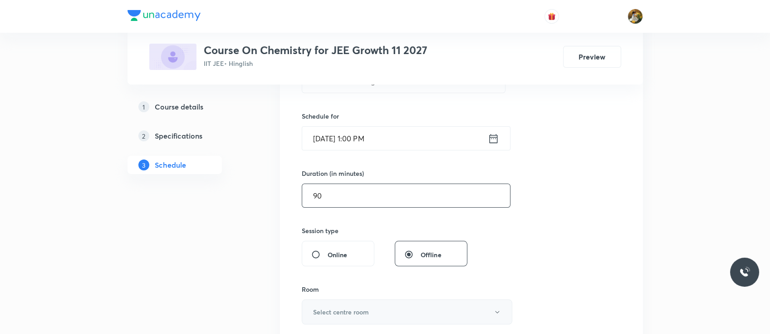
type input "90"
click at [379, 304] on button "Select centre room" at bounding box center [407, 311] width 211 height 25
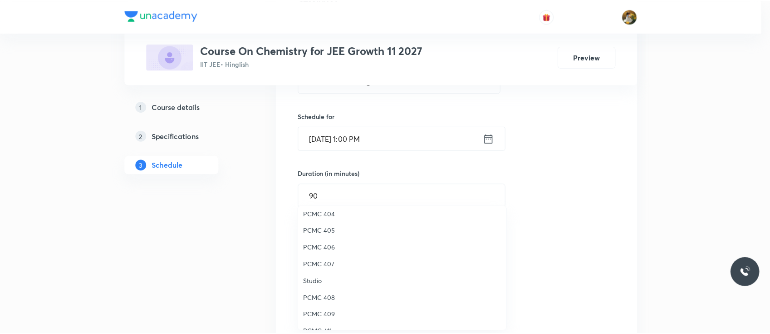
scroll to position [69, 0]
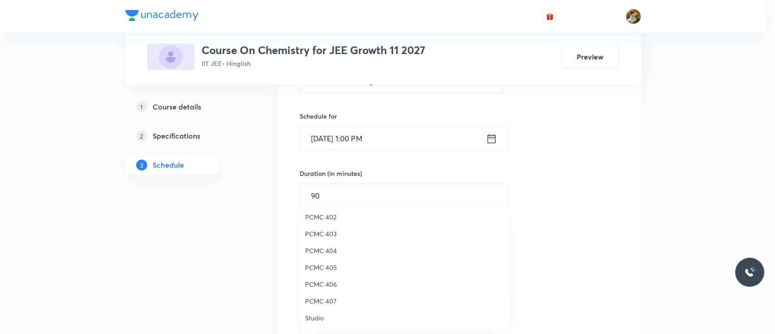
click at [327, 301] on span "PCMC 407" at bounding box center [404, 301] width 199 height 10
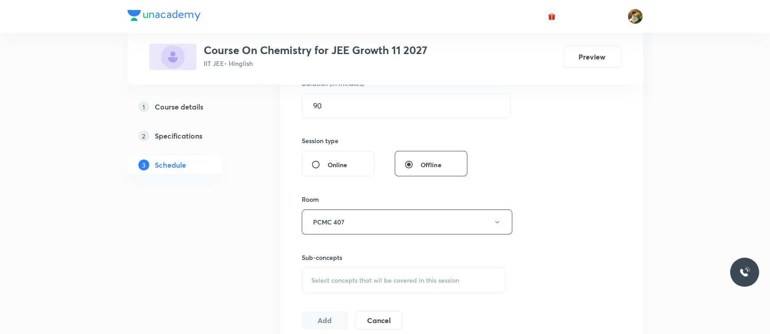
scroll to position [294, 0]
click at [410, 281] on span "Select concepts that wil be covered in this session" at bounding box center [385, 279] width 148 height 7
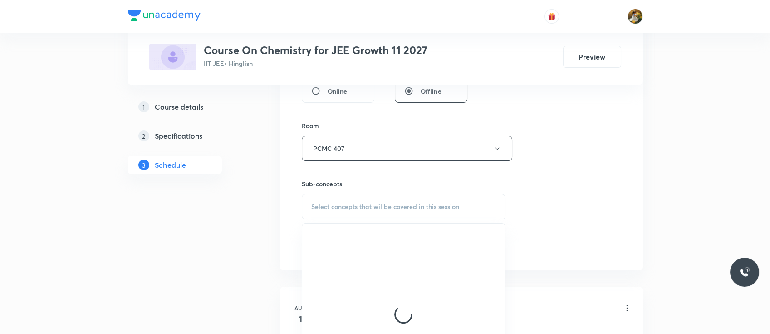
scroll to position [387, 0]
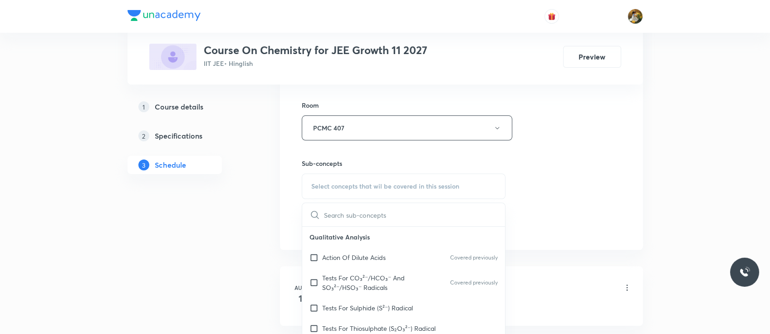
click at [360, 242] on p "Qualitative Analysis" at bounding box center [403, 237] width 203 height 20
click at [363, 252] on p "Action Of Dilute Acids" at bounding box center [354, 257] width 64 height 10
checkbox input "true"
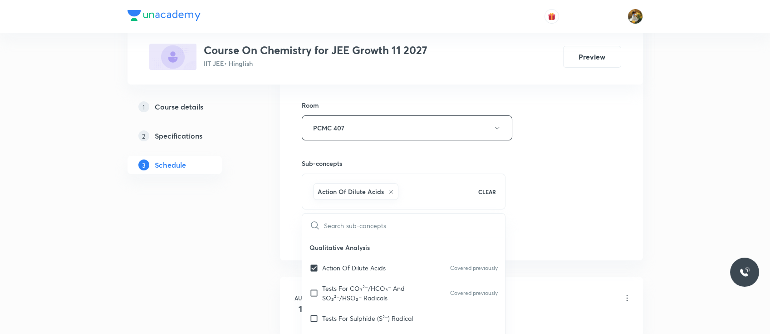
click at [562, 179] on div "Session 27 Live class Session title 17/99 Chemical Bonding ​ Schedule for Oct 7…" at bounding box center [462, 27] width 320 height 437
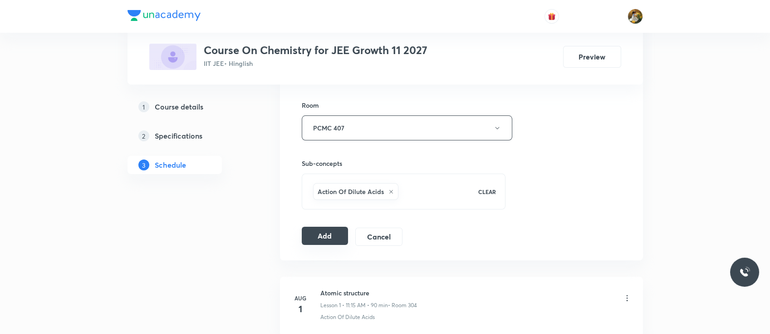
click at [326, 238] on button "Add" at bounding box center [325, 236] width 47 height 18
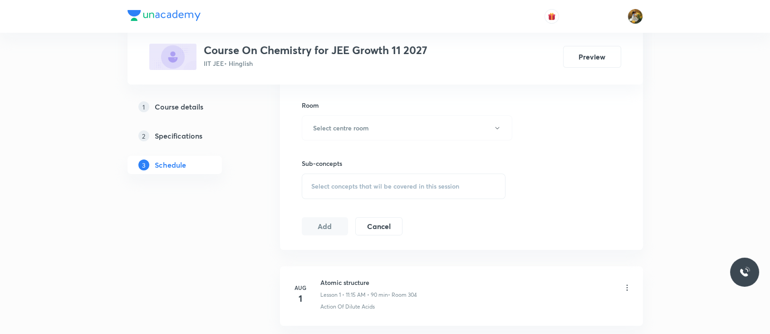
click at [535, 178] on div "Session 27 Live class Session title 17/99 Chemical Bonding ​ Schedule for Oct 7…" at bounding box center [462, 22] width 320 height 426
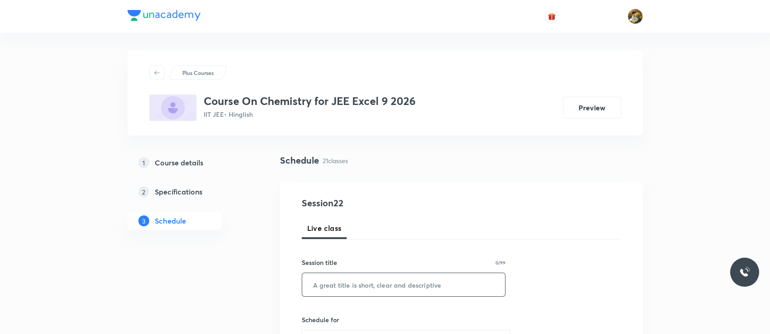
click at [384, 281] on input "text" at bounding box center [403, 284] width 203 height 23
paste input "carboxylic acid then Nitrogen containing compounds"
drag, startPoint x: 365, startPoint y: 284, endPoint x: 632, endPoint y: 307, distance: 268.8
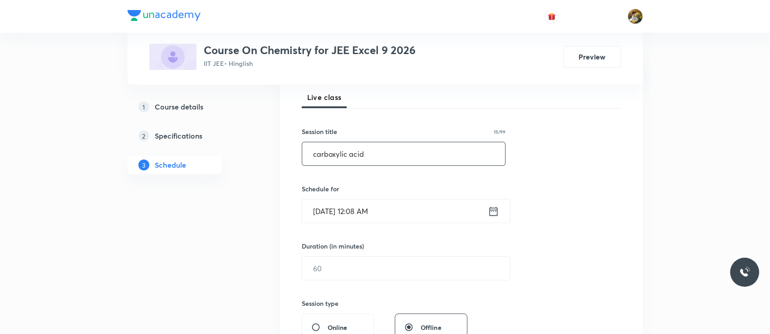
scroll to position [131, 0]
type input "carboxylic acid"
click at [403, 208] on input "[DATE] 12:08 AM" at bounding box center [395, 210] width 186 height 23
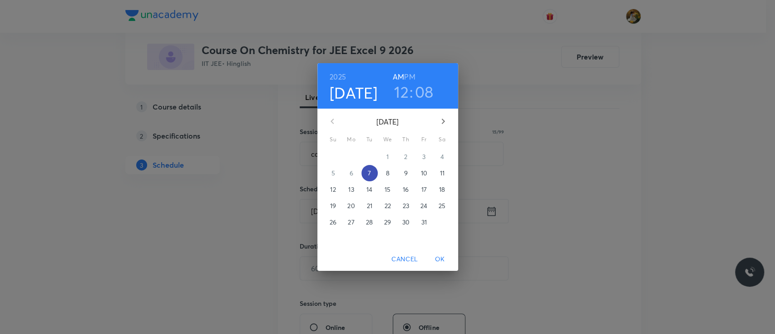
click at [370, 174] on p "7" at bounding box center [369, 172] width 3 height 9
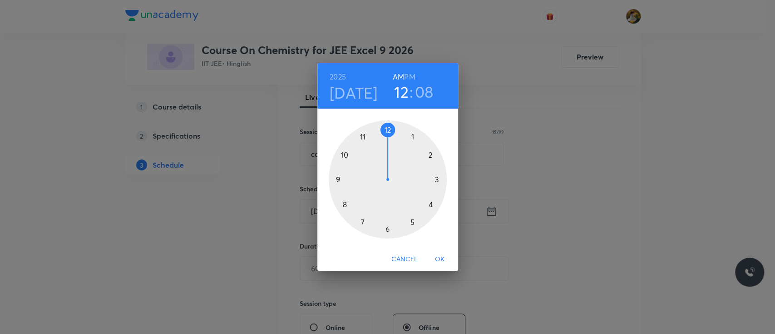
click at [429, 205] on div at bounding box center [388, 179] width 118 height 118
click at [409, 75] on h6 "PM" at bounding box center [409, 76] width 11 height 13
click at [387, 128] on div at bounding box center [388, 179] width 118 height 118
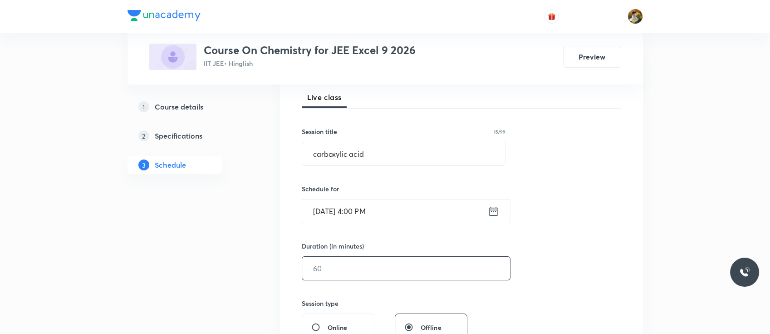
click at [380, 265] on input "text" at bounding box center [406, 267] width 208 height 23
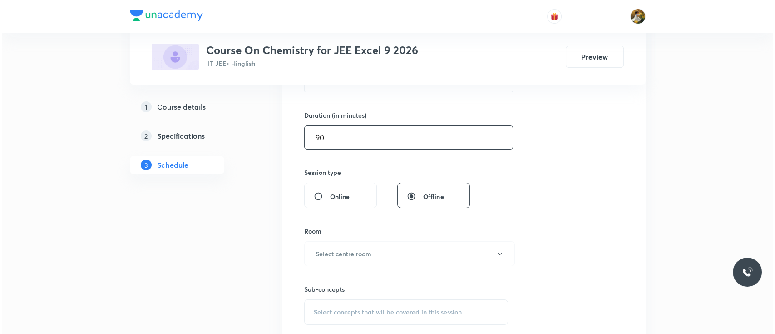
scroll to position [266, 0]
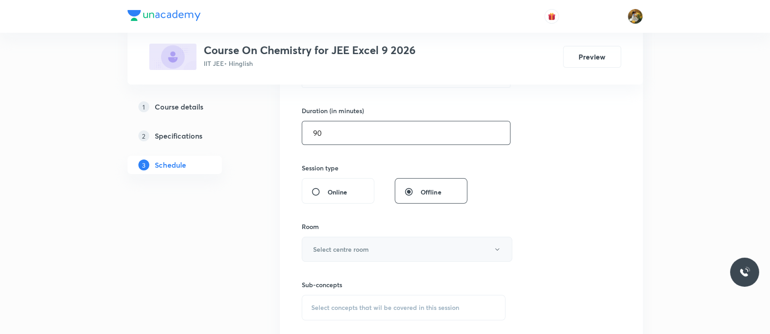
type input "90"
click at [379, 252] on button "Select centre room" at bounding box center [407, 249] width 211 height 25
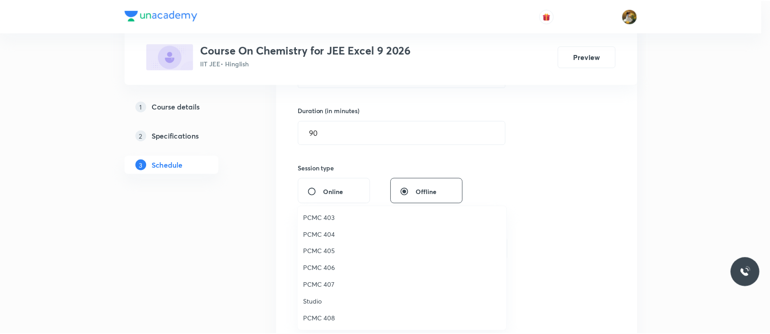
scroll to position [0, 0]
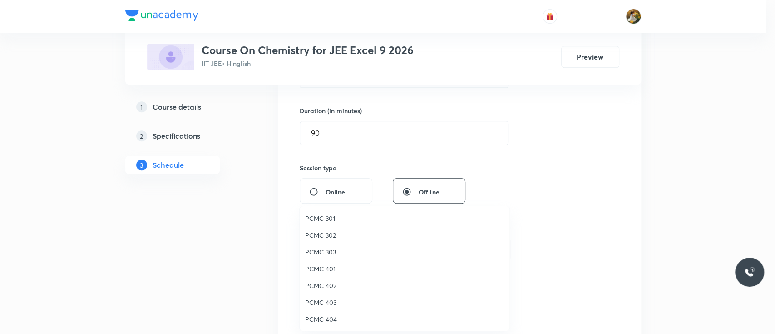
click at [330, 218] on span "PCMC 301" at bounding box center [404, 218] width 199 height 10
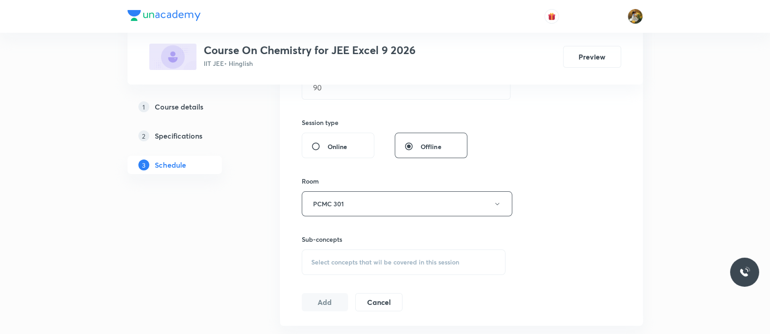
scroll to position [312, 0]
click at [401, 267] on div "Select concepts that wil be covered in this session" at bounding box center [404, 260] width 204 height 25
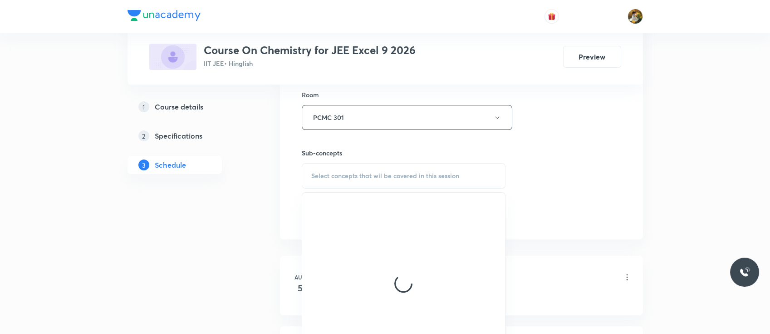
scroll to position [421, 0]
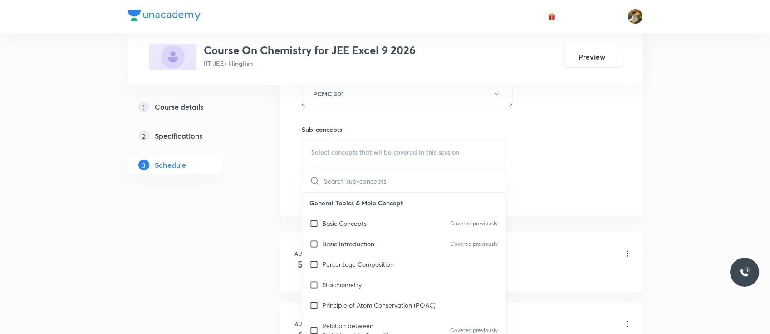
click at [362, 239] on p "Basic Introduction" at bounding box center [348, 244] width 52 height 10
checkbox input "true"
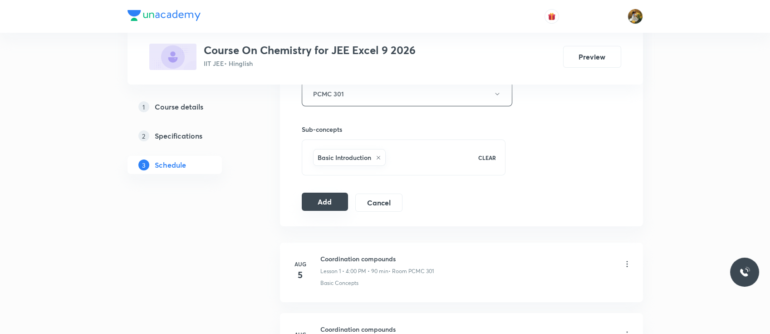
click at [312, 208] on button "Add" at bounding box center [325, 201] width 47 height 18
